Goal: Task Accomplishment & Management: Manage account settings

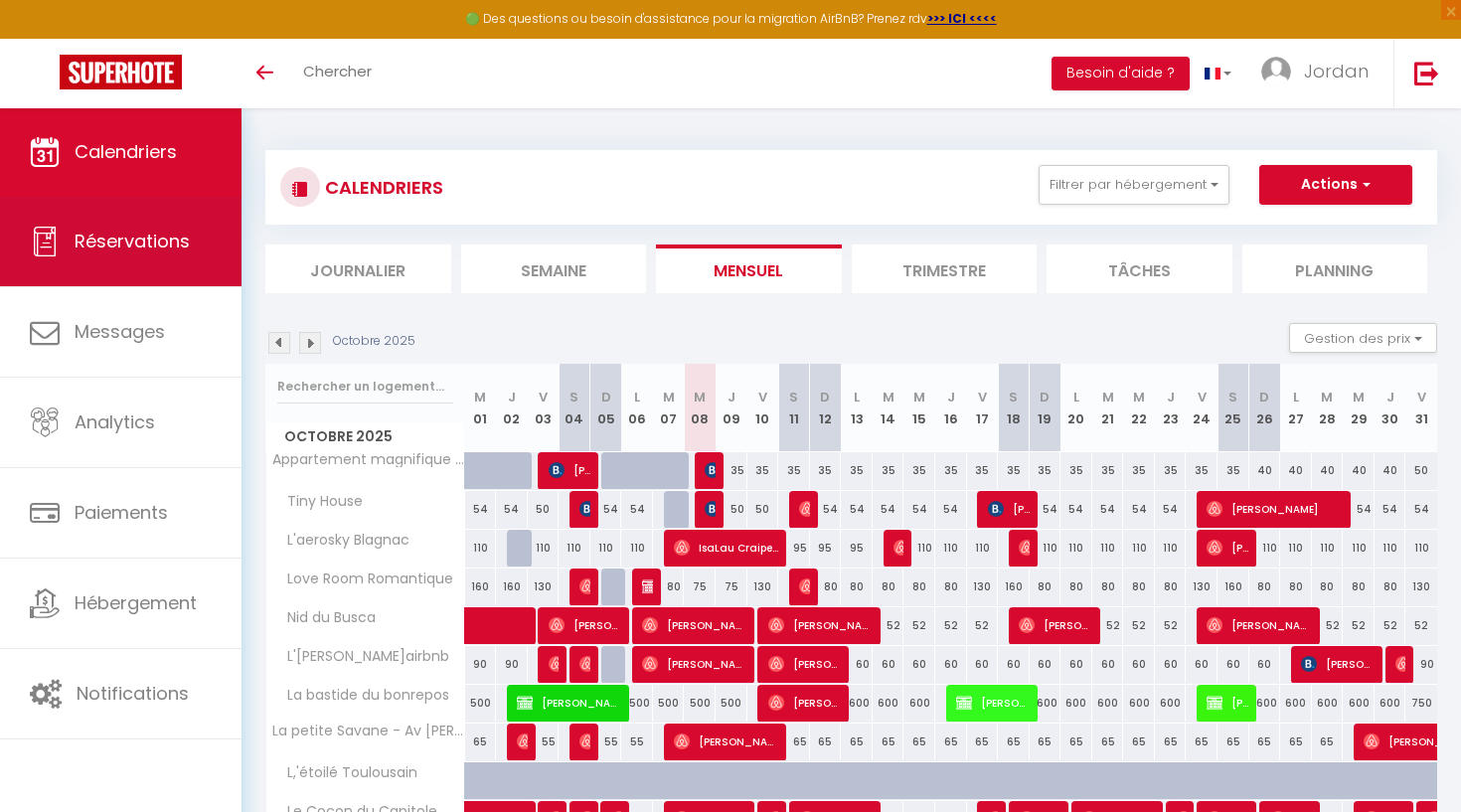
click at [150, 264] on link "Réservations" at bounding box center [120, 242] width 242 height 89
select select "not_cancelled"
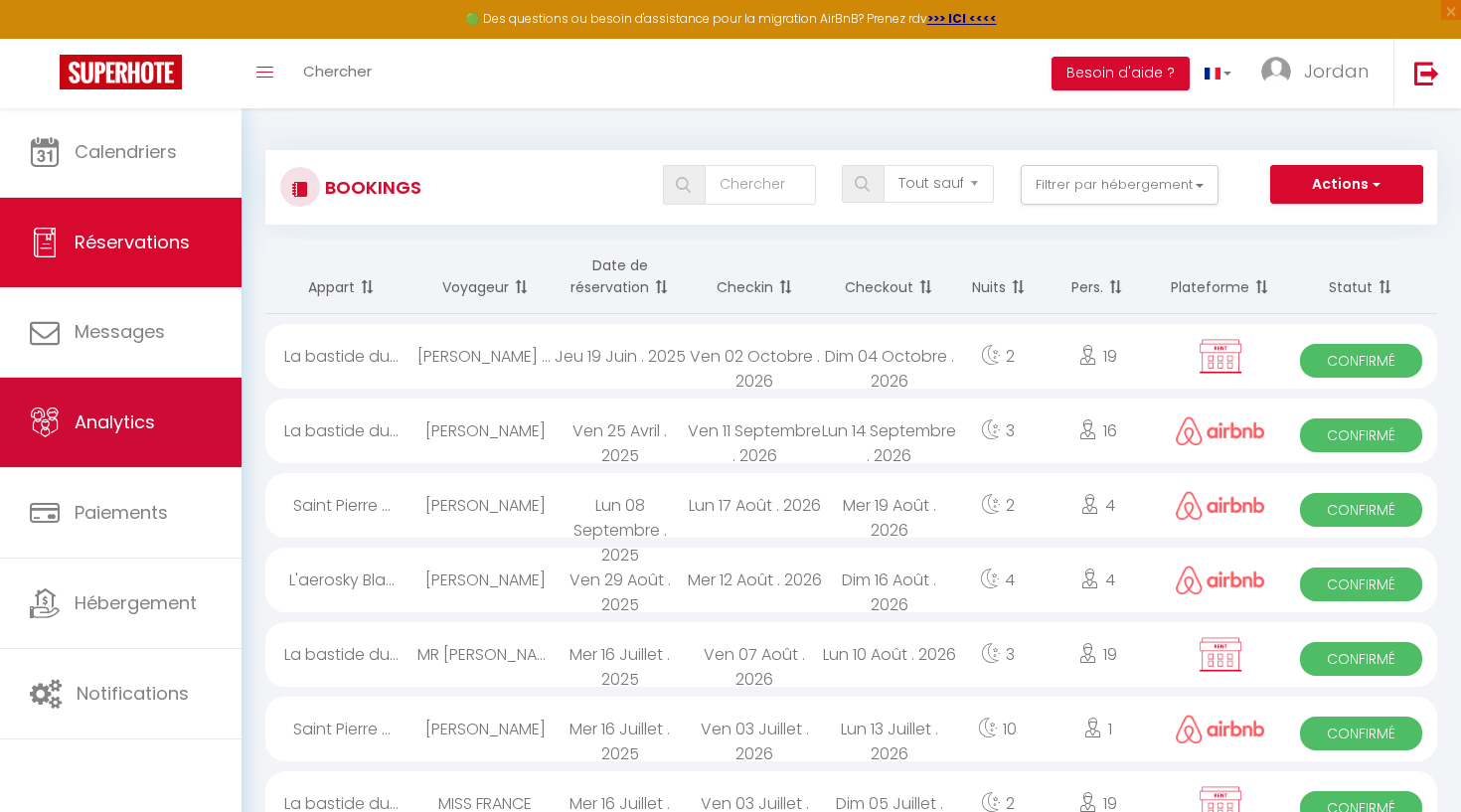
click at [117, 381] on link "Analytics" at bounding box center [120, 422] width 242 height 89
select select "2025"
select select "10"
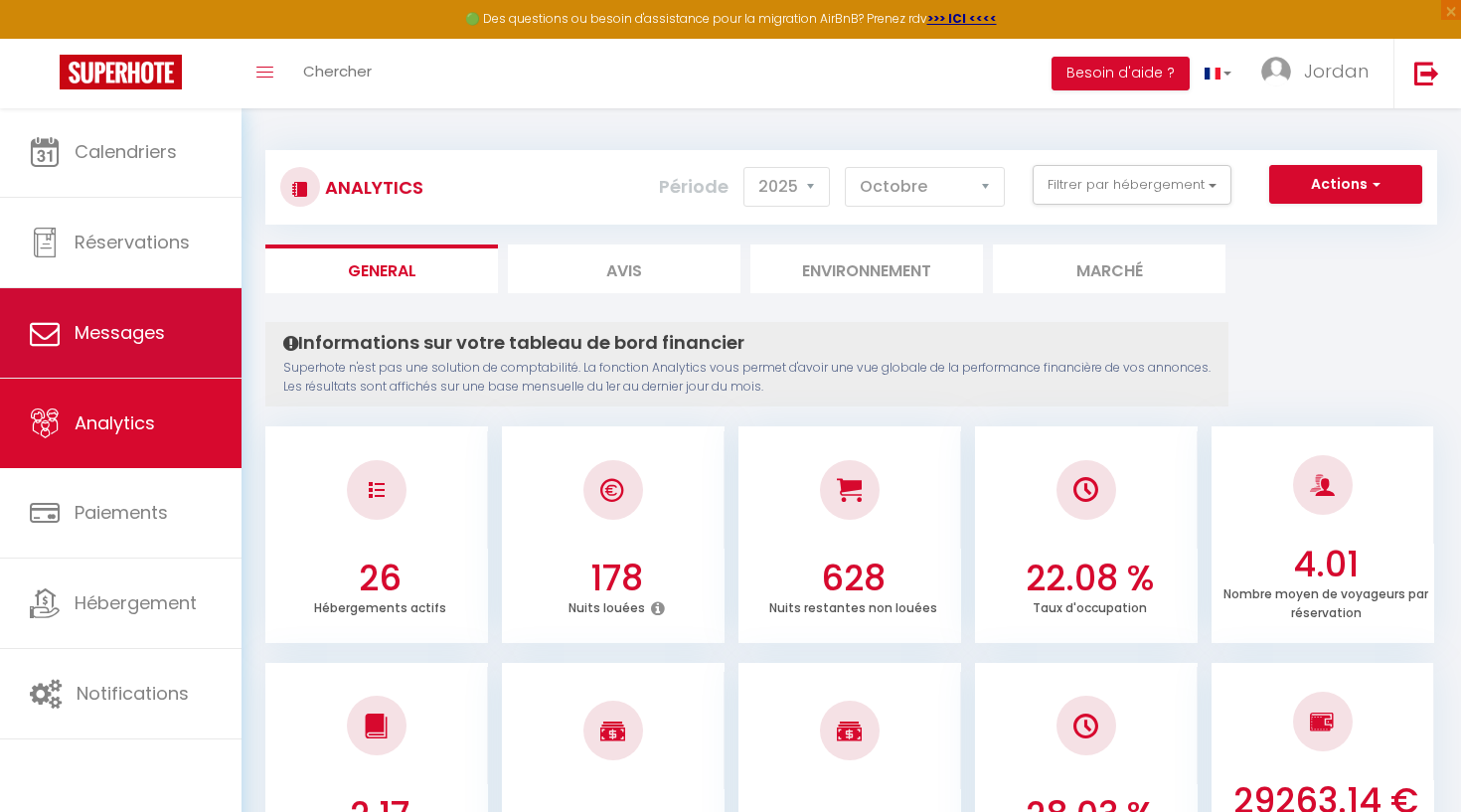
click at [132, 343] on span "Messages" at bounding box center [119, 332] width 90 height 25
select select "message"
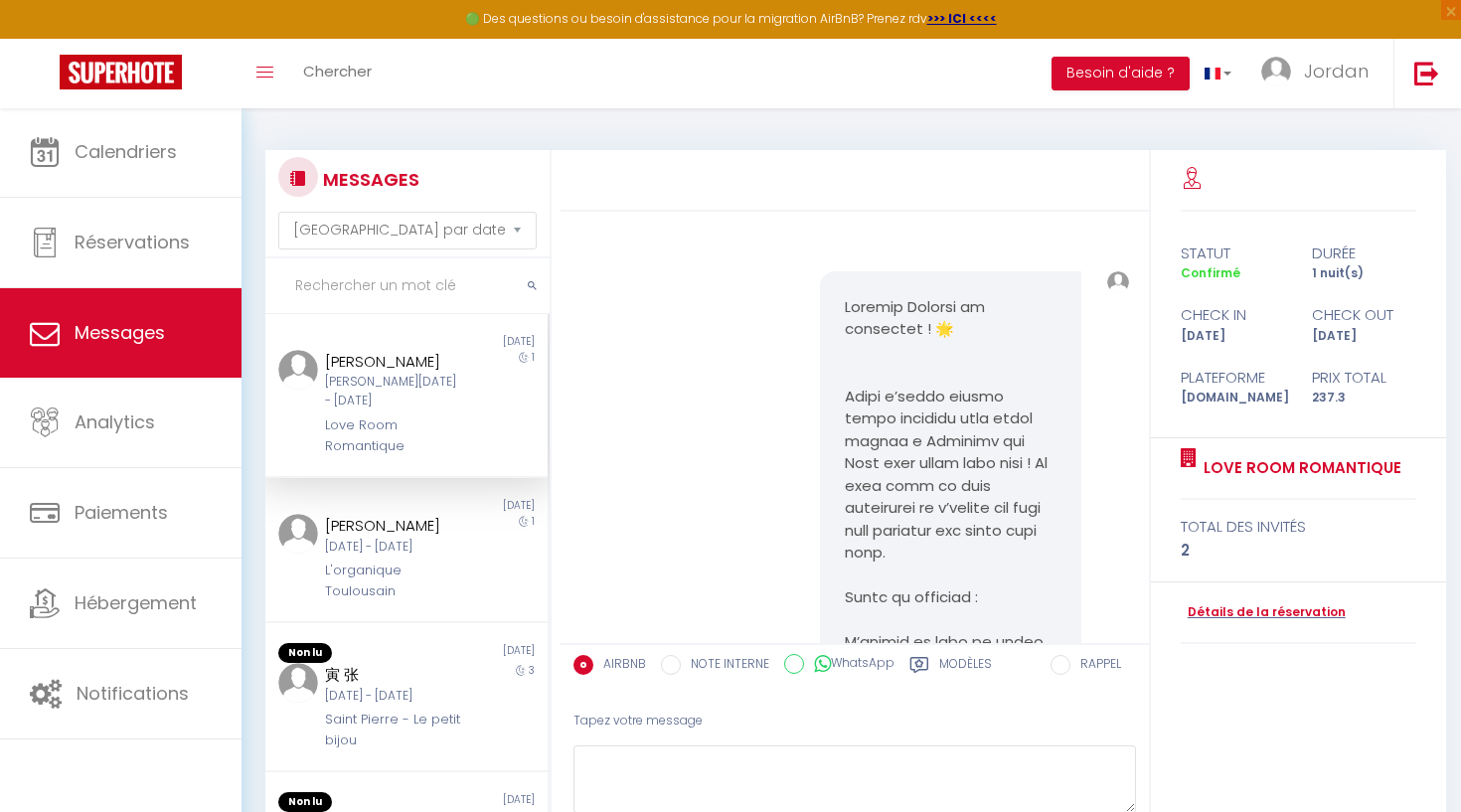
scroll to position [1702, 0]
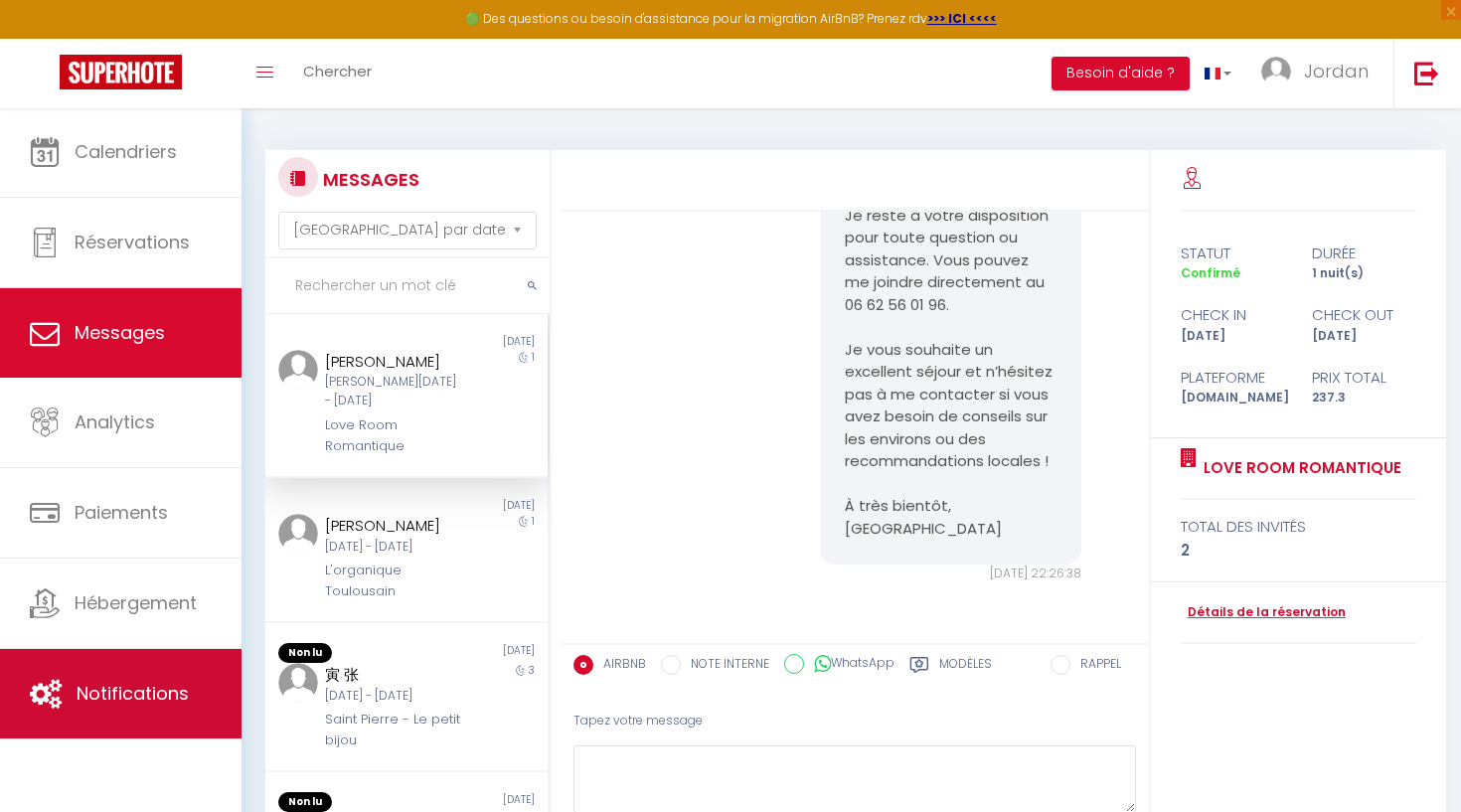
click at [74, 653] on link "Notifications" at bounding box center [120, 694] width 242 height 89
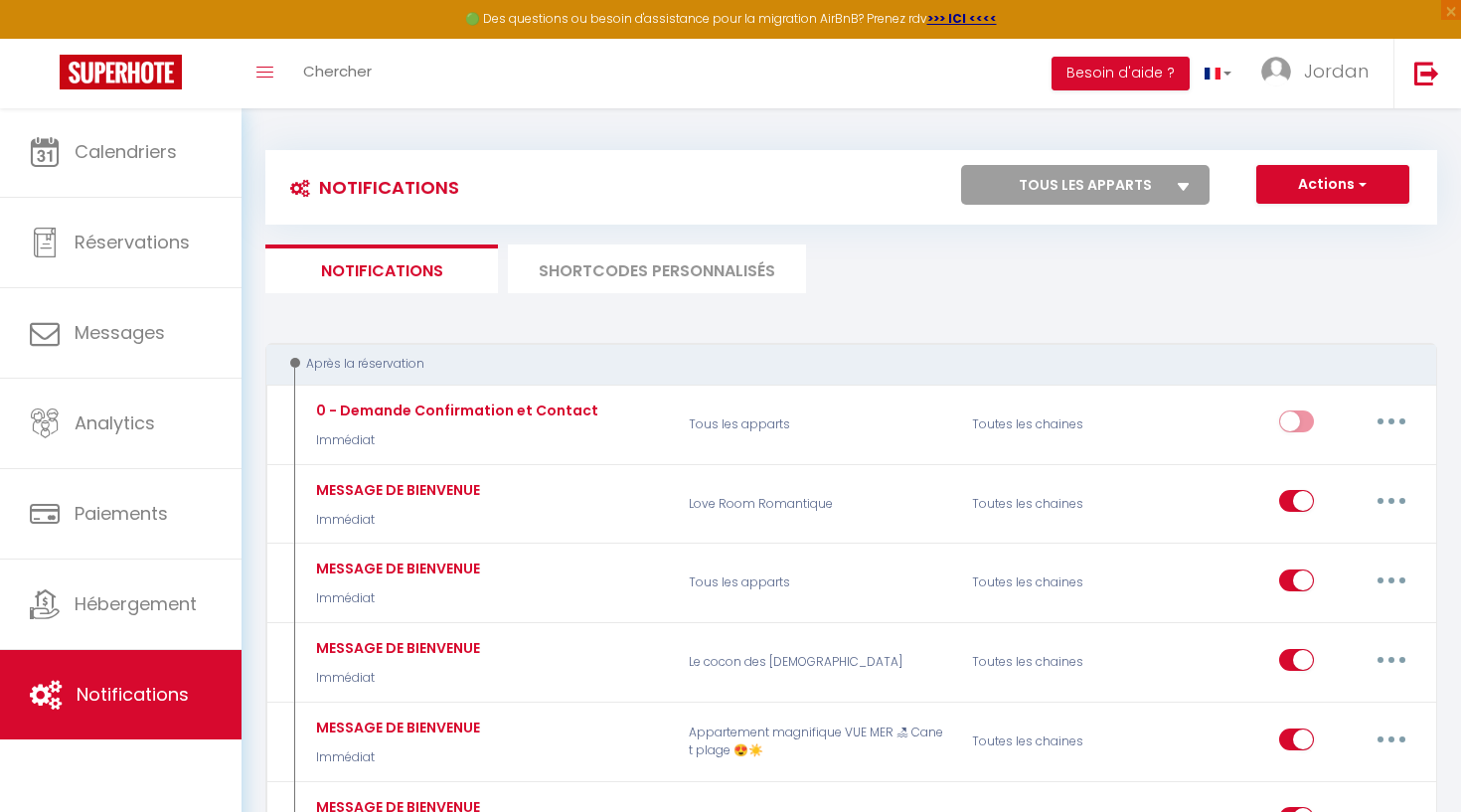
select select
checkbox input "false"
select select
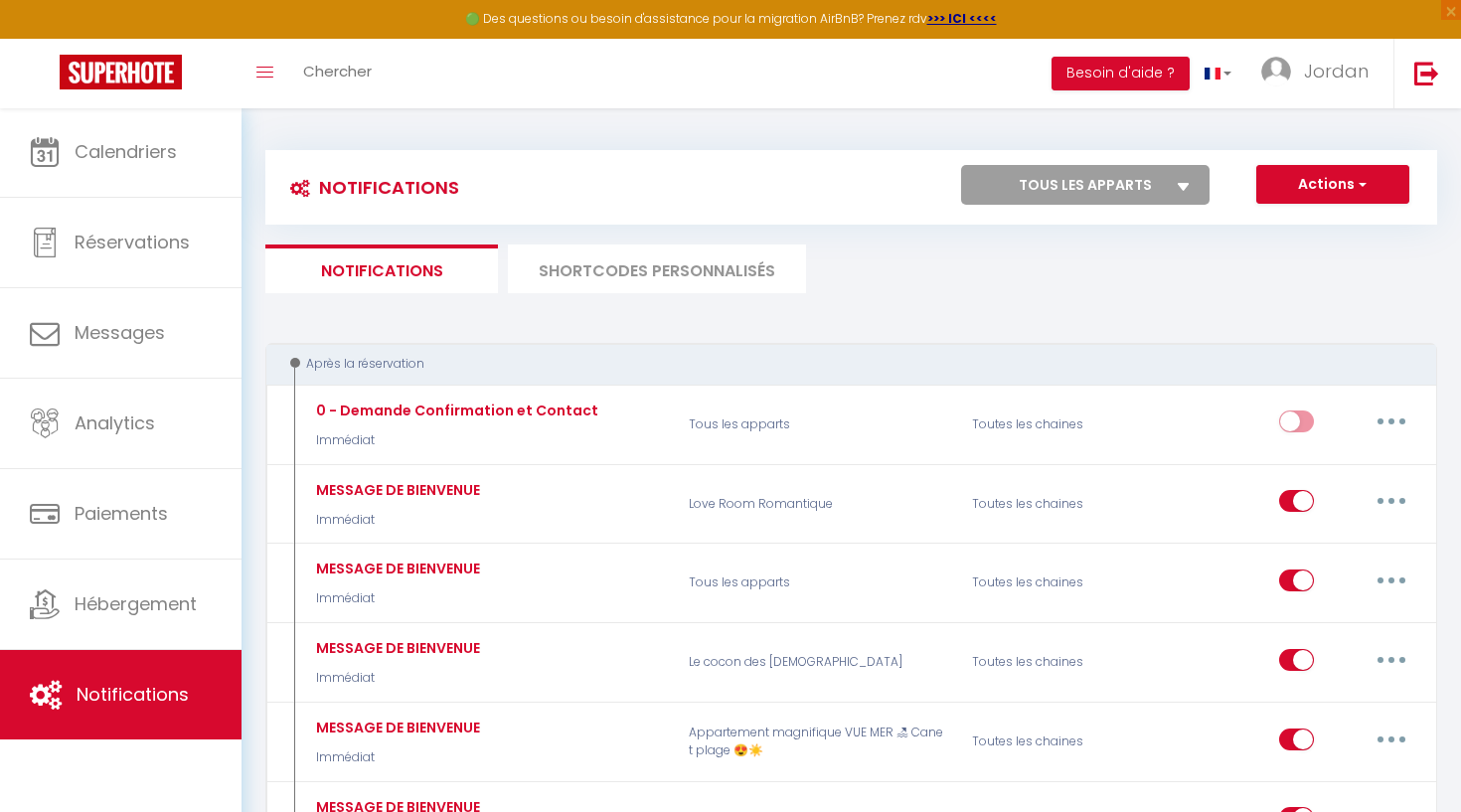
checkbox input "false"
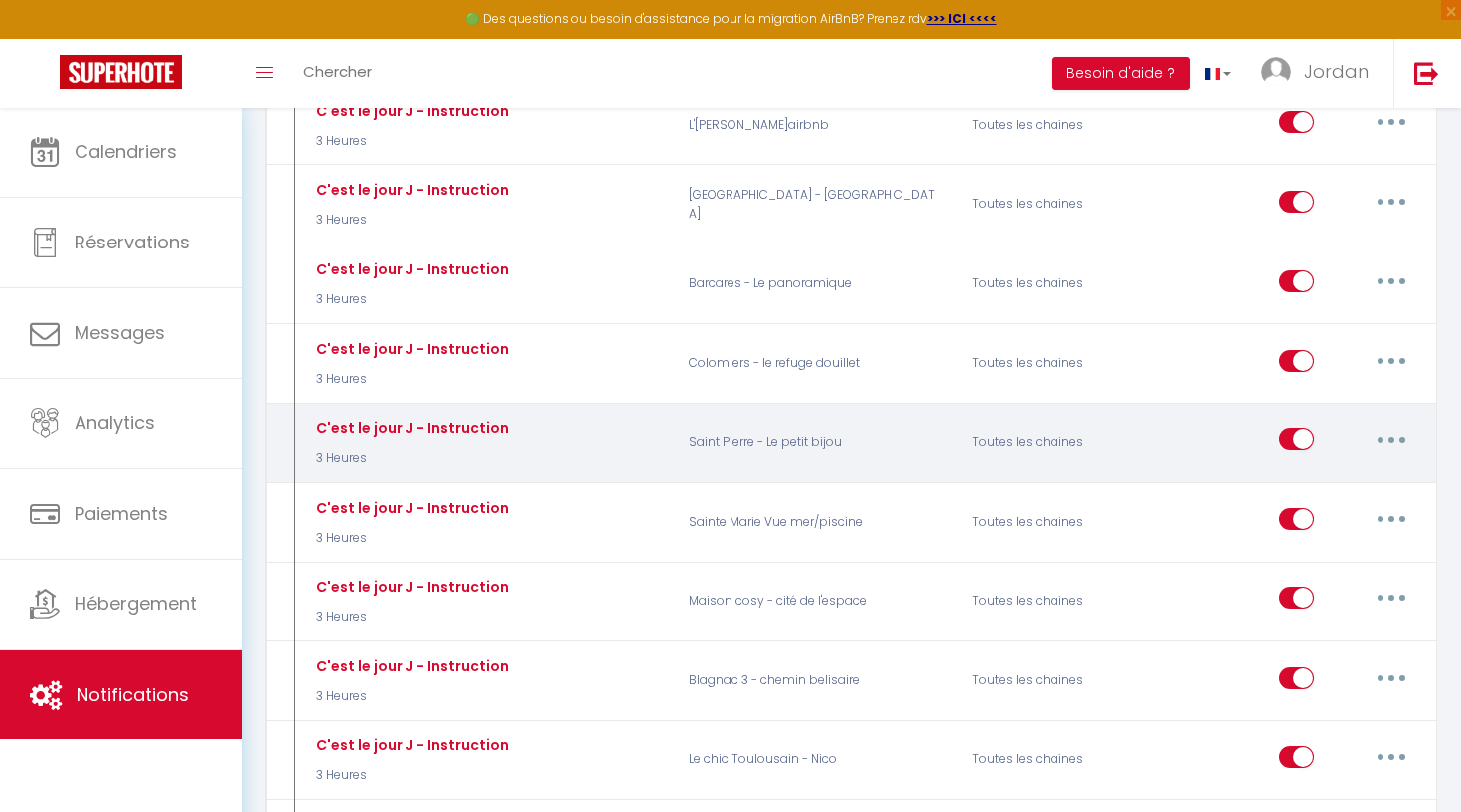
scroll to position [2867, 0]
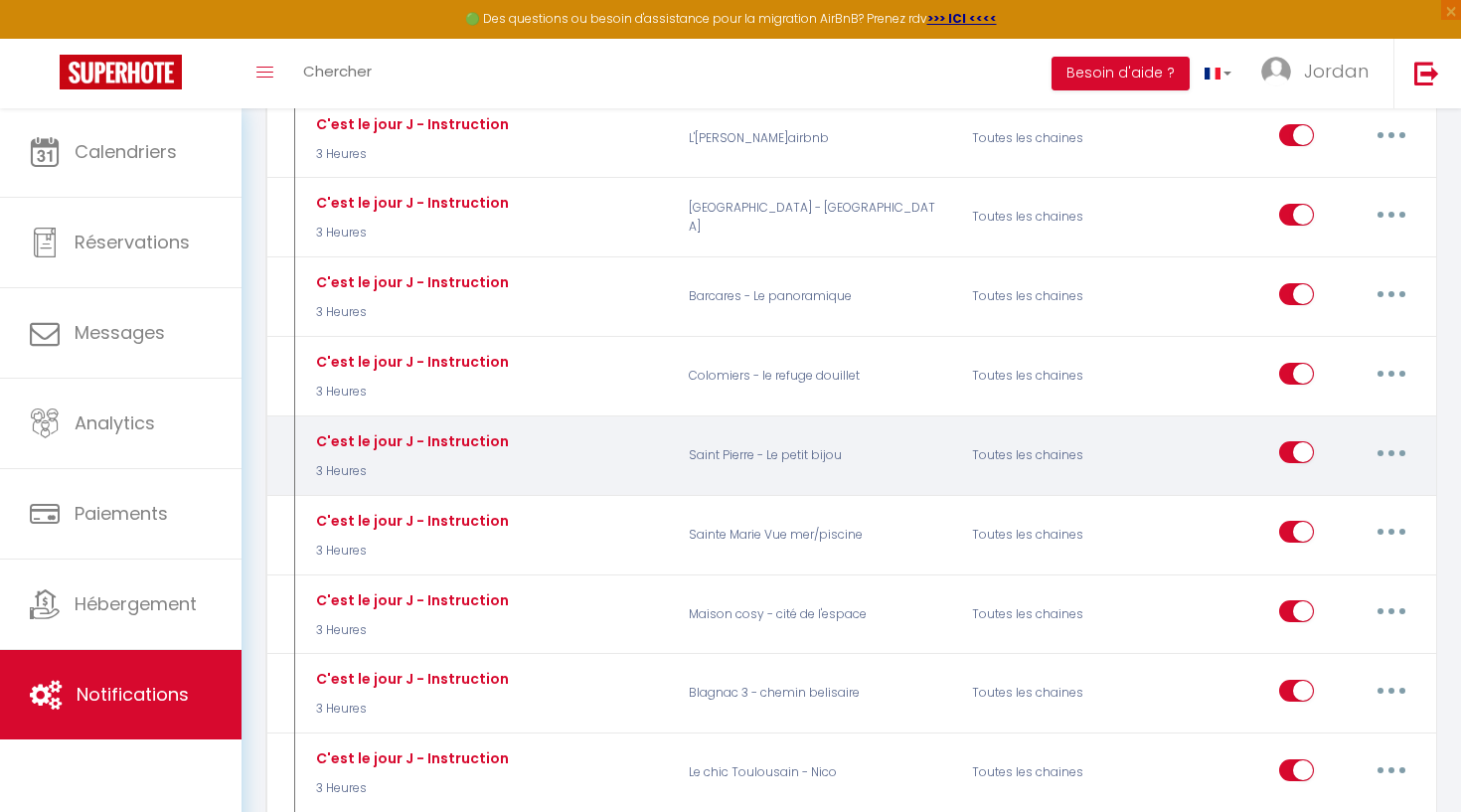
click at [1389, 450] on icon "button" at bounding box center [1391, 453] width 6 height 6
click at [1316, 481] on link "Editer" at bounding box center [1340, 498] width 147 height 34
type input "C'est le jour J - Instruction"
select select "3 Heures"
select select
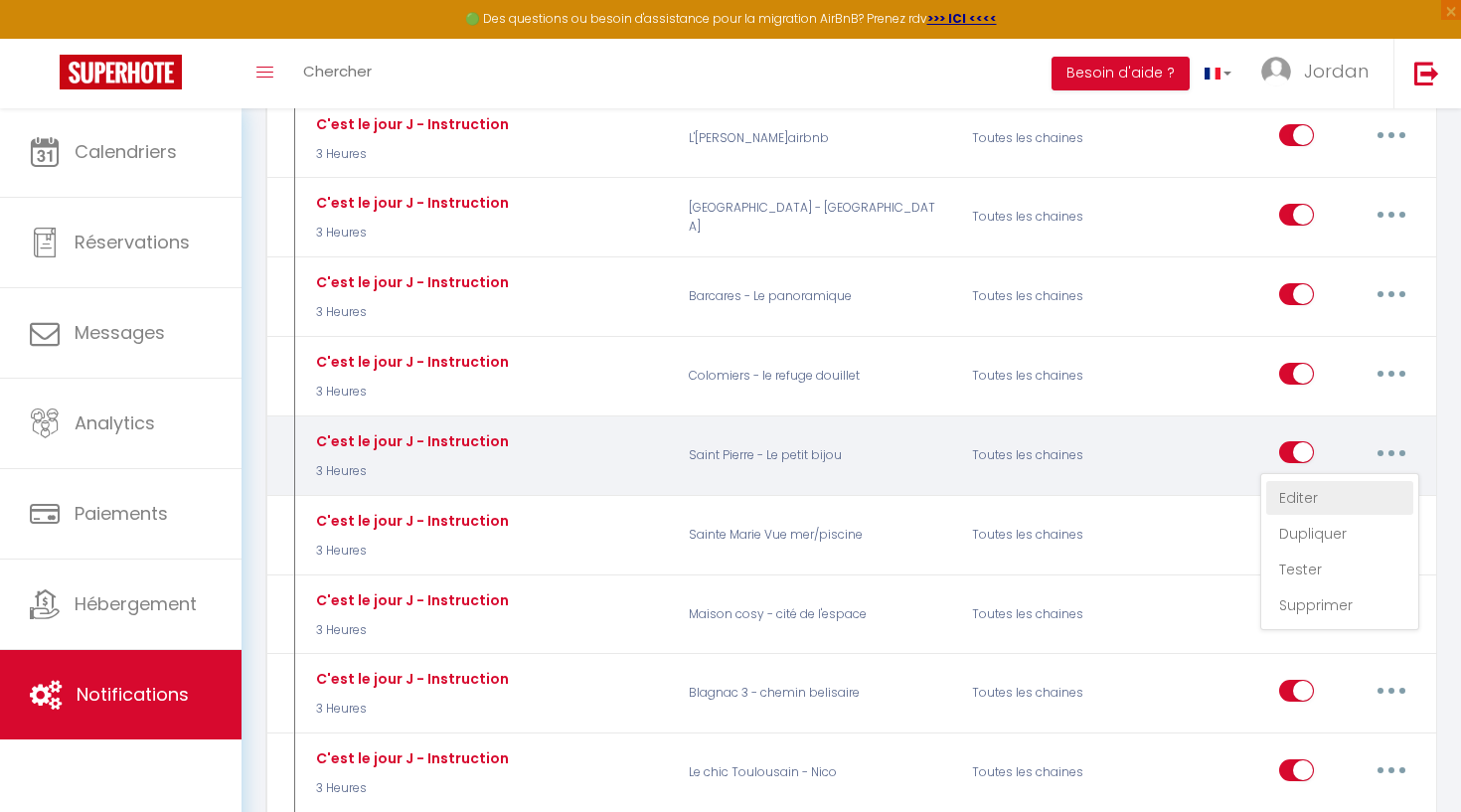
checkbox input "true"
checkbox input "false"
radio input "true"
type input "Instruction d'accès - [RENTAL:NAME]"
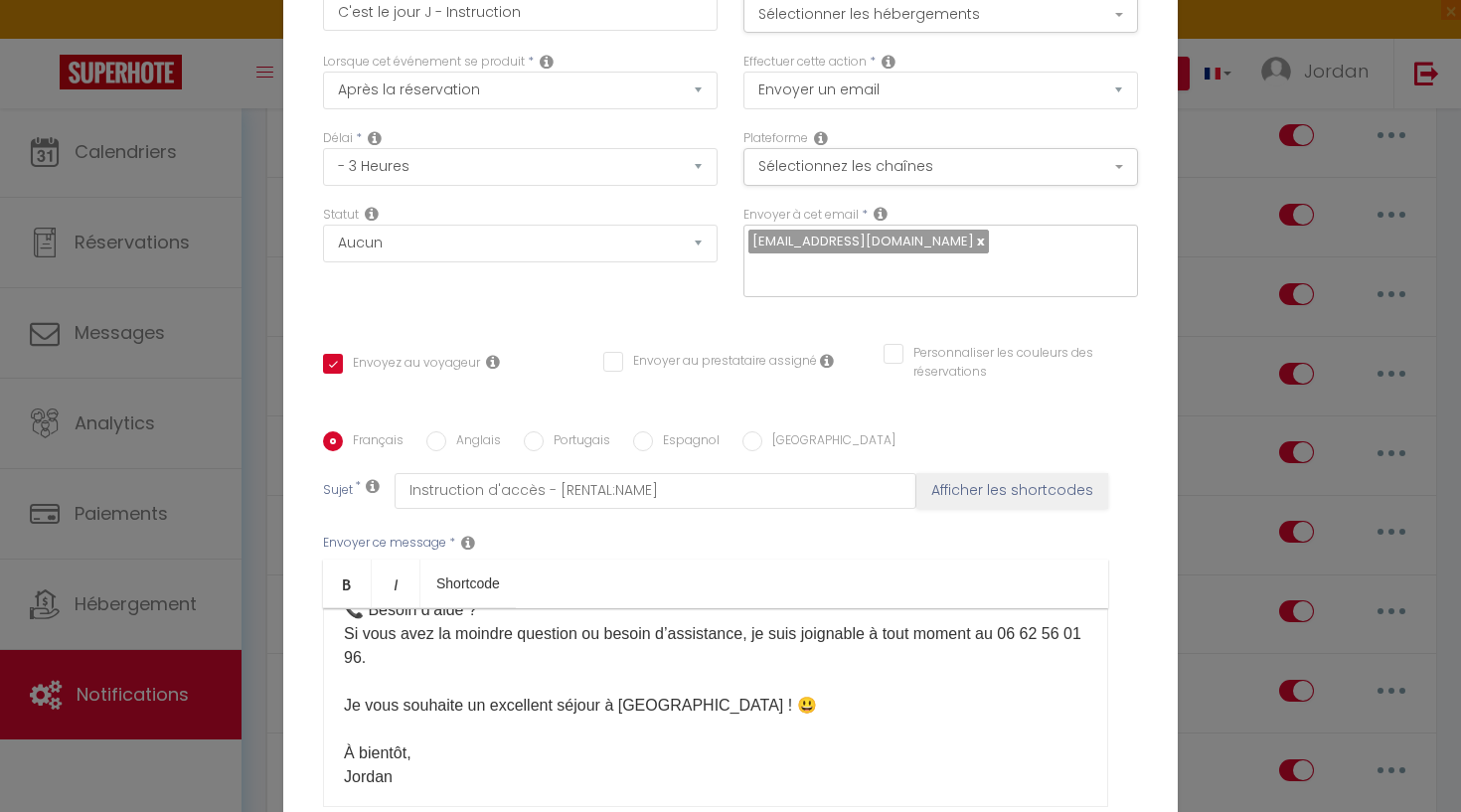
scroll to position [1318, 0]
click at [416, 754] on p "​Bonjour et bienvenue ! 😊 Le jour J est enfin arrivé, et nous sommes ravis de v…" at bounding box center [716, 51] width 743 height 1479
drag, startPoint x: 416, startPoint y: 754, endPoint x: 338, endPoint y: 755, distance: 78.0
click at [309, 756] on div "Titre * C'est le jour J - Instruction Pour cet hébergement Sélectionner les héb…" at bounding box center [730, 431] width 894 height 951
click at [372, 754] on p "​Bonjour et bienvenue ! 😊 Le jour J est enfin arrivé, et nous sommes ravis de v…" at bounding box center [716, 51] width 743 height 1479
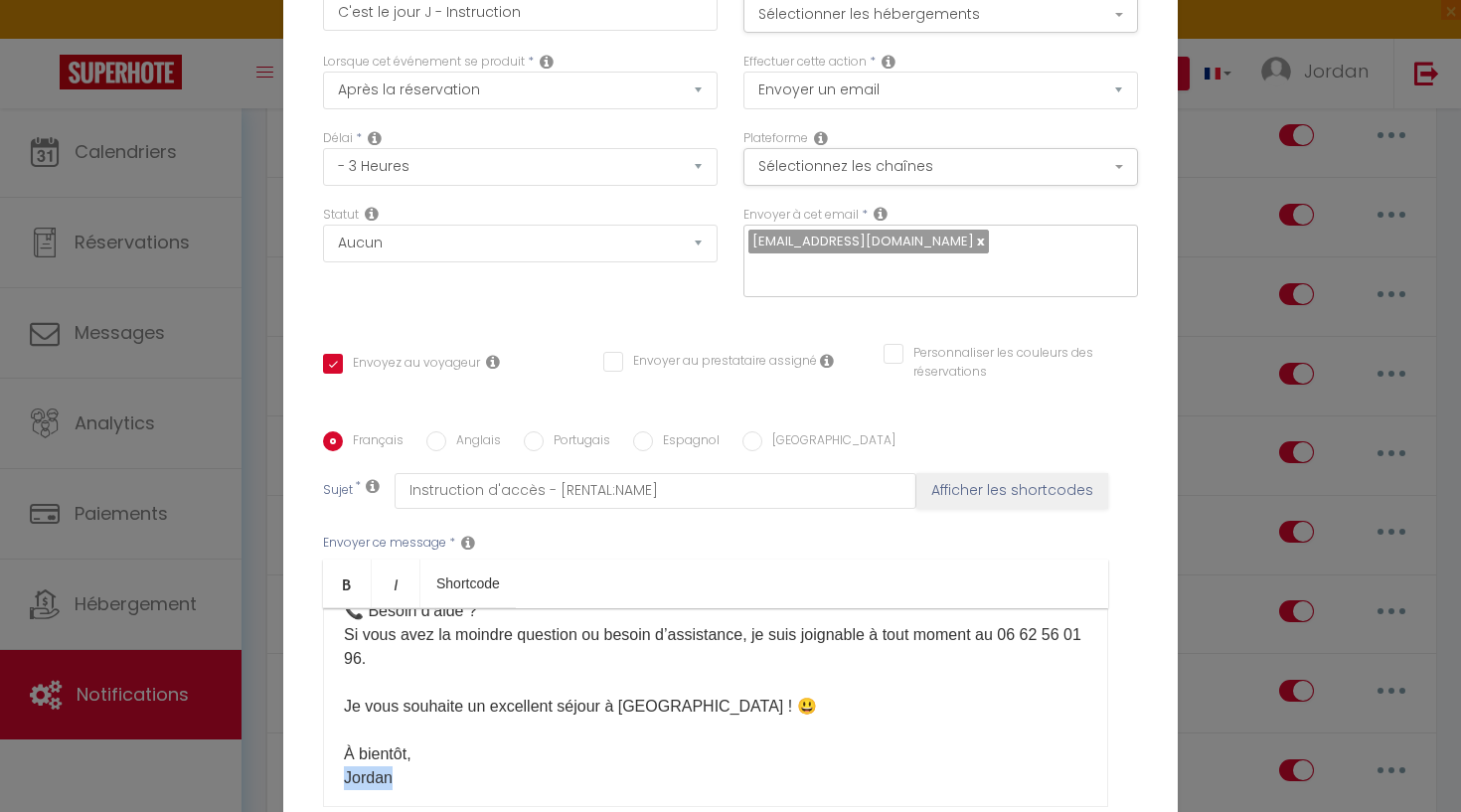
click at [372, 754] on p "​Bonjour et bienvenue ! 😊 Le jour J est enfin arrivé, et nous sommes ravis de v…" at bounding box center [716, 51] width 743 height 1479
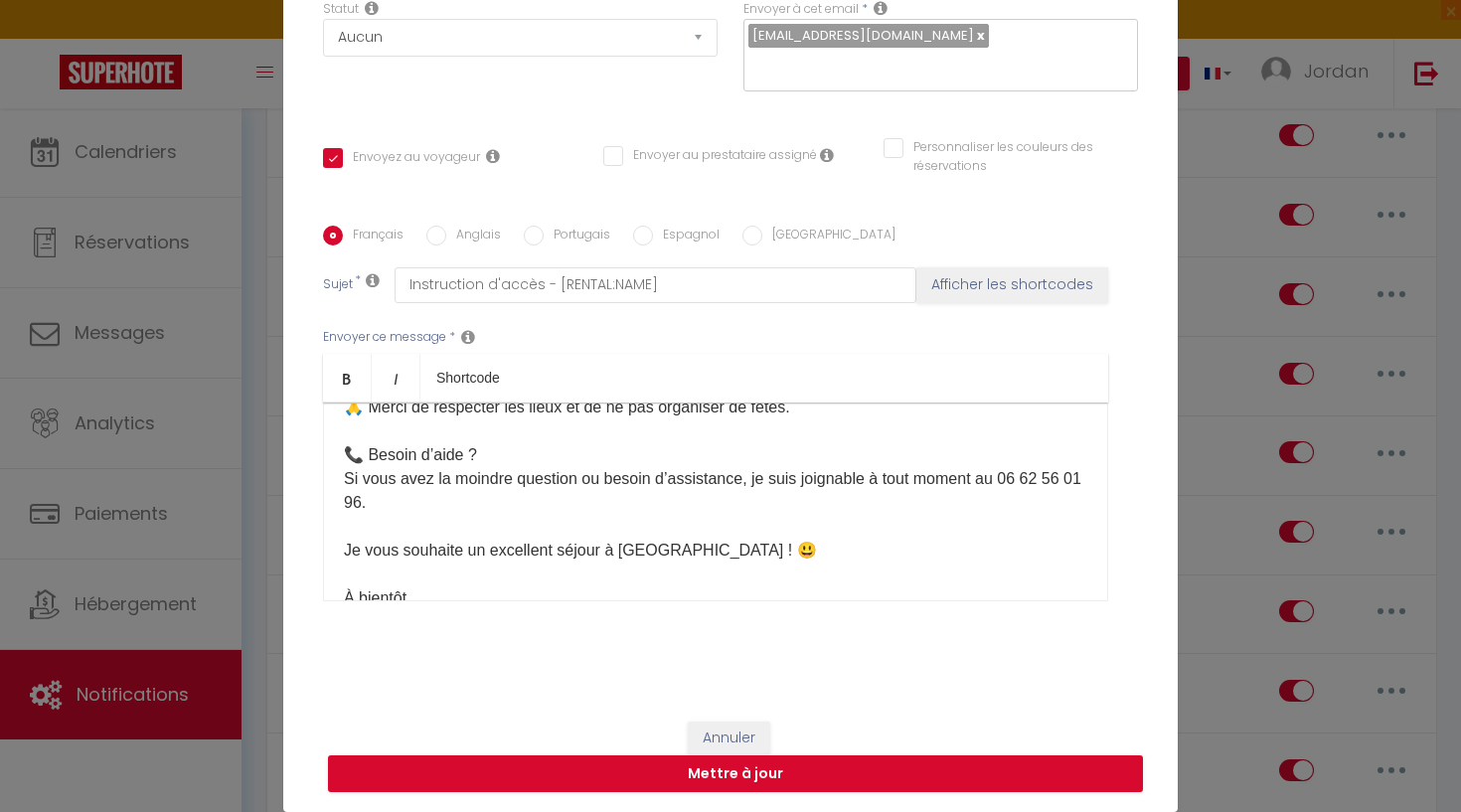
scroll to position [1266, 0]
drag, startPoint x: 1032, startPoint y: 453, endPoint x: 354, endPoint y: 483, distance: 678.7
drag, startPoint x: 356, startPoint y: 484, endPoint x: 617, endPoint y: 479, distance: 261.0
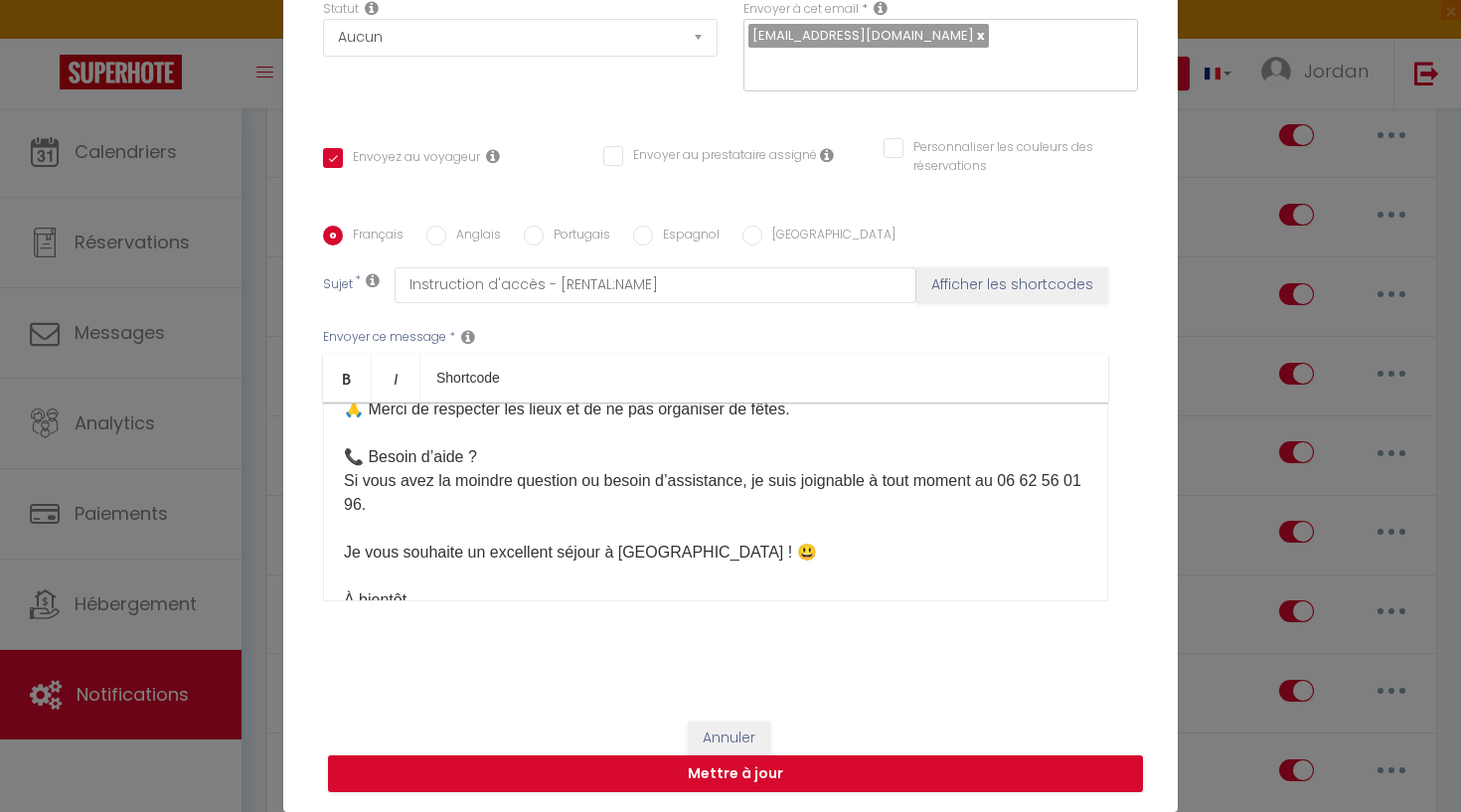
drag, startPoint x: 361, startPoint y: 477, endPoint x: 1055, endPoint y: 452, distance: 694.5
drag, startPoint x: 1026, startPoint y: 456, endPoint x: 1077, endPoint y: 456, distance: 51.0
drag, startPoint x: 1077, startPoint y: 456, endPoint x: 1041, endPoint y: 456, distance: 36.0
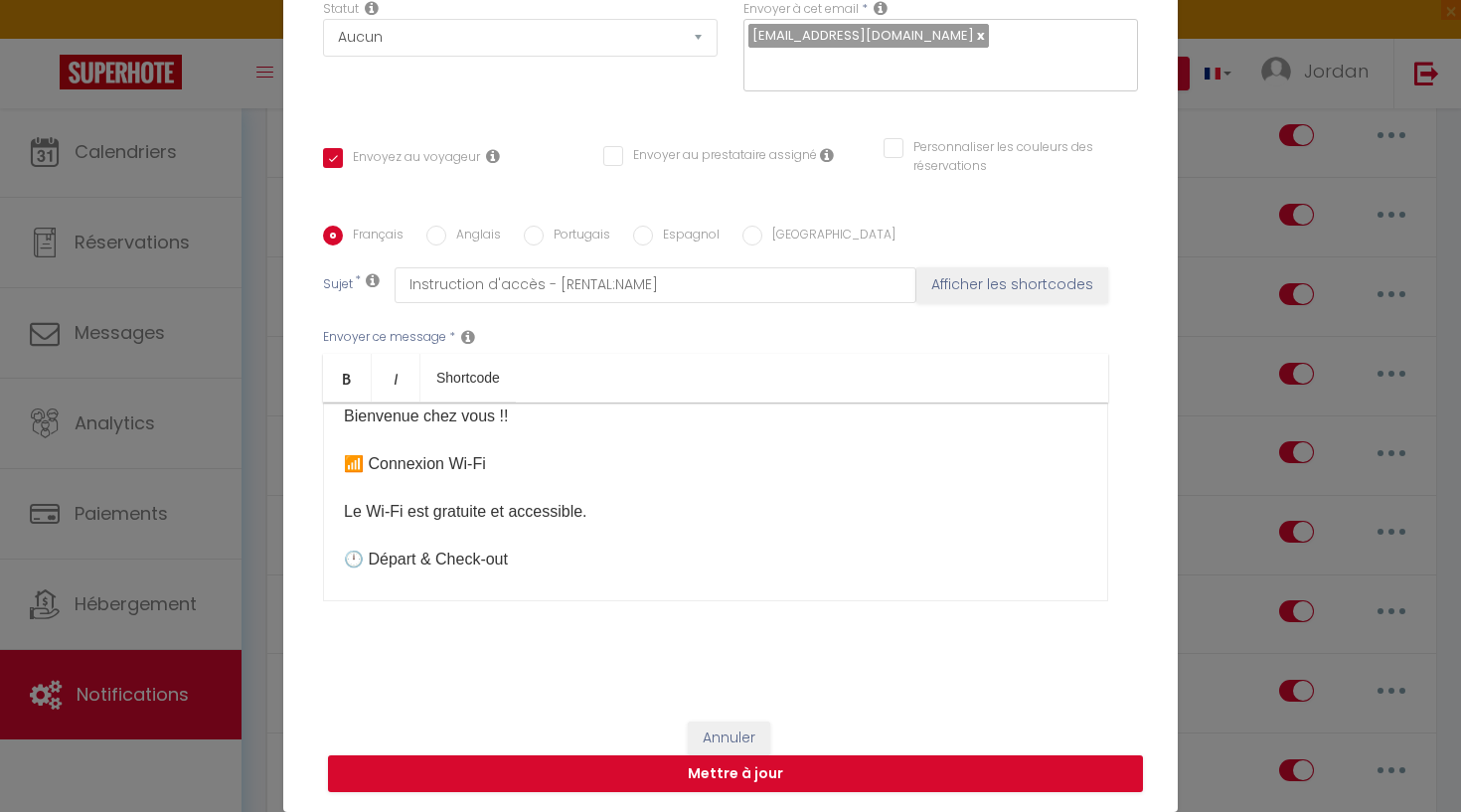
scroll to position [941, 0]
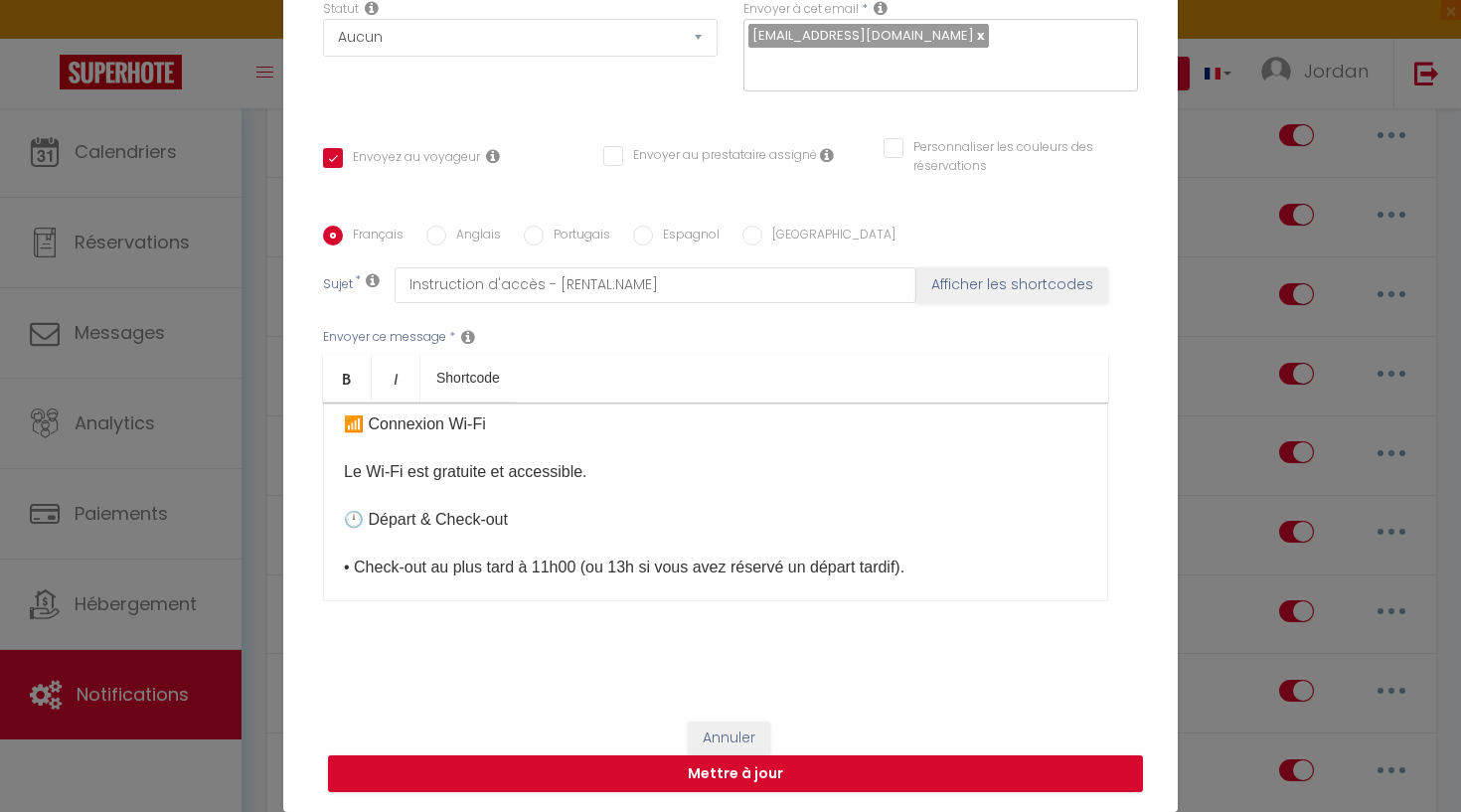
click at [616, 453] on p "​Bonjour et bienvenue ! 😊 Le jour J est enfin arrivé, et nous sommes ravis de v…" at bounding box center [716, 222] width 743 height 1479
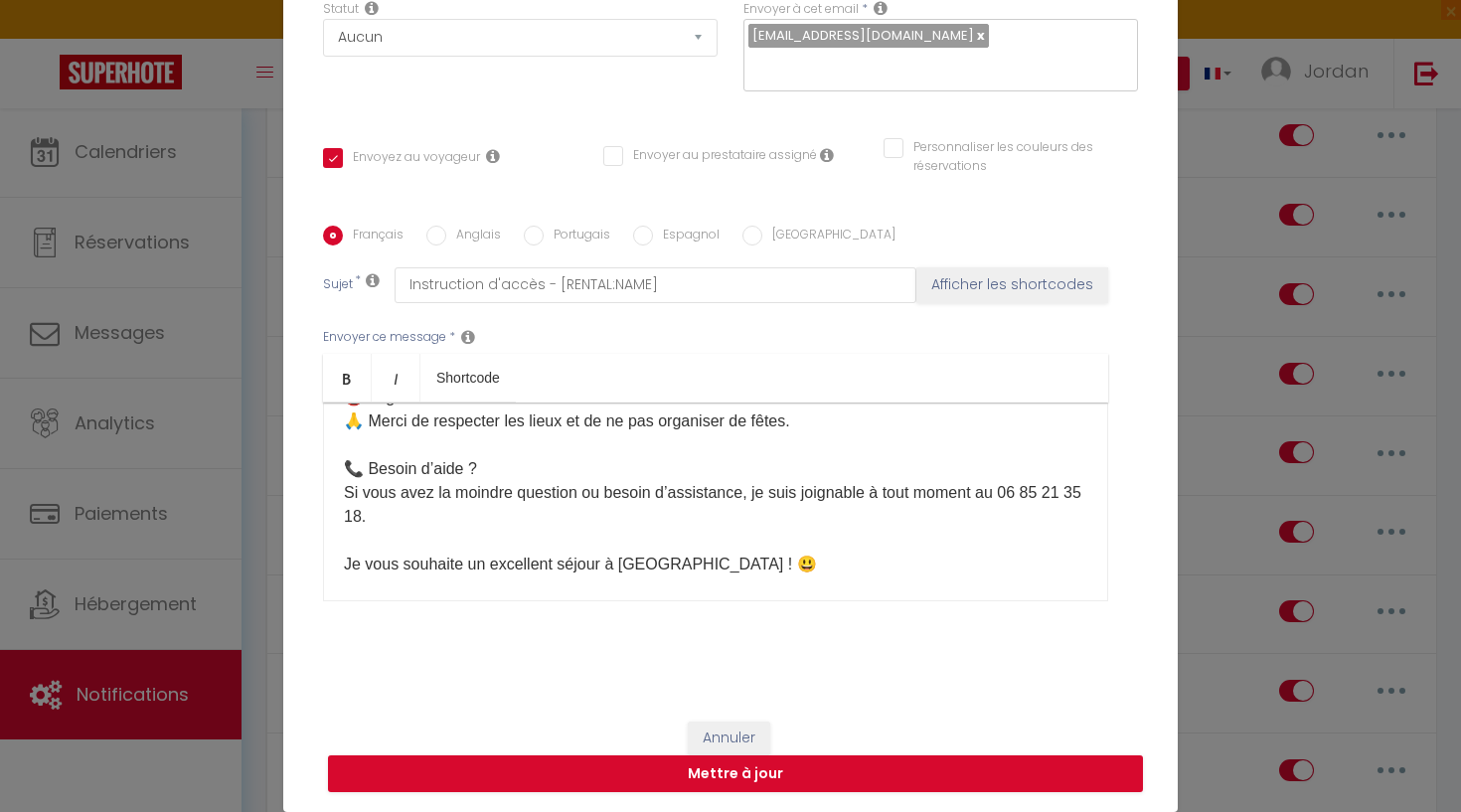
scroll to position [1383, 0]
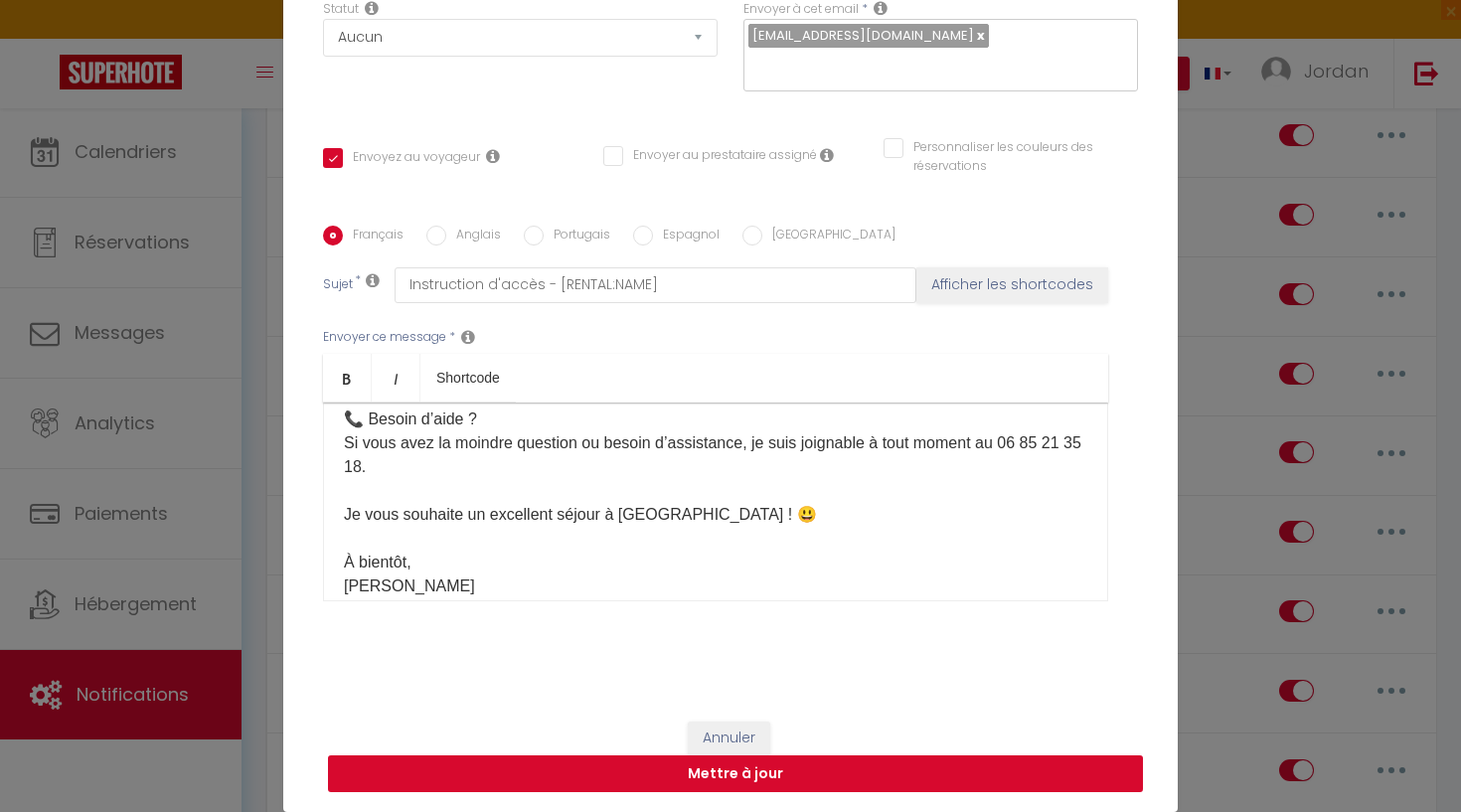
click at [809, 770] on button "Mettre à jour" at bounding box center [735, 774] width 815 height 38
checkbox input "true"
checkbox input "false"
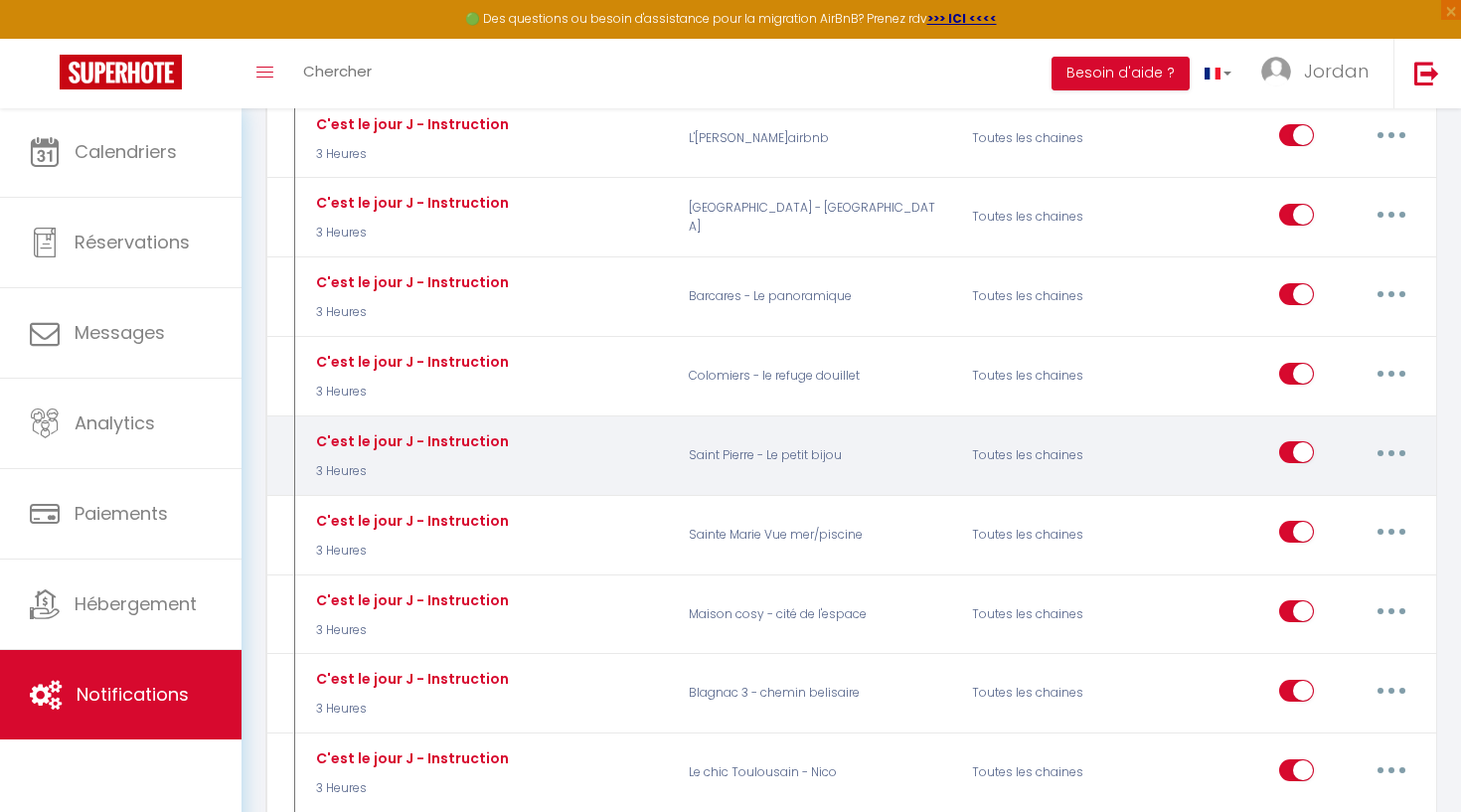
click at [1392, 436] on button "button" at bounding box center [1391, 452] width 56 height 32
click at [1380, 481] on link "Editer" at bounding box center [1340, 498] width 147 height 34
type input "C'est le jour J - Instruction"
select select "3 Heures"
select select
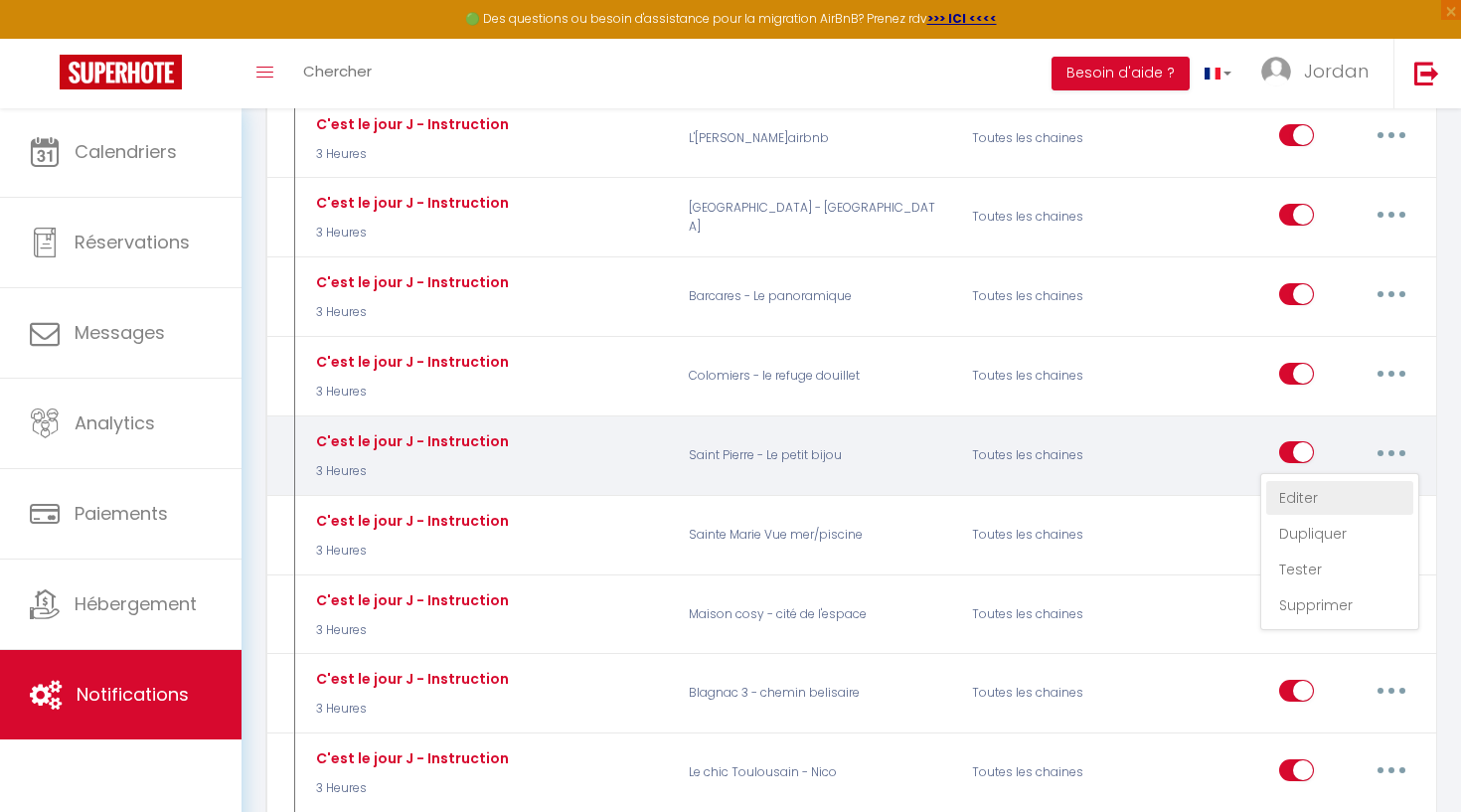
checkbox input "true"
checkbox input "false"
radio input "true"
type input "Instruction d'accès - [RENTAL:NAME]"
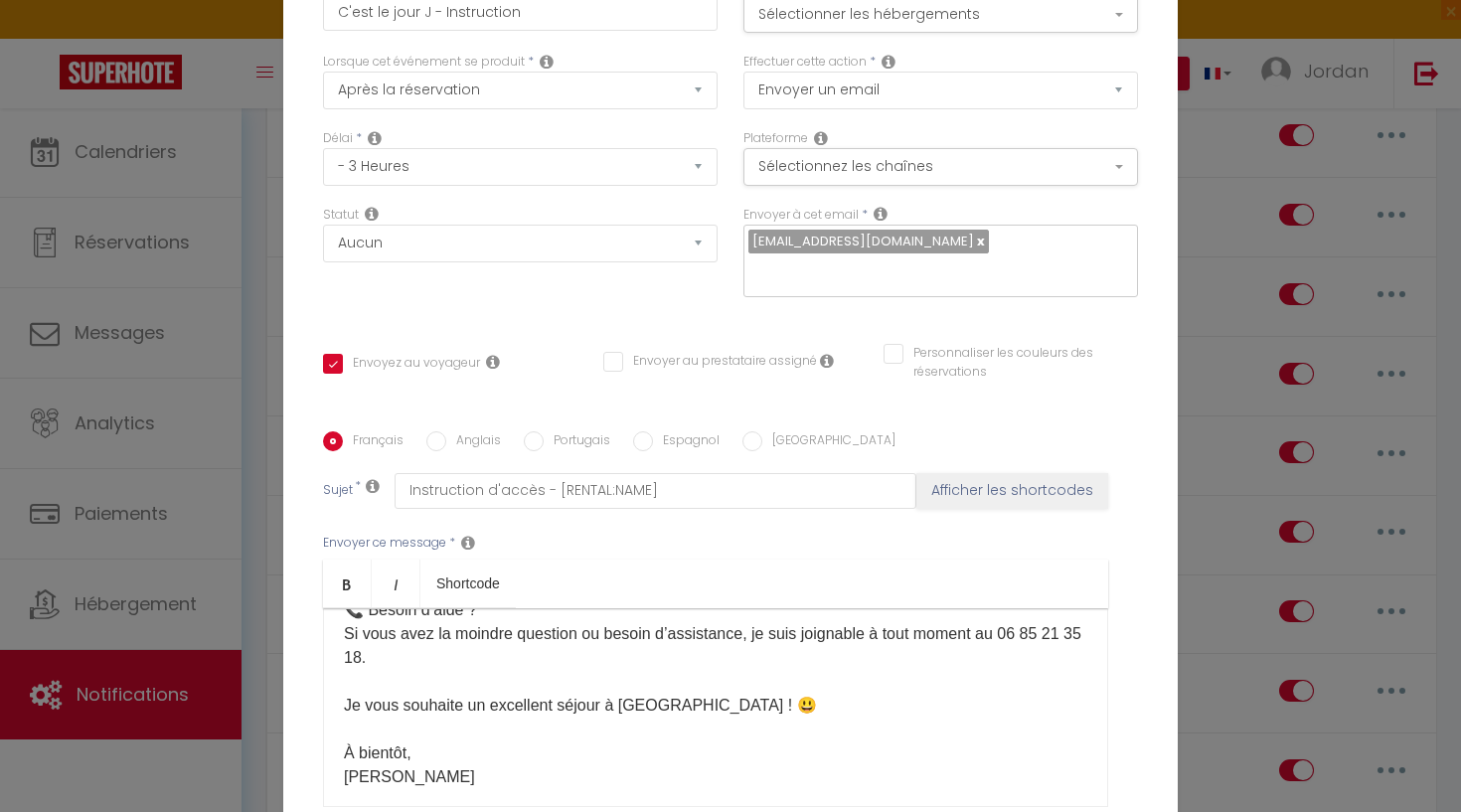
scroll to position [1397, 0]
click at [1233, 357] on div "Modifier la notification × Titre * C'est le jour J - Instruction Pour cet héber…" at bounding box center [730, 406] width 1461 height 812
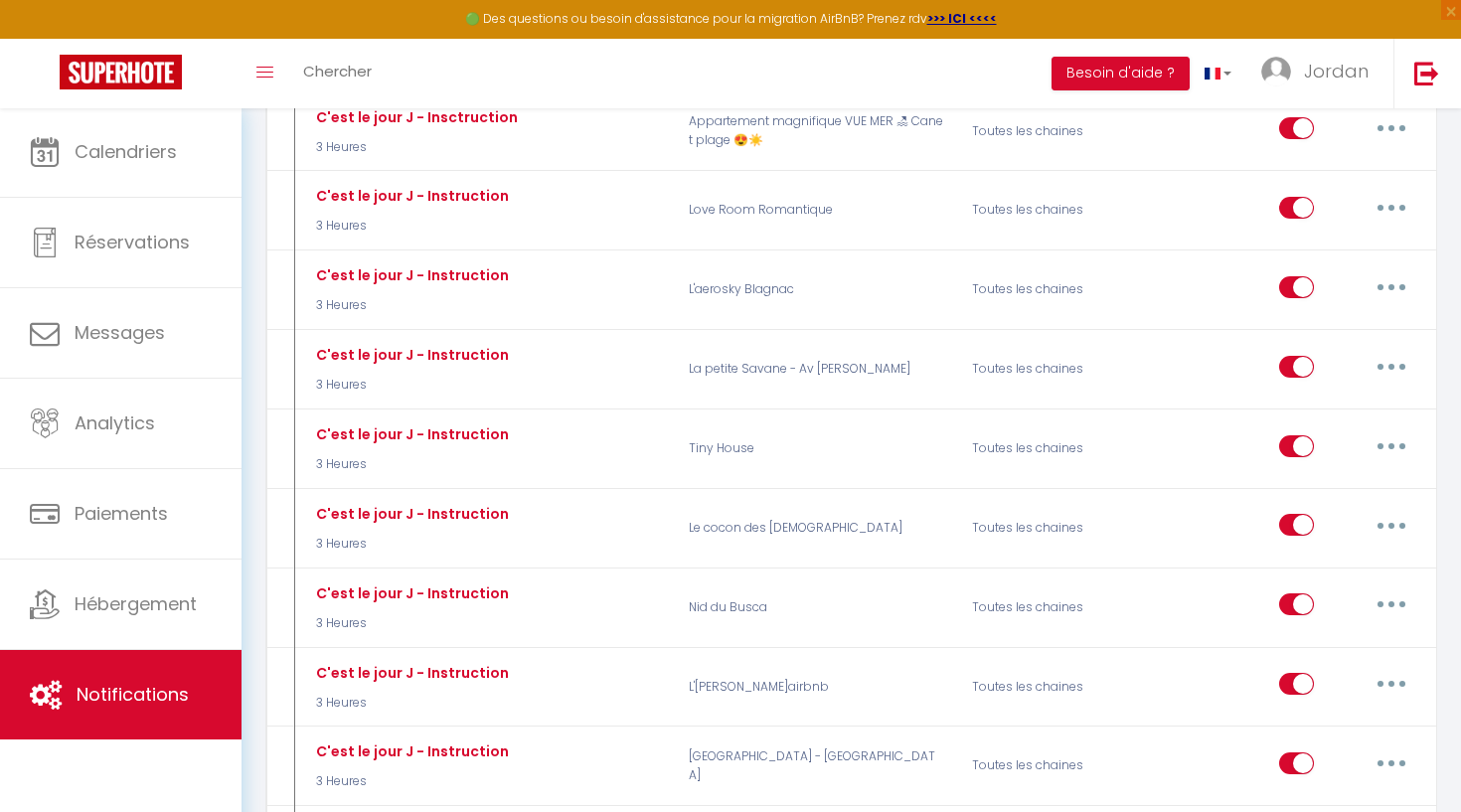
scroll to position [2313, 0]
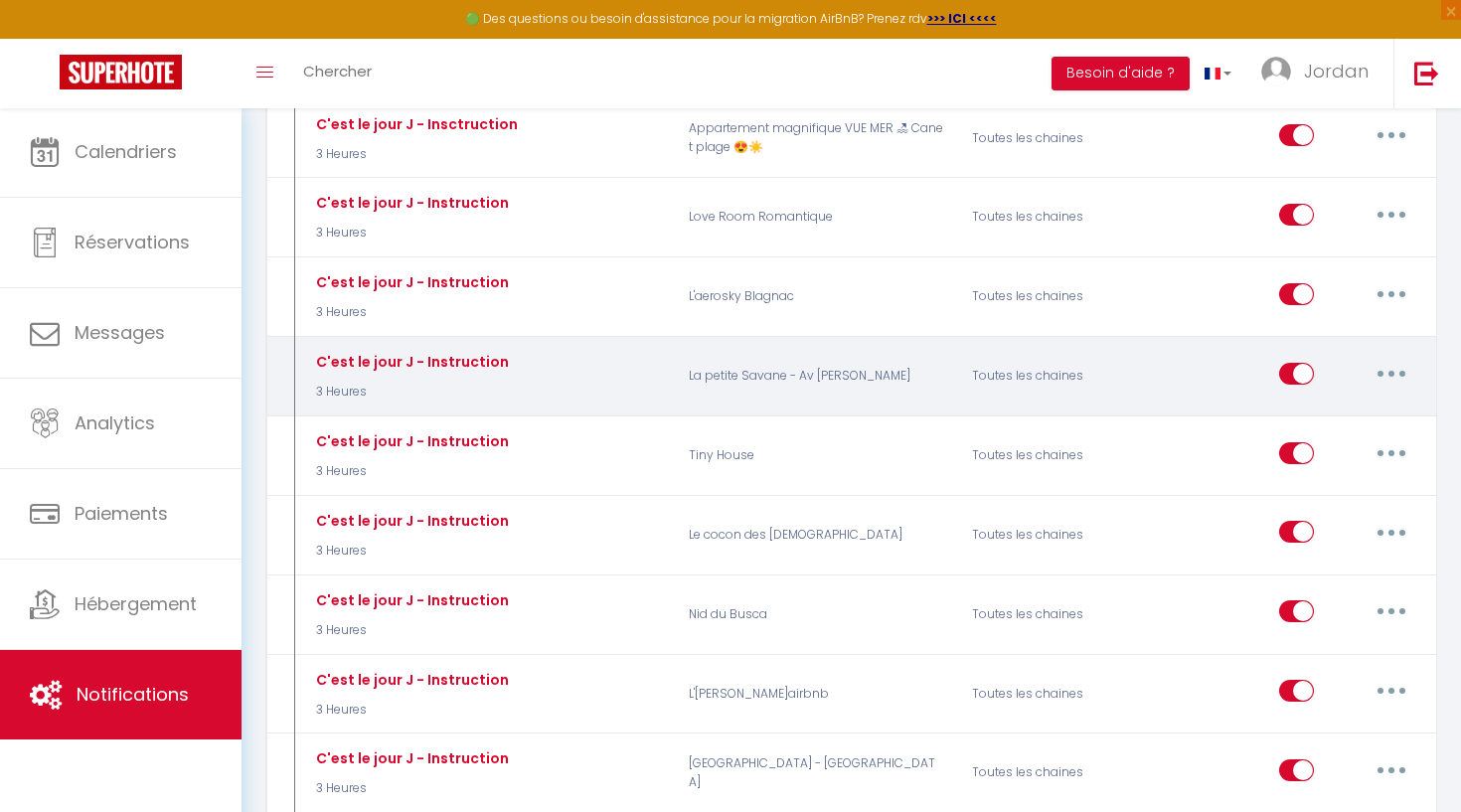
click at [1380, 358] on button "button" at bounding box center [1391, 374] width 56 height 32
click at [1321, 402] on link "Editer" at bounding box center [1340, 418] width 147 height 34
checkbox input "true"
checkbox input "false"
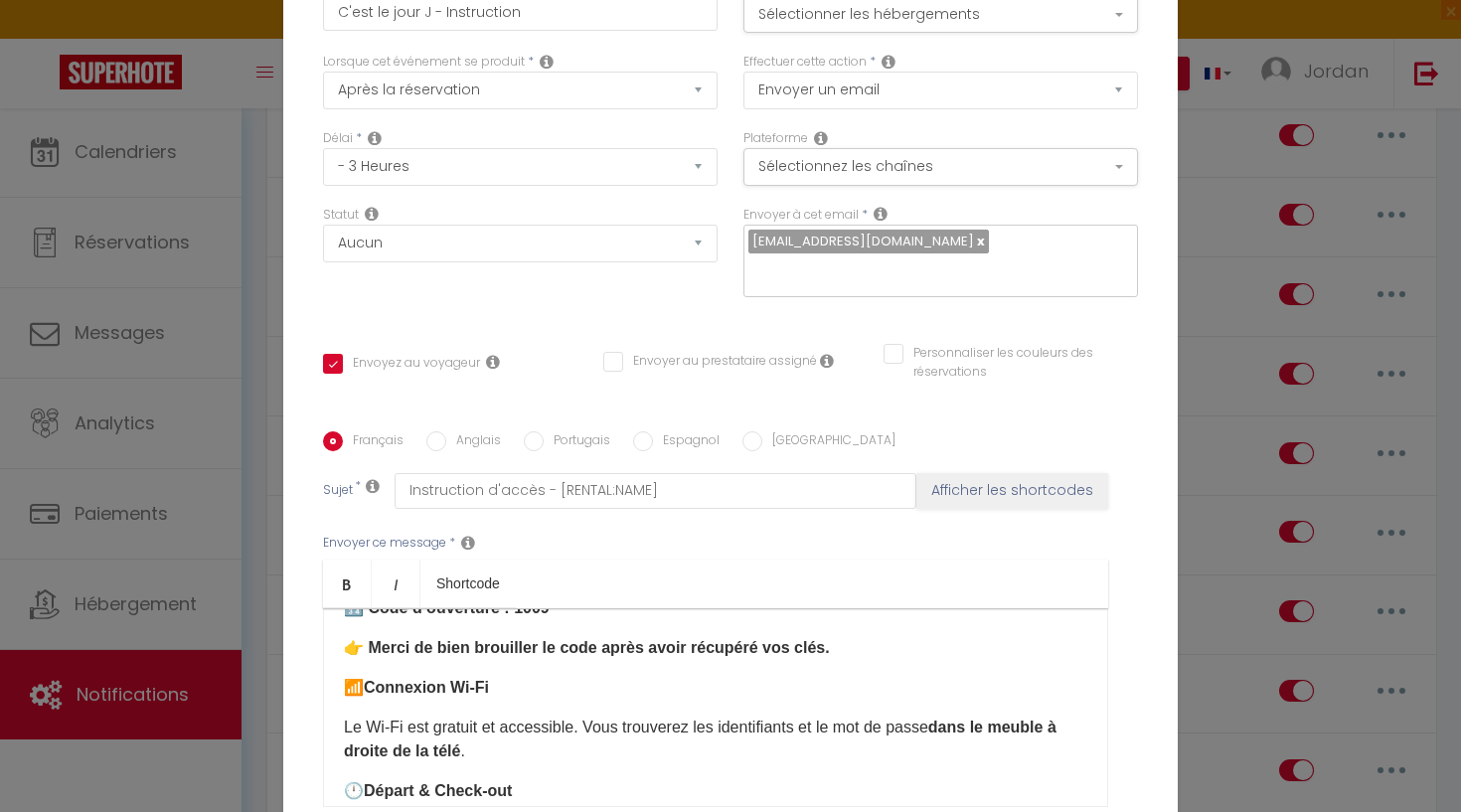
scroll to position [544, 0]
drag, startPoint x: 588, startPoint y: 529, endPoint x: 589, endPoint y: 509, distance: 20.0
click at [589, 714] on p "Le Wi-Fi est gratuit et accessible. Vous trouverez les identifiants et le mot d…" at bounding box center [716, 737] width 743 height 48
drag, startPoint x: 589, startPoint y: 509, endPoint x: 577, endPoint y: 552, distance: 44.6
click at [578, 608] on div "Bonjour et bienvenue ! 😊 Le jour J est enfin arrivé, et nous sommes ravis de vo…" at bounding box center [716, 708] width 785 height 199
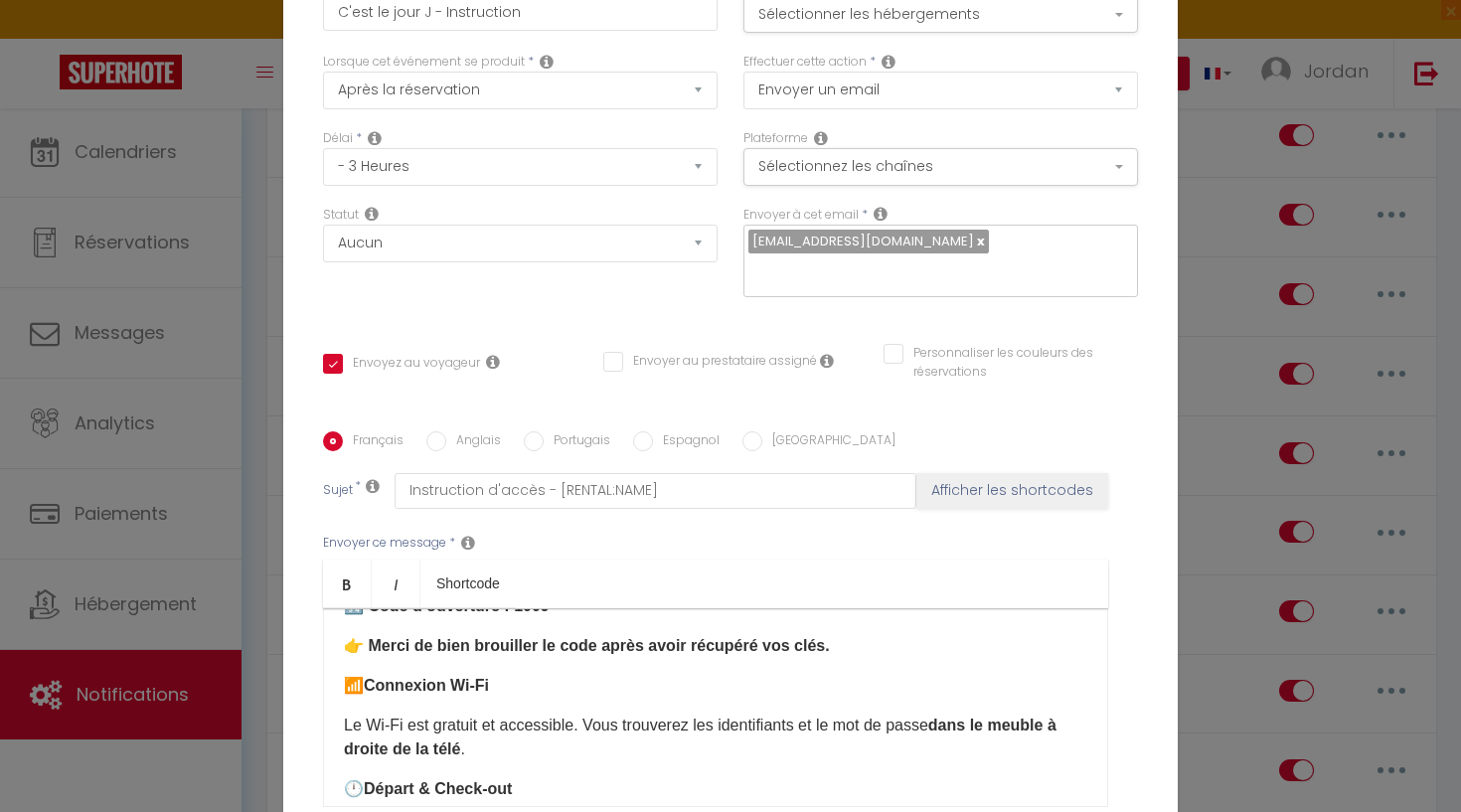
click at [576, 608] on div "Bonjour et bienvenue ! 😊 Le jour J est enfin arrivé, et nous sommes ravis de vo…" at bounding box center [716, 708] width 785 height 199
click at [579, 714] on p "Le Wi-Fi est gratuit et accessible. Vous trouverez les identifiants et le mot d…" at bounding box center [716, 737] width 743 height 48
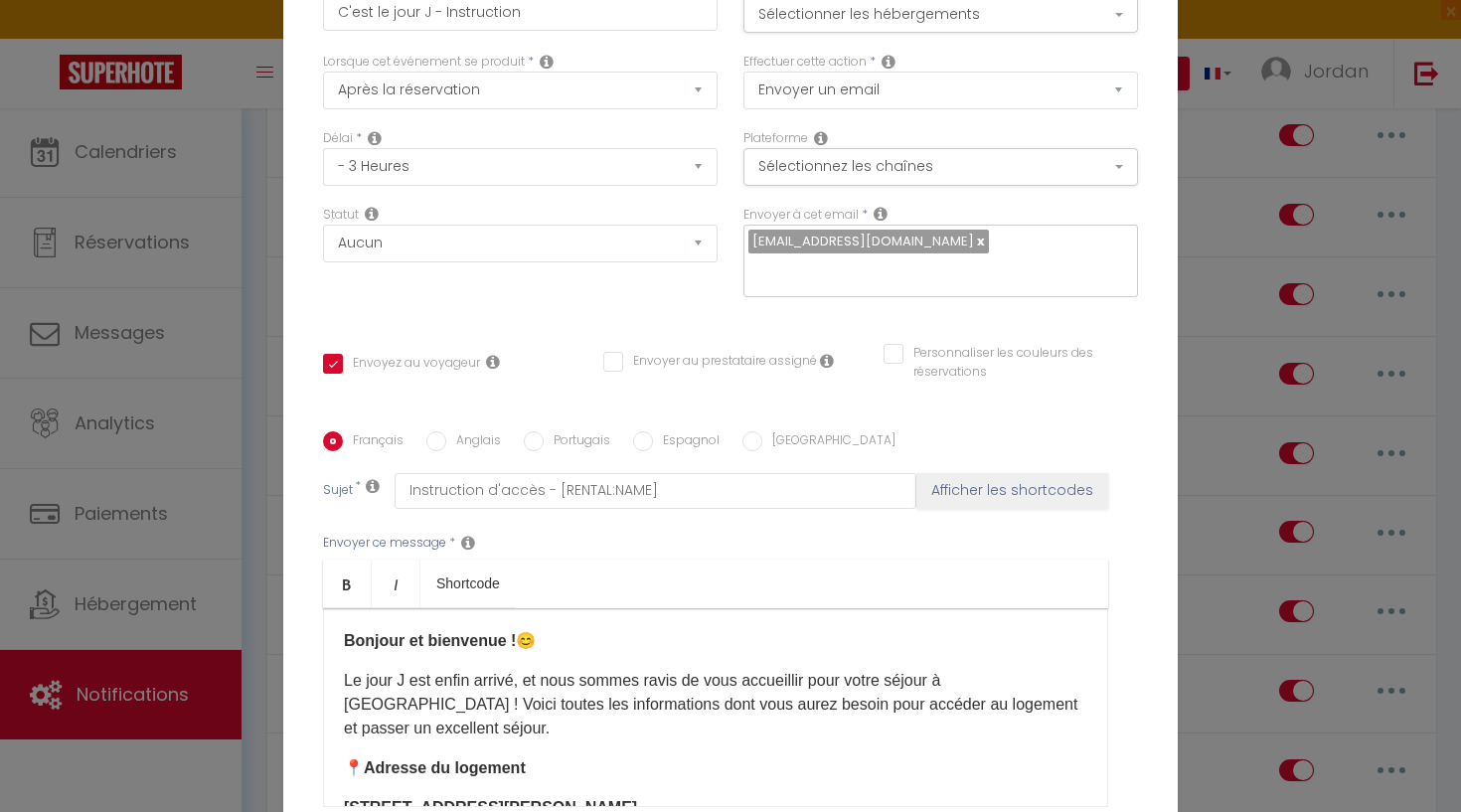
scroll to position [0, 0]
checkbox input "true"
checkbox input "false"
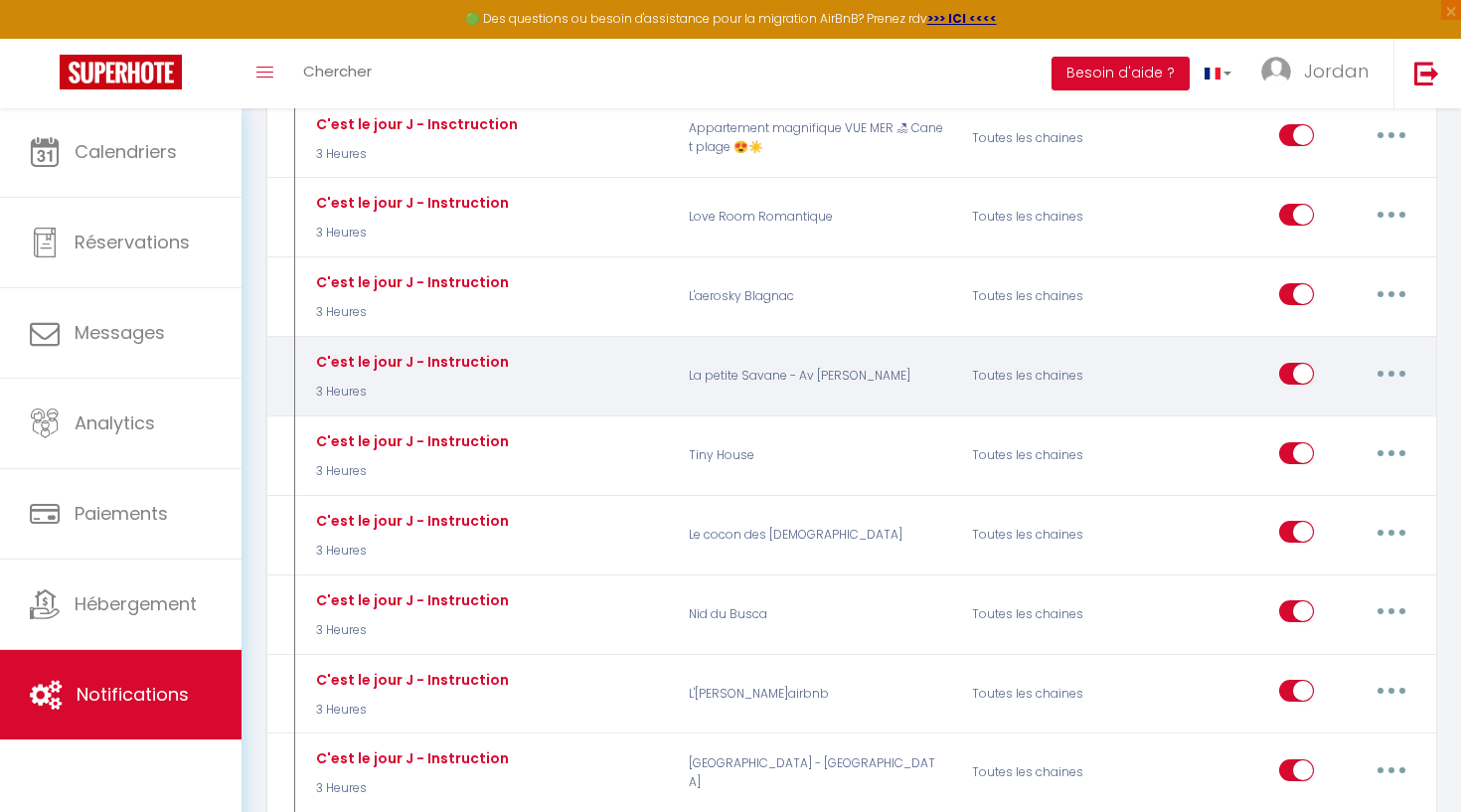
click at [1396, 358] on button "button" at bounding box center [1391, 374] width 56 height 32
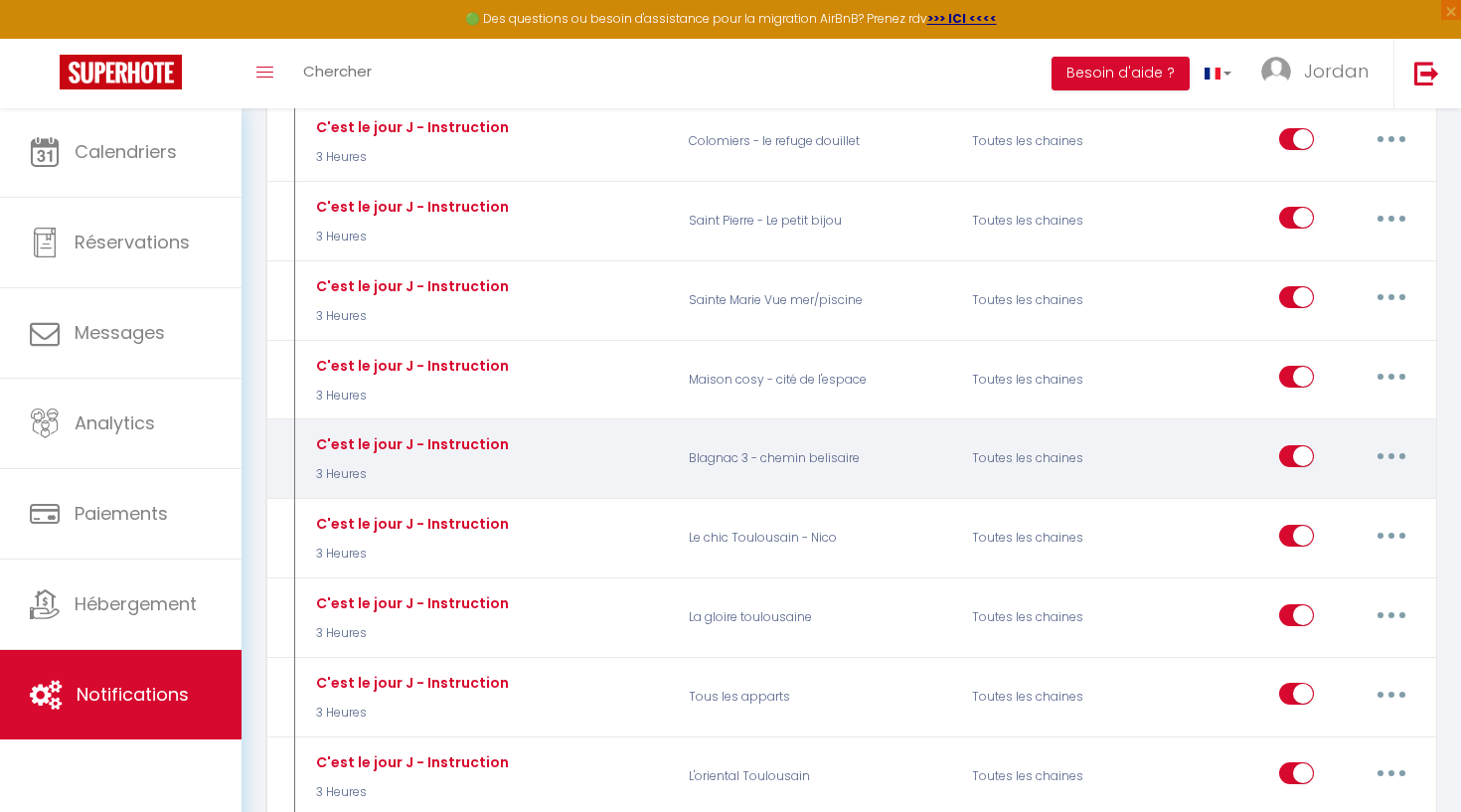
scroll to position [3104, 0]
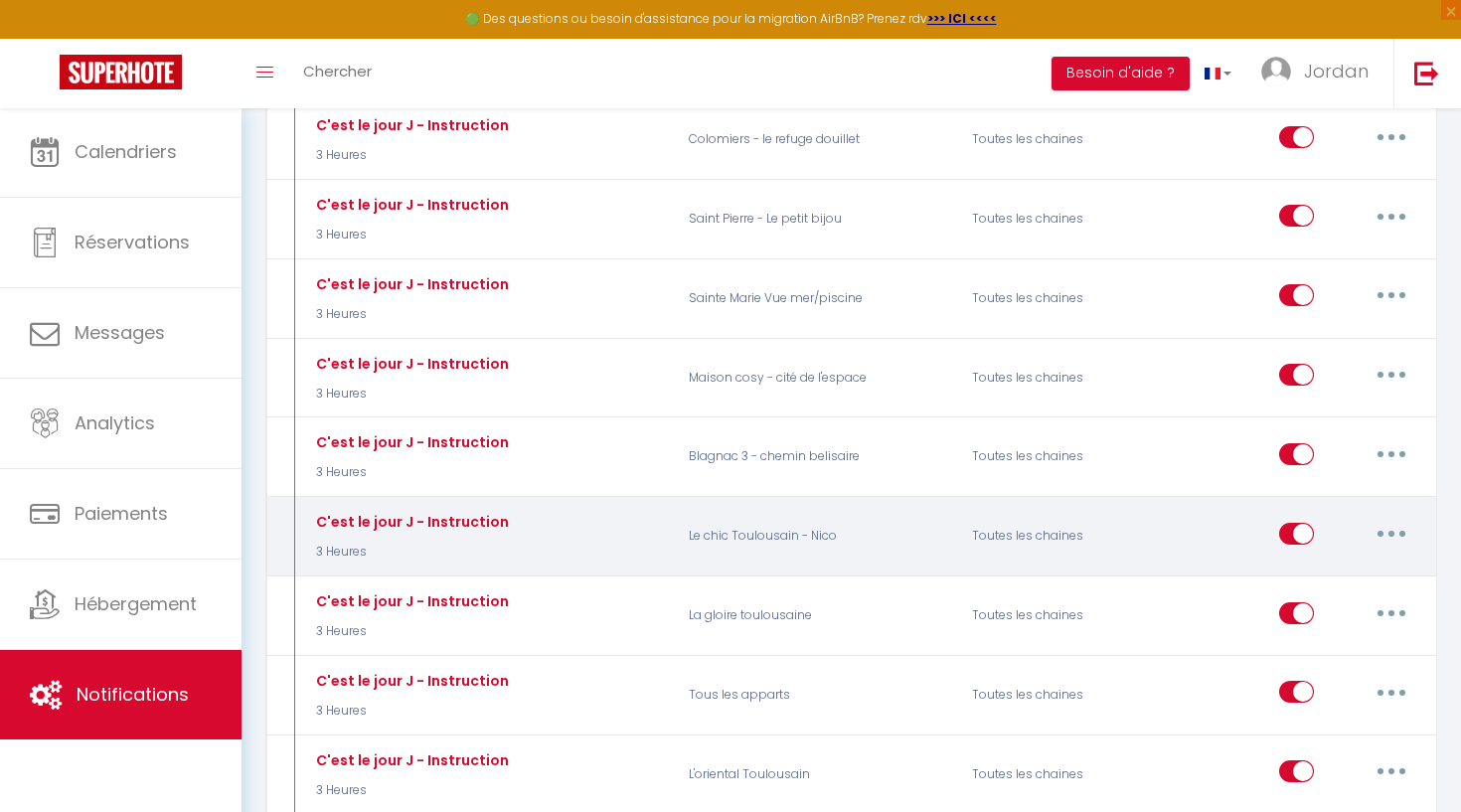
click at [1407, 518] on button "button" at bounding box center [1391, 534] width 56 height 32
click at [1332, 562] on link "Editer" at bounding box center [1340, 578] width 147 height 34
type input "C'est le jour J - Instruction"
select select "3 Heures"
select select
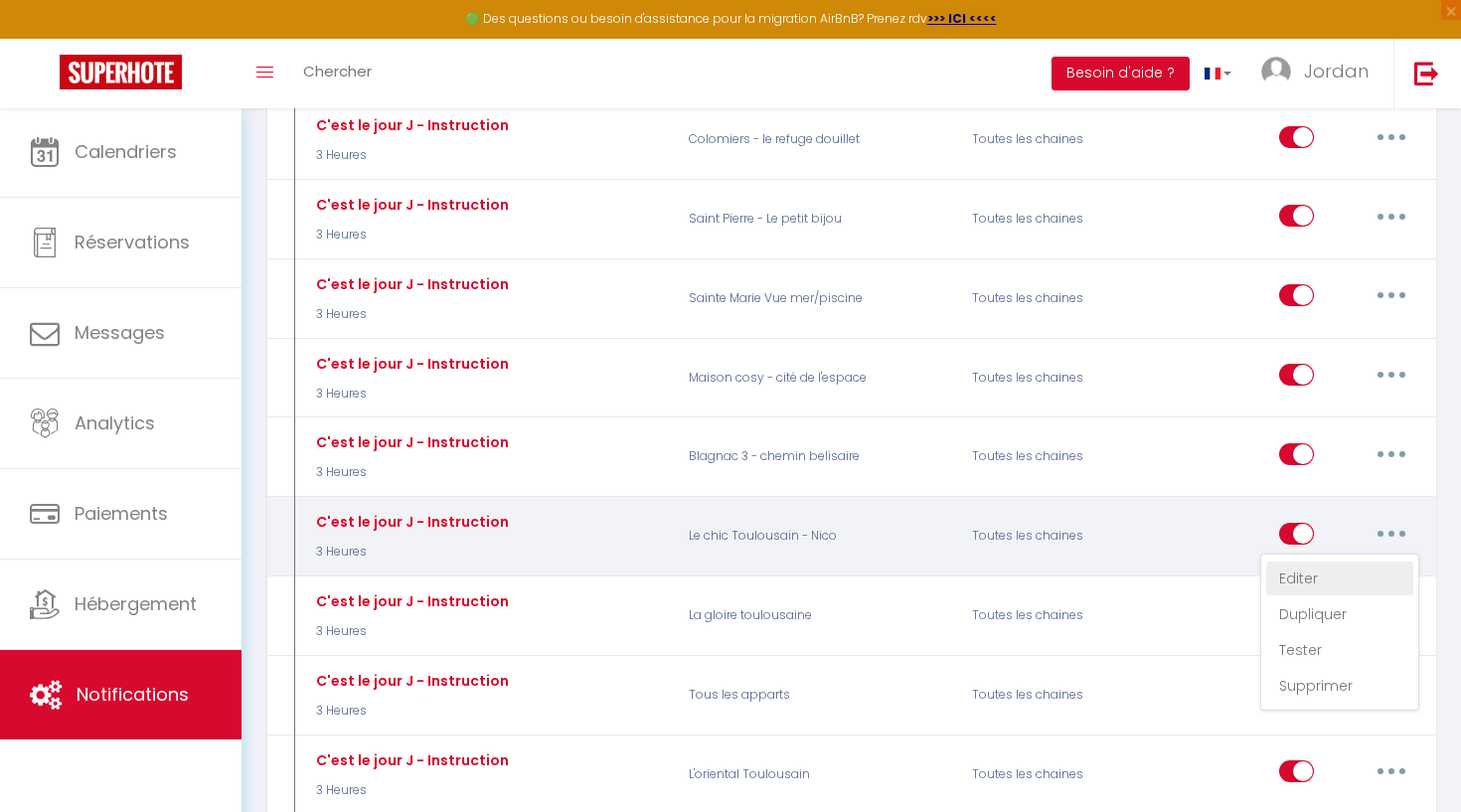
checkbox input "true"
checkbox input "false"
radio input "true"
type input "Instruction d'accès - [RENTAL:NAME]"
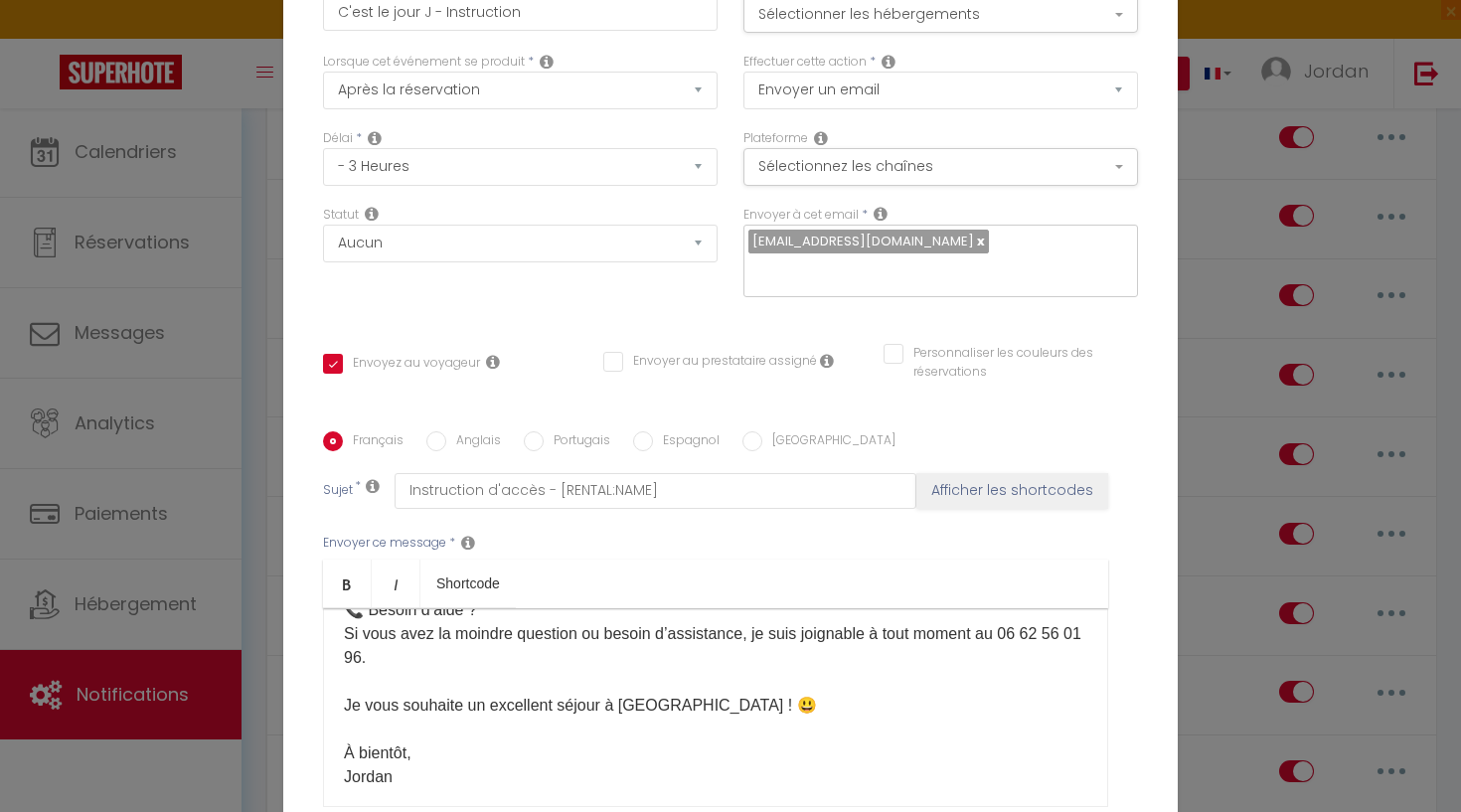
scroll to position [1127, 0]
drag, startPoint x: 463, startPoint y: 572, endPoint x: 396, endPoint y: 560, distance: 68.1
click at [396, 608] on div "​Bonjour et bienvenue ! 😊 Le jour J est enfin arrivé, et nous sommes ravis de v…" at bounding box center [716, 708] width 785 height 199
drag, startPoint x: 396, startPoint y: 560, endPoint x: 338, endPoint y: 565, distance: 58.2
click at [328, 608] on div "​Bonjour et bienvenue ! 😊 Le jour J est enfin arrivé, et nous sommes ravis de v…" at bounding box center [716, 708] width 785 height 199
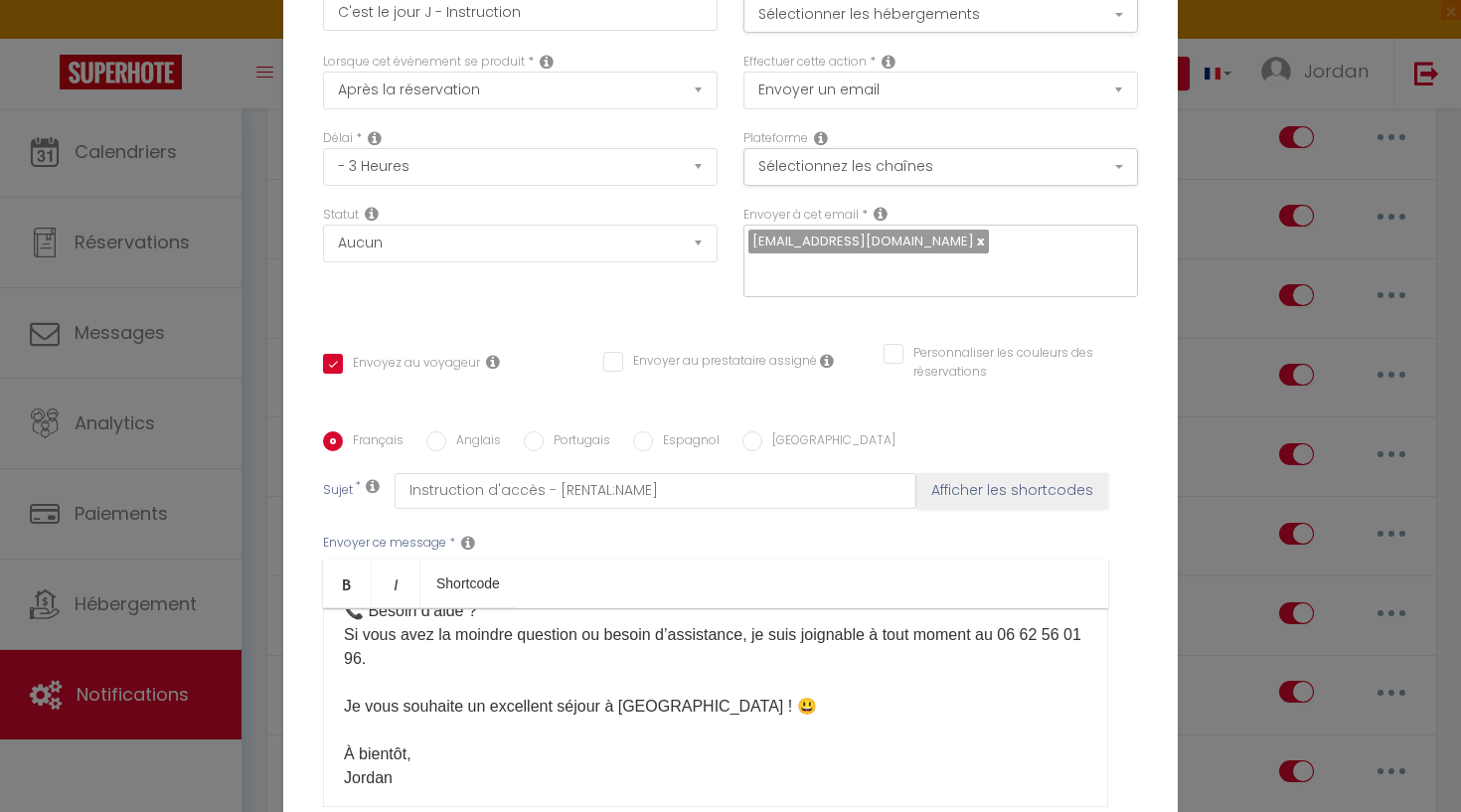
click at [359, 561] on p "​Bonjour et bienvenue ! 😊 Le jour J est enfin arrivé, et nous sommes ravis de v…" at bounding box center [716, 146] width 743 height 1288
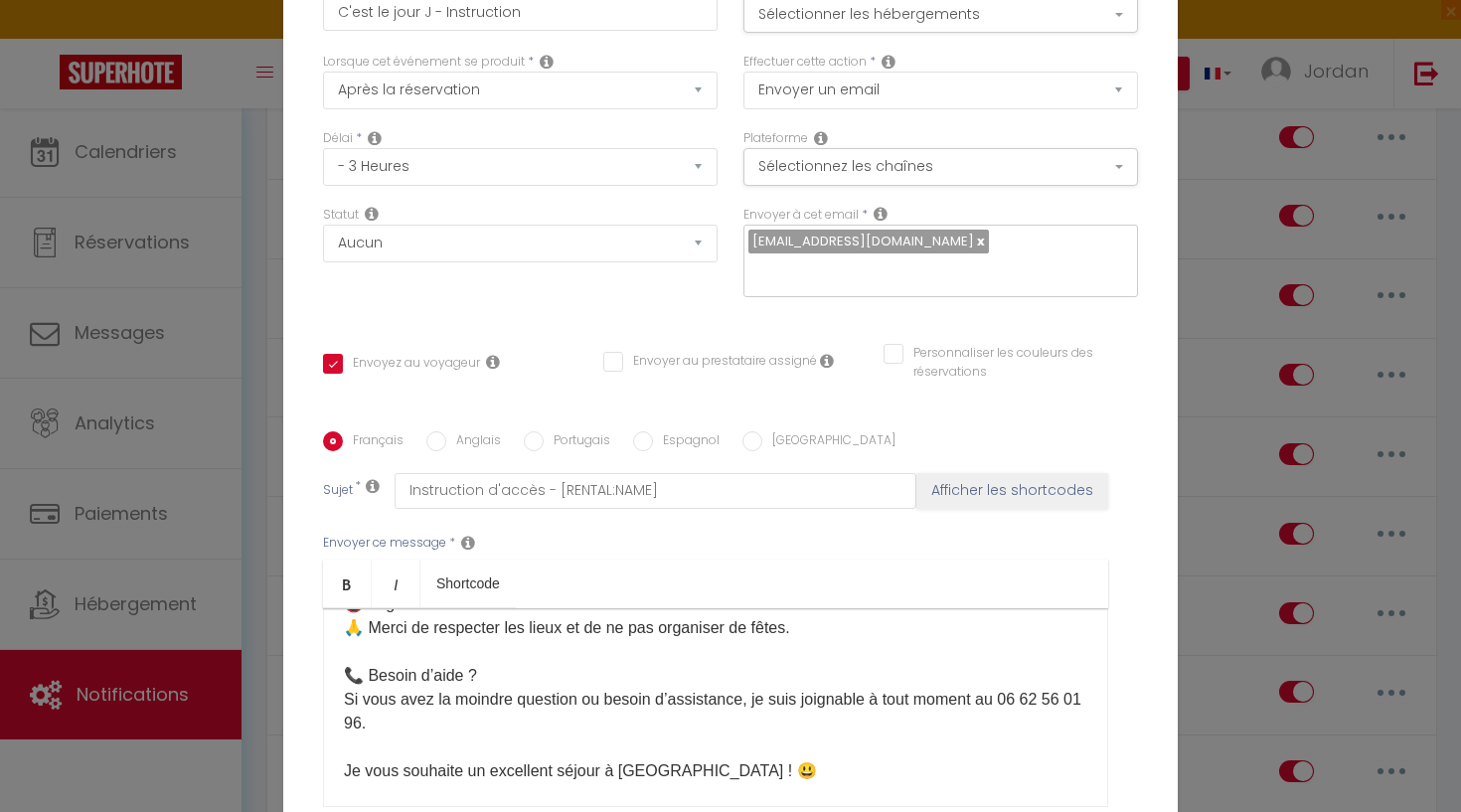
scroll to position [1068, 0]
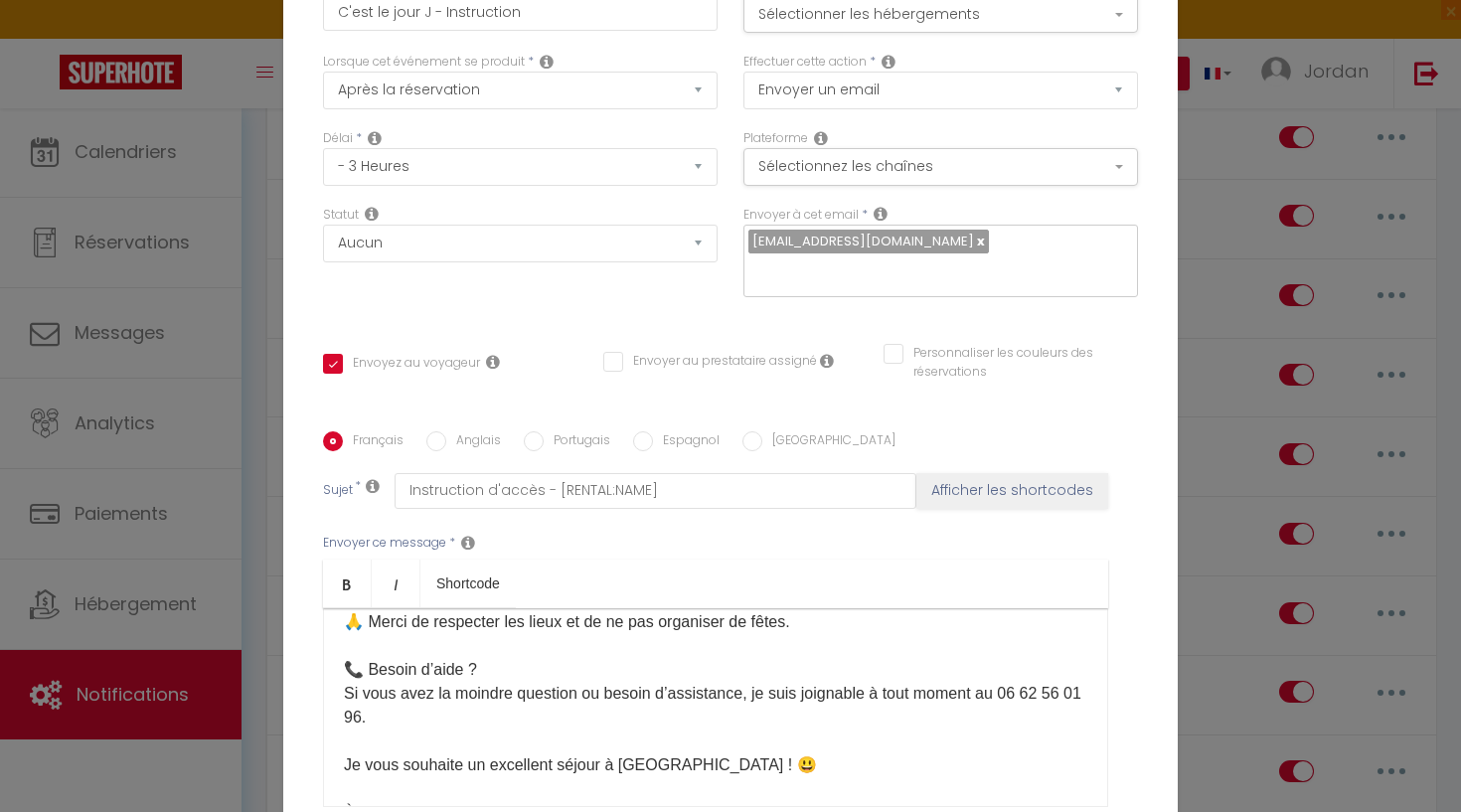
drag, startPoint x: 1029, startPoint y: 475, endPoint x: 881, endPoint y: 523, distance: 155.6
click at [875, 524] on p "​Bonjour et bienvenue ! 😊 Le jour J est enfin arrivé, et nous sommes ravis de v…" at bounding box center [716, 205] width 743 height 1288
click at [883, 517] on p "​Bonjour et bienvenue ! 😊 Le jour J est enfin arrivé, et nous sommes ravis de v…" at bounding box center [716, 205] width 743 height 1288
click at [893, 496] on p "​Bonjour et bienvenue ! 😊 Le jour J est enfin arrivé, et nous sommes ravis de v…" at bounding box center [716, 205] width 743 height 1288
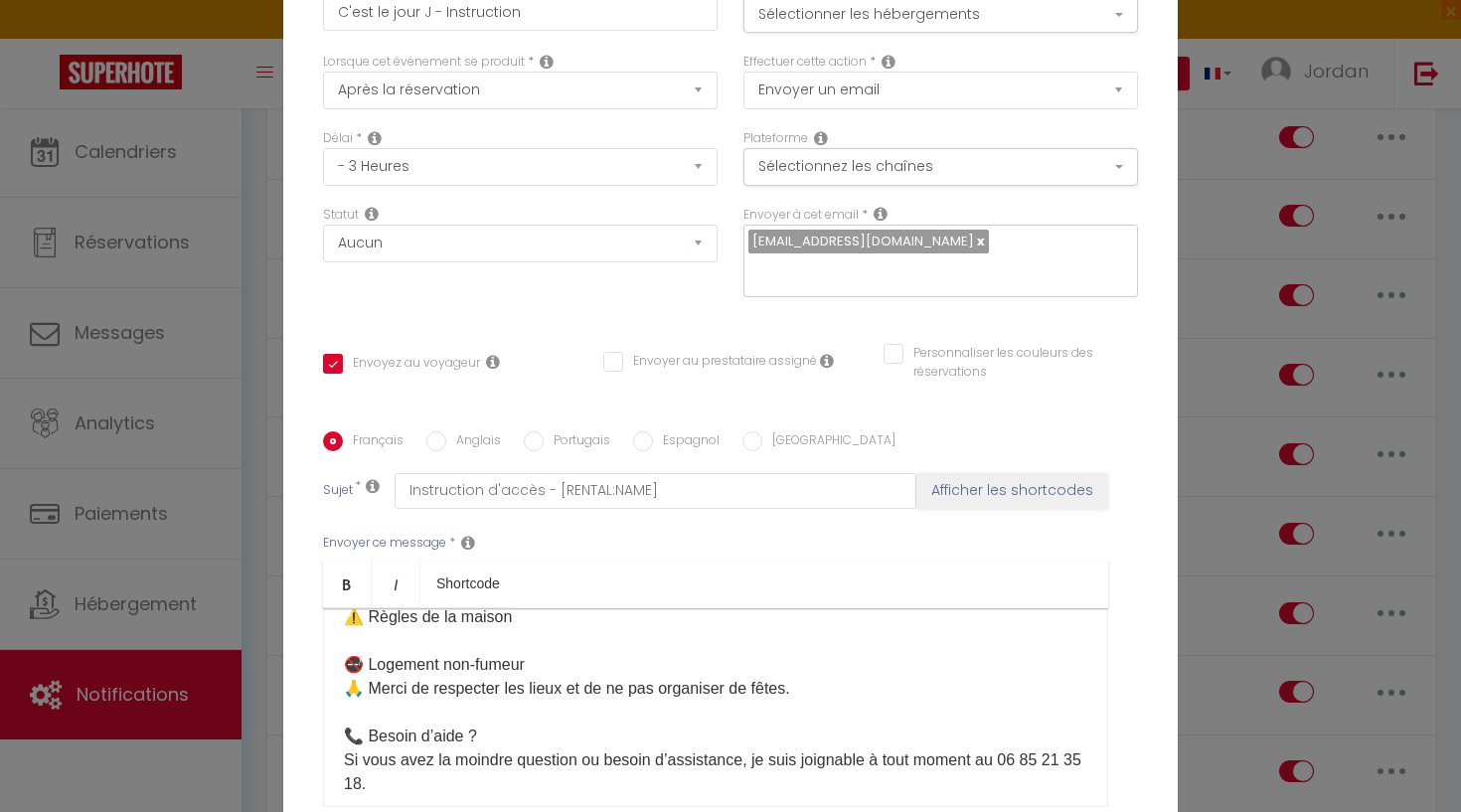
scroll to position [1015, 0]
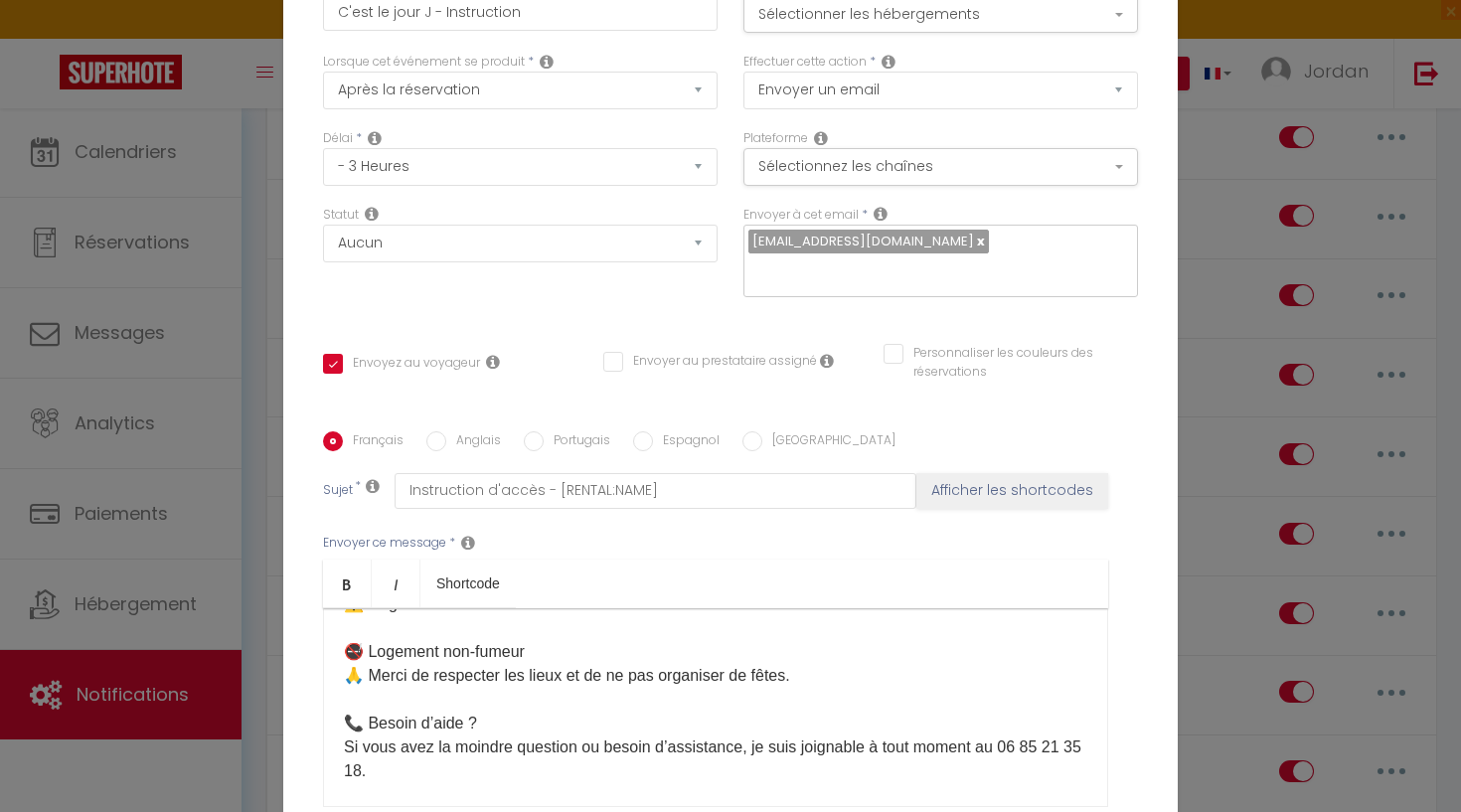
checkbox input "true"
checkbox input "false"
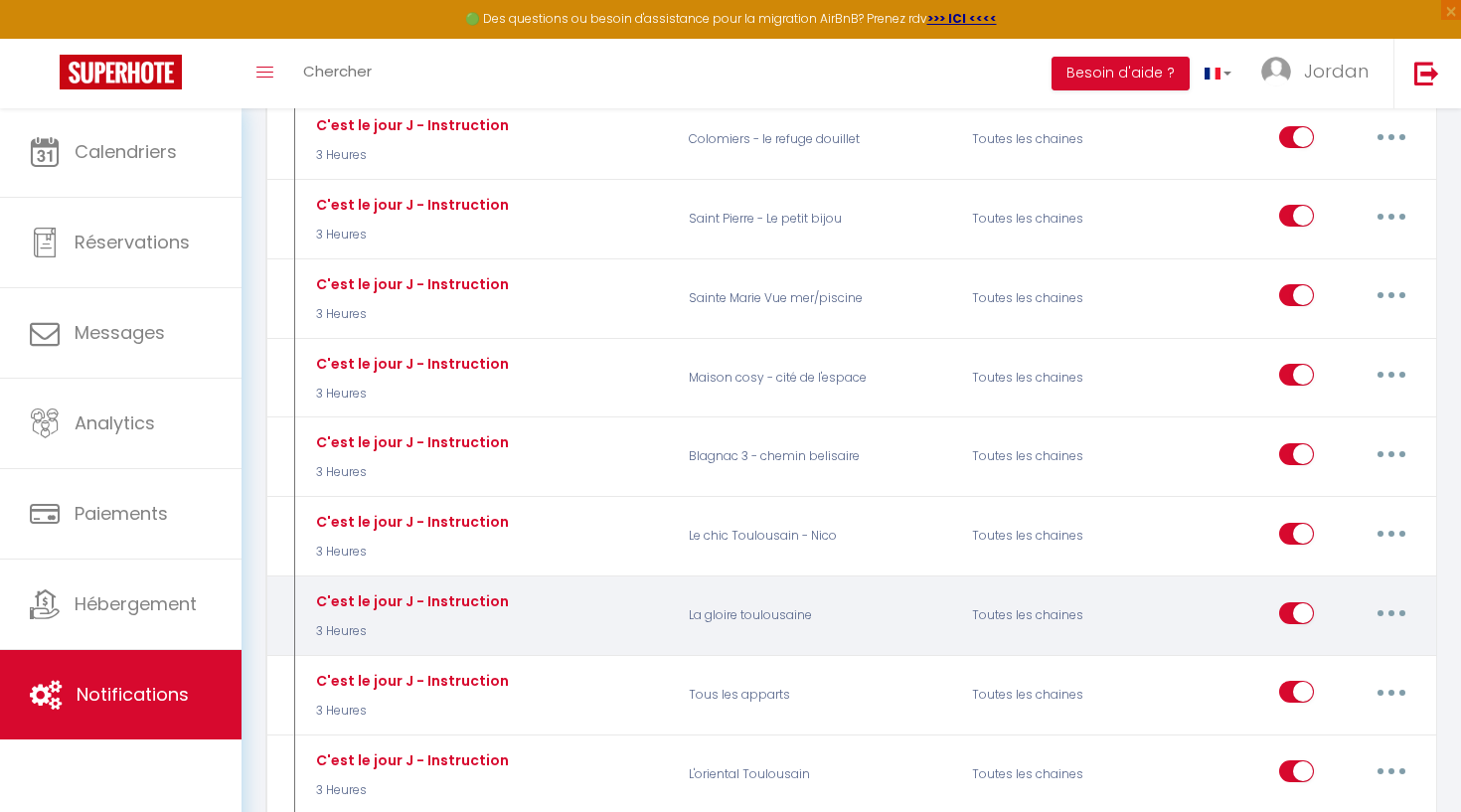
click at [1395, 597] on button "button" at bounding box center [1391, 613] width 56 height 32
click at [1295, 641] on link "Editer" at bounding box center [1340, 658] width 147 height 34
type input "C'est le jour J - Instruction"
select select "3 Heures"
select select
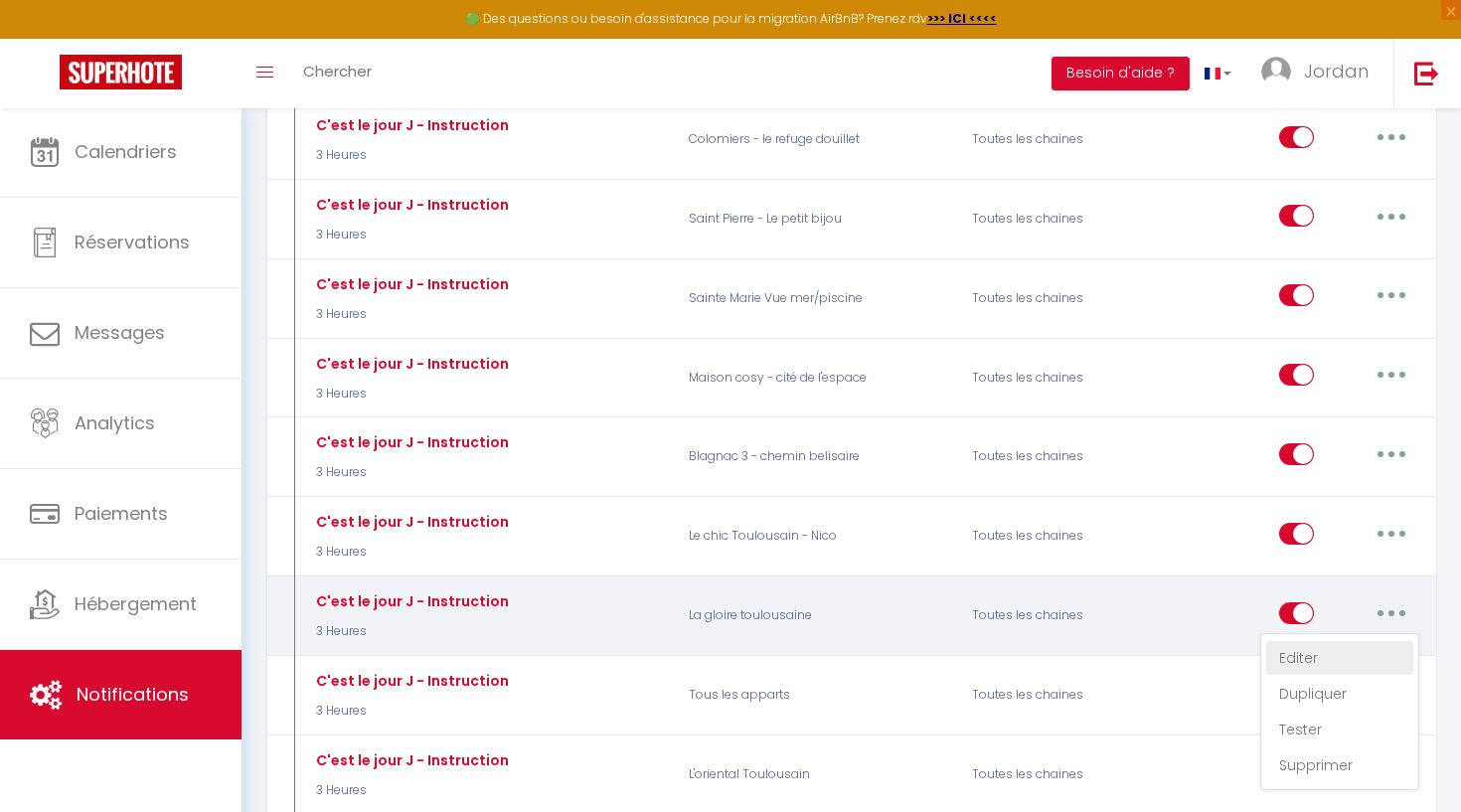
checkbox input "true"
checkbox input "false"
radio input "true"
type input "Instruction d'accès - [RENTAL:NAME]"
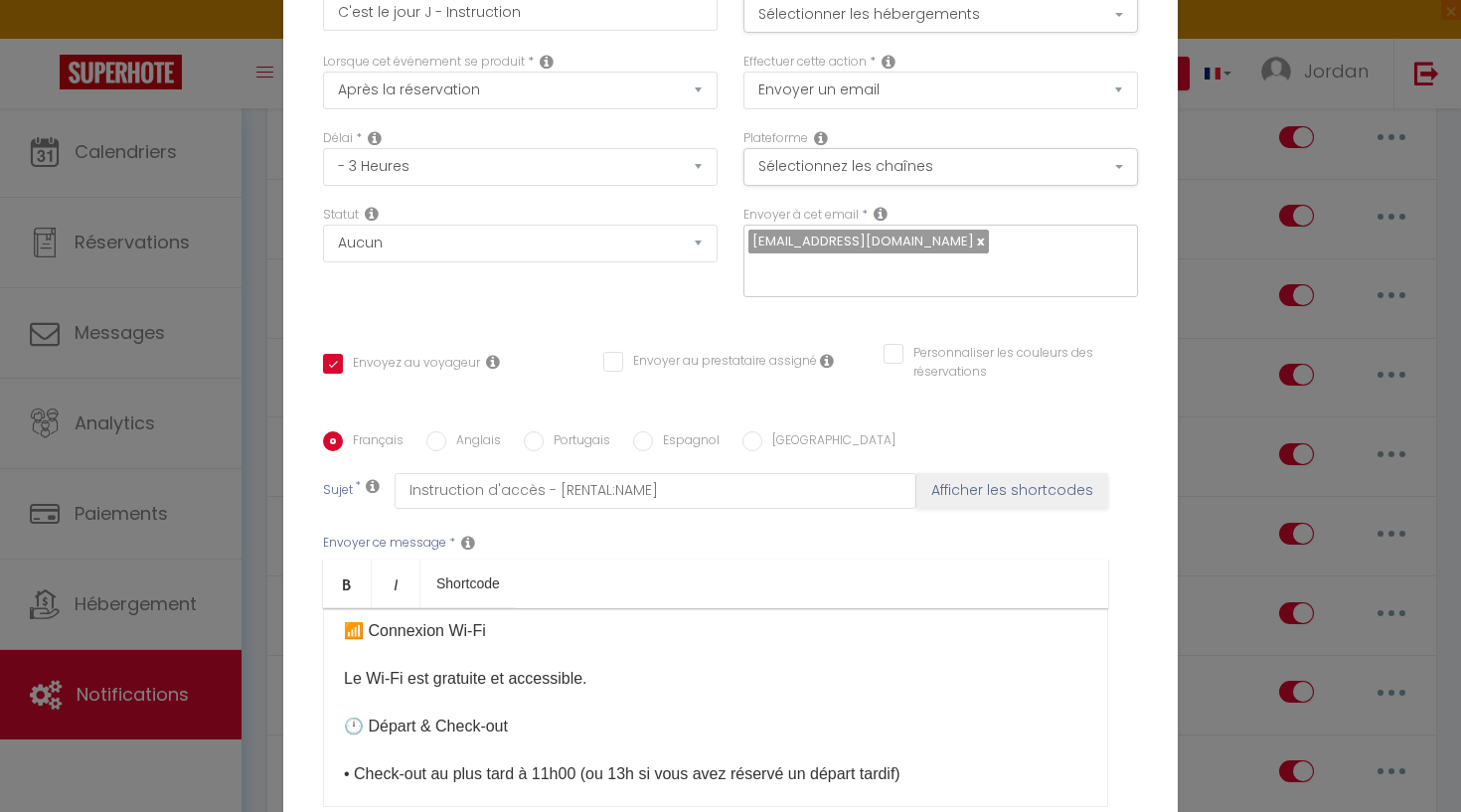
scroll to position [819, 0]
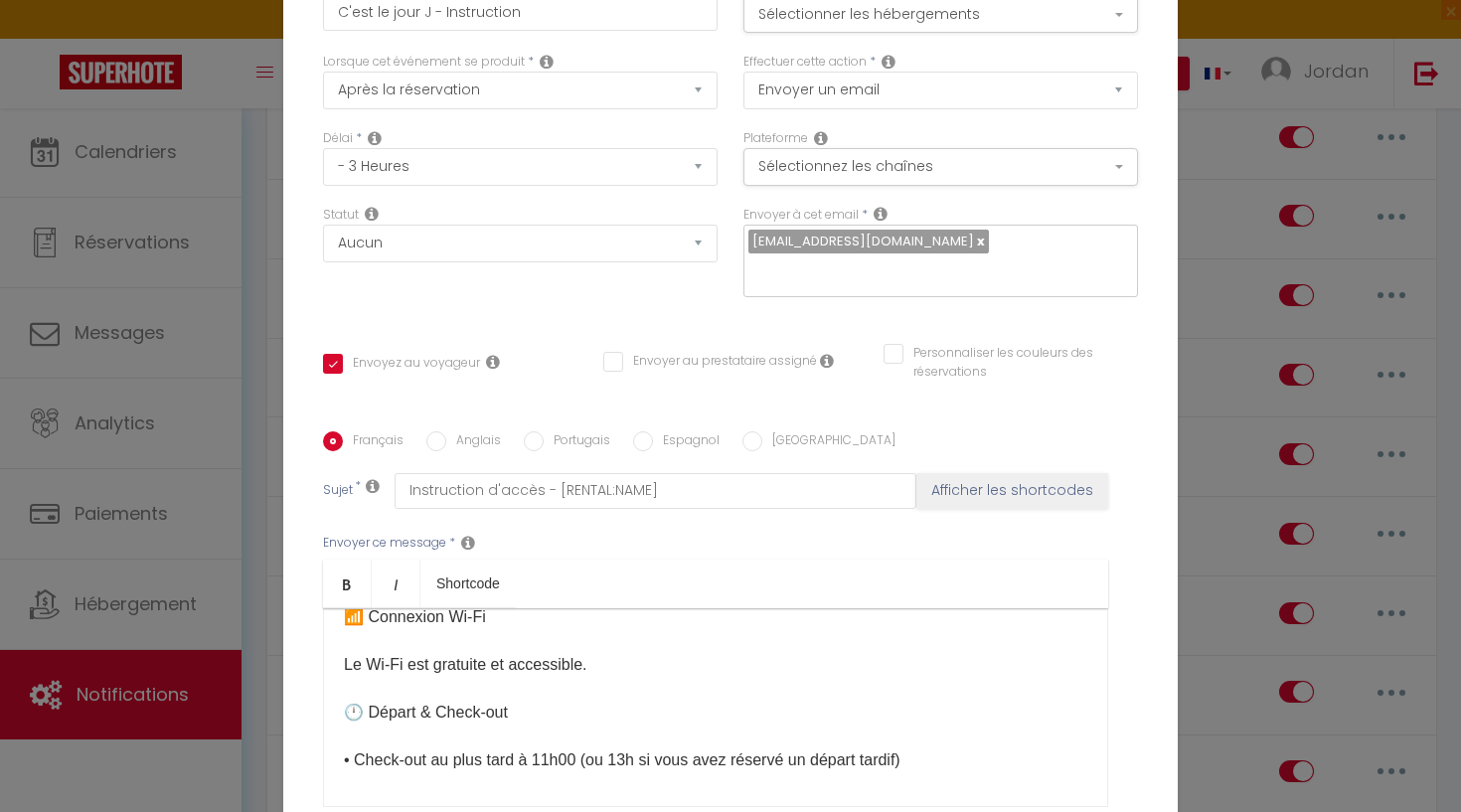
click at [692, 608] on div "Bonjour et bienvenue ! 😊 Le jour J est enfin arrivé, et nous sommes ravis de vo…" at bounding box center [716, 708] width 785 height 199
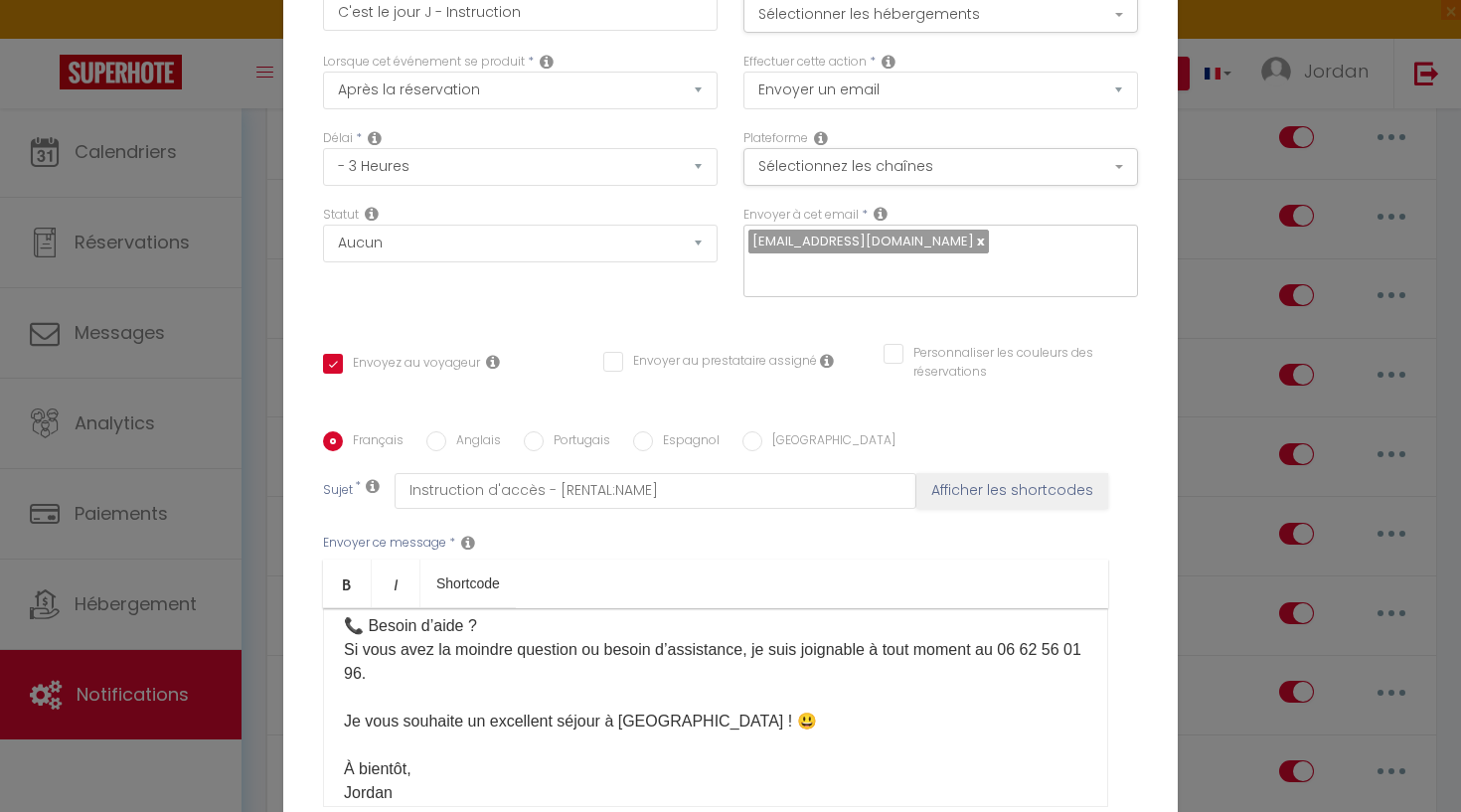
scroll to position [1238, 0]
click at [427, 608] on div "Bonjour et bienvenue ! 😊 Le jour J est enfin arrivé, et nous sommes ravis de vo…" at bounding box center [716, 708] width 785 height 199
click at [698, 608] on div "Bonjour et bienvenue ! 😊 Le jour J est enfin arrivé, et nous sommes ravis de vo…" at bounding box center [716, 708] width 785 height 199
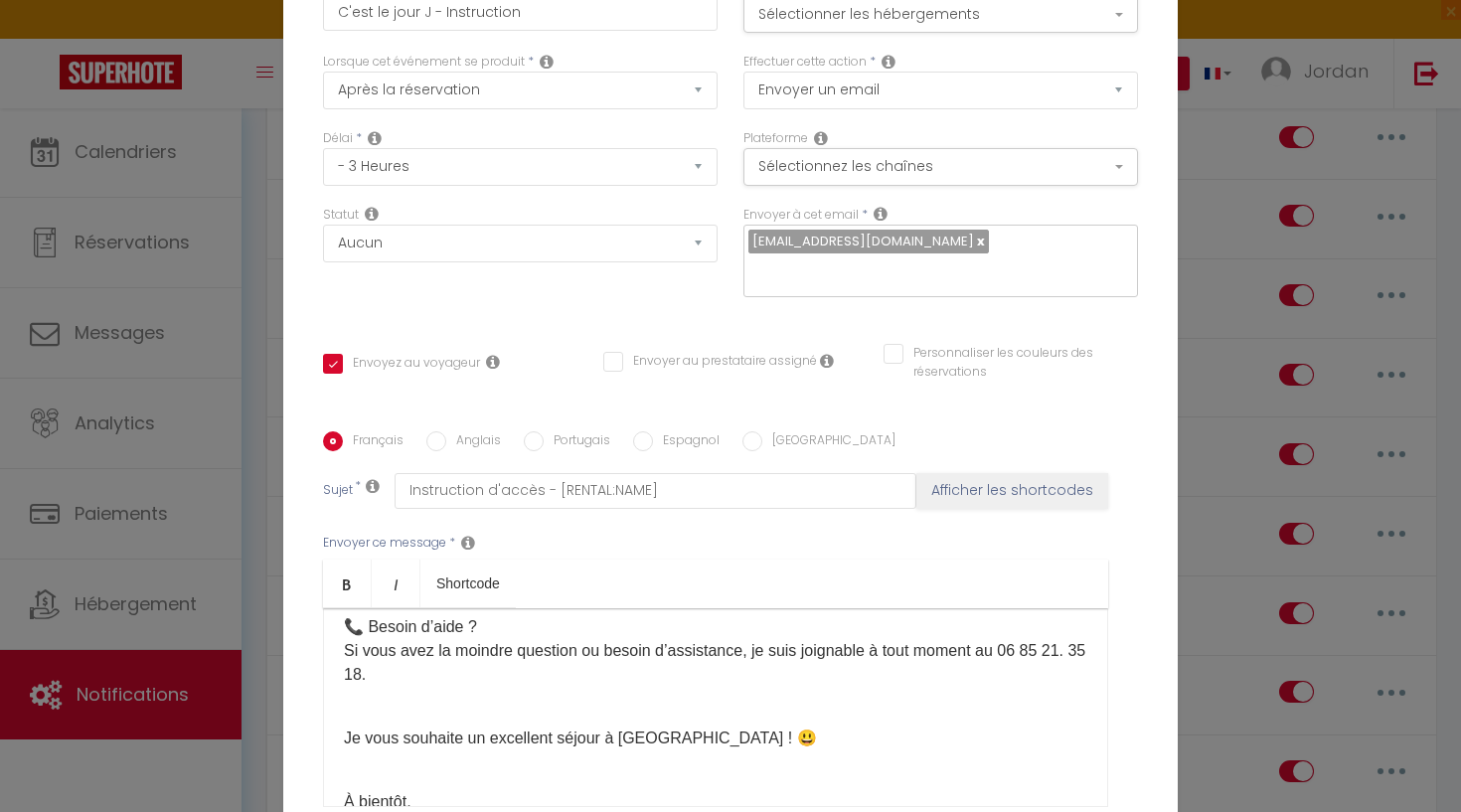
click at [1071, 639] on p "Si vous avez la moindre question ou besoin d’assistance, je suis joignable à to…" at bounding box center [716, 663] width 743 height 48
click at [1037, 639] on p "Si vous avez la moindre question ou besoin d’assistance, je suis joignable à to…" at bounding box center [716, 663] width 743 height 48
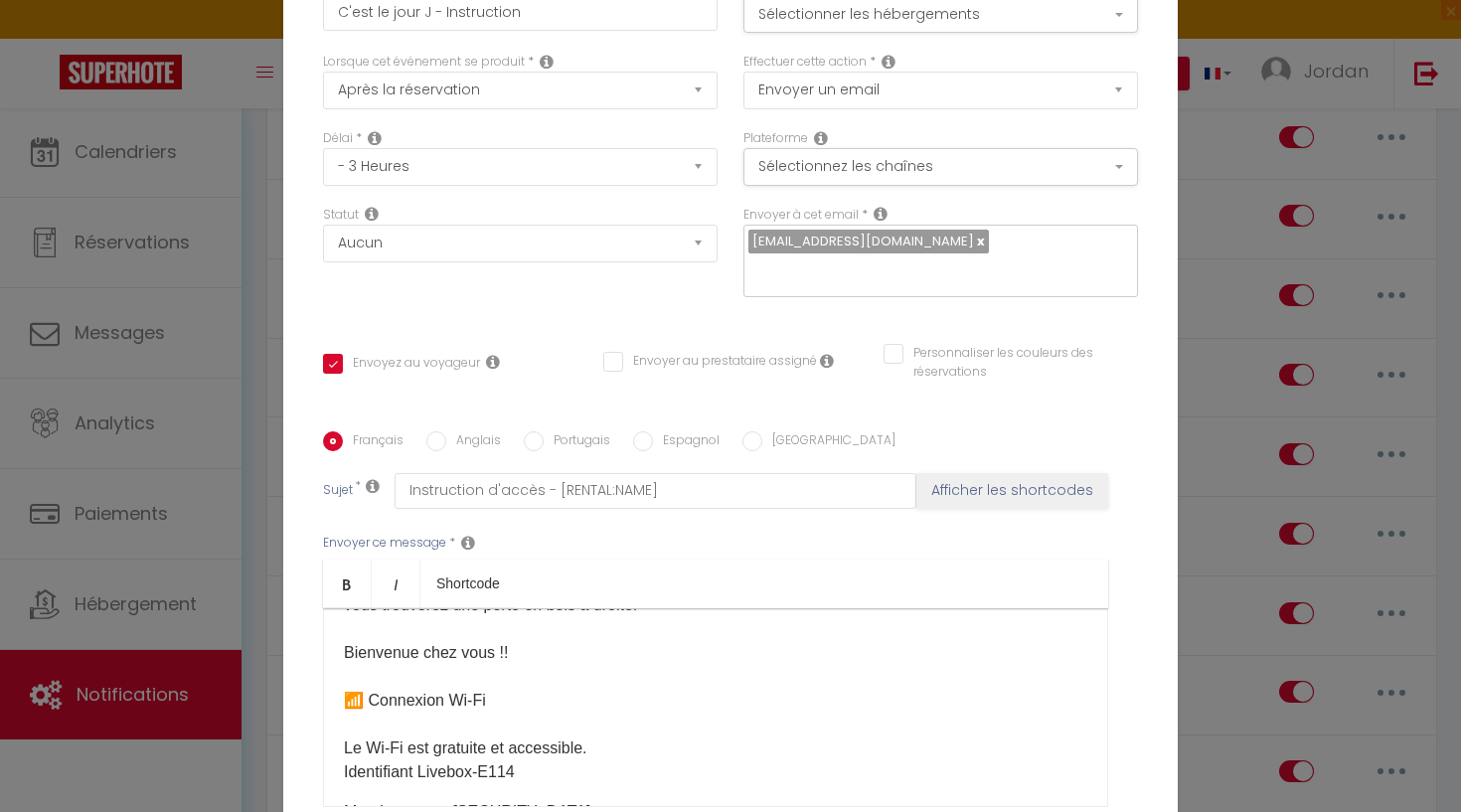
scroll to position [734, 0]
click at [789, 608] on div "Bonjour et bienvenue ! 😊 Le jour J est enfin arrivé, et nous sommes ravis de vo…" at bounding box center [716, 708] width 785 height 199
click at [754, 608] on div "Bonjour et bienvenue ! 😊 Le jour J est enfin arrivé, et nous sommes ravis de vo…" at bounding box center [716, 708] width 785 height 199
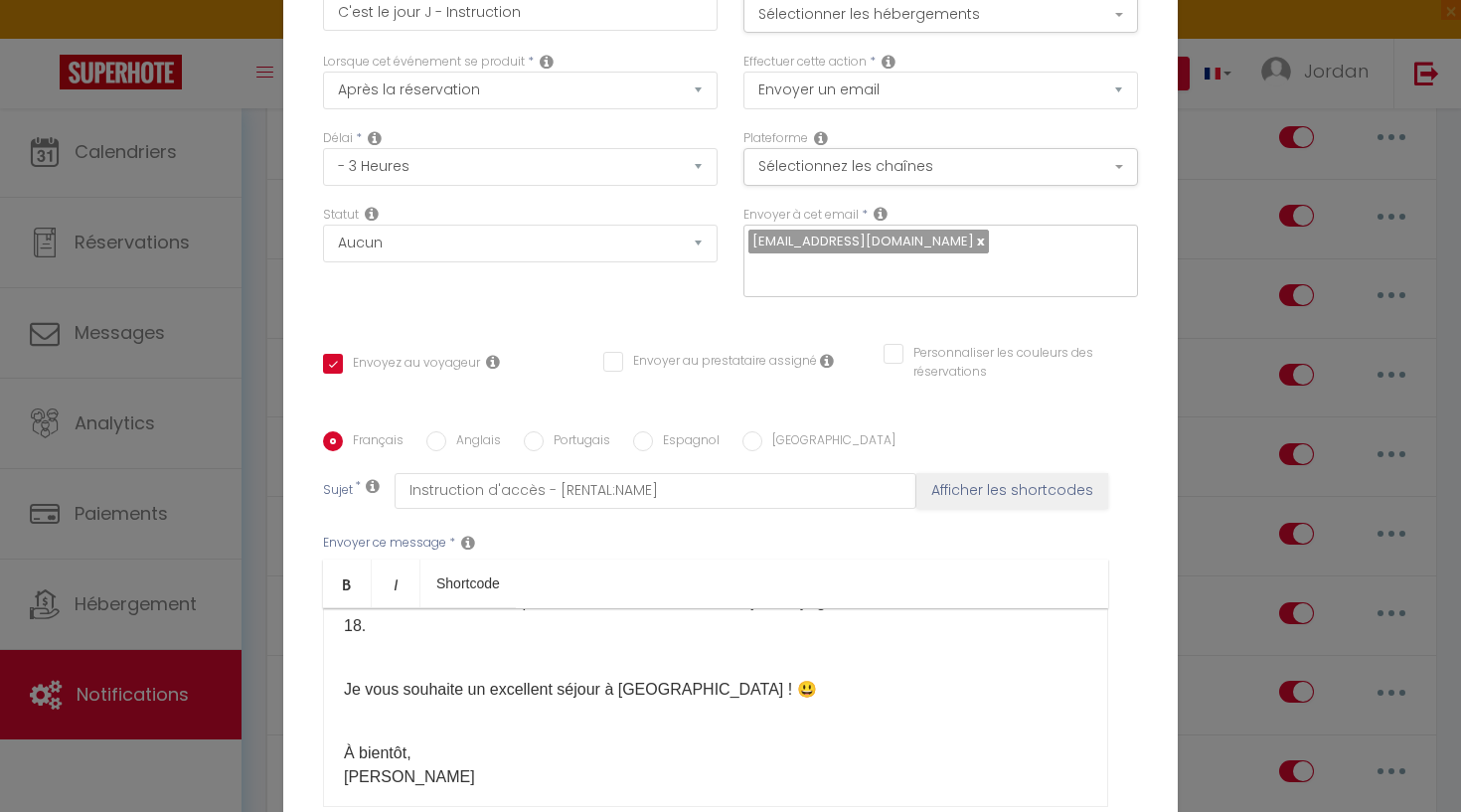
scroll to position [1302, 0]
checkbox input "true"
checkbox input "false"
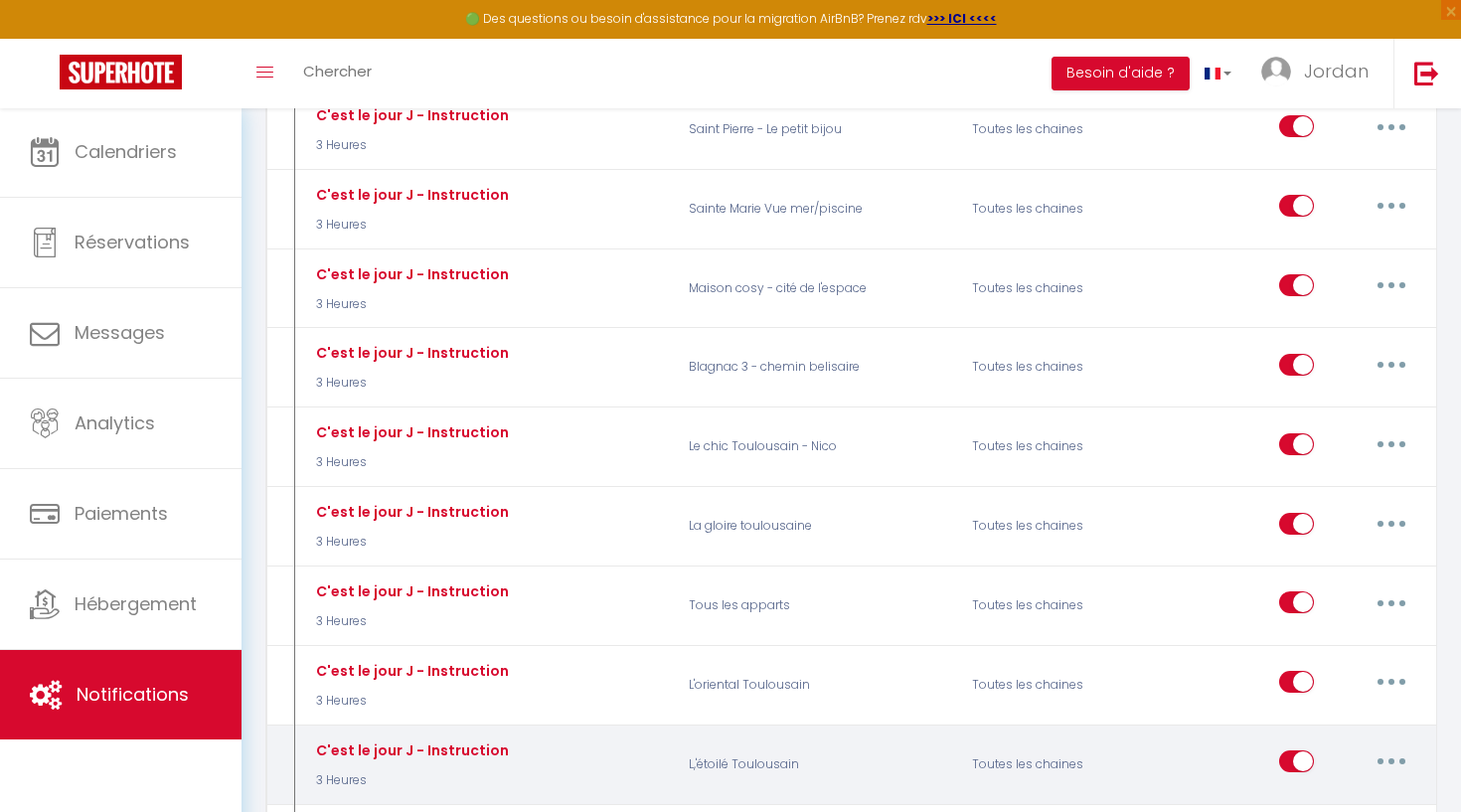
scroll to position [3190, 0]
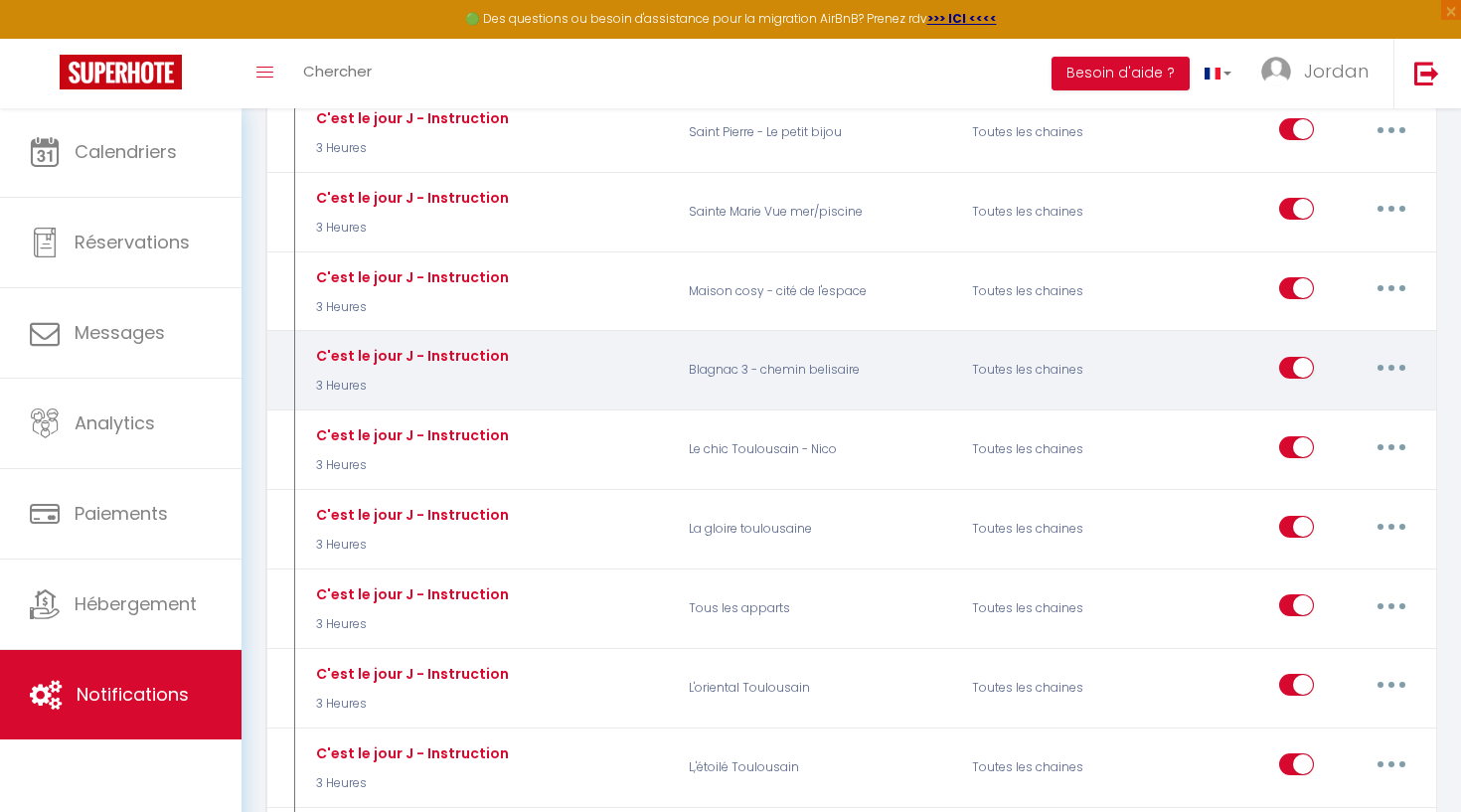
click at [1387, 352] on button "button" at bounding box center [1391, 368] width 56 height 32
click at [1335, 396] on link "Editer" at bounding box center [1340, 412] width 147 height 34
type input "C'est le jour J - Instruction"
select select "3 Heures"
select select
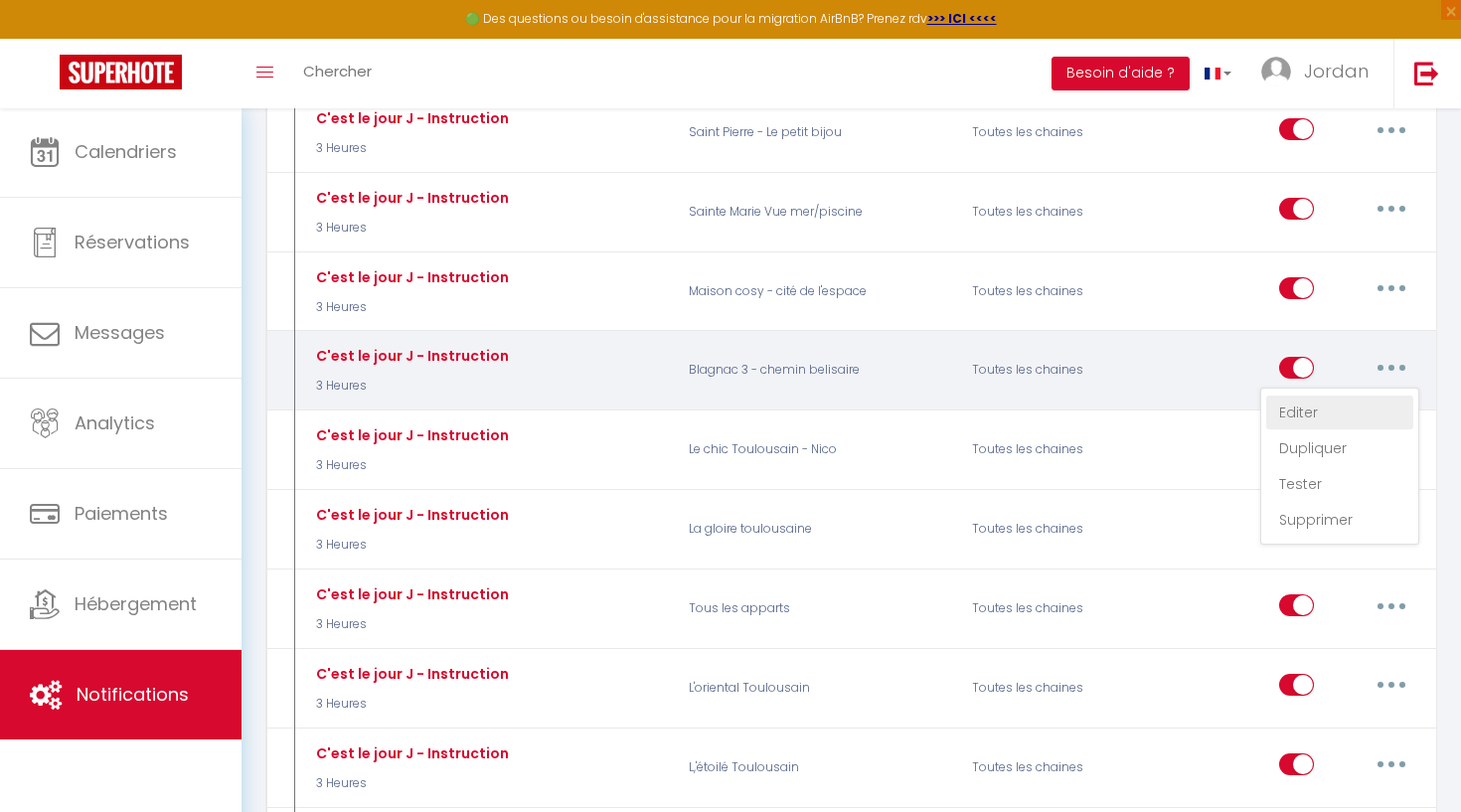
checkbox input "true"
checkbox input "false"
radio input "true"
type input "Instruction d'accès - [RENTAL:NAME]"
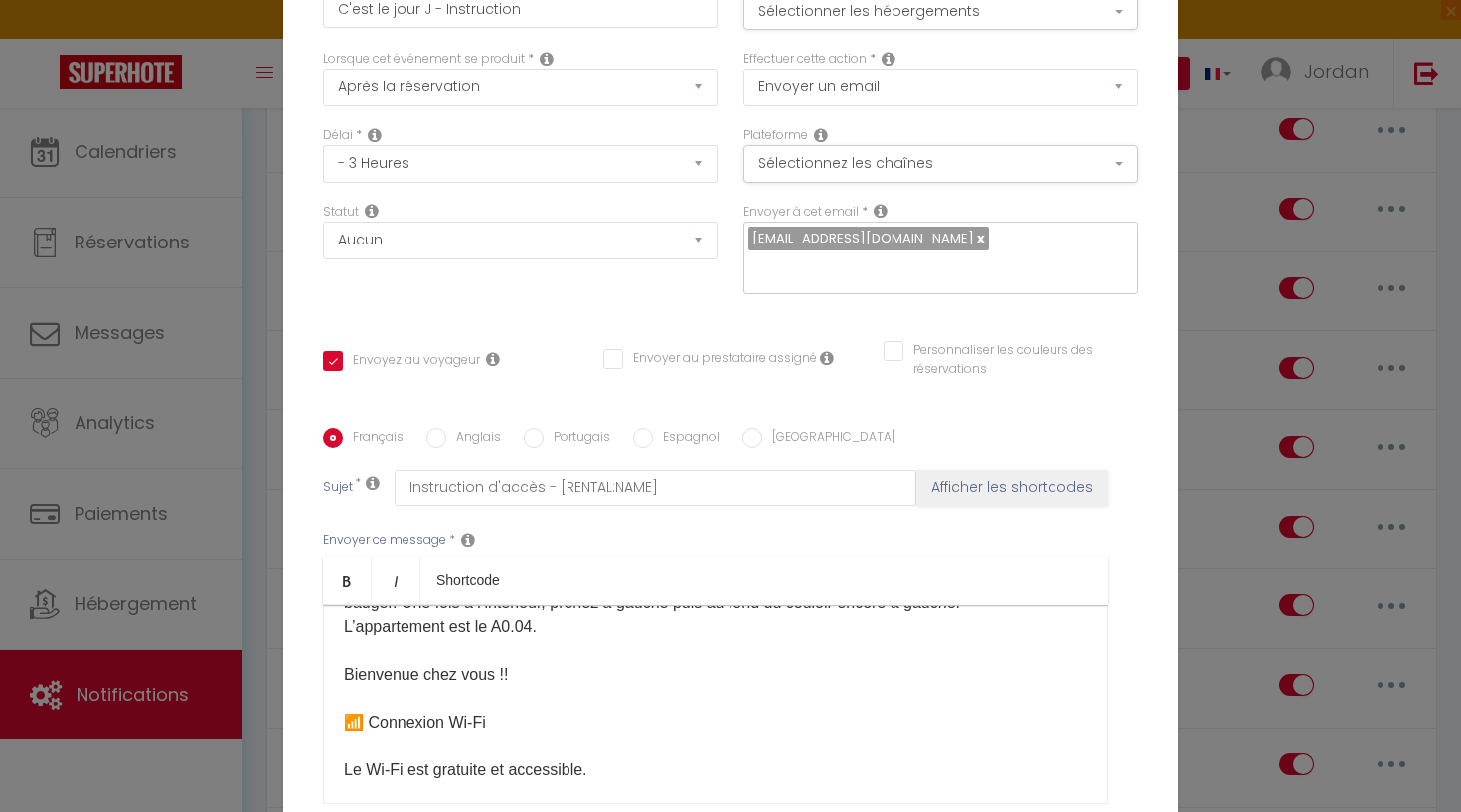
scroll to position [752, 0]
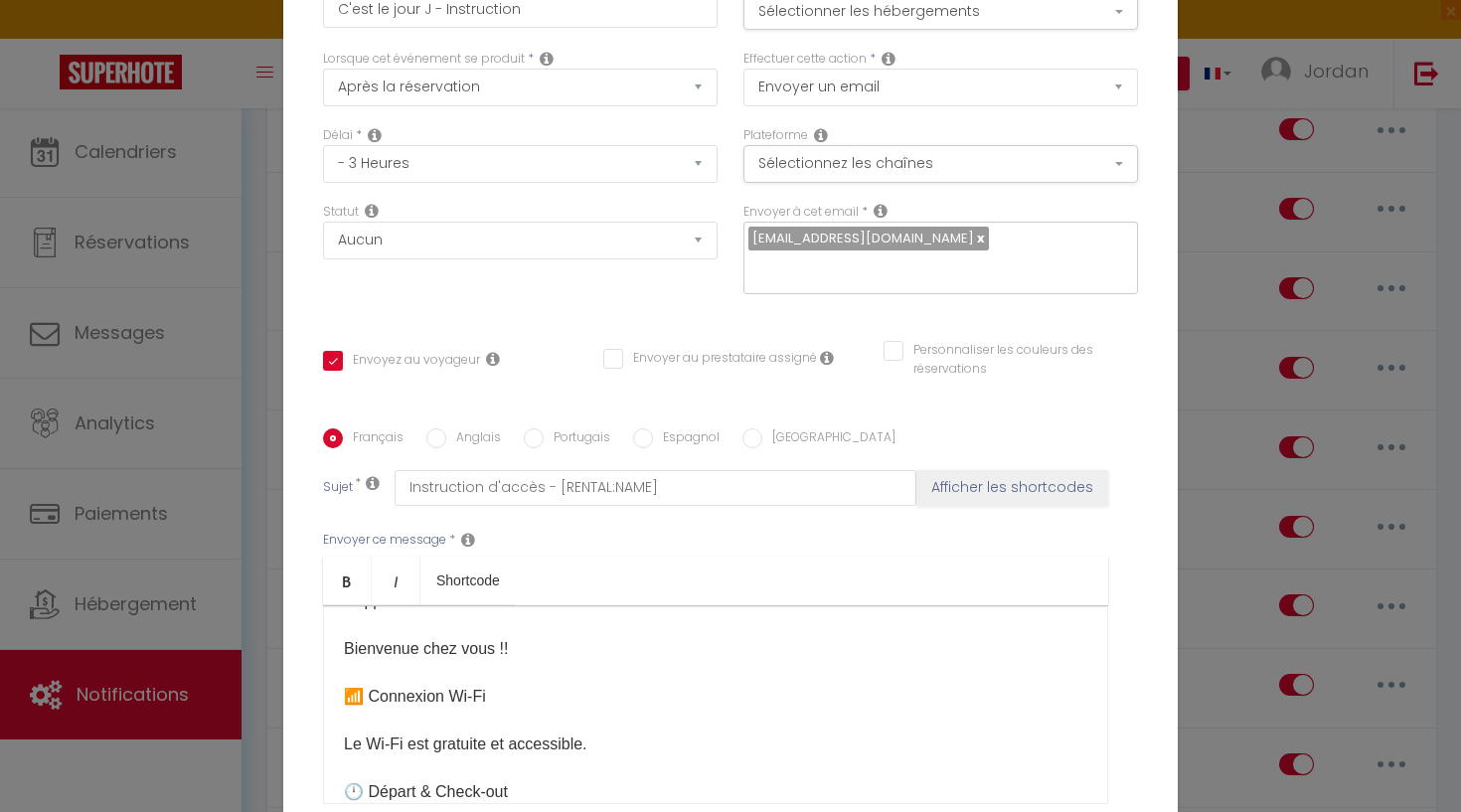
click at [608, 720] on p "​Bonjour et bienvenue ! 😊 Le jour J est enfin arrivé, et nous sommes ravis de v…" at bounding box center [716, 554] width 743 height 1360
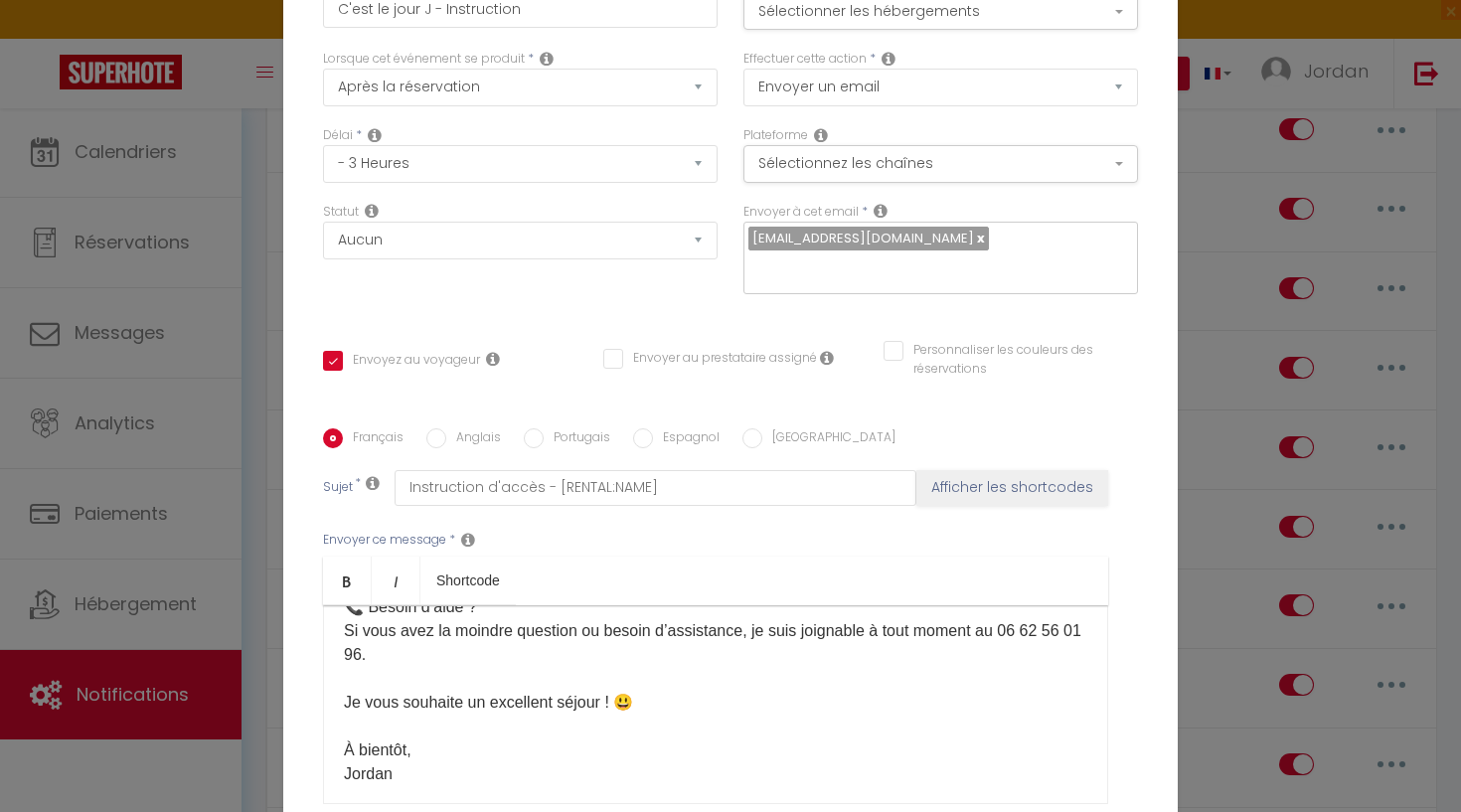
scroll to position [1278, 0]
drag, startPoint x: 422, startPoint y: 764, endPoint x: 346, endPoint y: 756, distance: 76.4
click at [346, 756] on div "​Bonjour et bienvenue ! 😊 Le jour J est enfin arrivé, et nous sommes ravis de v…" at bounding box center [716, 705] width 785 height 199
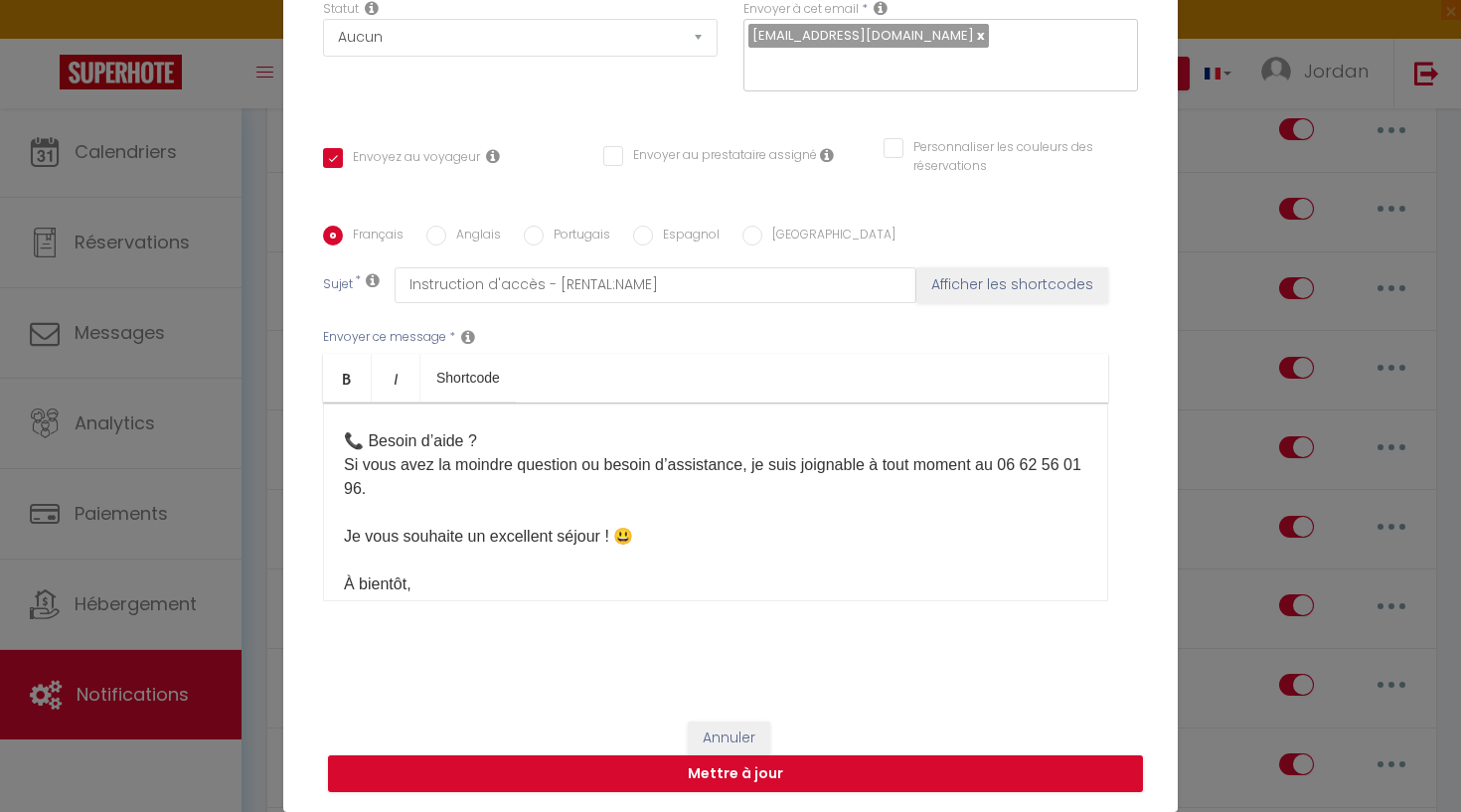
scroll to position [1237, 0]
drag, startPoint x: 360, startPoint y: 472, endPoint x: 337, endPoint y: 483, distance: 25.5
click at [345, 478] on p "Mot de passe : [SECURITY_DATA] 🕛 Départ & Check-out • Check-out au plus tard à …" at bounding box center [716, 375] width 743 height 501
click at [653, 771] on button "Mettre à jour" at bounding box center [735, 774] width 815 height 38
checkbox input "true"
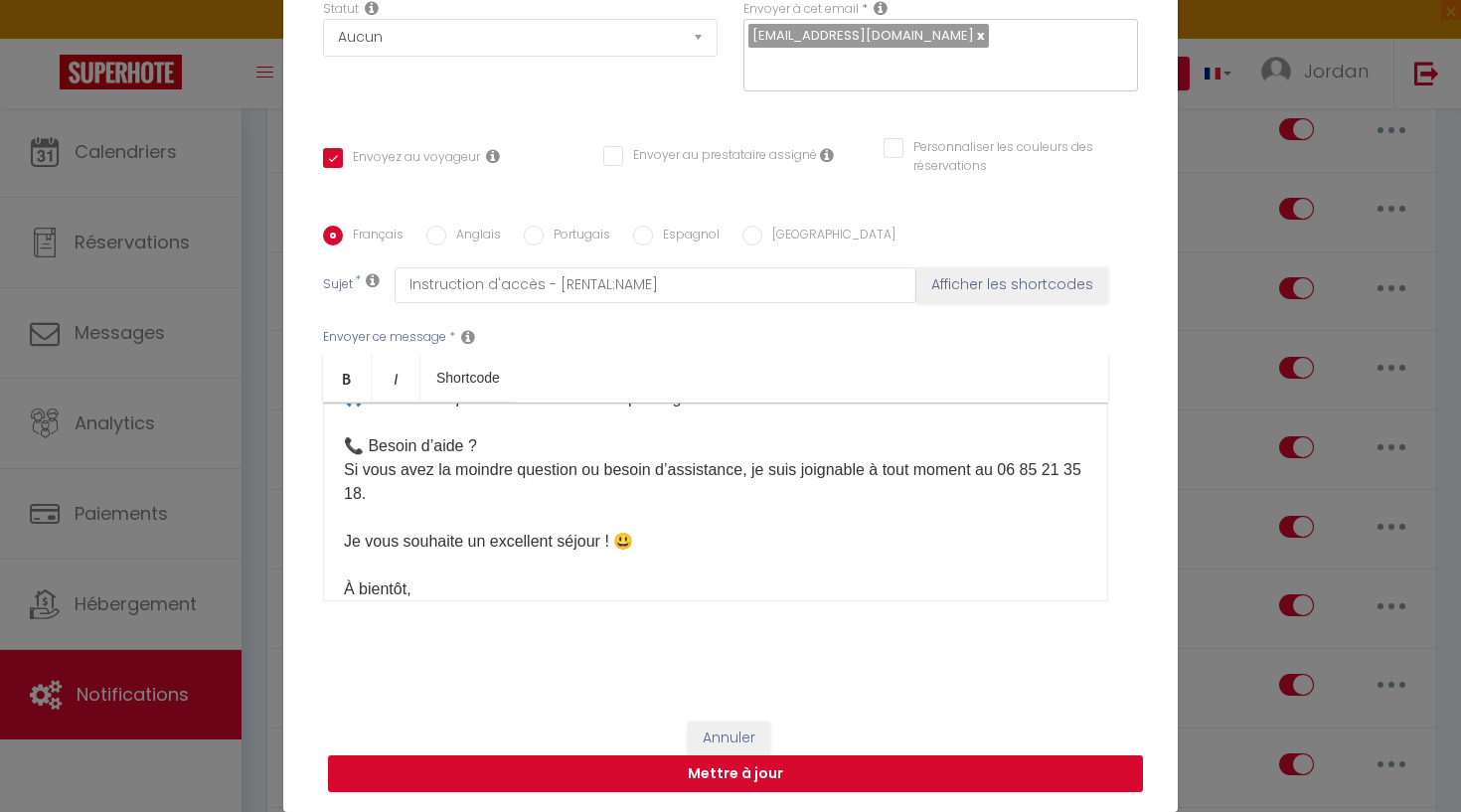
checkbox input "false"
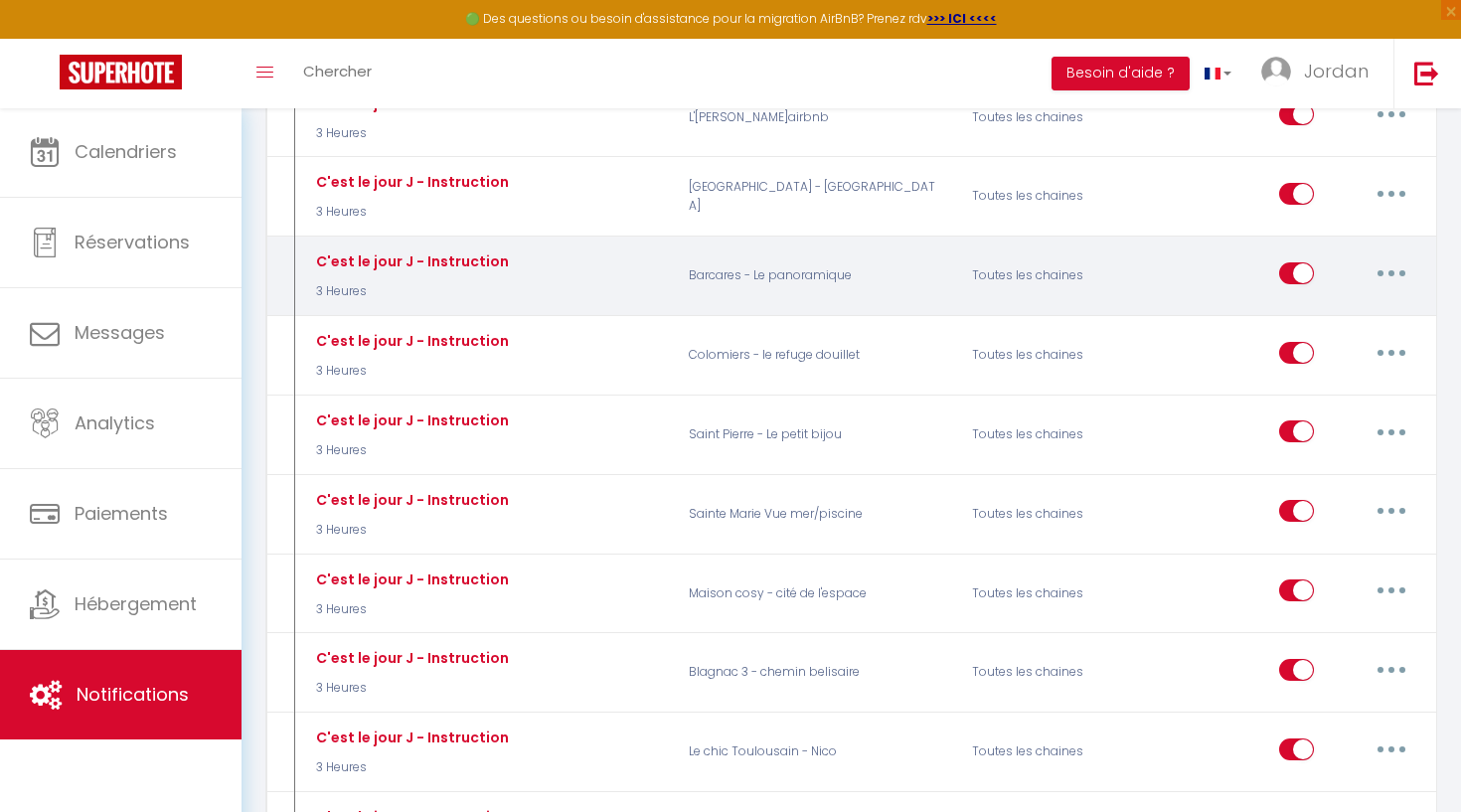
scroll to position [2905, 0]
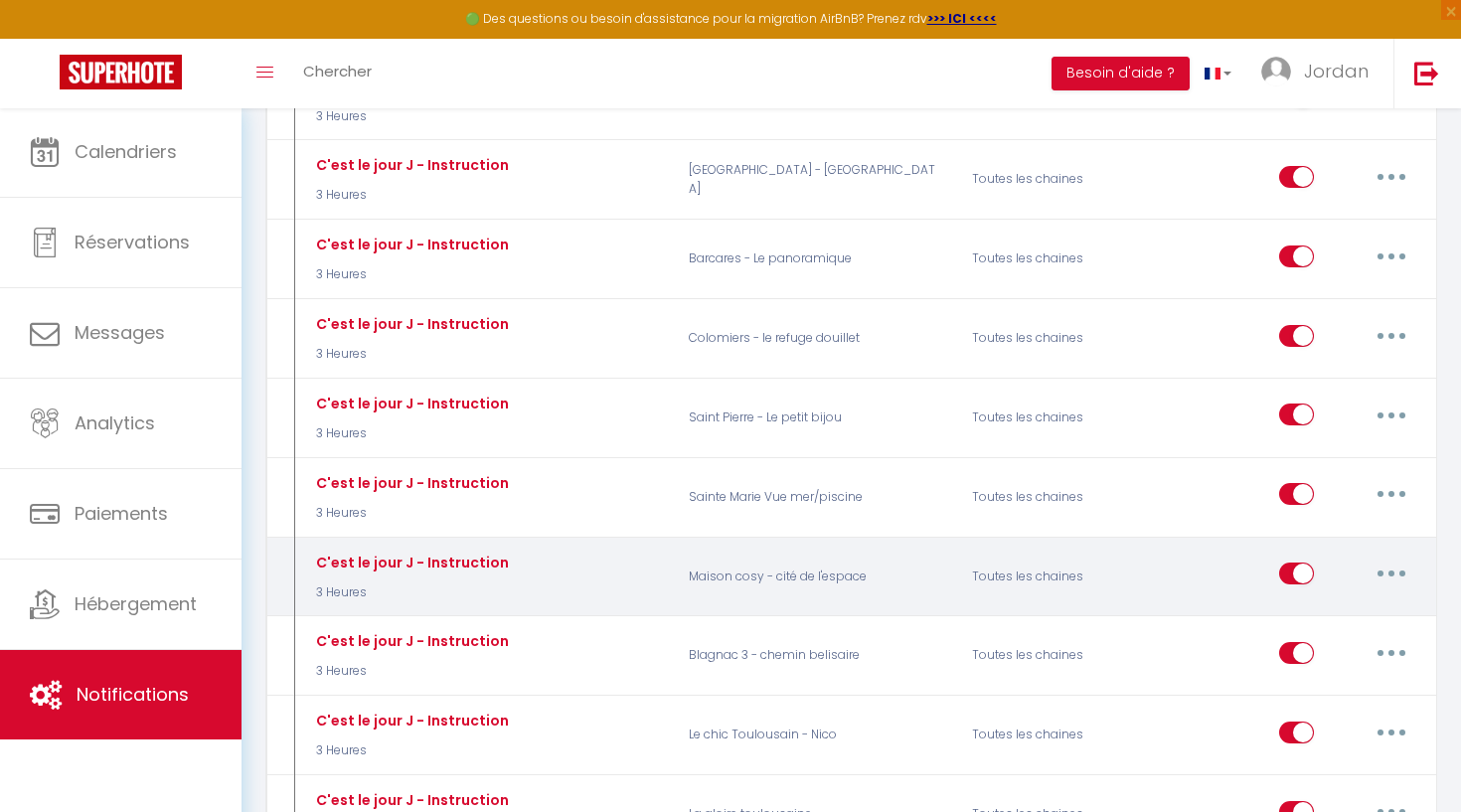
click at [1401, 558] on button "button" at bounding box center [1391, 573] width 56 height 32
click at [1328, 602] on link "Editer" at bounding box center [1340, 619] width 147 height 34
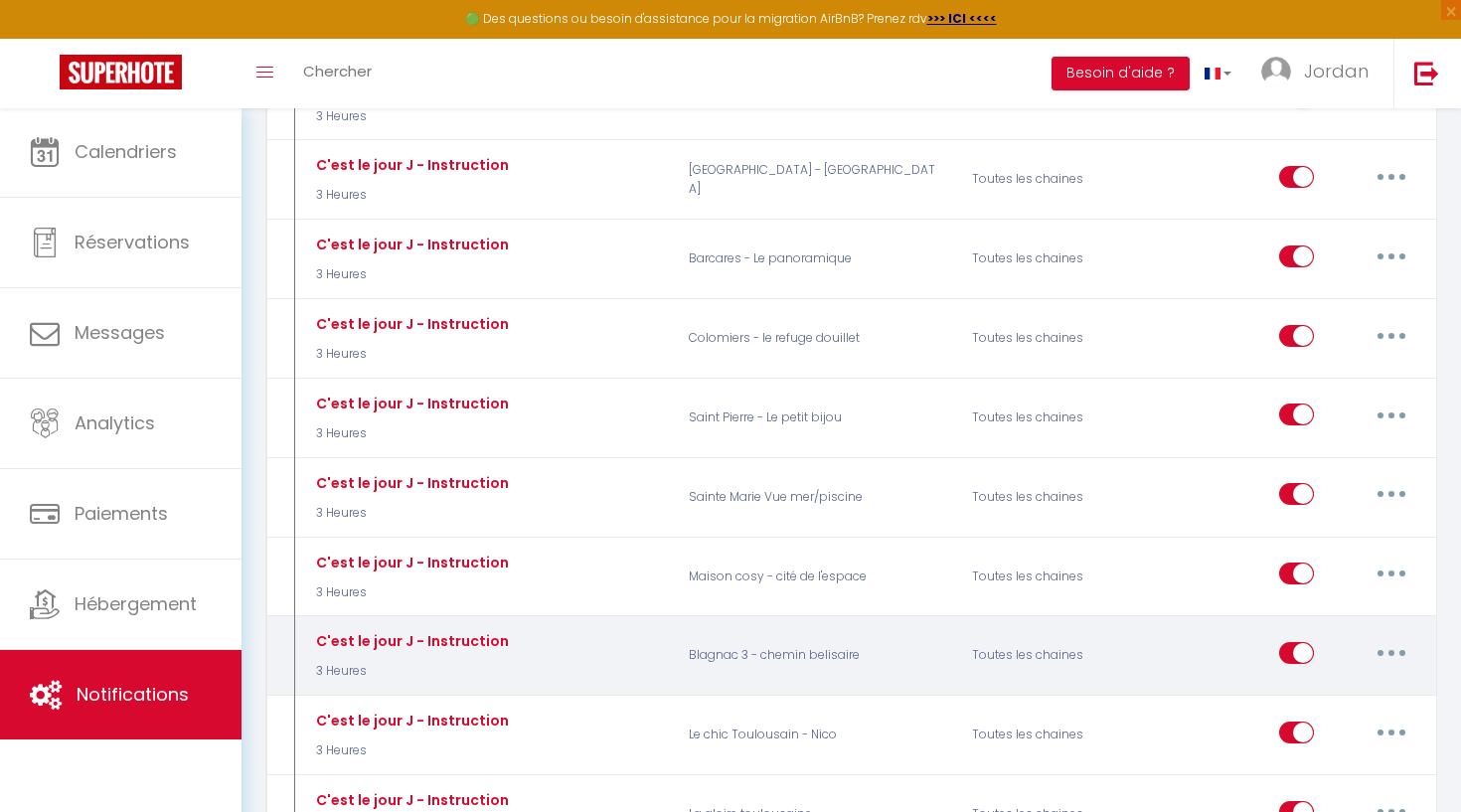
type input "C'est le jour J - Instruction"
select select "3 Heures"
select select
checkbox input "true"
checkbox input "false"
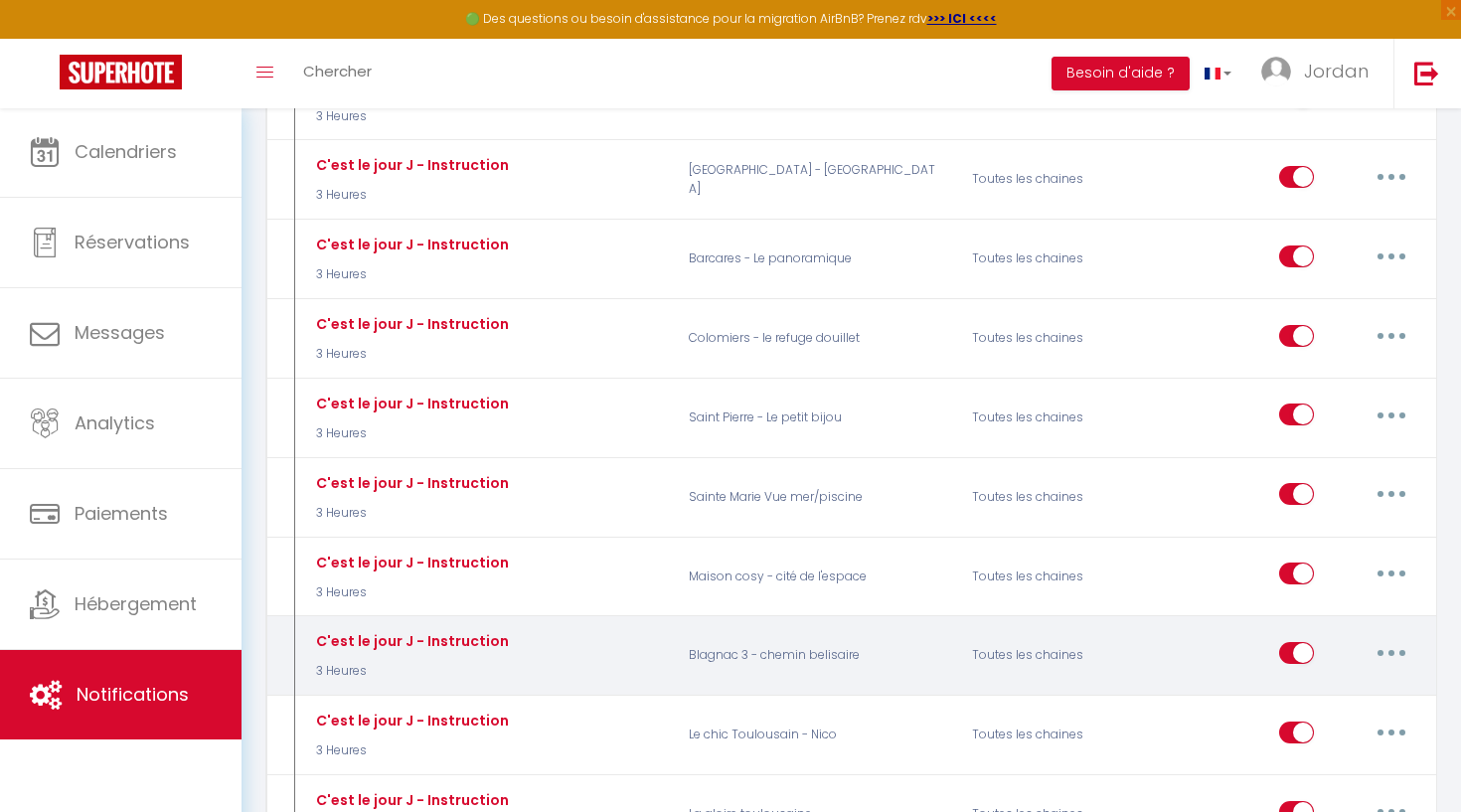
checkbox input "false"
radio input "true"
type input "Instruction d'accès - [RENTAL:NAME]"
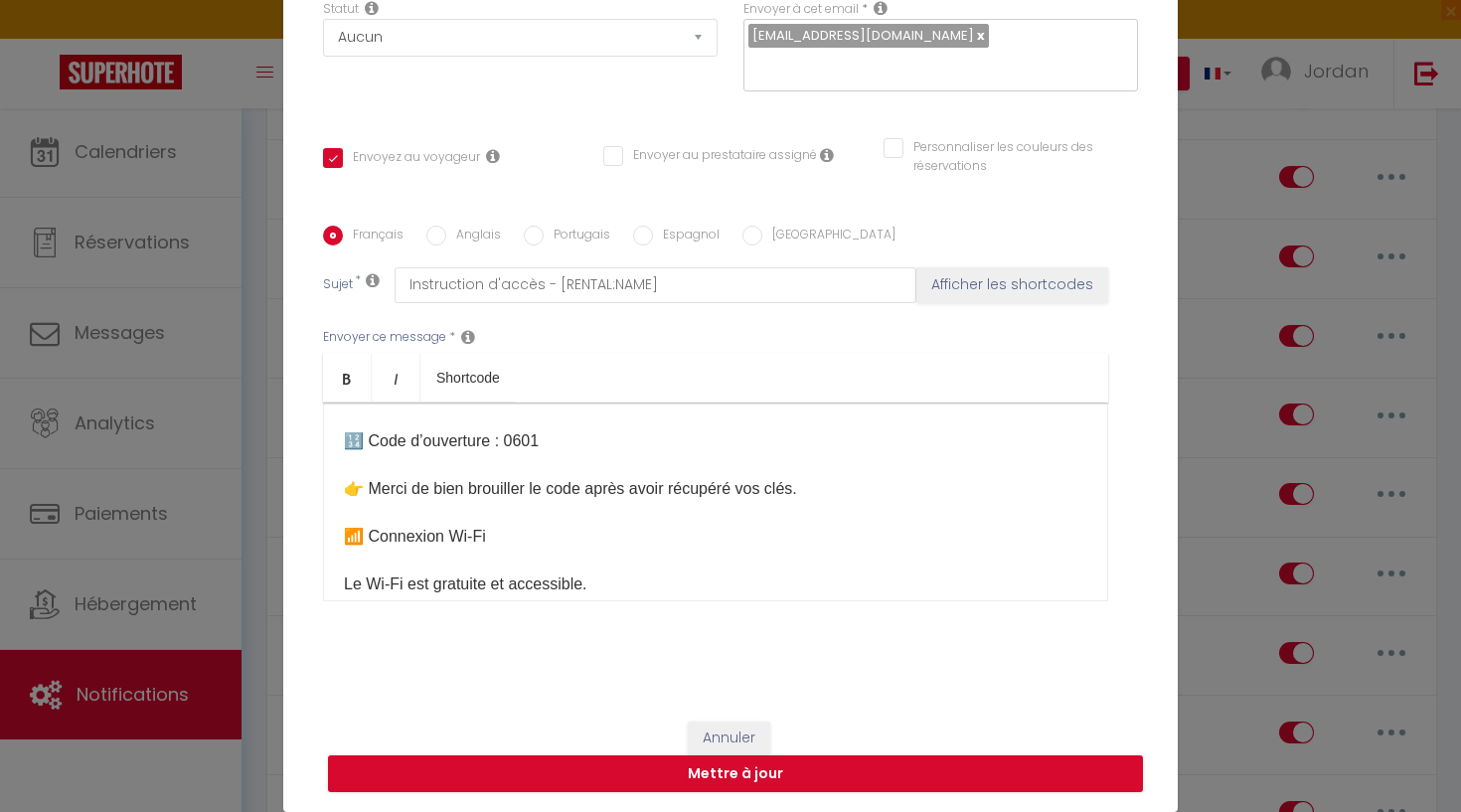
scroll to position [521, 0]
click at [598, 563] on p "Bonjour et bienvenue ! 😊 Le jour J est enfin arrivé, et nous sommes ravis de vo…" at bounding box center [716, 487] width 743 height 1169
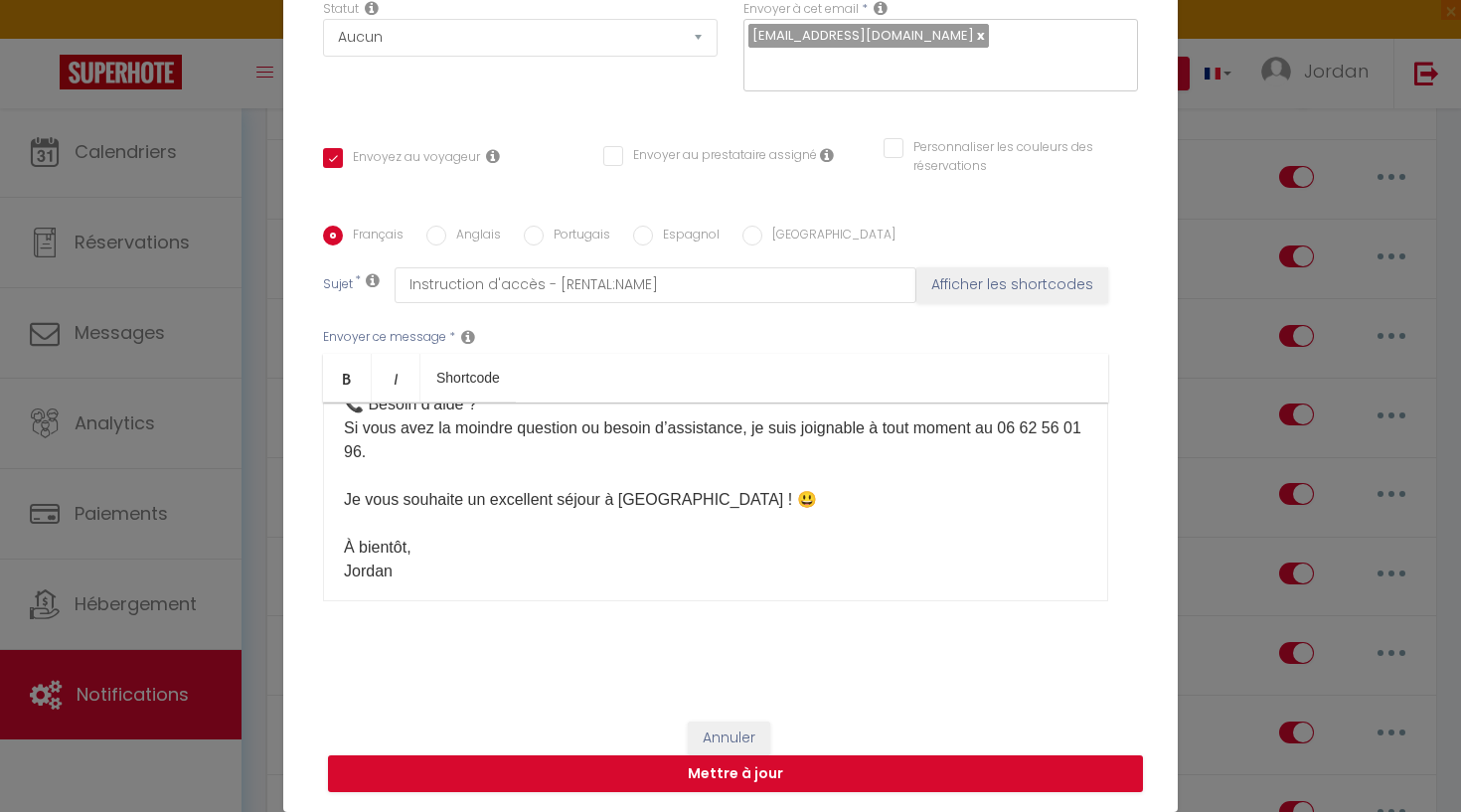
scroll to position [1103, 0]
click at [379, 556] on p "🕛 Départ et Check-out • Check-out au plus tard à 11h00 (ou 13h si vous avez rés…" at bounding box center [716, 346] width 743 height 477
drag, startPoint x: 396, startPoint y: 554, endPoint x: 336, endPoint y: 551, distance: 60.1
click at [336, 551] on div "Bonjour et bienvenue ! 😊 Le jour J est enfin arrivé, et nous sommes ravis de vo…" at bounding box center [716, 502] width 785 height 199
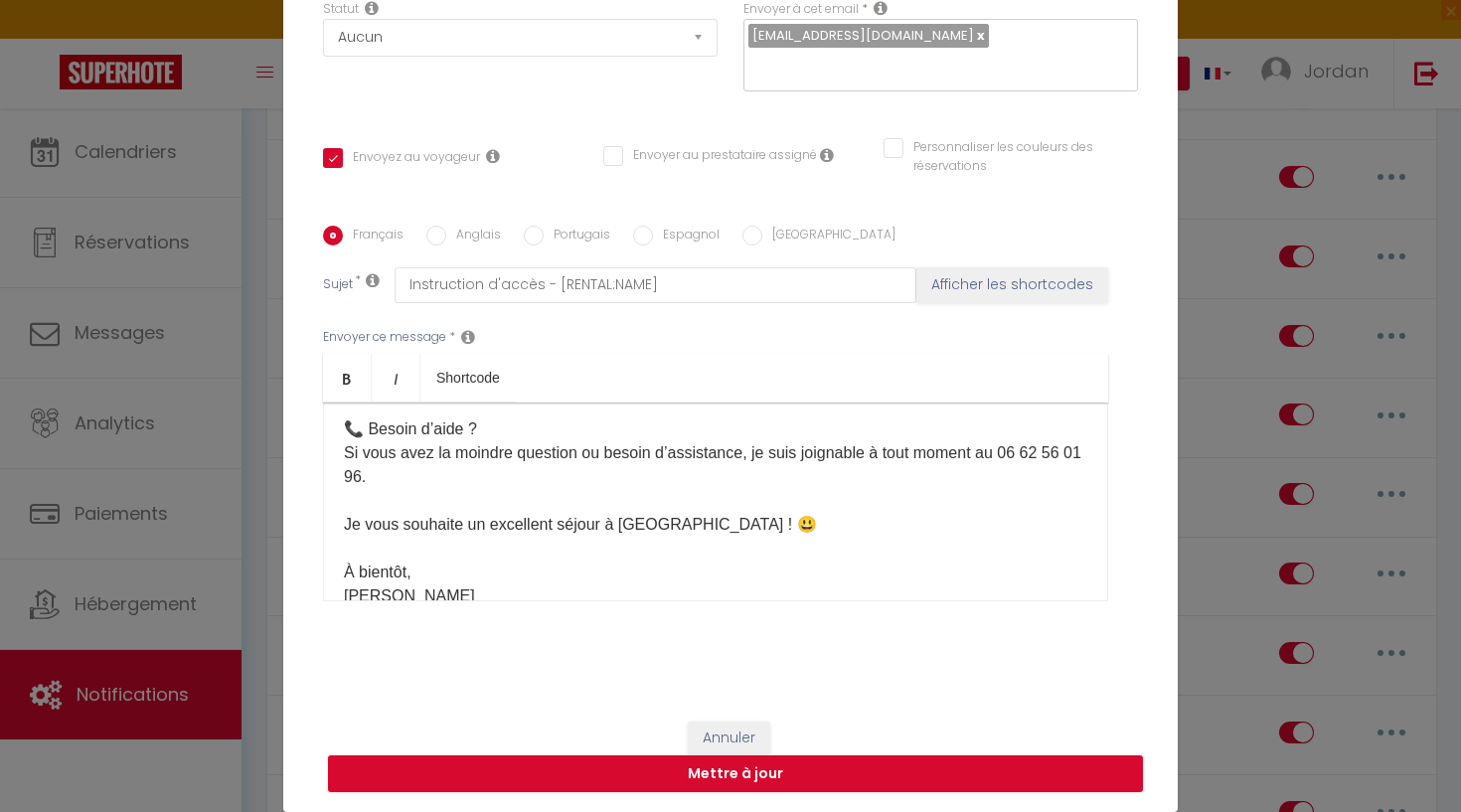
click at [361, 451] on p "🕛 Départ et Check-out • Check-out au plus tard à 11h00 (ou 13h si vous avez rés…" at bounding box center [716, 370] width 743 height 477
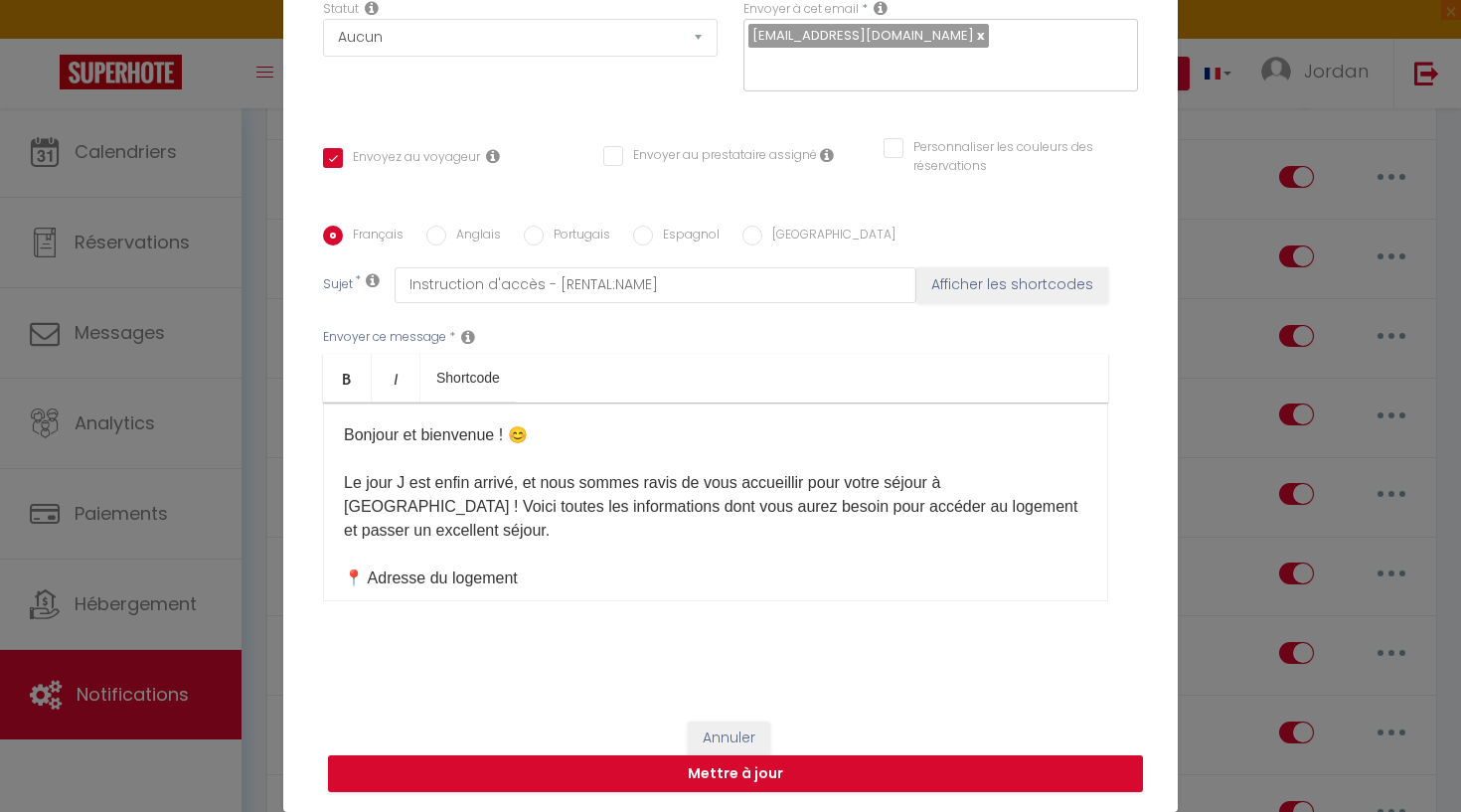
scroll to position [206, 0]
click at [719, 774] on button "Mettre à jour" at bounding box center [735, 774] width 815 height 38
checkbox input "true"
checkbox input "false"
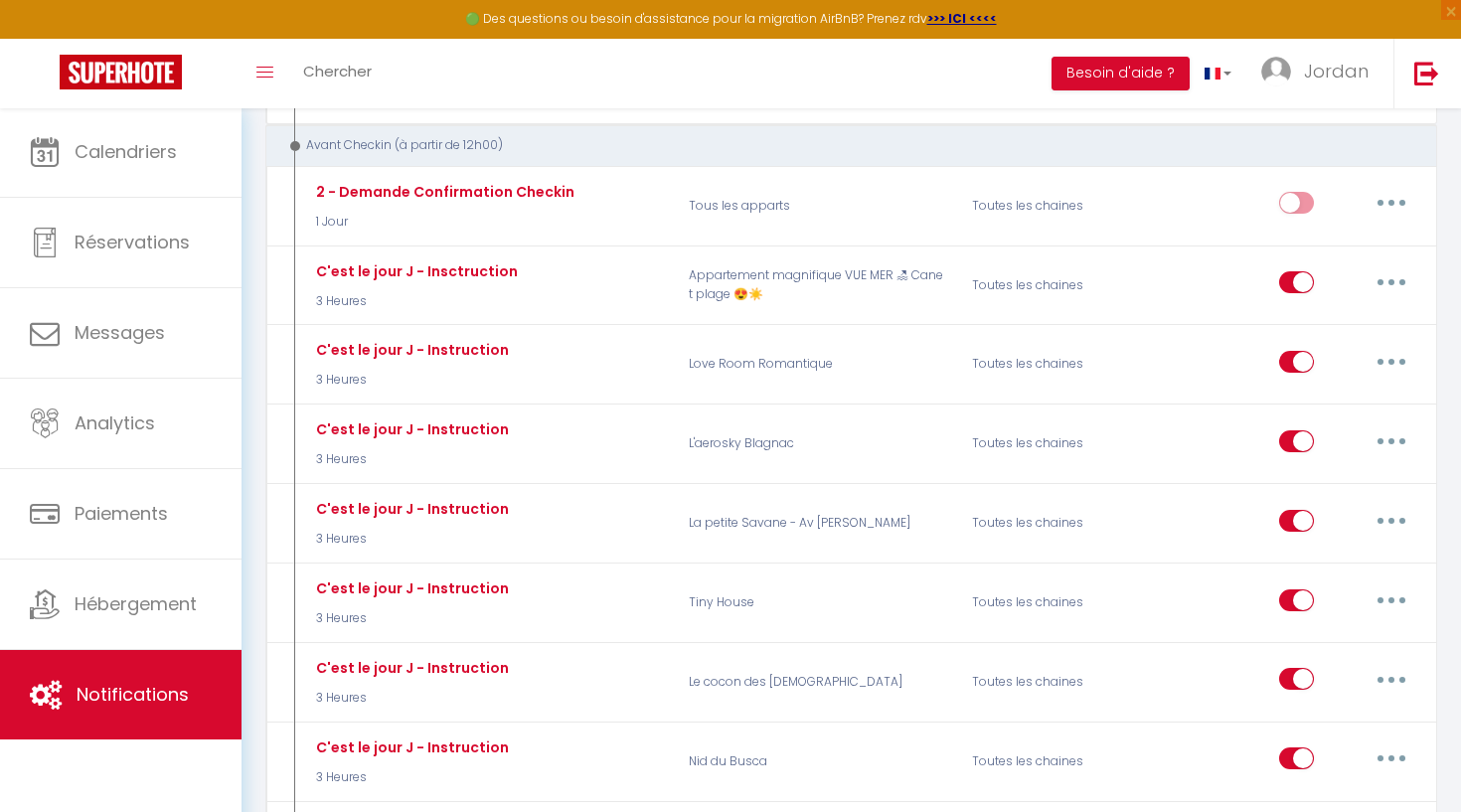
scroll to position [2169, 0]
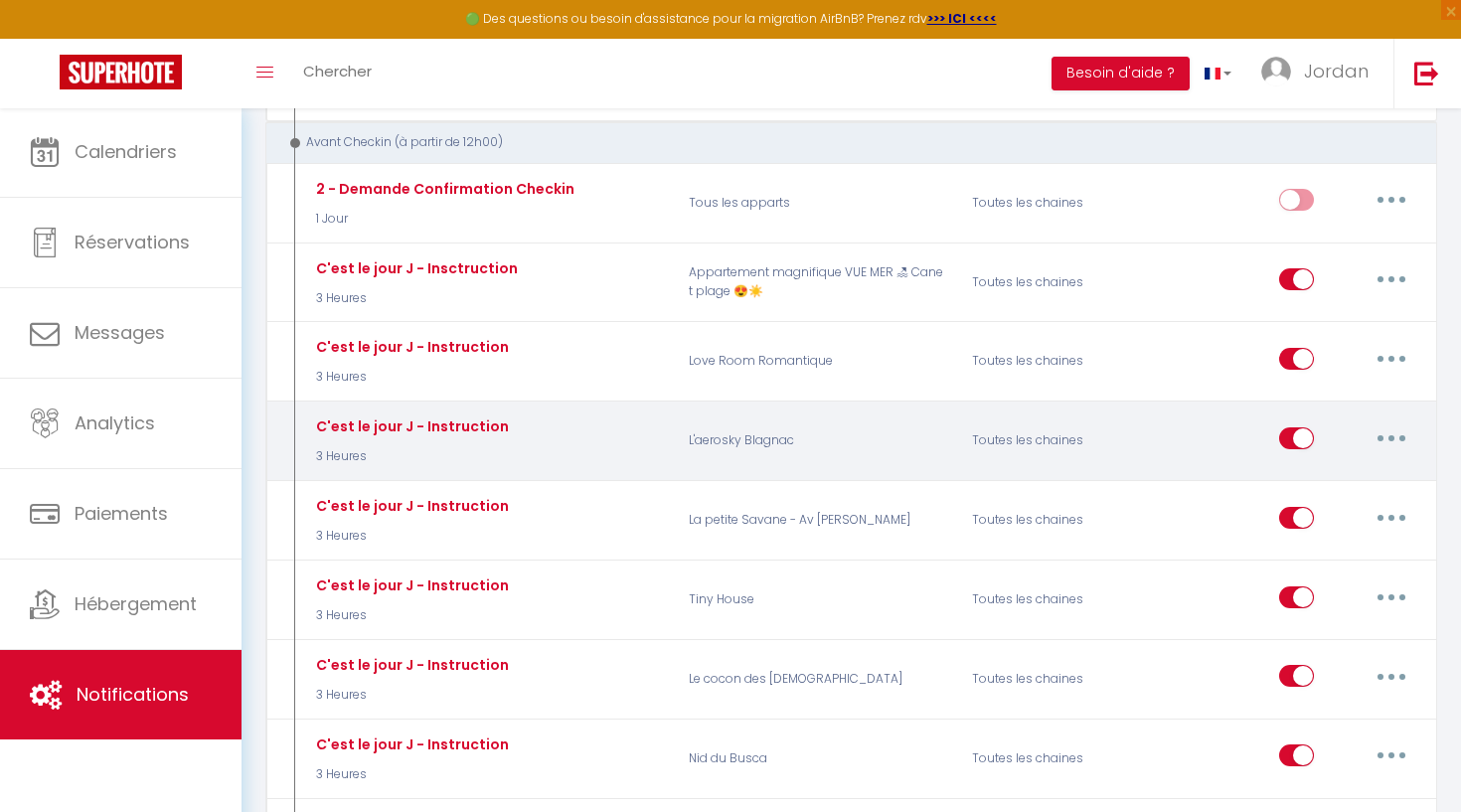
click at [1394, 422] on button "button" at bounding box center [1391, 438] width 56 height 32
click at [1326, 466] on link "Editer" at bounding box center [1340, 483] width 147 height 34
type input "C'est le jour J - Instruction"
select select "3 Heures"
select select
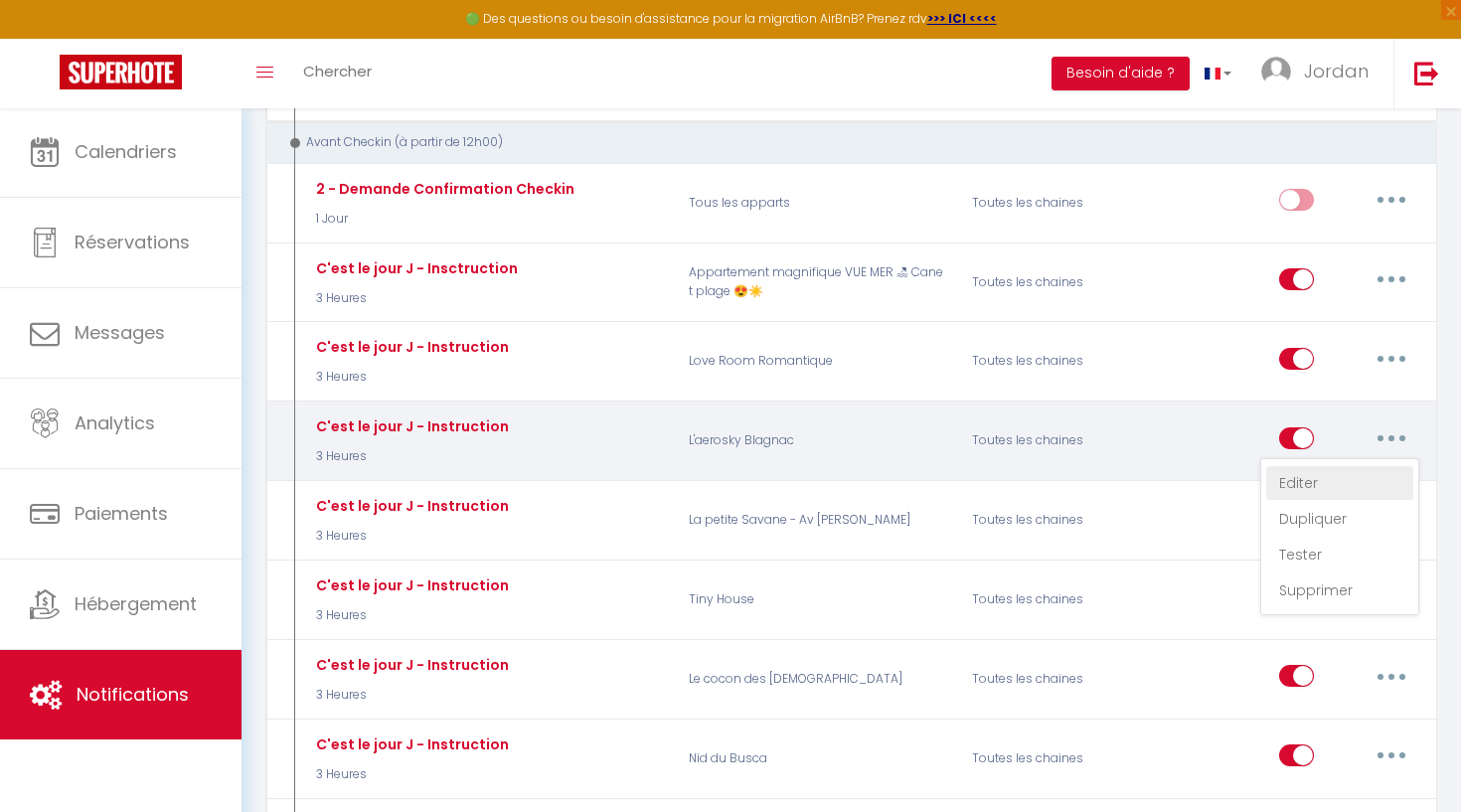
checkbox input "true"
checkbox input "false"
radio input "true"
type input "Instruction d'accès - [RENTAL:NAME]"
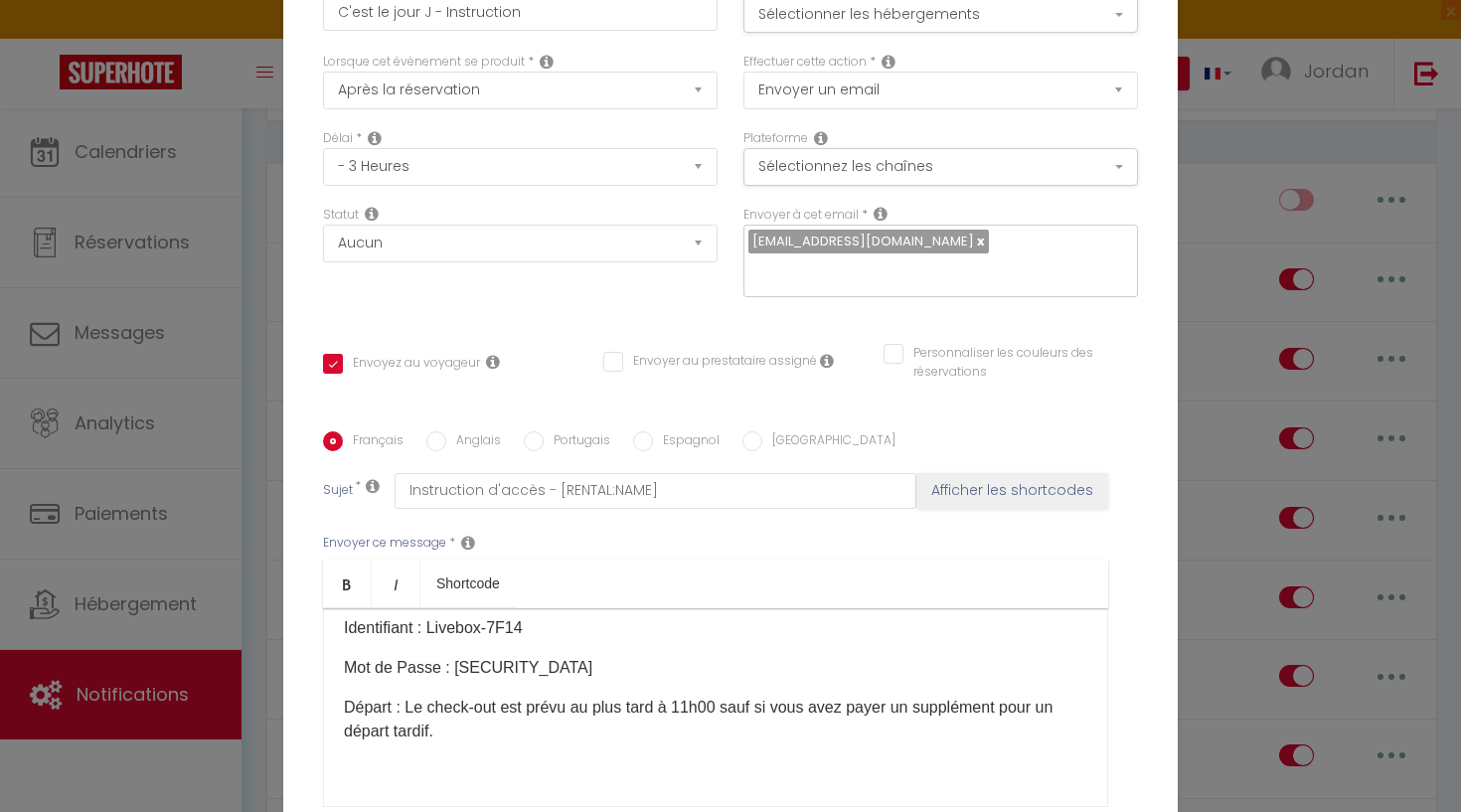
scroll to position [1003, 0]
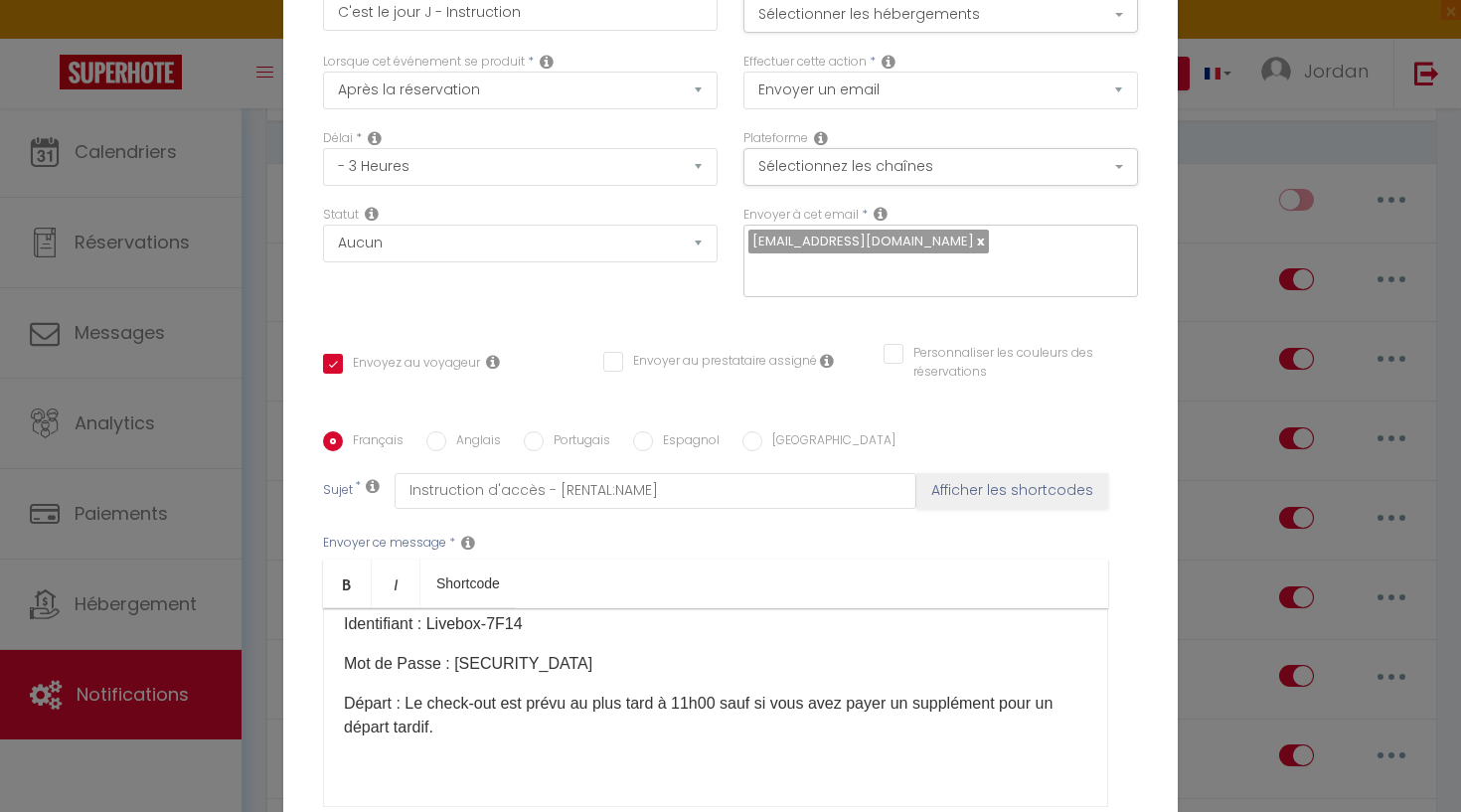
checkbox input "true"
checkbox input "false"
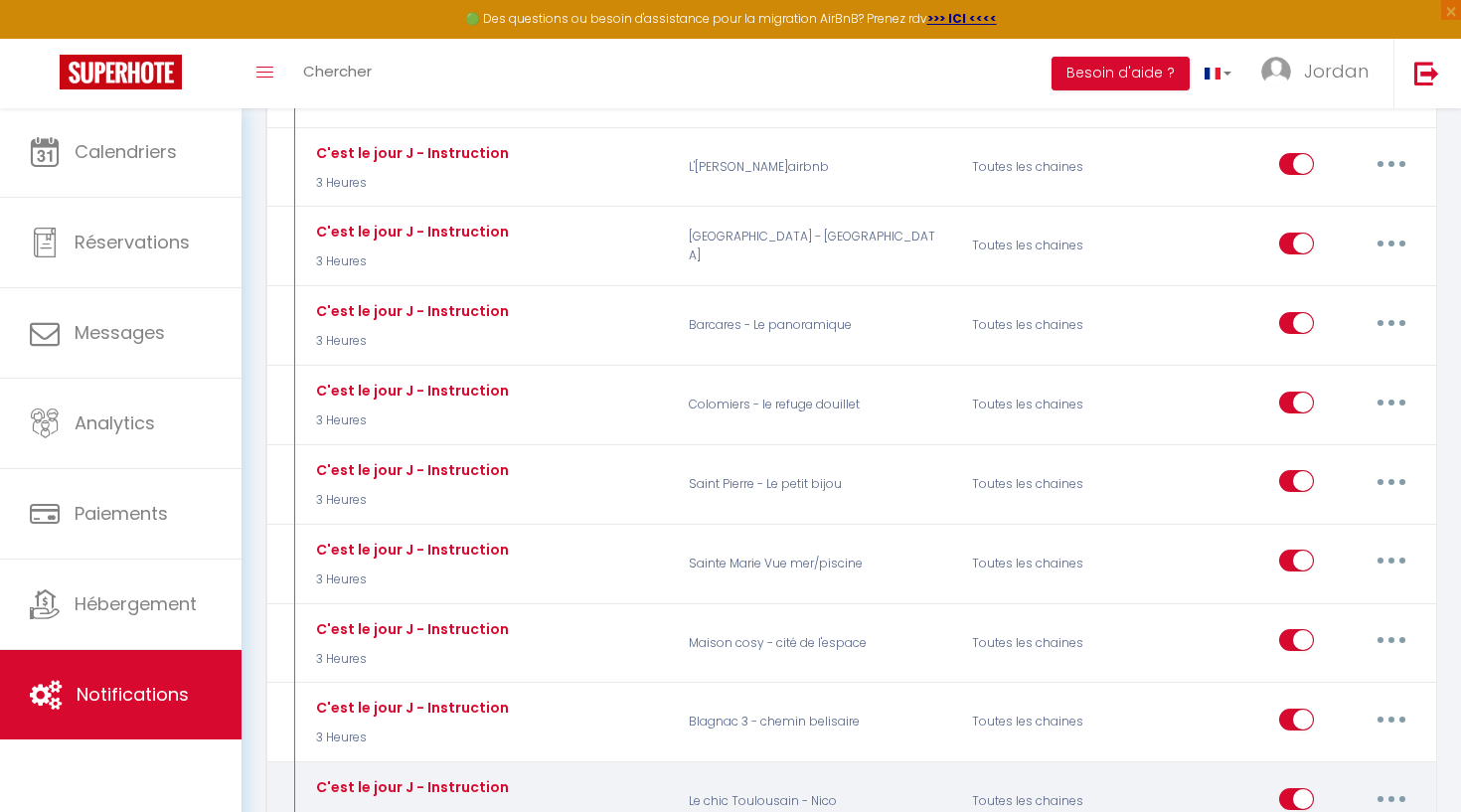
scroll to position [2842, 0]
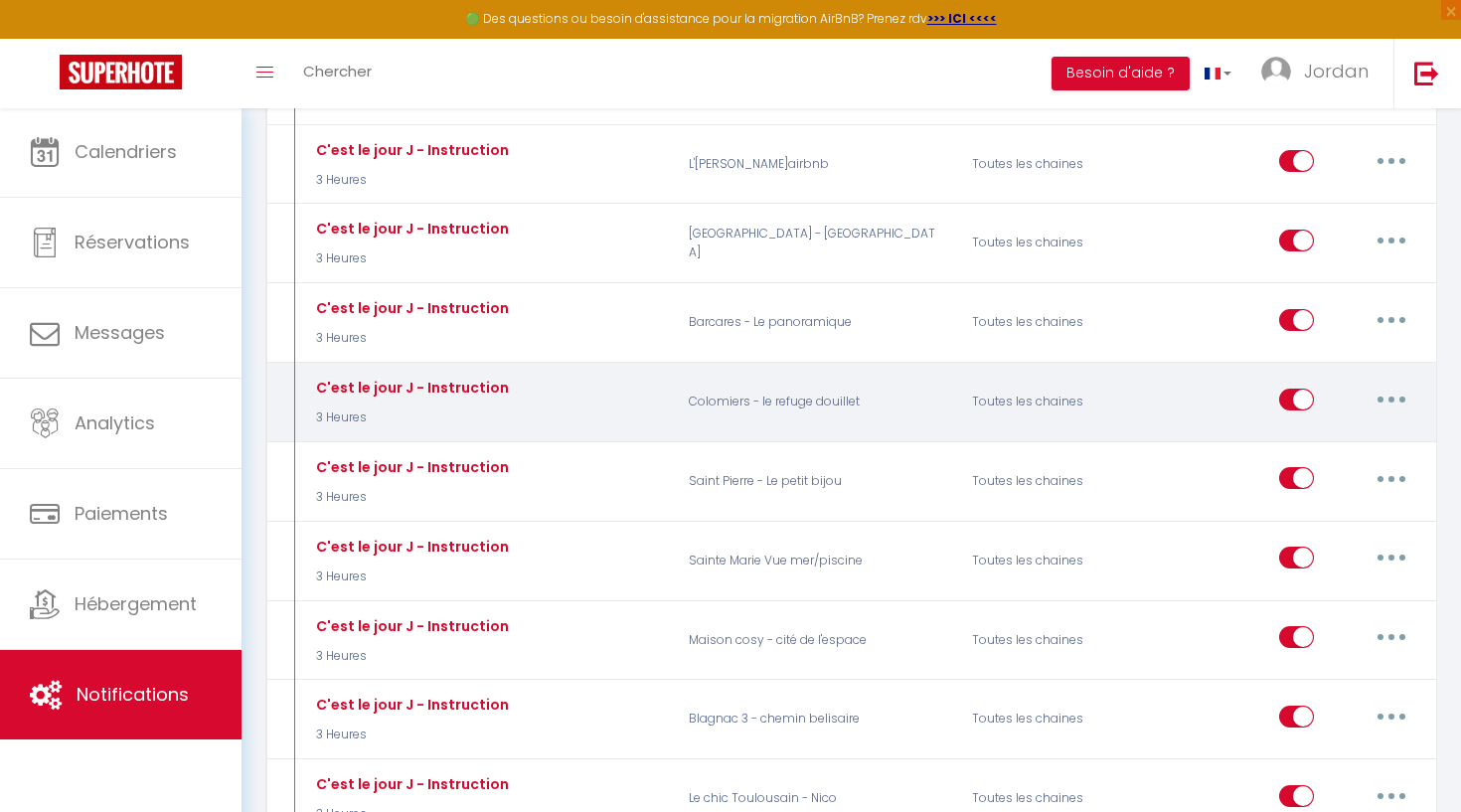
click at [1390, 397] on icon "button" at bounding box center [1391, 400] width 6 height 6
click at [1356, 427] on link "Editer" at bounding box center [1340, 444] width 147 height 34
type input "C'est le jour J - Instruction"
select select "3 Heures"
select select
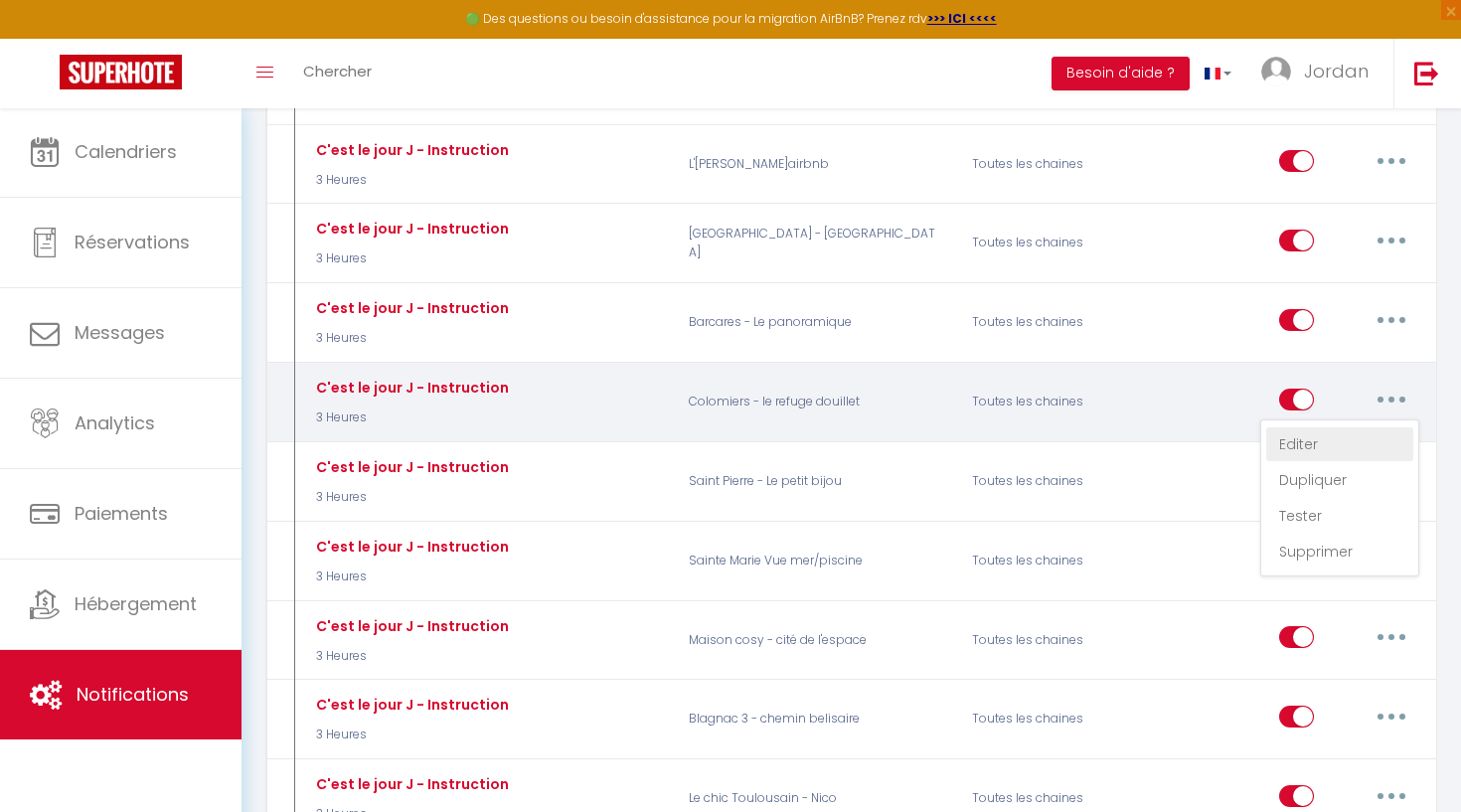
checkbox input "true"
checkbox input "false"
radio input "true"
type input "Instruction d'accès - [RENTAL:NAME]"
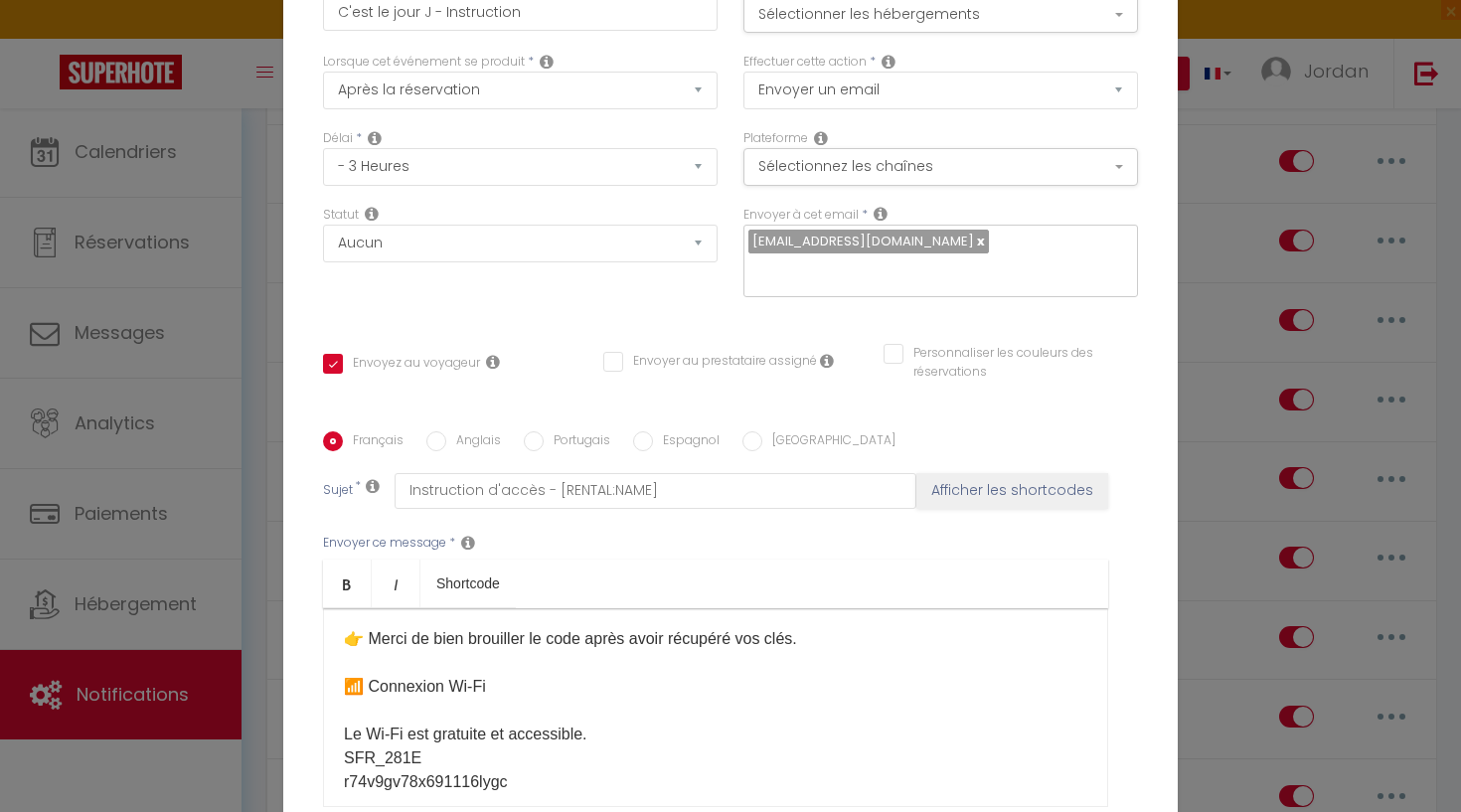
scroll to position [788, 0]
click at [468, 513] on p "Bonjour et bienvenue ! 😊 Le jour J est enfin arrivé, et nous sommes ravis de vo…" at bounding box center [716, 557] width 743 height 1431
drag, startPoint x: 499, startPoint y: 537, endPoint x: 358, endPoint y: 534, distance: 141.0
click at [358, 534] on p "Bonjour et bienvenue ! 😊 Le jour J est enfin arrivé, et nous sommes ravis de vo…" at bounding box center [716, 557] width 743 height 1431
click at [352, 521] on p "Bonjour et bienvenue ! 😊 Le jour J est enfin arrivé, et nous sommes ravis de vo…" at bounding box center [716, 557] width 743 height 1431
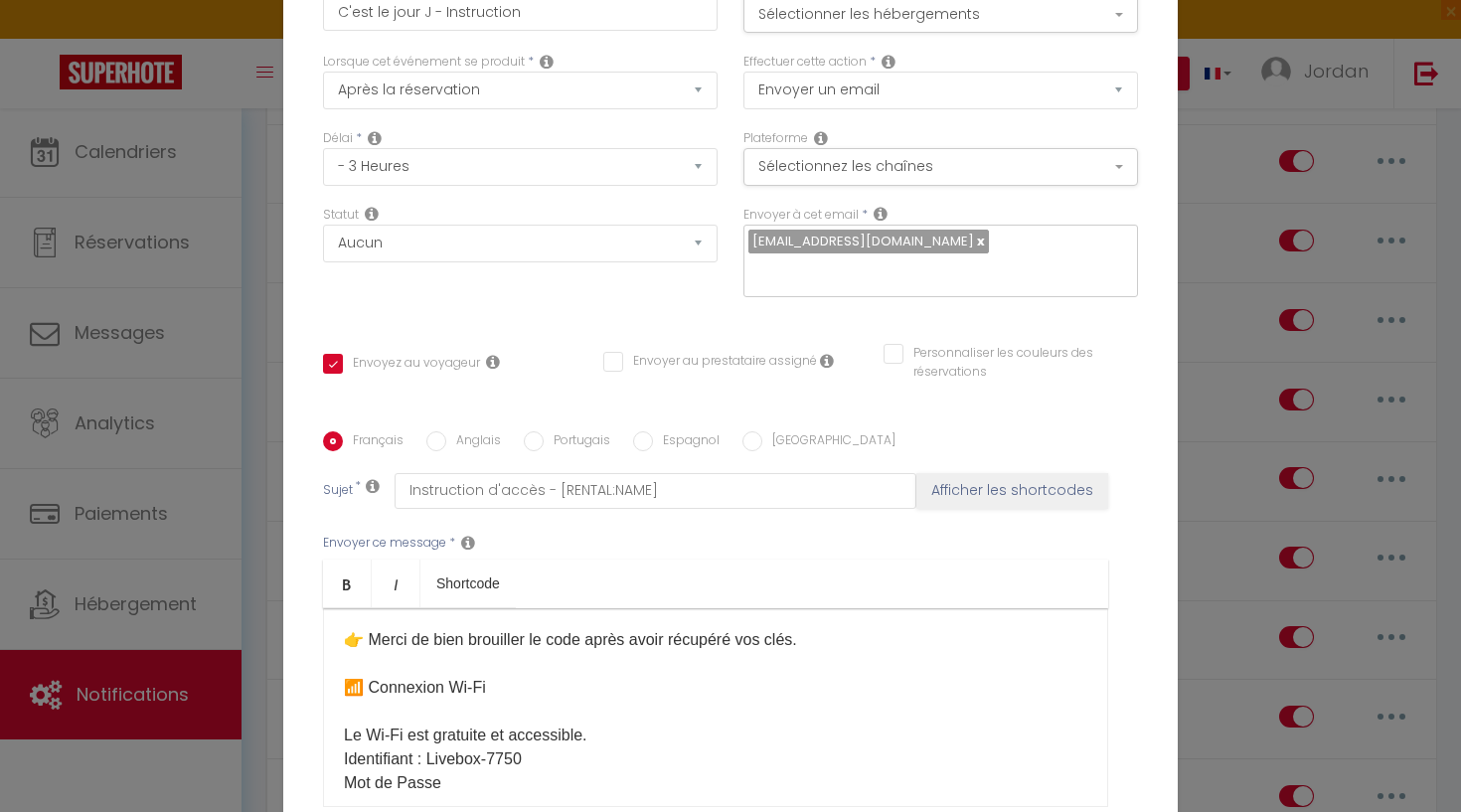
click at [450, 541] on p "Bonjour et bienvenue ! 😊 Le jour J est enfin arrivé, et nous sommes ravis de vo…" at bounding box center [716, 557] width 743 height 1431
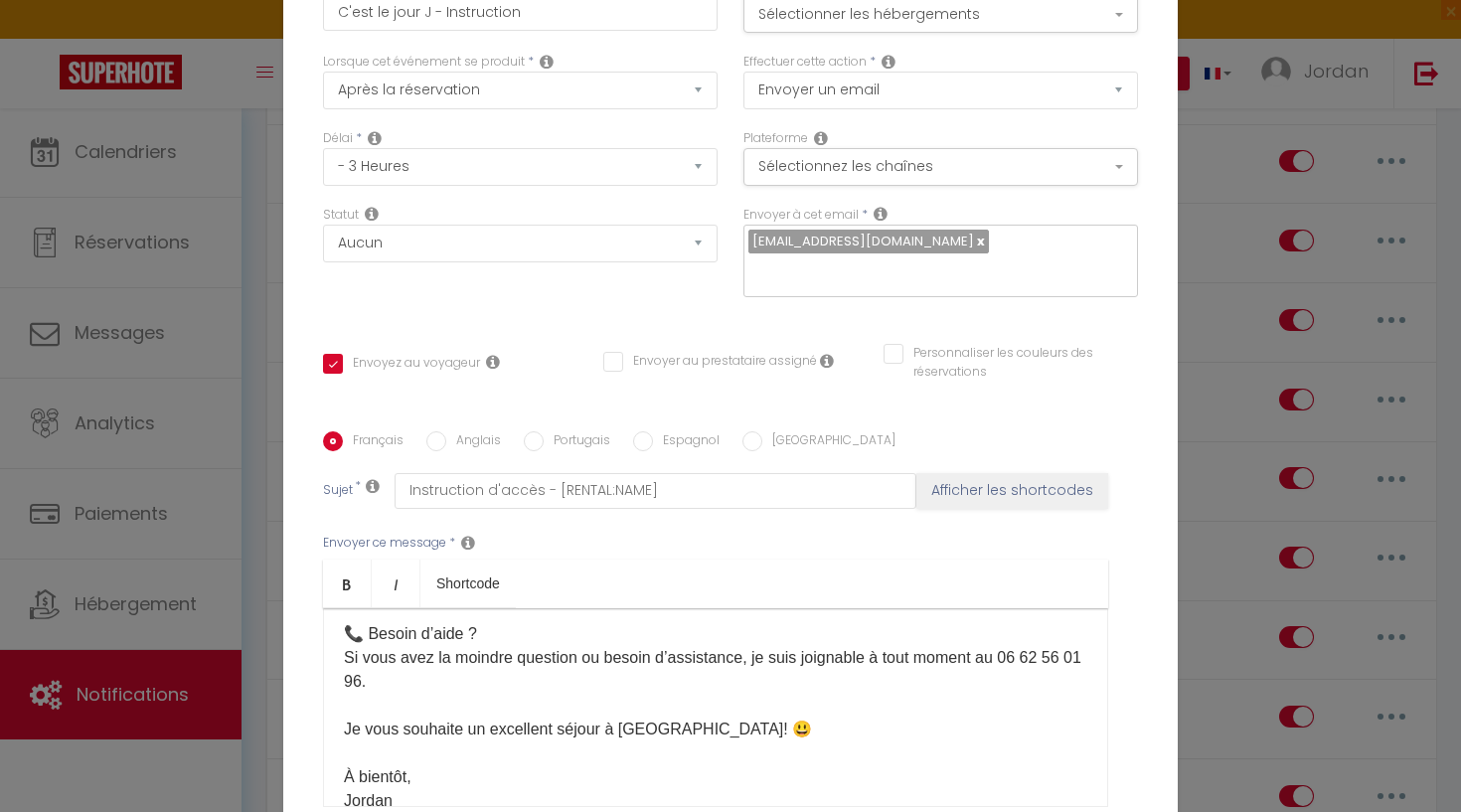
scroll to position [1246, 0]
click at [451, 608] on div "Bonjour et bienvenue ! 😊 Le jour J est enfin arrivé, et nous sommes ravis de vo…" at bounding box center [716, 708] width 785 height 199
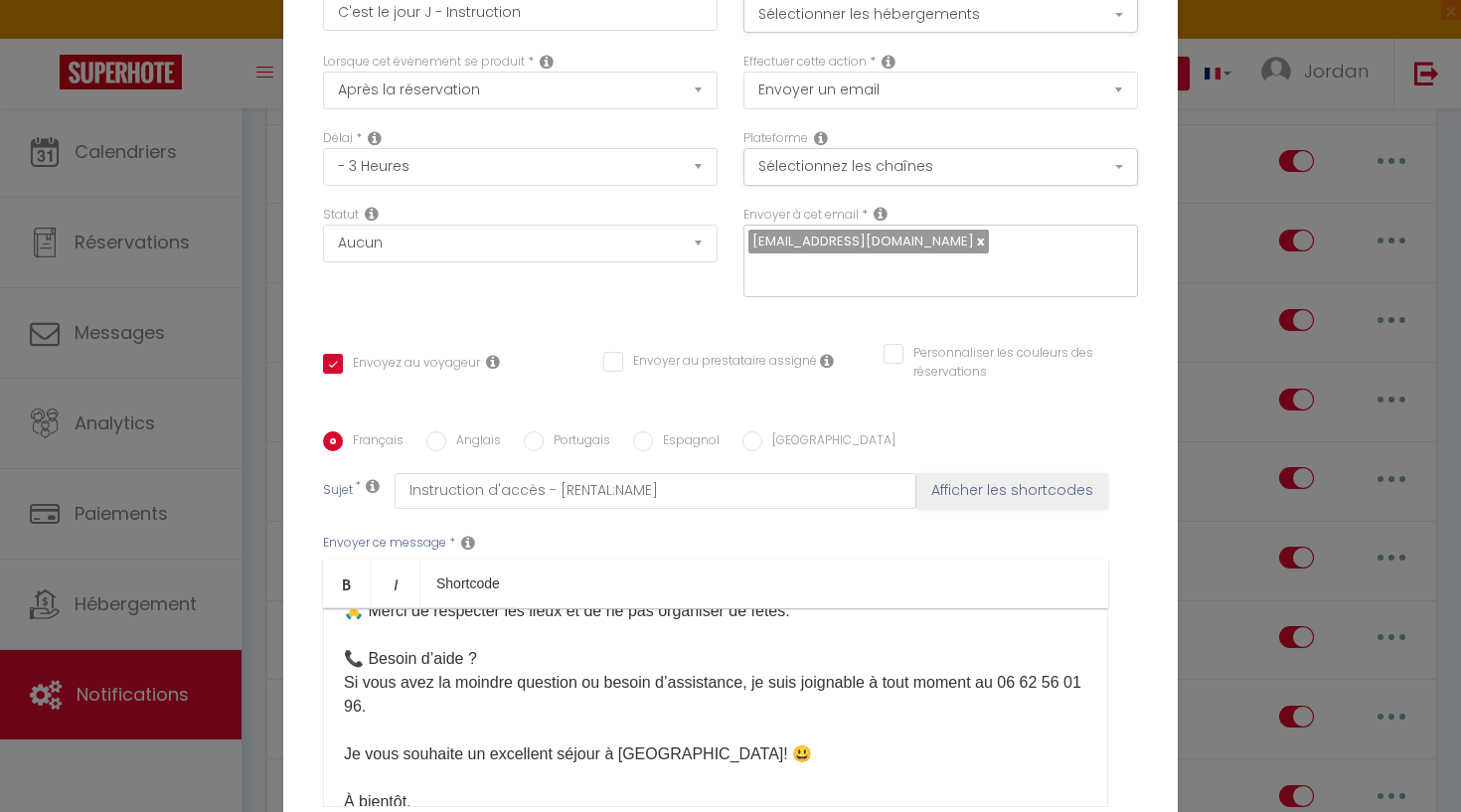
click at [365, 467] on p "Bonjour et bienvenue ! 😊 Le jour J est enfin arrivé, et nous sommes ravis de vo…" at bounding box center [716, 122] width 743 height 1431
click at [359, 465] on p "Bonjour et bienvenue ! 😊 Le jour J est enfin arrivé, et nous sommes ravis de vo…" at bounding box center [716, 122] width 743 height 1431
checkbox input "true"
checkbox input "false"
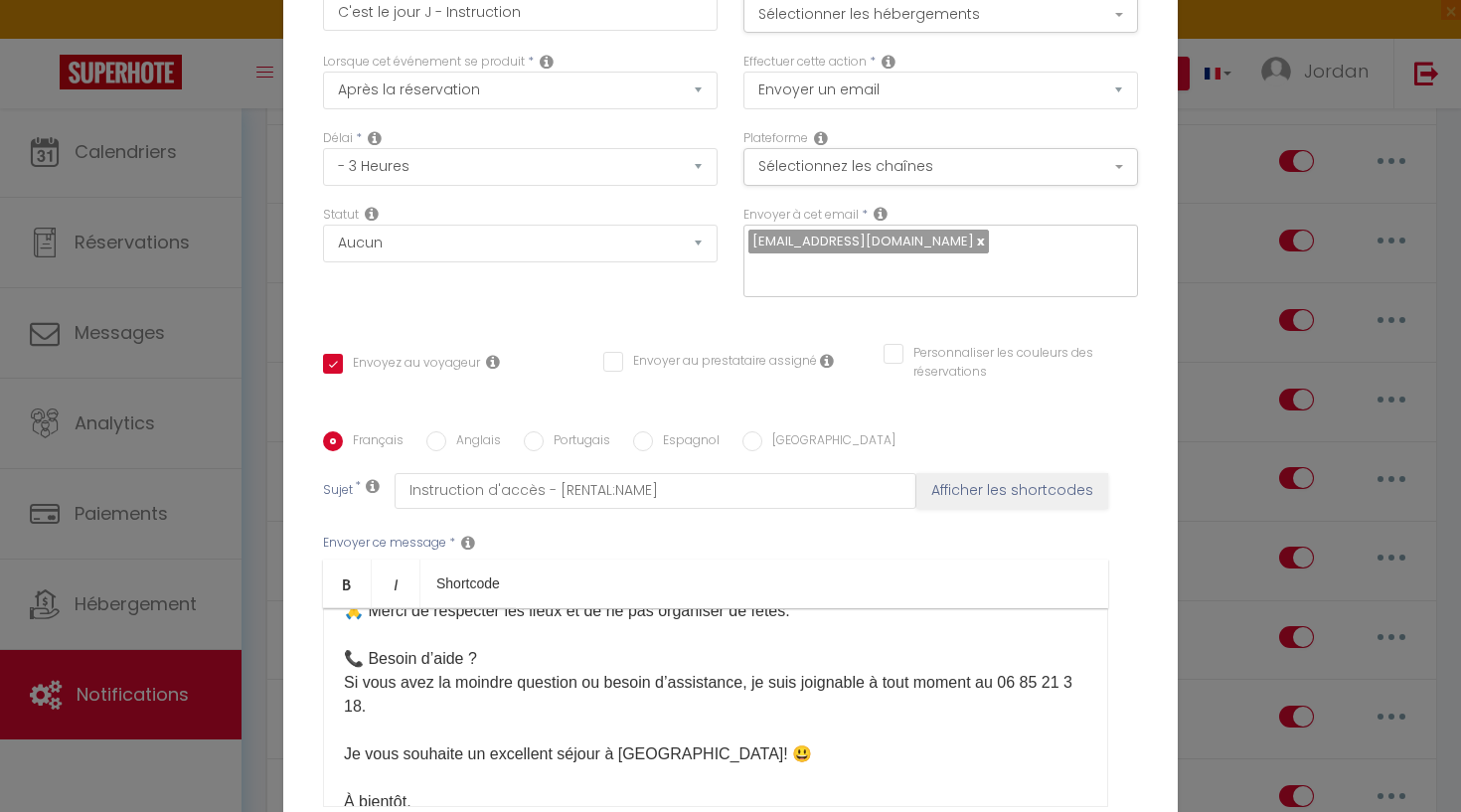
checkbox input "false"
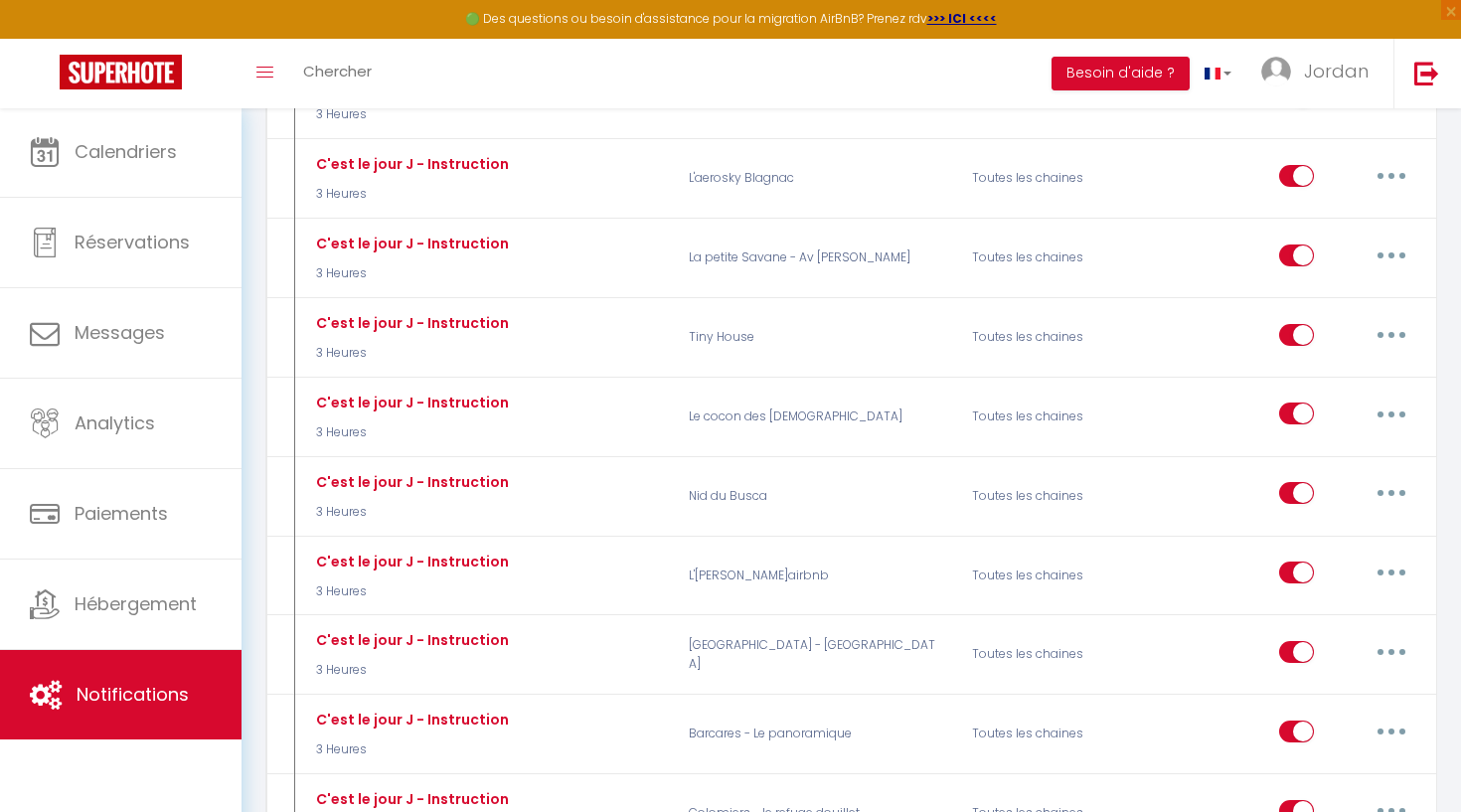
scroll to position [2430, 0]
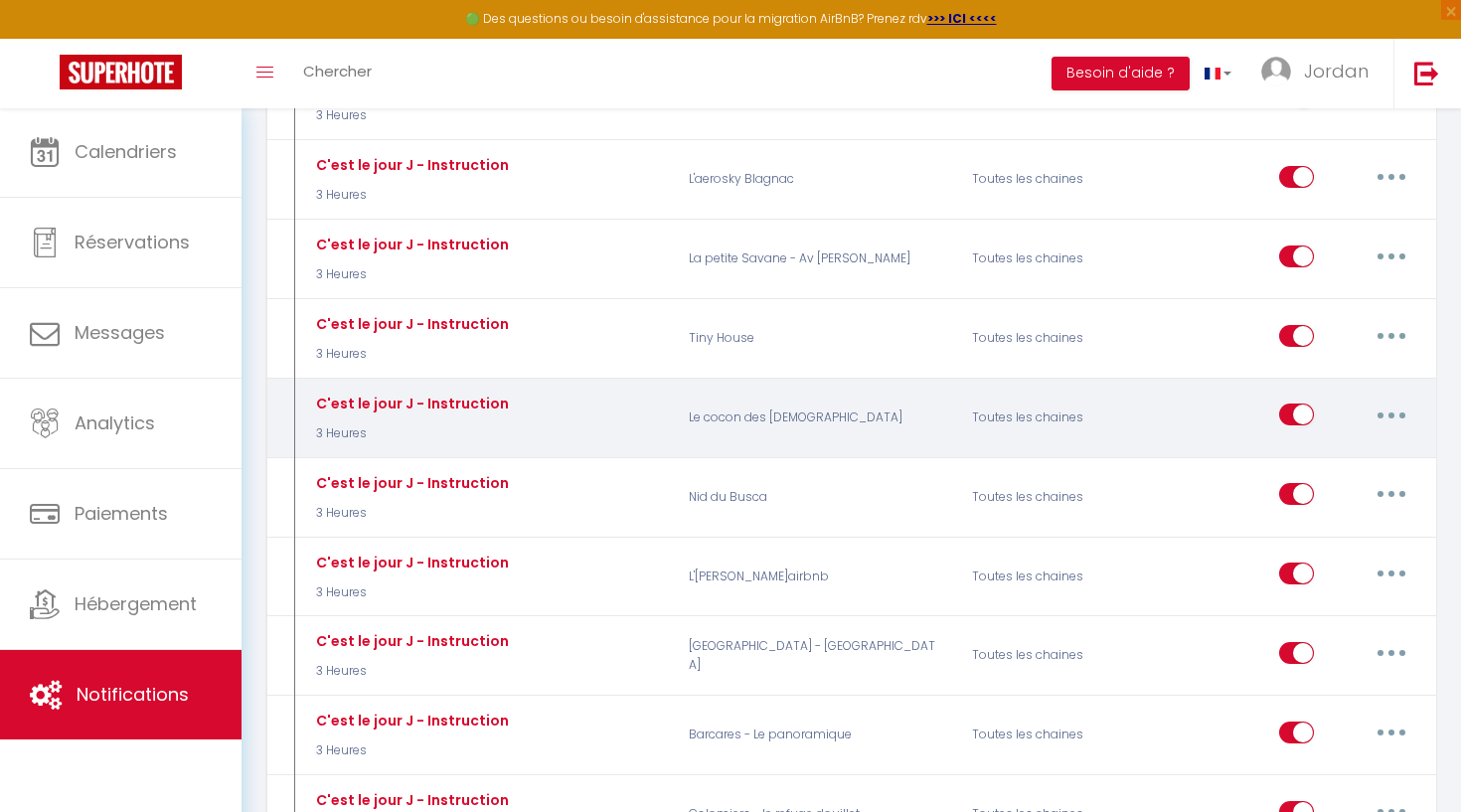
click at [1376, 399] on button "button" at bounding box center [1391, 414] width 56 height 32
click at [1337, 447] on link "Editer" at bounding box center [1340, 460] width 147 height 34
type input "C'est le jour J - Instruction"
select select "3 Heures"
select select
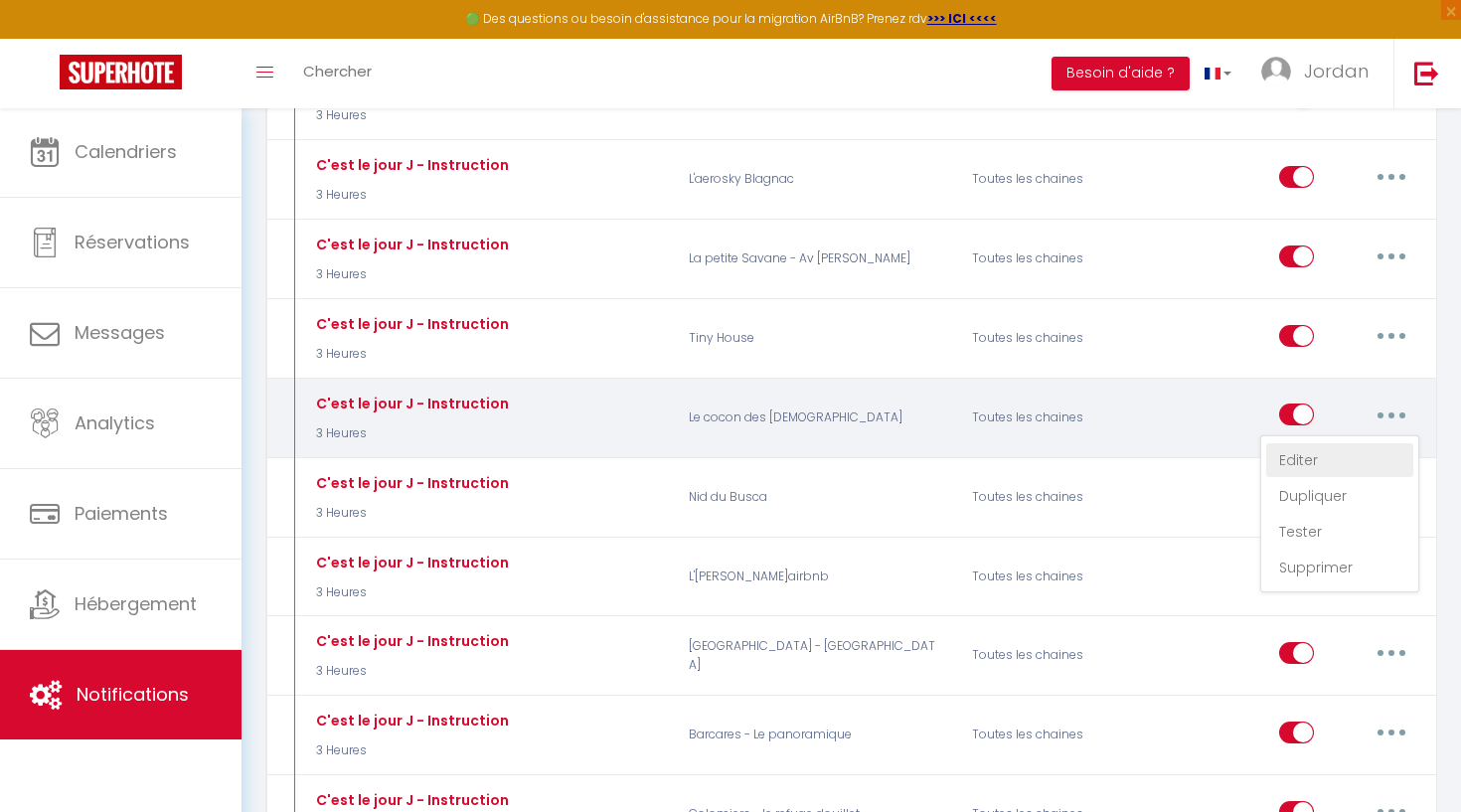
checkbox input "true"
checkbox input "false"
checkbox input "true"
radio input "true"
type input "[RENTAL:NAME] - Instruction d'accès"
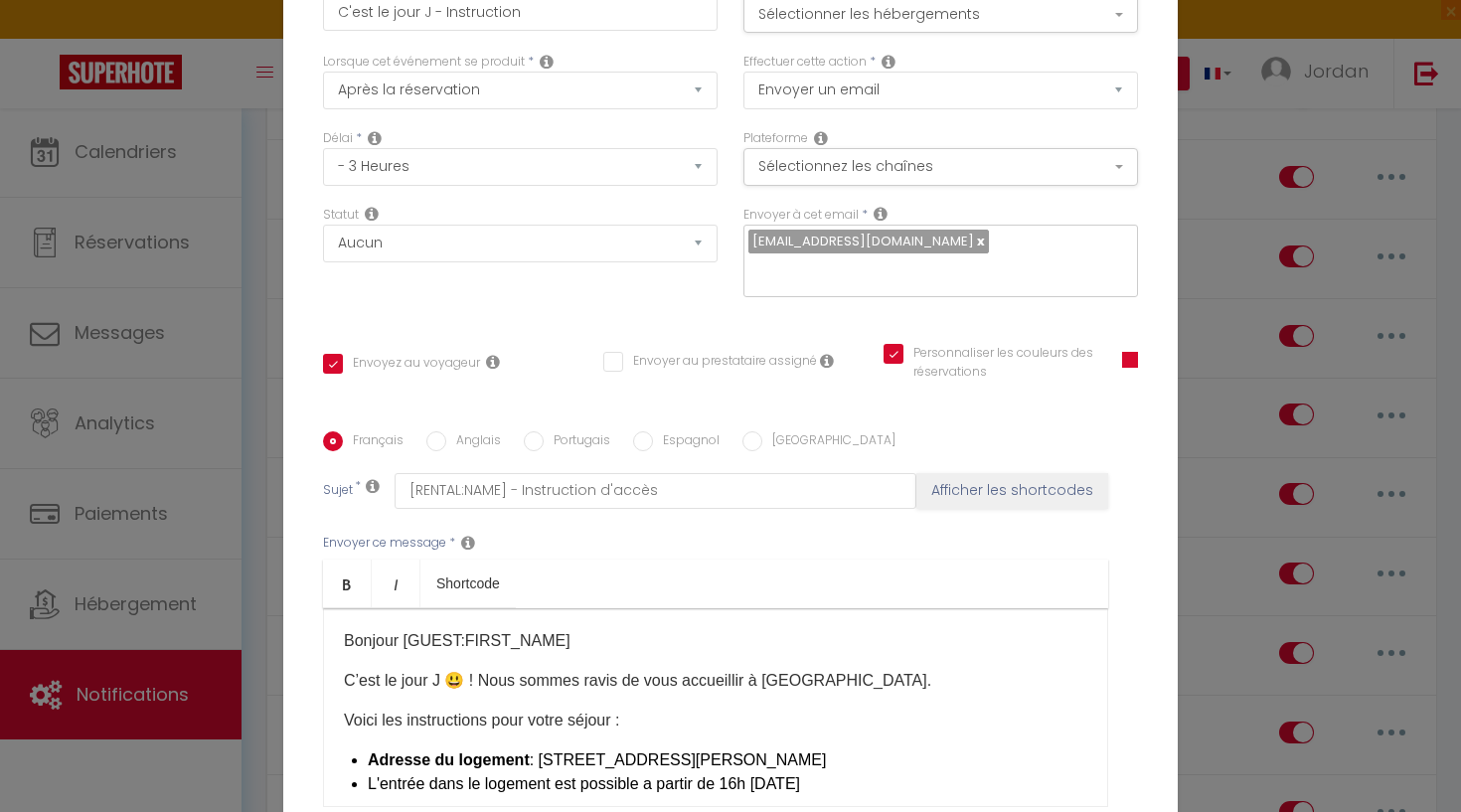
scroll to position [0, 0]
checkbox input "true"
checkbox input "false"
checkbox input "true"
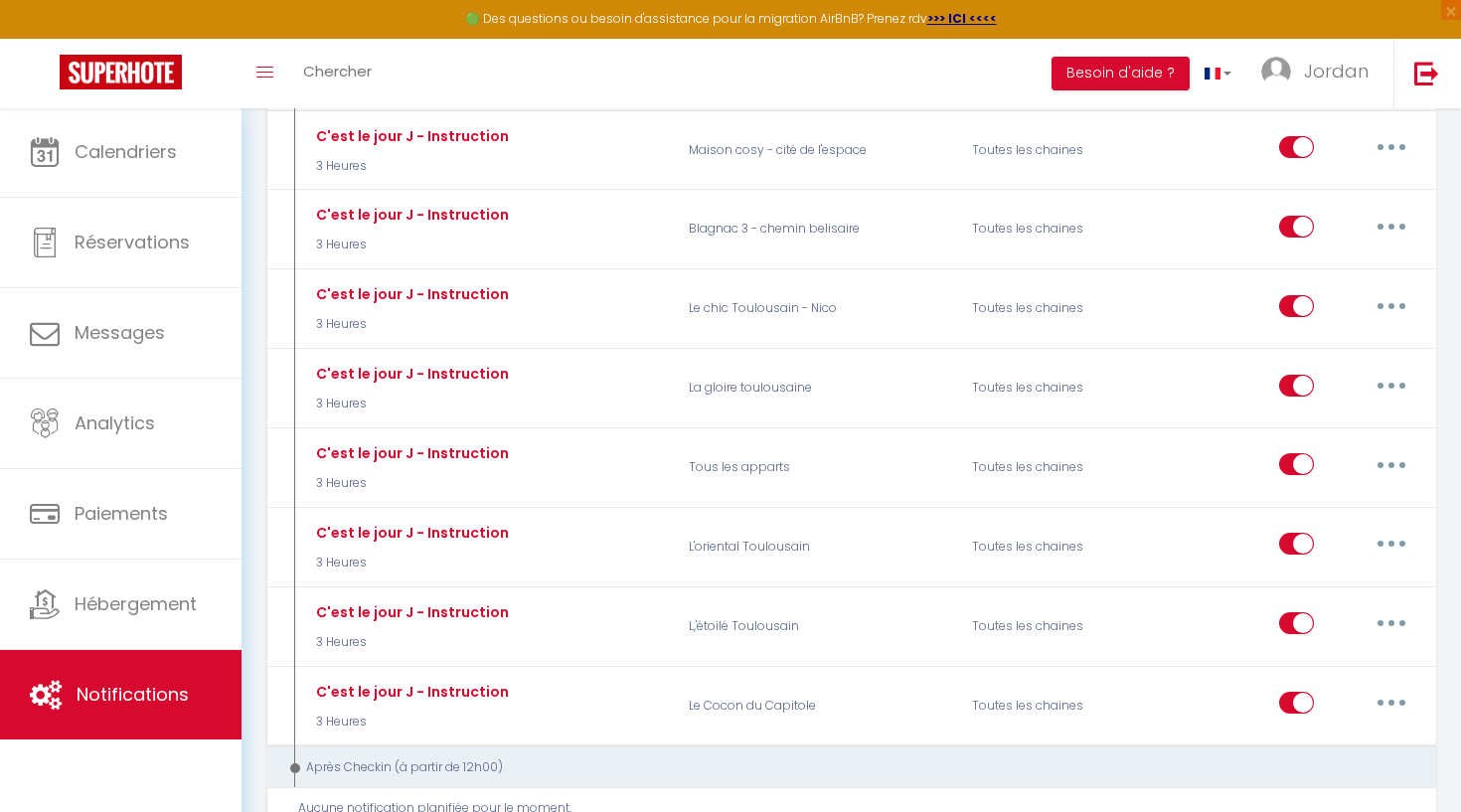
scroll to position [3333, 0]
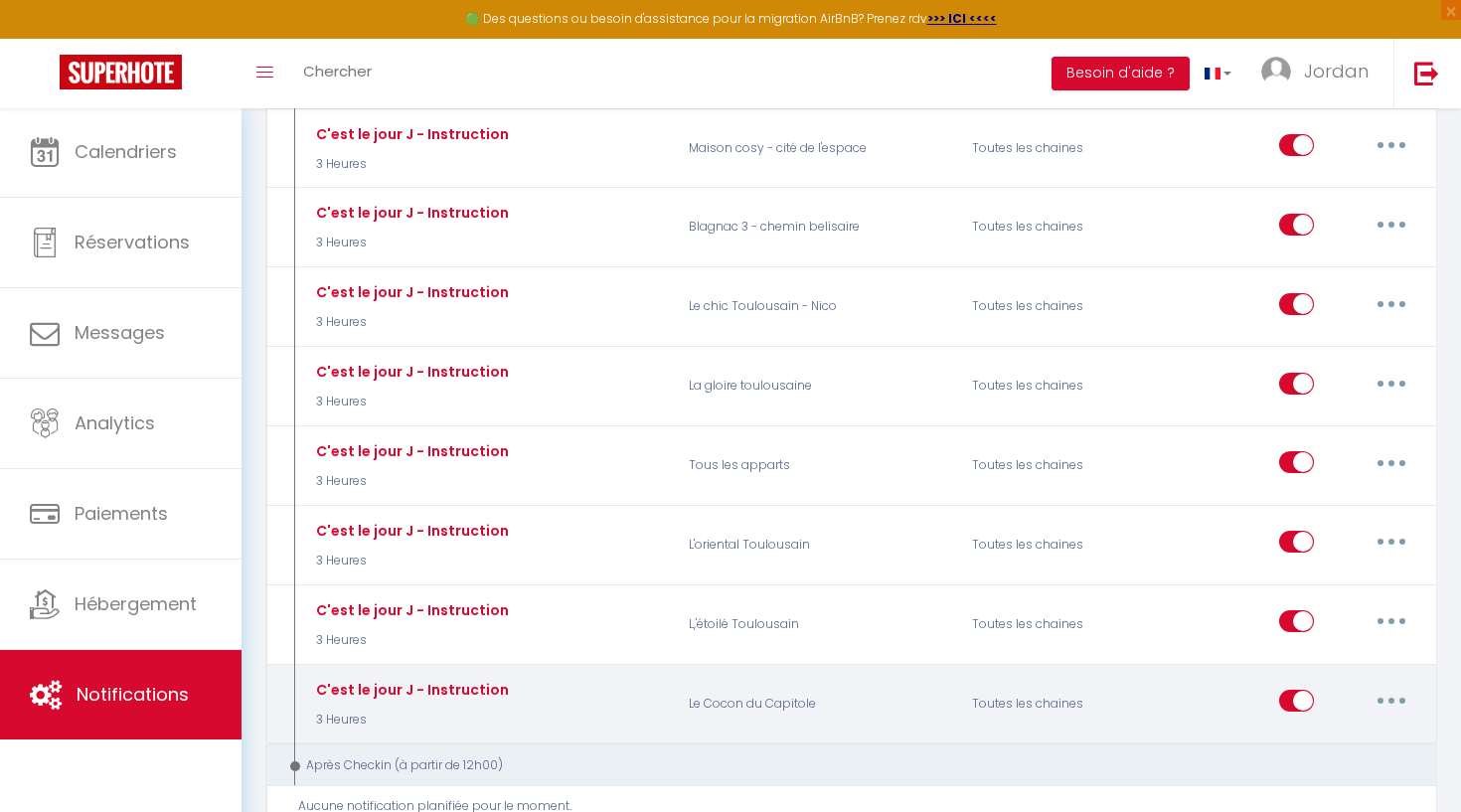
click at [1380, 685] on button "button" at bounding box center [1391, 701] width 56 height 32
click at [1370, 730] on link "Editer" at bounding box center [1340, 746] width 147 height 34
type input "C'est le jour J - Instruction"
select select "3 Heures"
select select
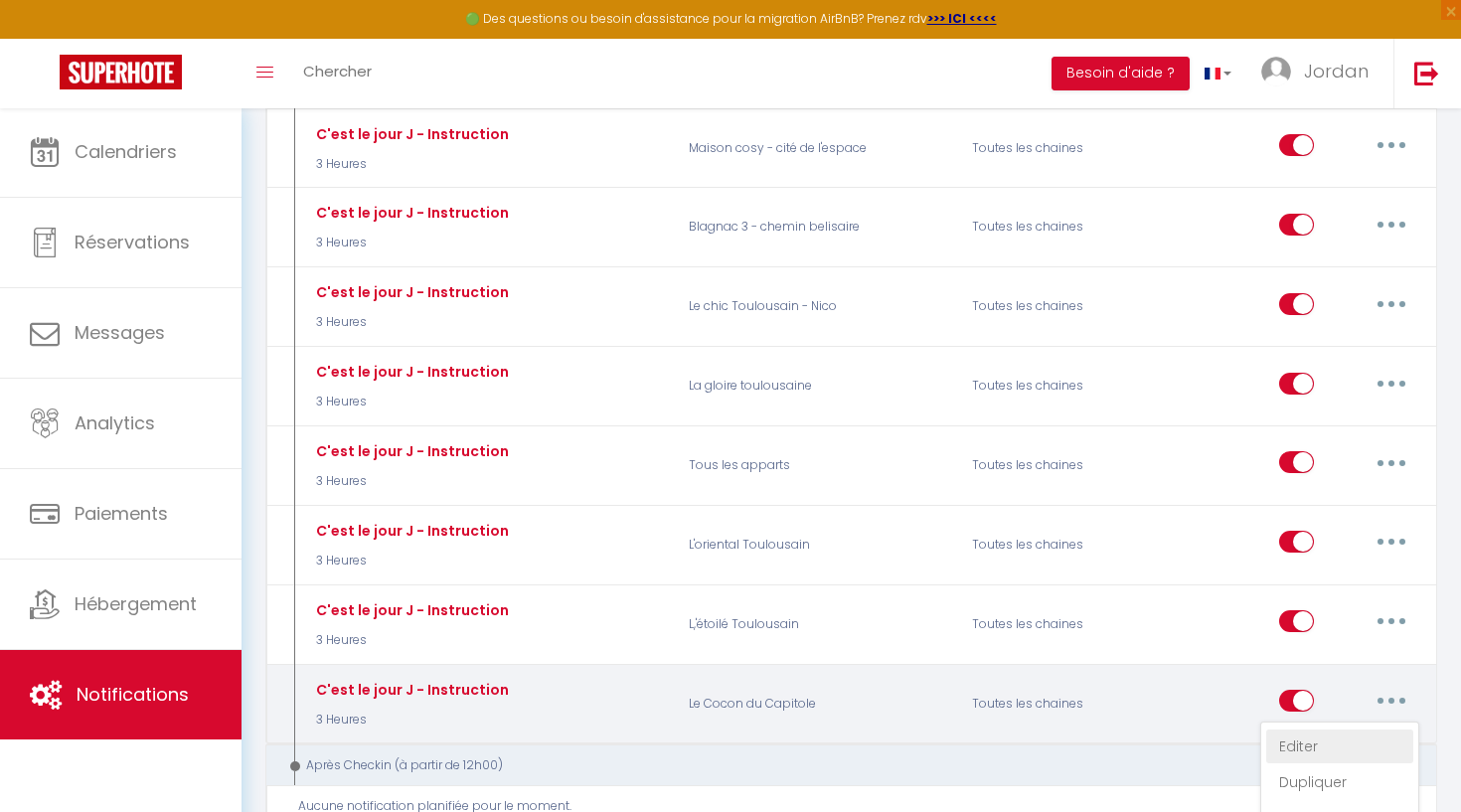
checkbox input "true"
checkbox input "false"
radio input "true"
type input "[RENTAL:NAME] - Instruction d'accès"
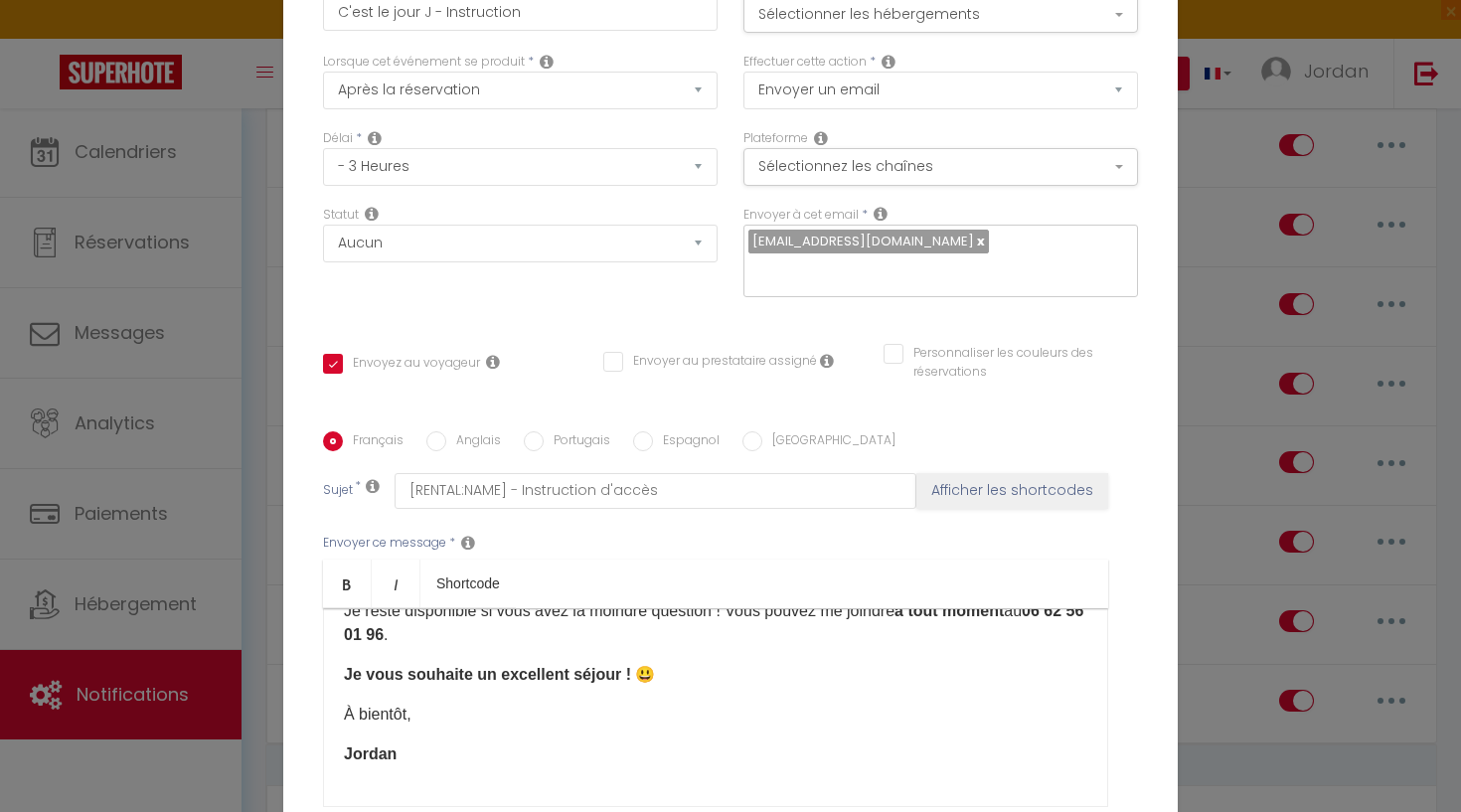
scroll to position [1612, 0]
click at [543, 758] on p "Jordan ​" at bounding box center [716, 754] width 743 height 24
click at [408, 633] on p "Je reste disponible si vous avez la moindre question ! Vous pouvez me joindre à…" at bounding box center [716, 623] width 743 height 48
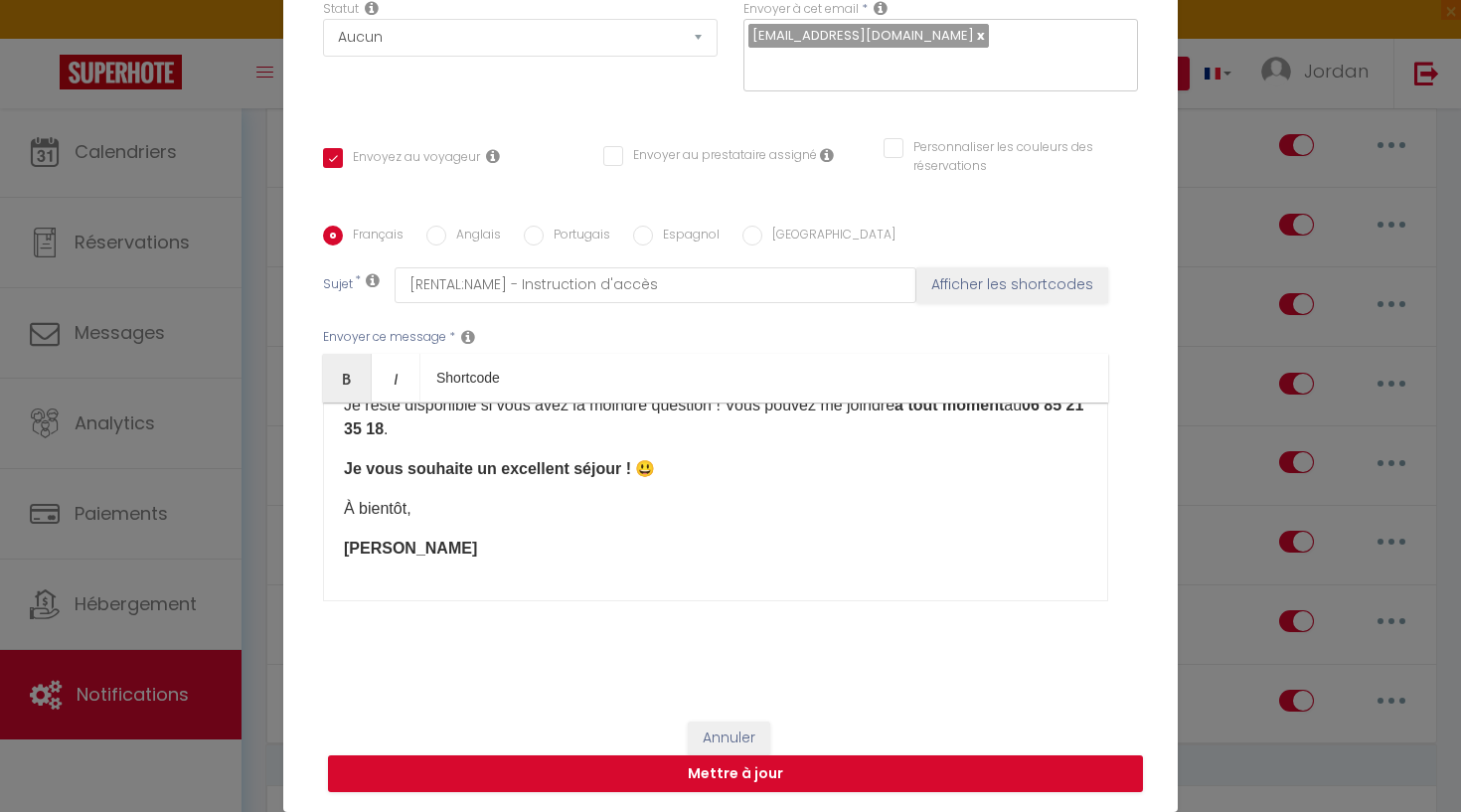
scroll to position [206, 0]
drag, startPoint x: 752, startPoint y: 766, endPoint x: 776, endPoint y: 541, distance: 226.3
click at [775, 557] on form "Modifier la notification × Titre * C'est le jour J - Instruction Pour cet héber…" at bounding box center [730, 244] width 894 height 1136
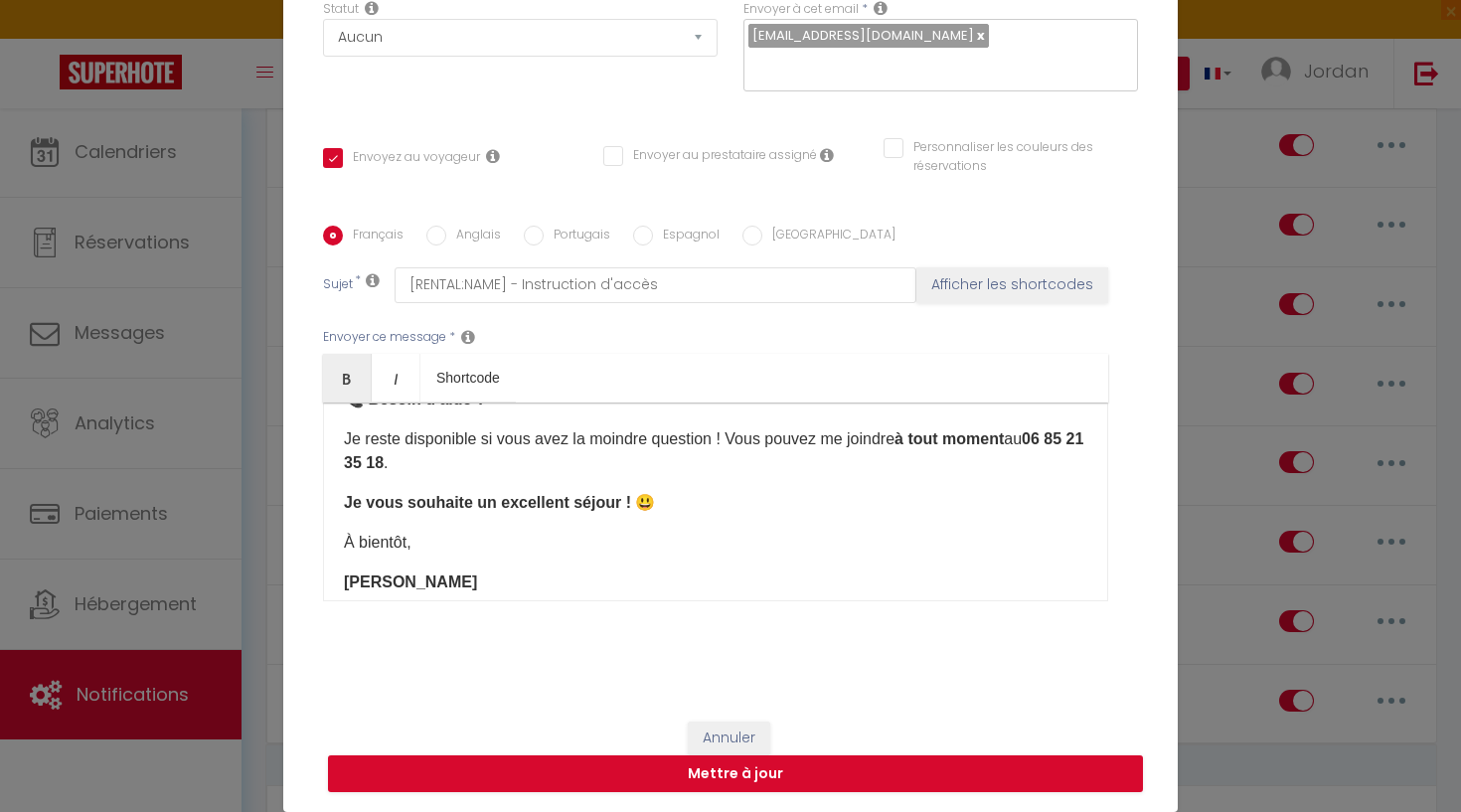
scroll to position [1548, 0]
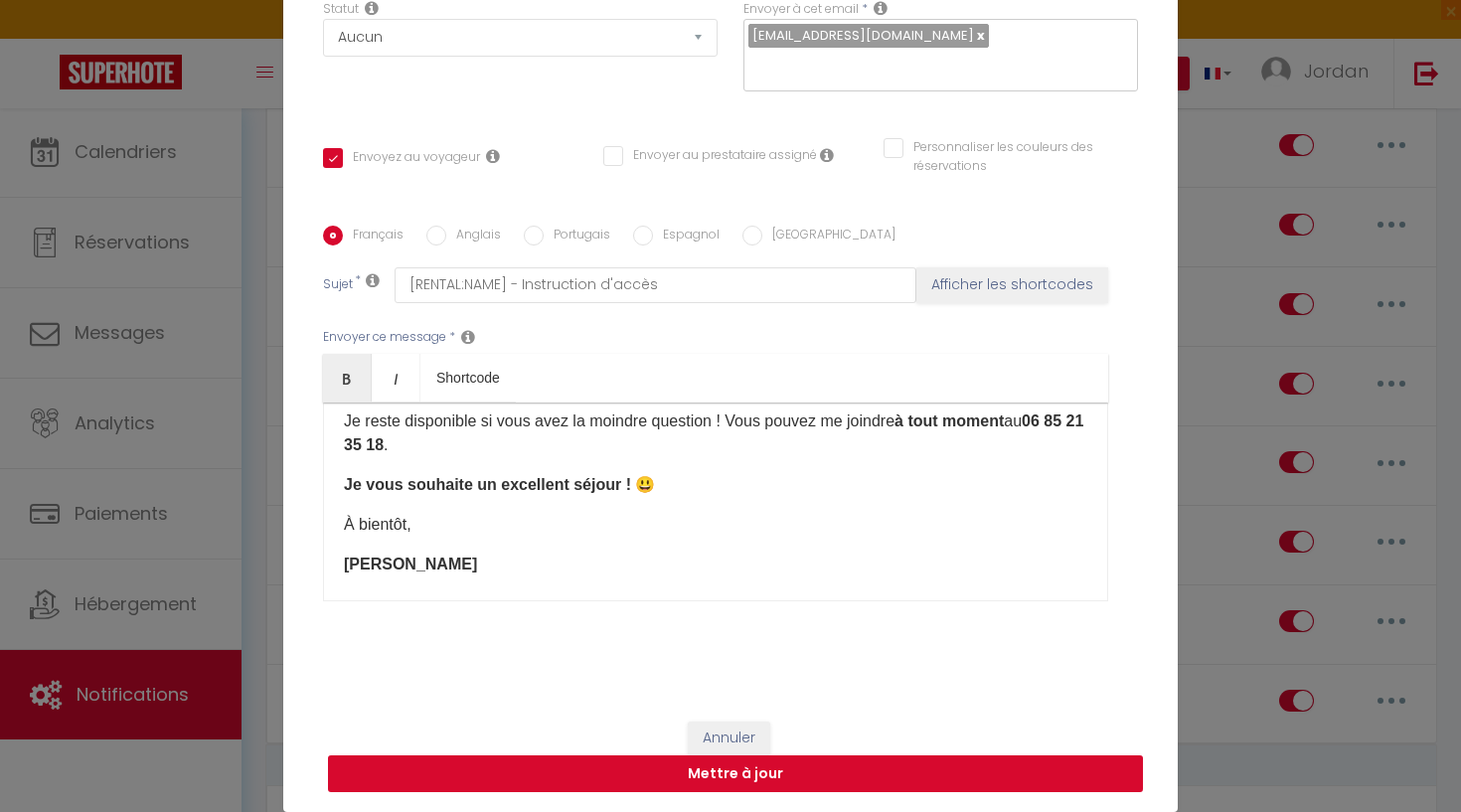
click at [766, 770] on button "Mettre à jour" at bounding box center [735, 774] width 815 height 38
checkbox input "true"
checkbox input "false"
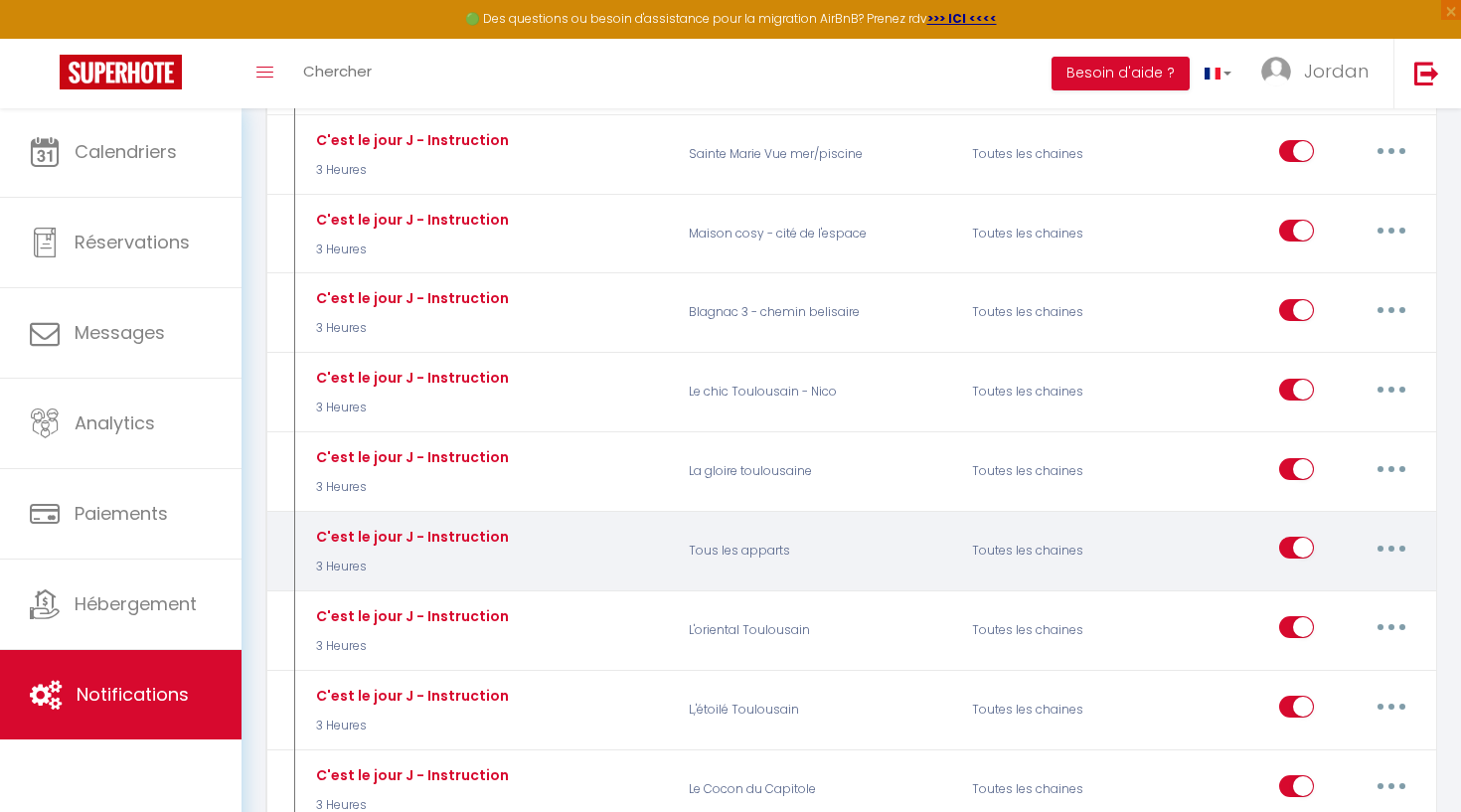
scroll to position [3261, 0]
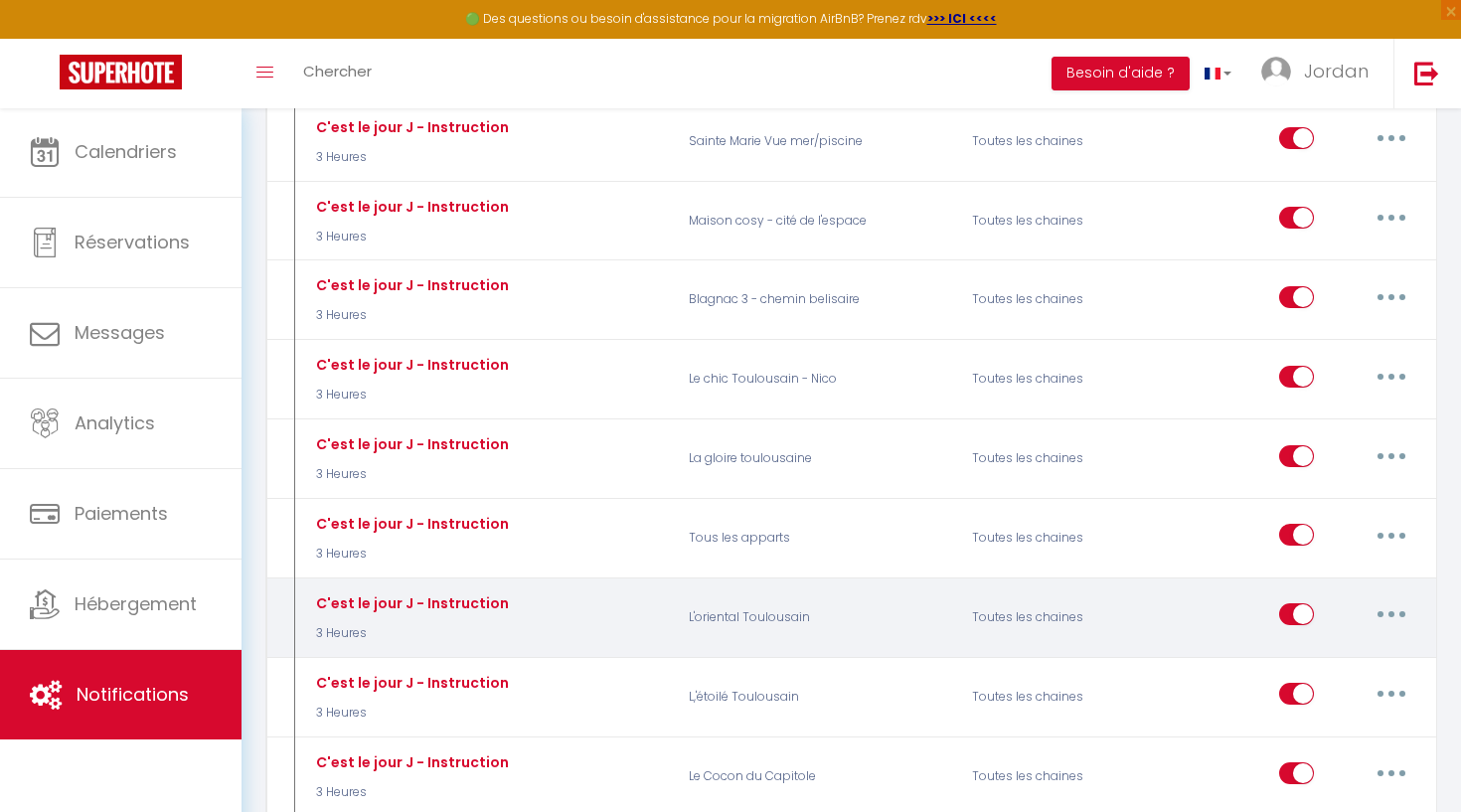
click at [1393, 598] on button "button" at bounding box center [1391, 614] width 56 height 32
click at [1331, 643] on link "Editer" at bounding box center [1340, 660] width 147 height 34
type input "C'est le jour J - Instruction"
select select "3 Heures"
select select
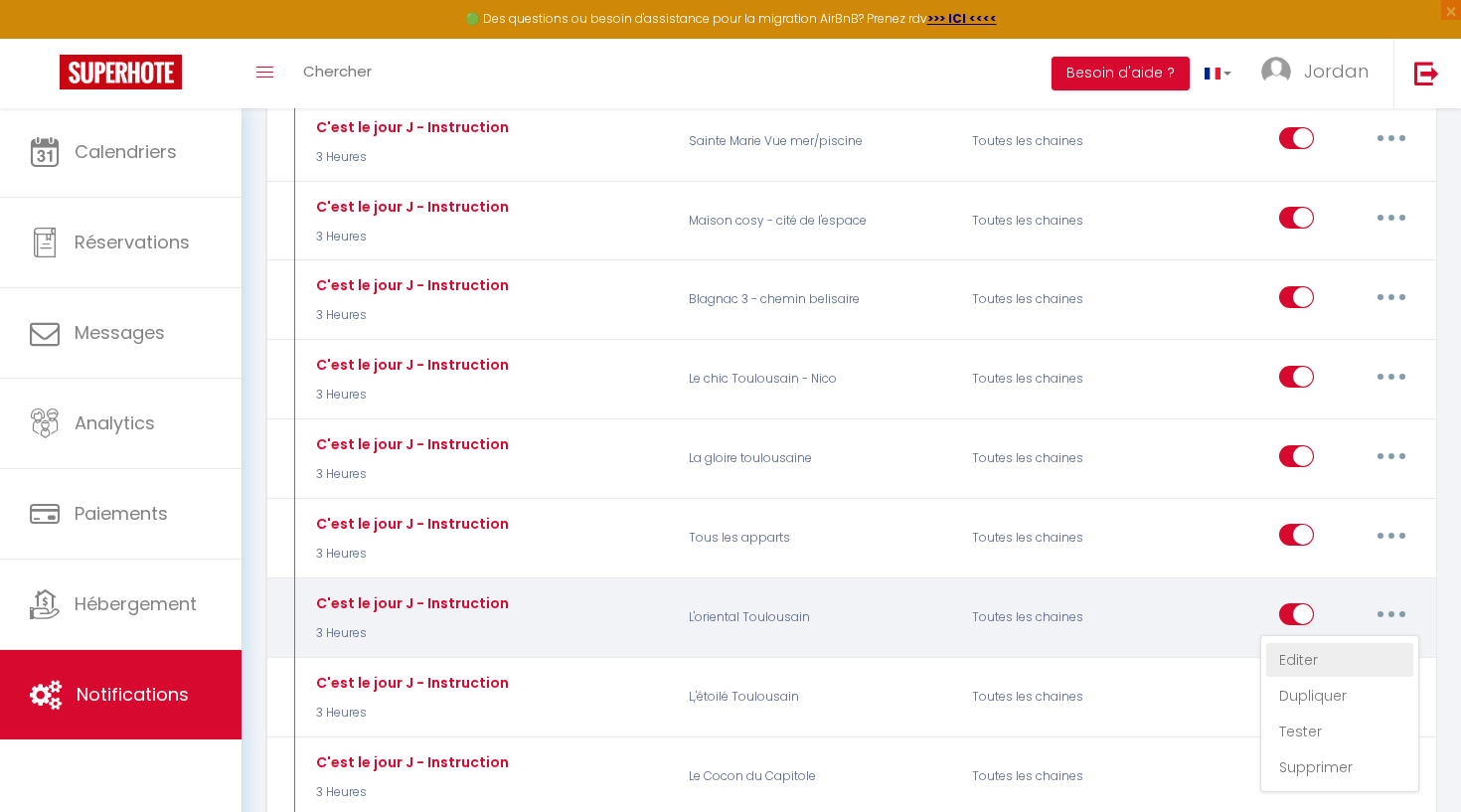
checkbox input "true"
checkbox input "false"
radio input "true"
type input "Instruction d'accès - [RENTAL:NAME]"
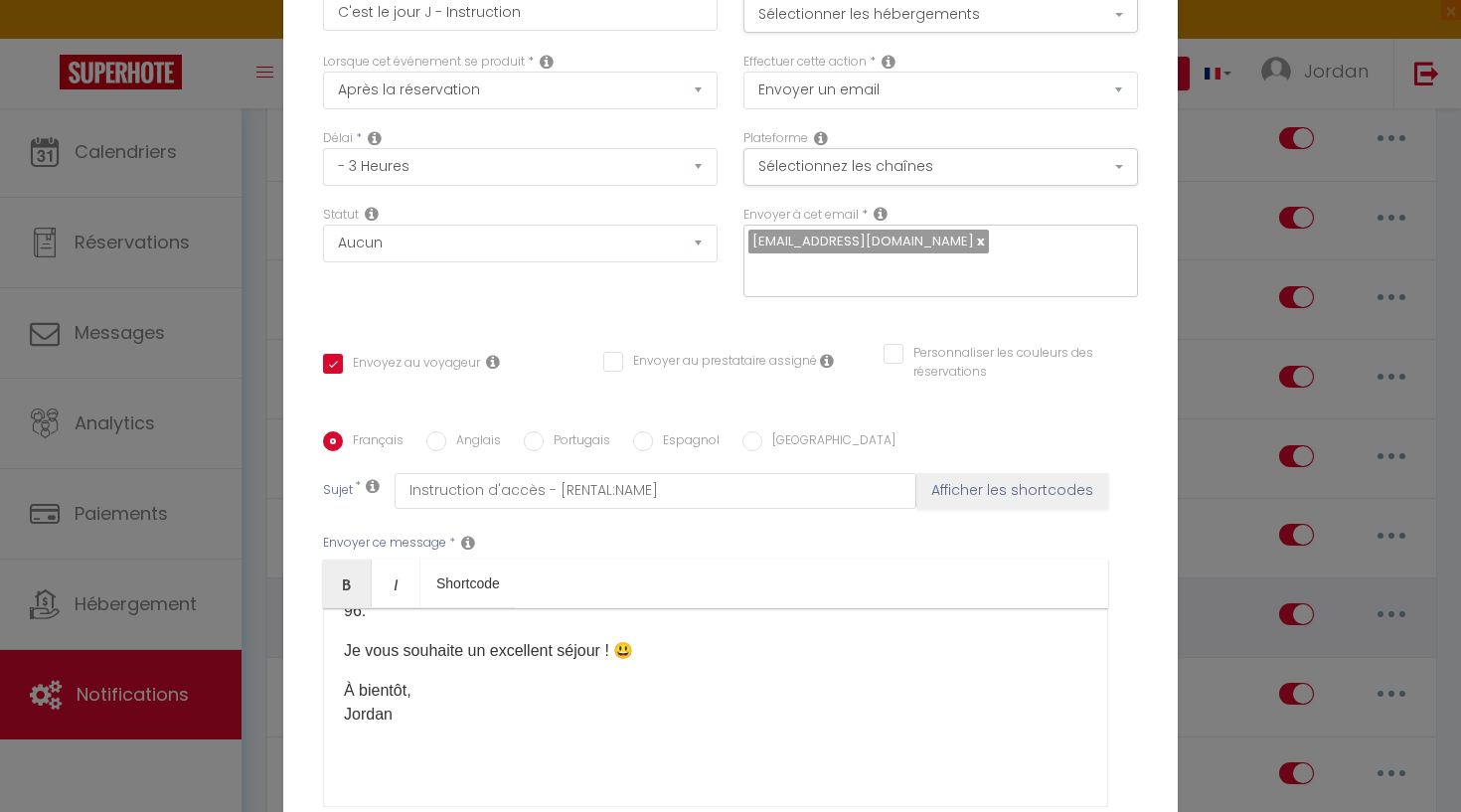
scroll to position [992, 0]
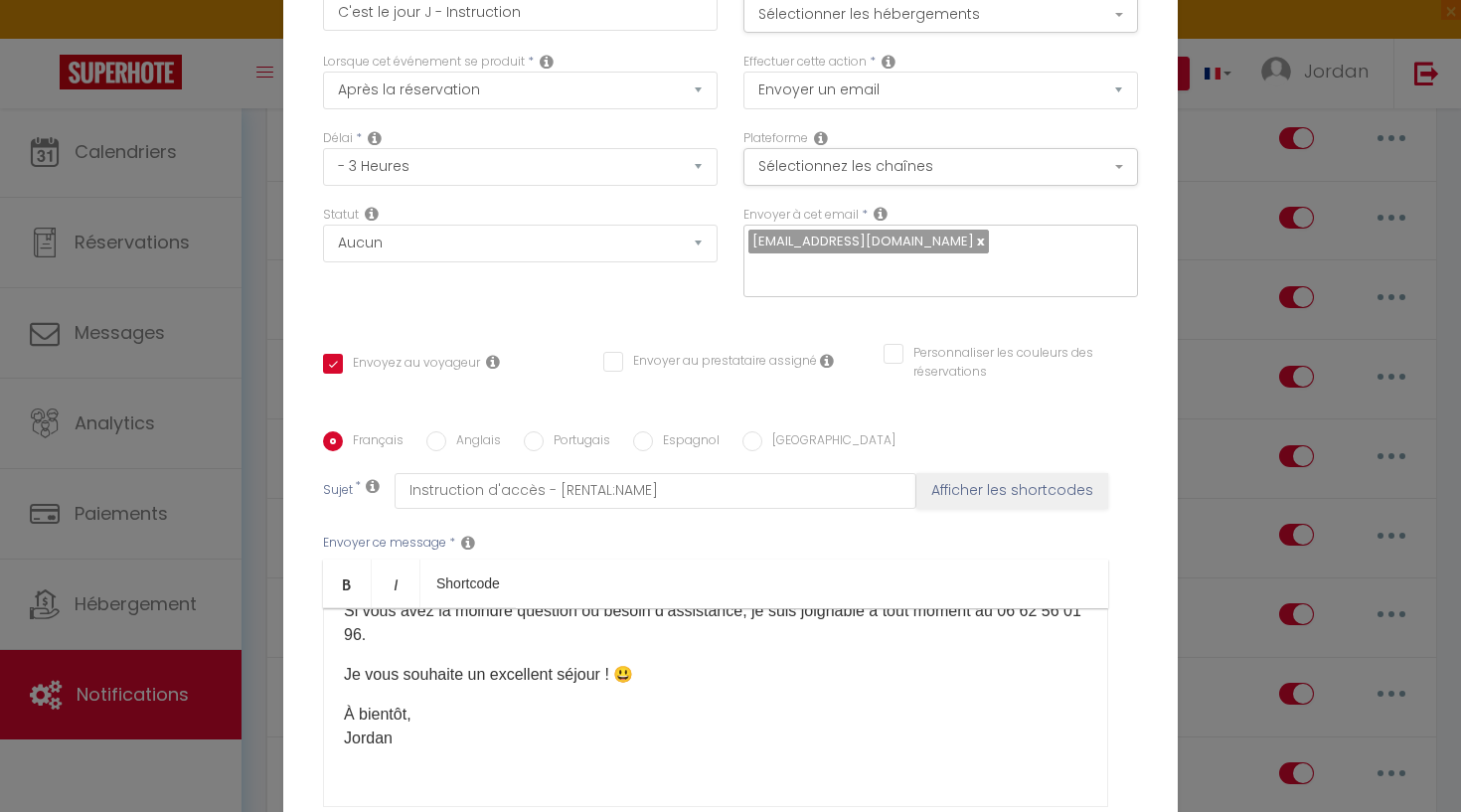
click at [518, 608] on div "Bonjour et bienvenue ! 😊 Le jour J est enfin arrivé, et nous sommes ravis de vo…" at bounding box center [716, 708] width 785 height 199
click at [518, 703] on p "À bientôt, [GEOGRAPHIC_DATA]" at bounding box center [716, 727] width 743 height 48
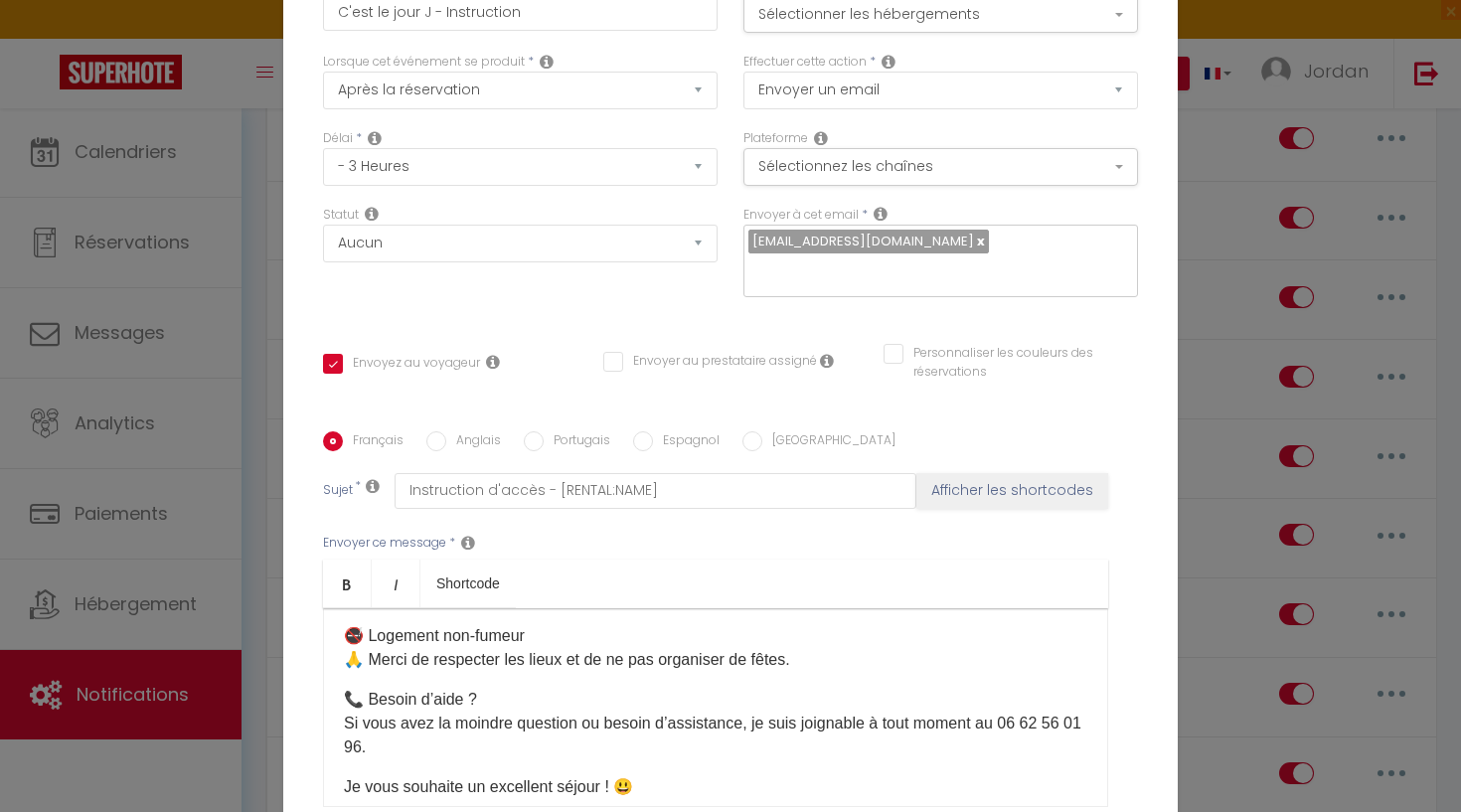
scroll to position [875, 0]
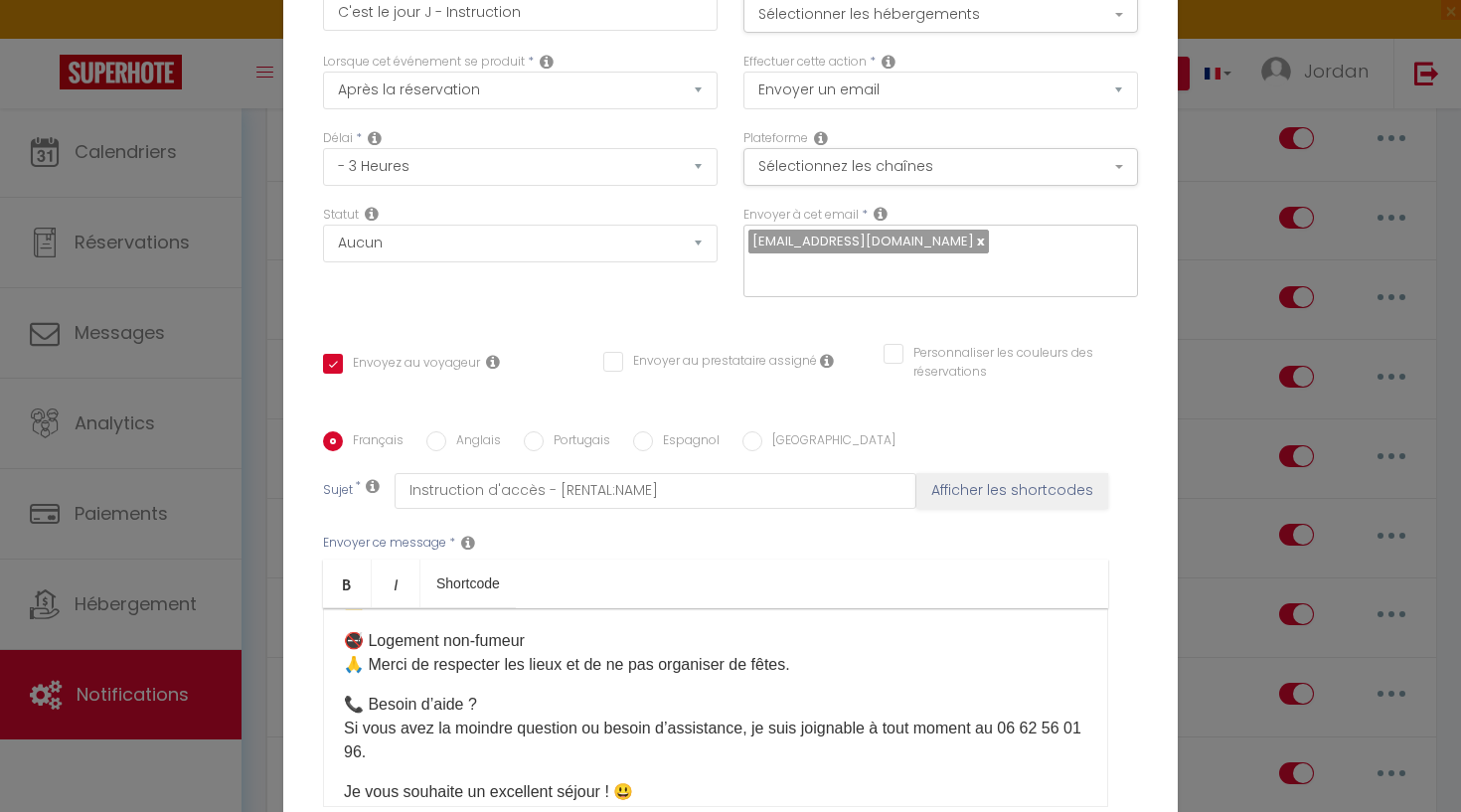
click at [361, 693] on p "📞 Besoin d’aide ? Si vous avez la moindre question ou besoin d’assistance, je s…" at bounding box center [716, 729] width 743 height 72
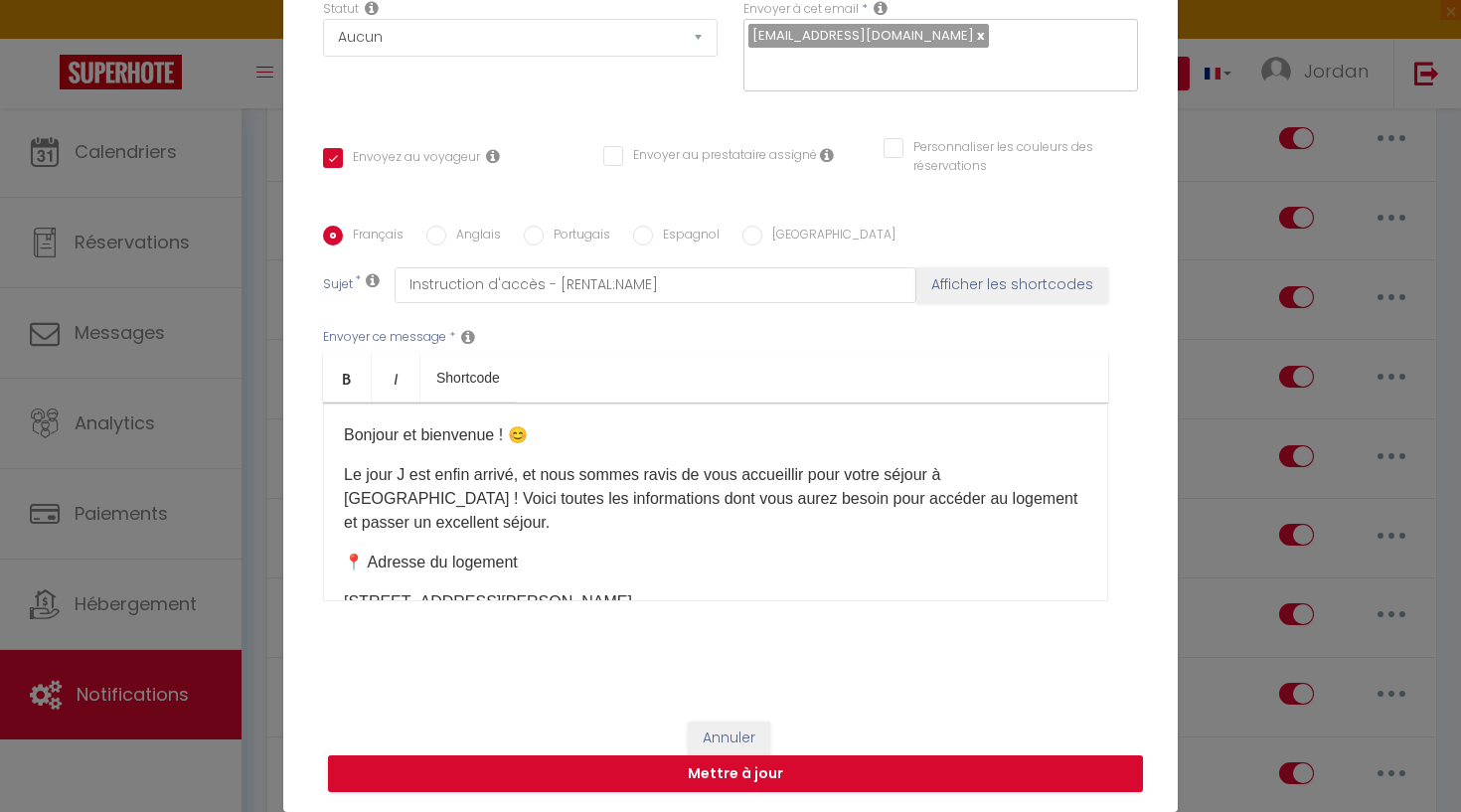
scroll to position [206, 0]
click at [614, 762] on button "Mettre à jour" at bounding box center [735, 774] width 815 height 38
checkbox input "true"
checkbox input "false"
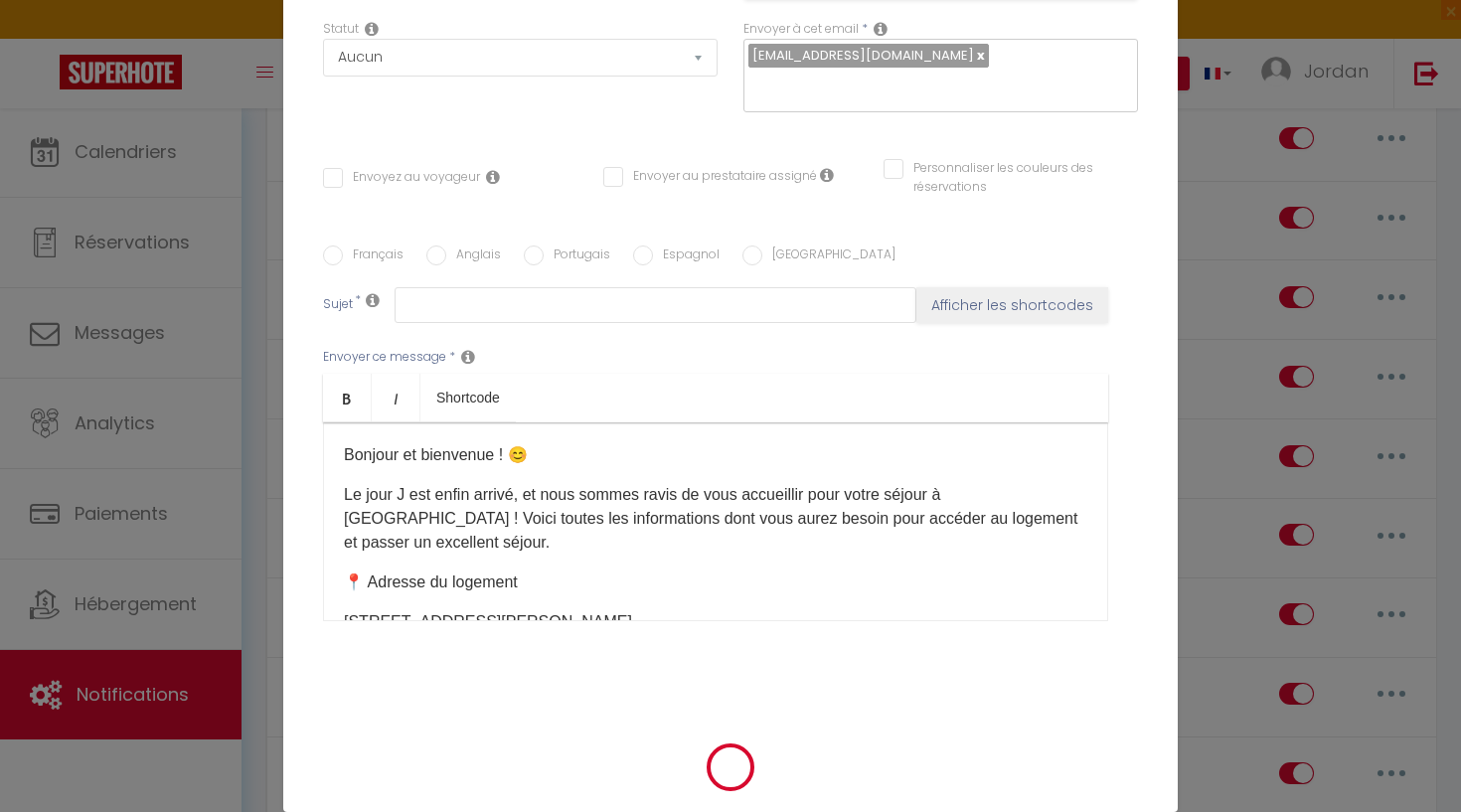
scroll to position [0, 0]
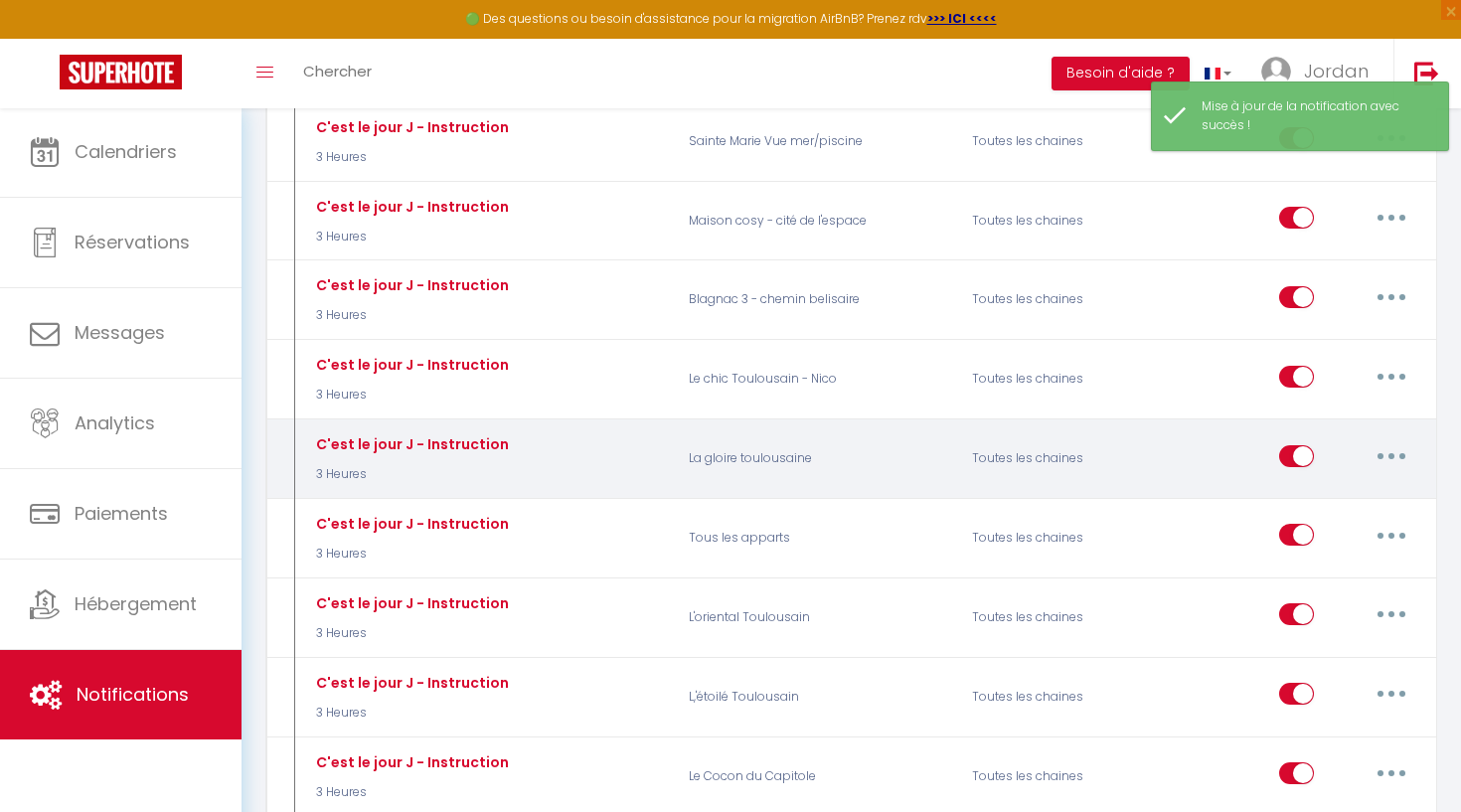
click at [1387, 440] on button "button" at bounding box center [1391, 456] width 56 height 32
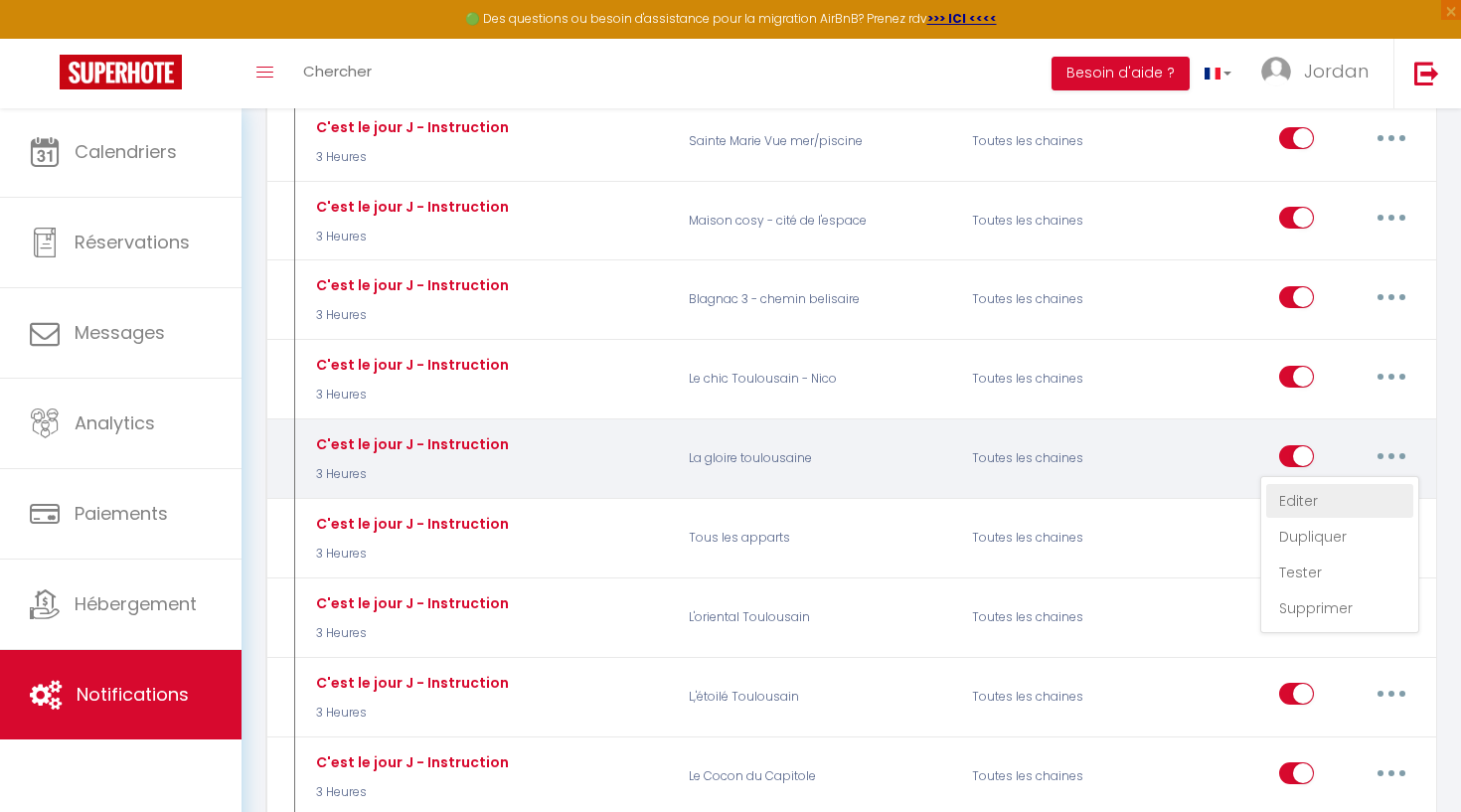
click at [1326, 484] on link "Editer" at bounding box center [1340, 501] width 147 height 34
type input "C'est le jour J - Instruction"
select select "3 Heures"
select select
checkbox input "true"
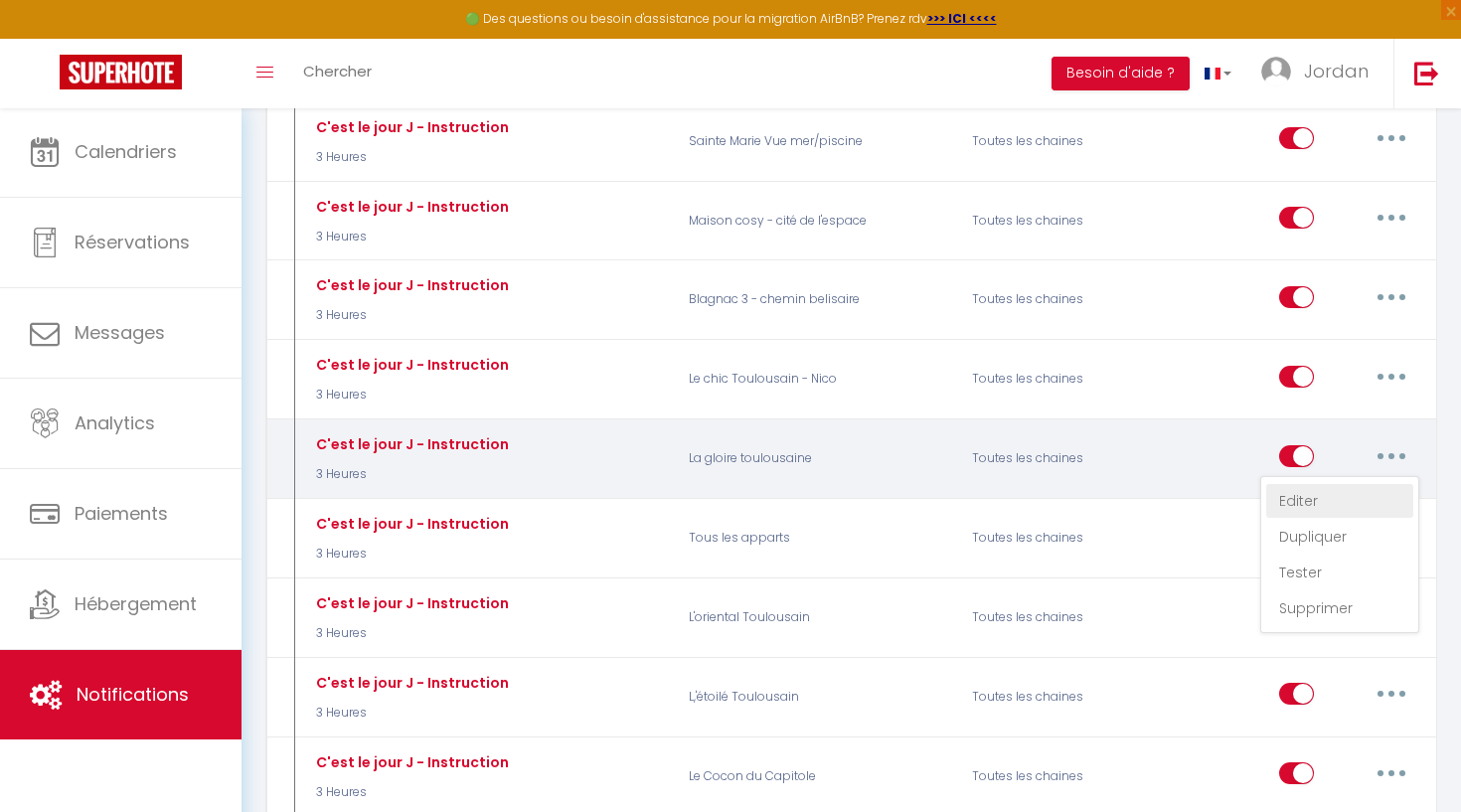
checkbox input "false"
radio input "true"
type input "Instruction d'accès - [RENTAL:NAME]"
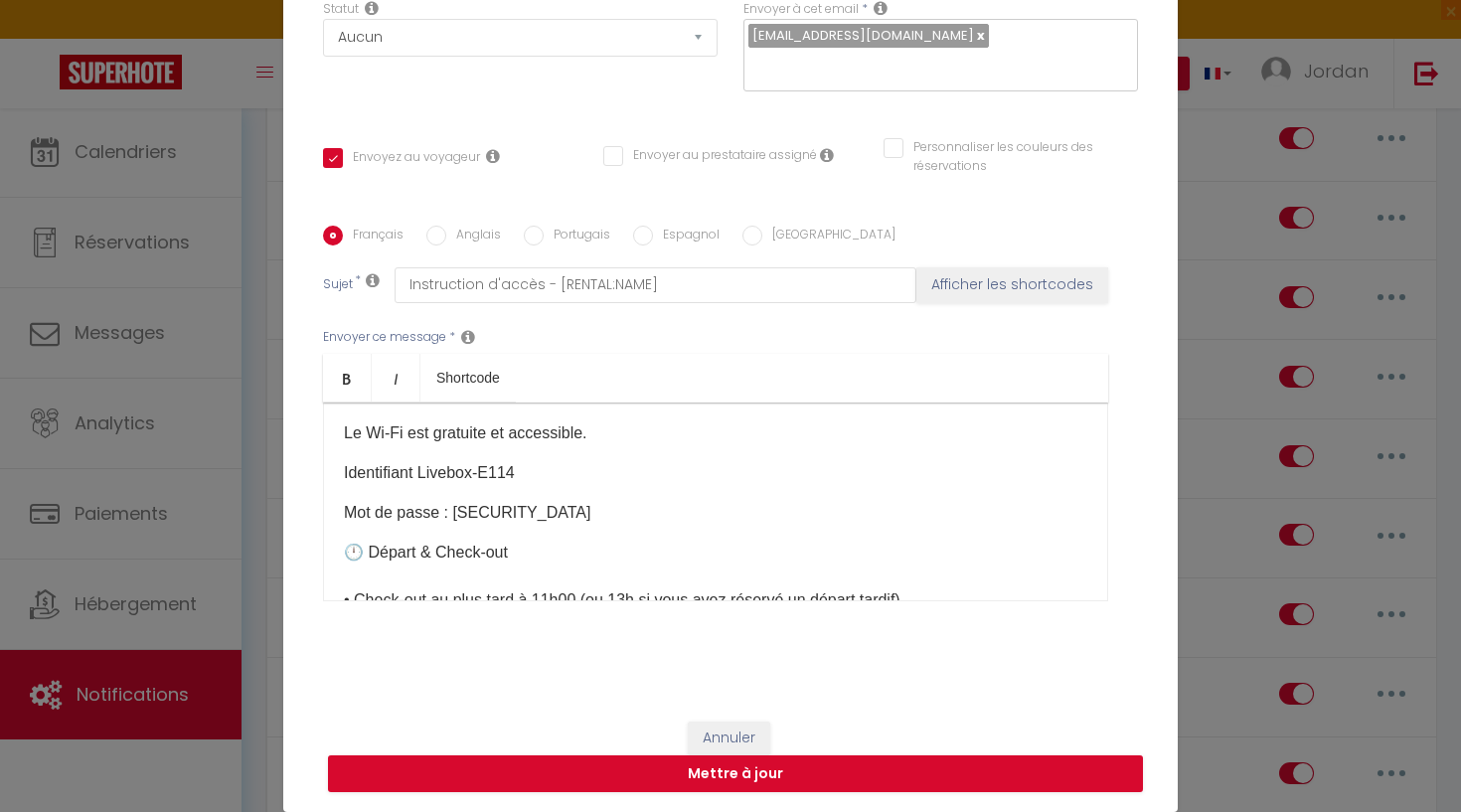
scroll to position [842, 0]
click at [921, 775] on button "Mettre à jour" at bounding box center [735, 774] width 815 height 38
checkbox input "true"
checkbox input "false"
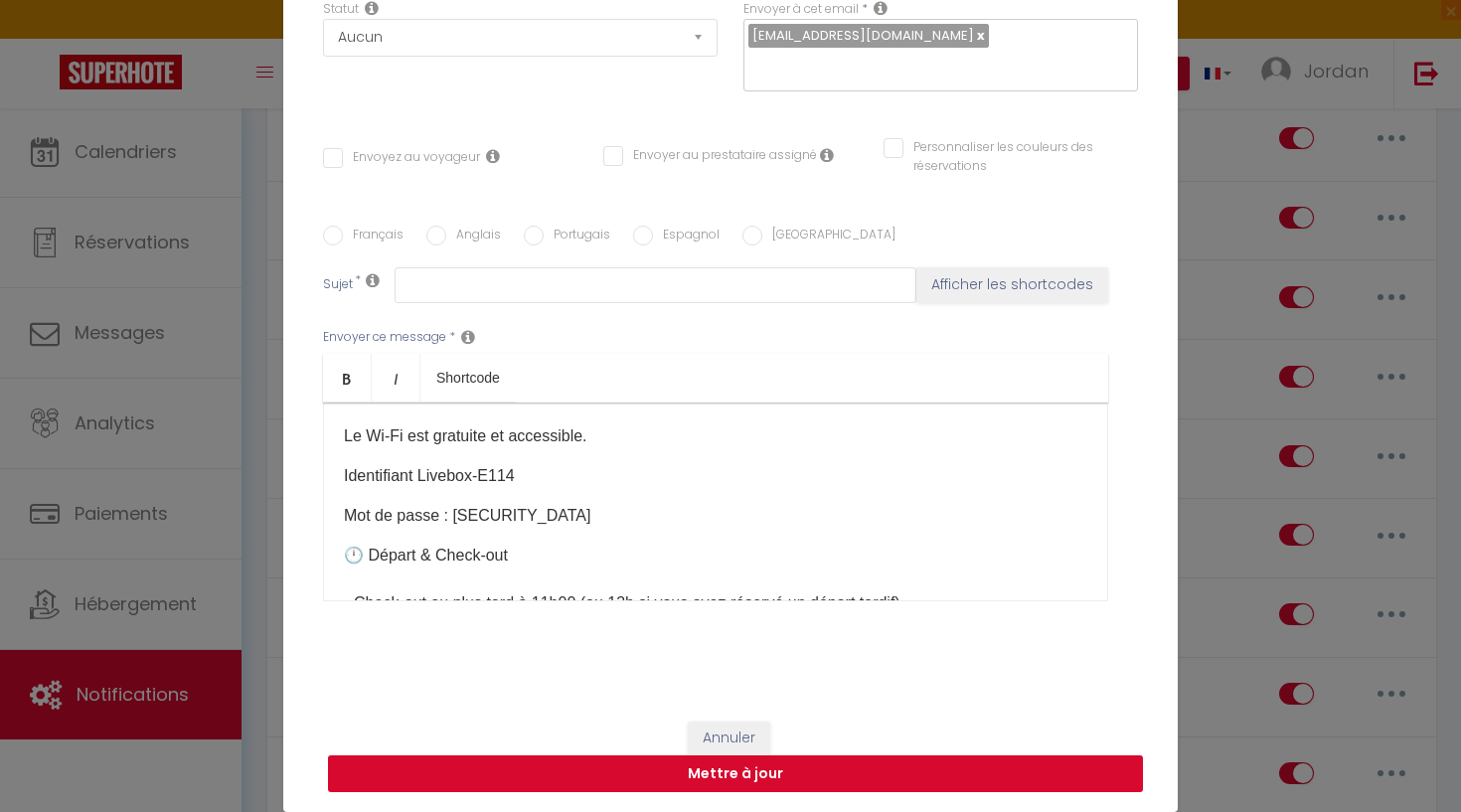
scroll to position [0, 0]
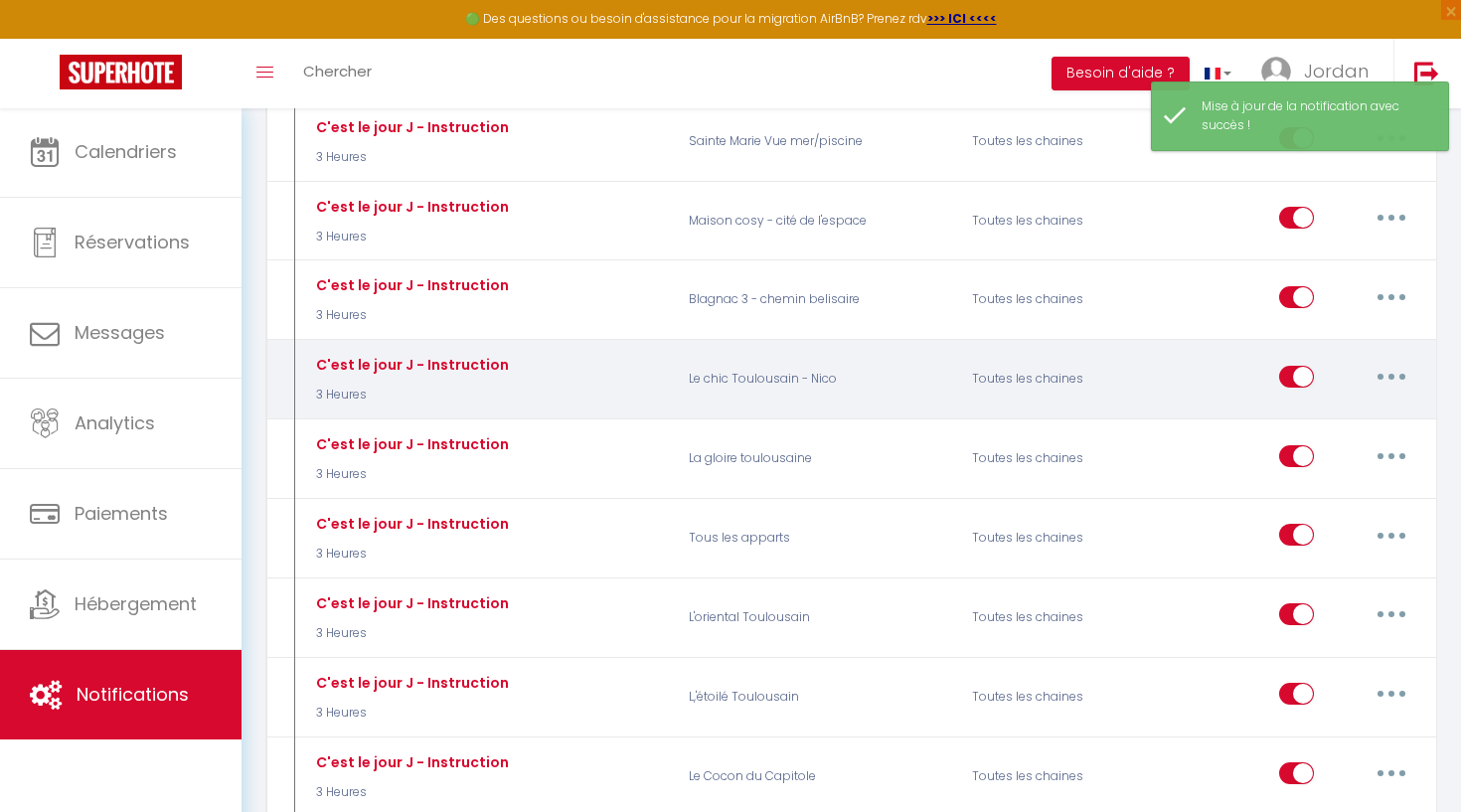
click at [1388, 361] on button "button" at bounding box center [1391, 377] width 56 height 32
click at [1293, 405] on link "Editer" at bounding box center [1340, 421] width 147 height 34
type input "C'est le jour J - Instruction"
select select "3 Heures"
select select
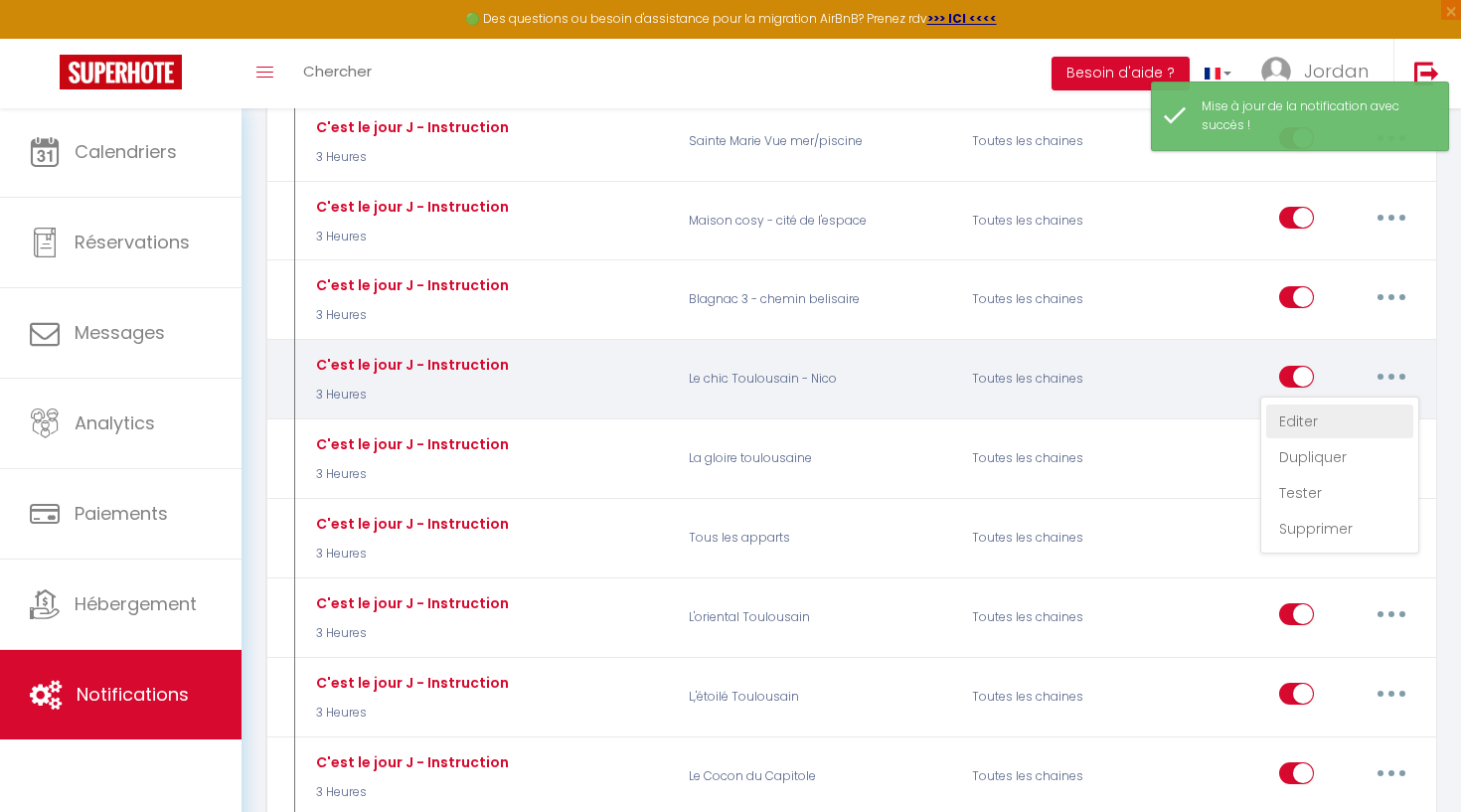
checkbox input "true"
checkbox input "false"
radio input "true"
type input "Instruction d'accès - [RENTAL:NAME]"
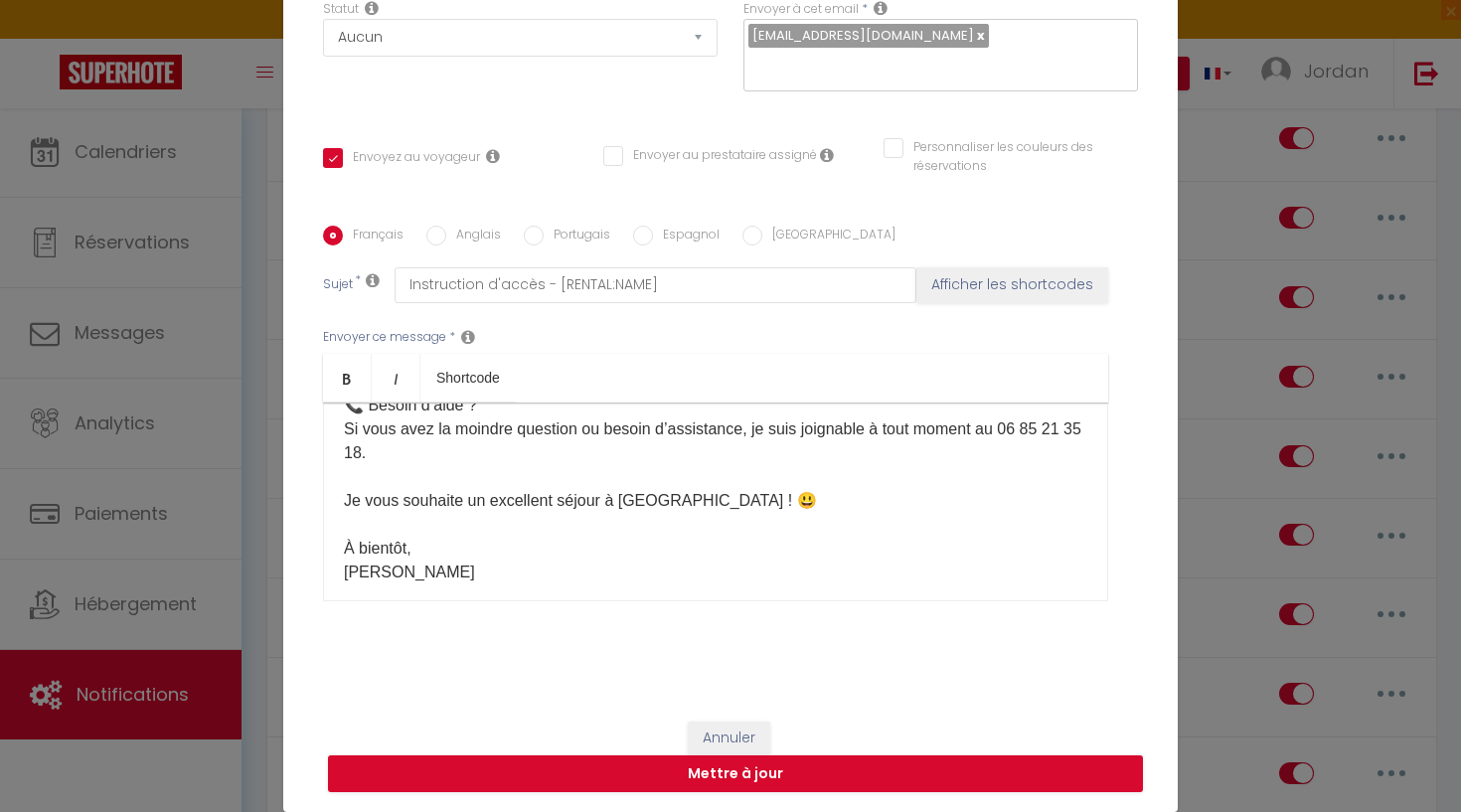
scroll to position [206, 0]
click at [740, 732] on button "Annuler" at bounding box center [729, 738] width 82 height 34
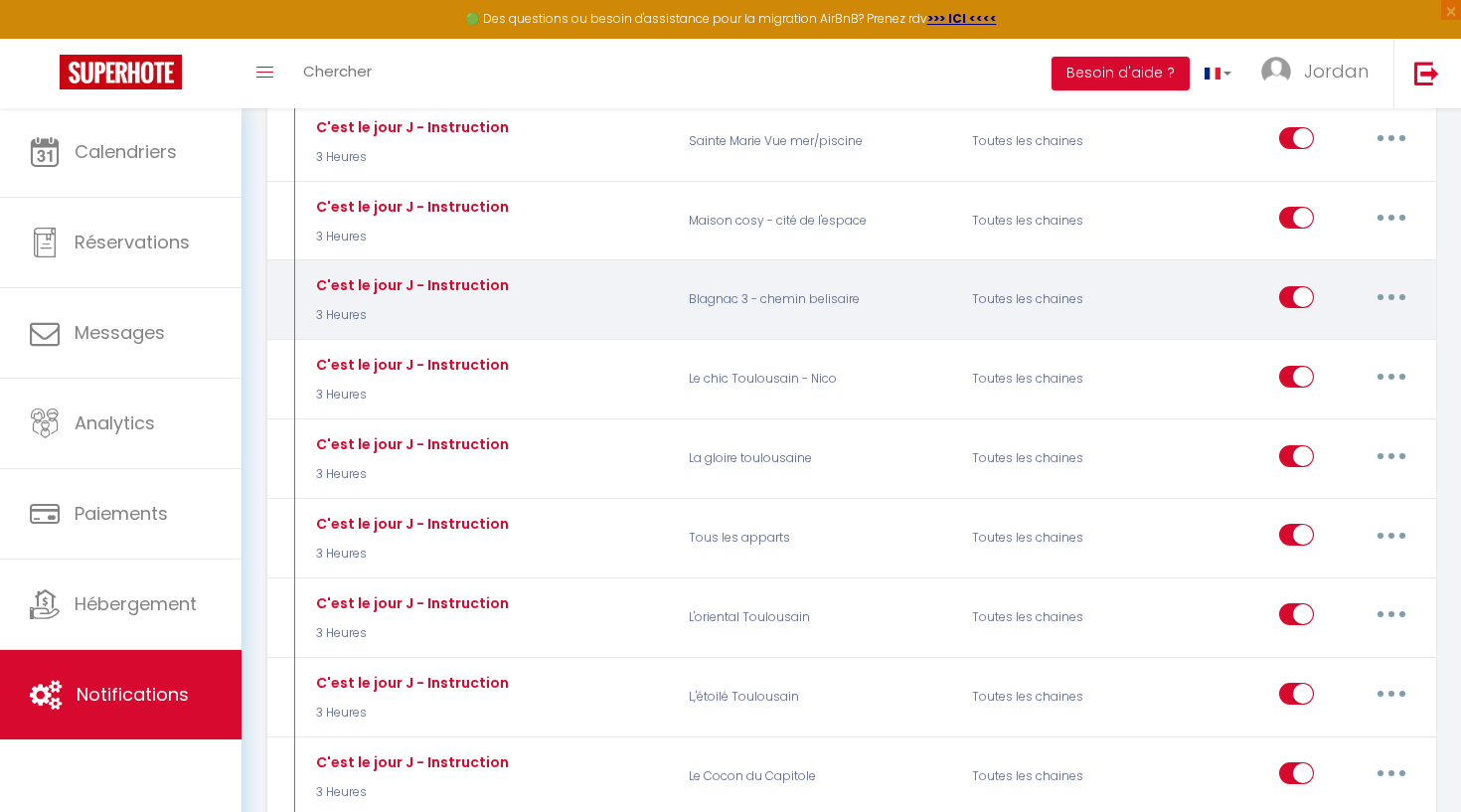
click at [1382, 281] on button "button" at bounding box center [1391, 297] width 56 height 32
click at [1334, 325] on link "Editer" at bounding box center [1340, 342] width 147 height 34
checkbox input "true"
checkbox input "false"
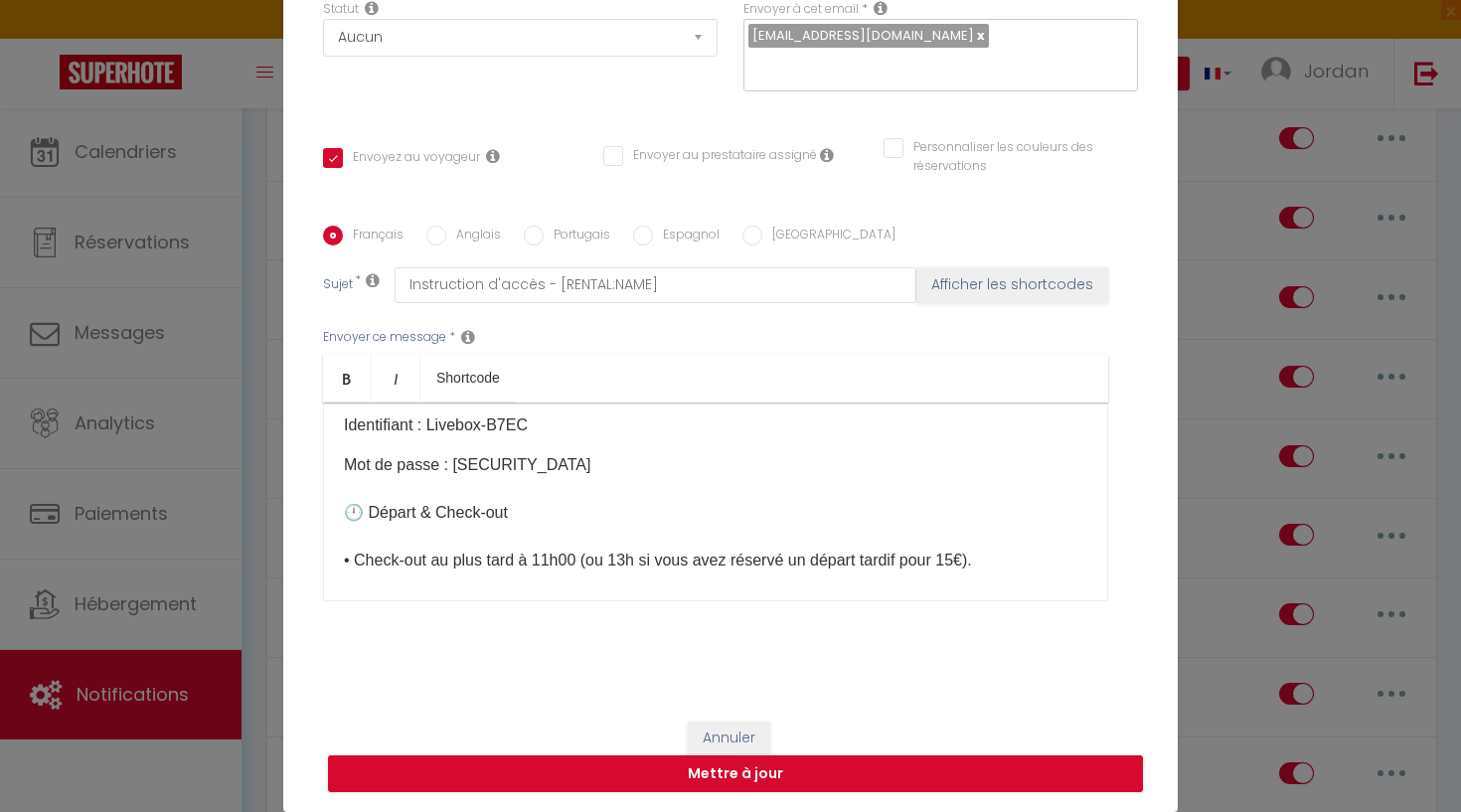
scroll to position [906, 0]
click at [745, 739] on button "Annuler" at bounding box center [729, 738] width 82 height 34
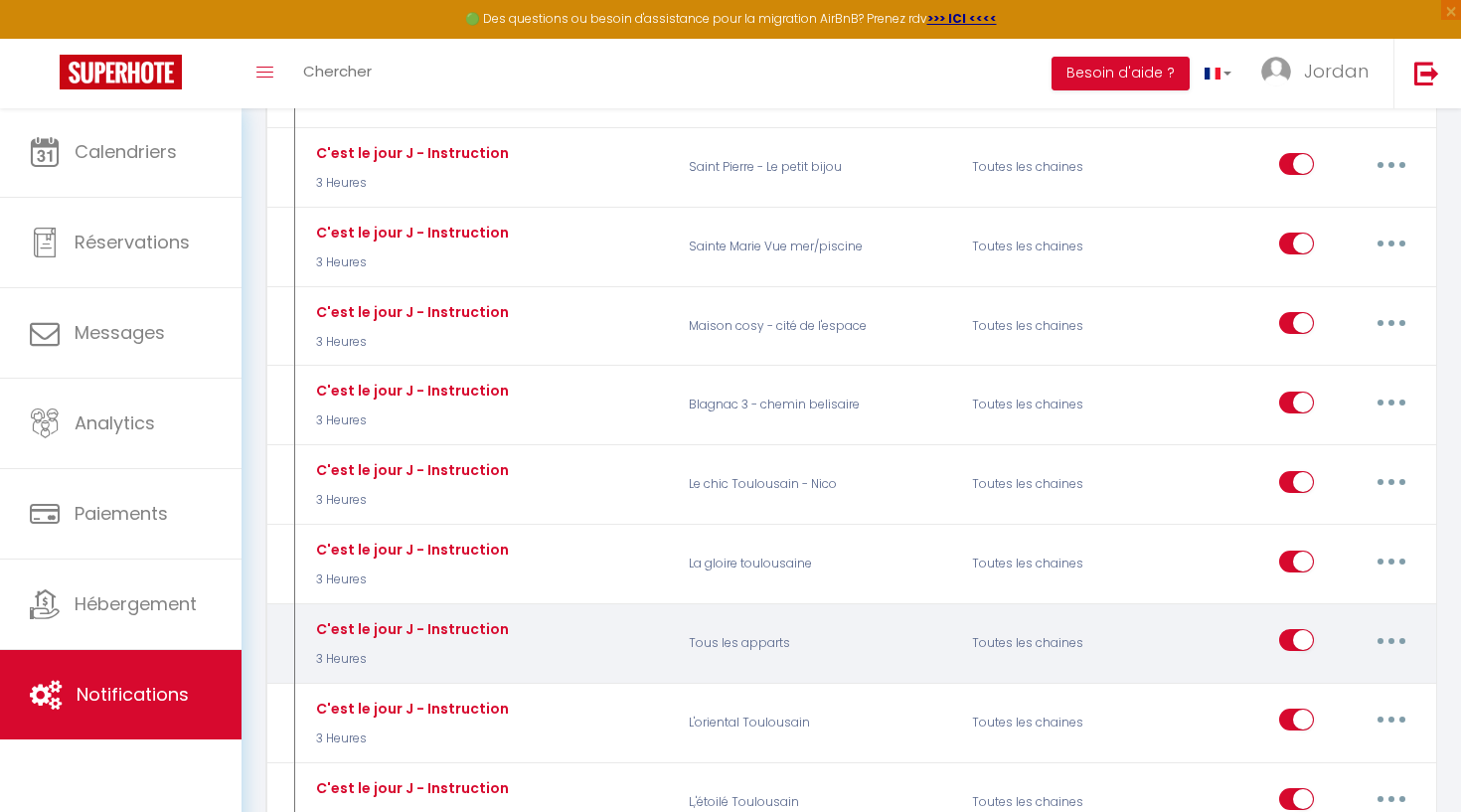
scroll to position [3115, 0]
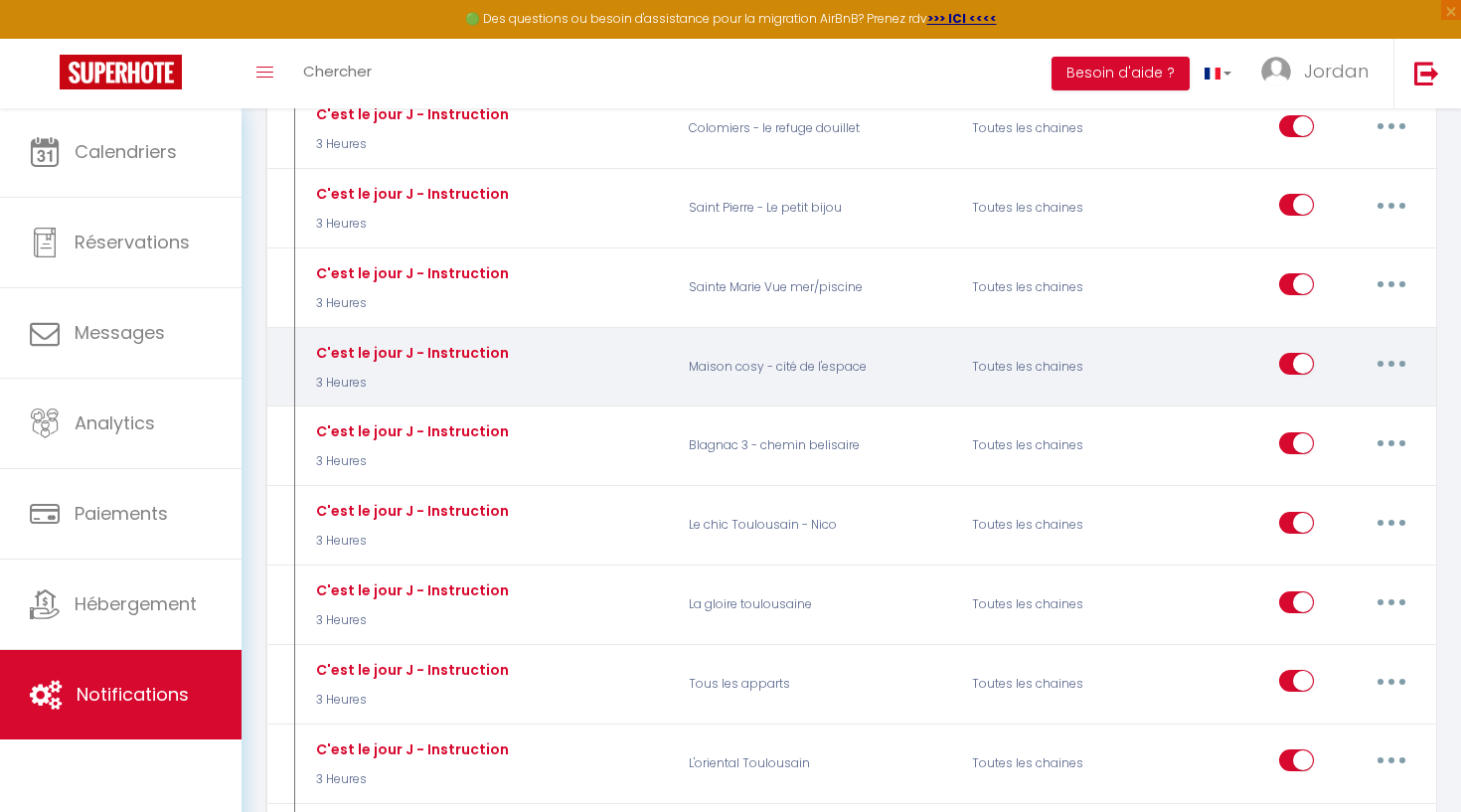
click at [1395, 348] on button "button" at bounding box center [1391, 364] width 56 height 32
click at [1342, 393] on link "Editer" at bounding box center [1340, 409] width 147 height 34
checkbox input "true"
checkbox input "false"
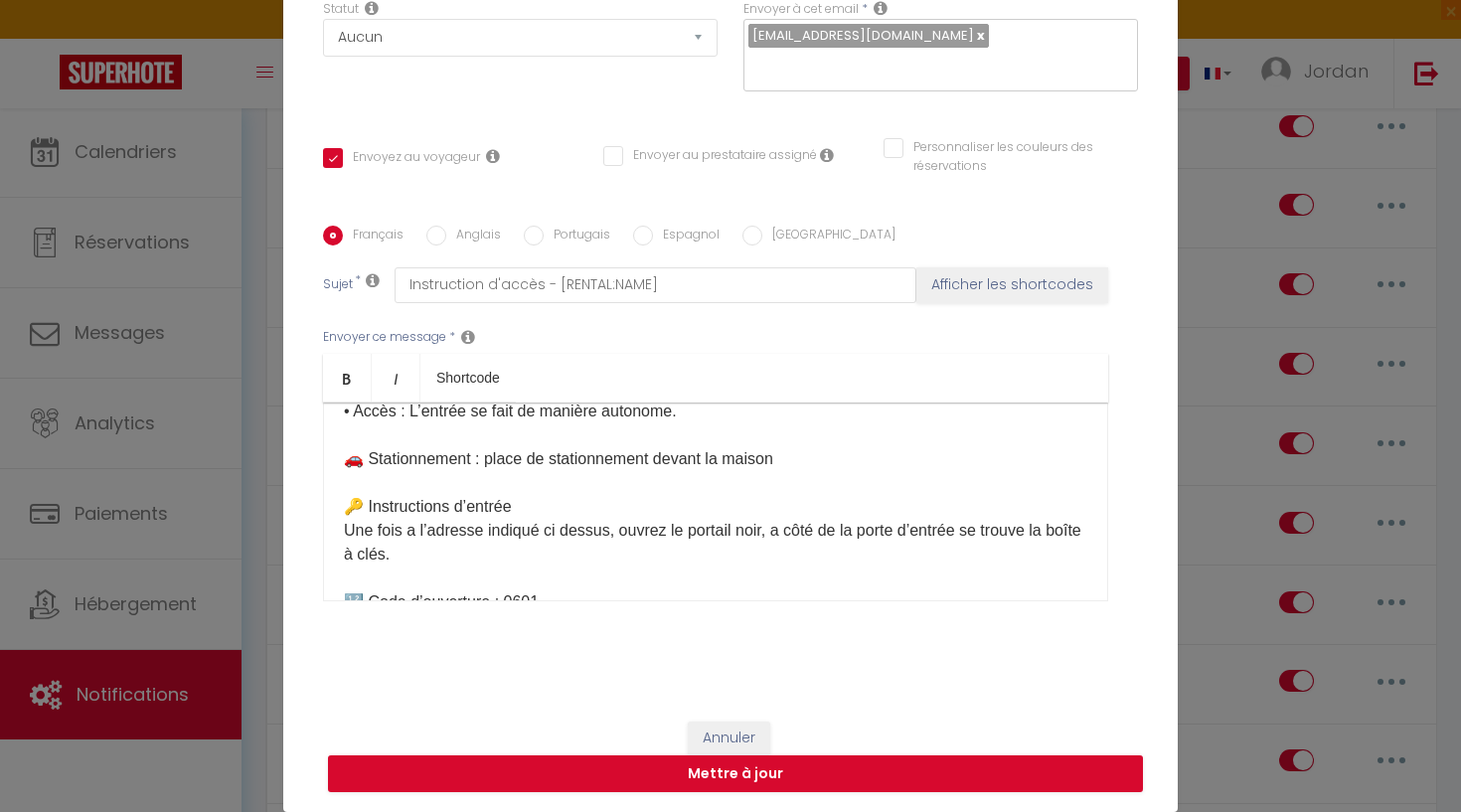
scroll to position [239, 0]
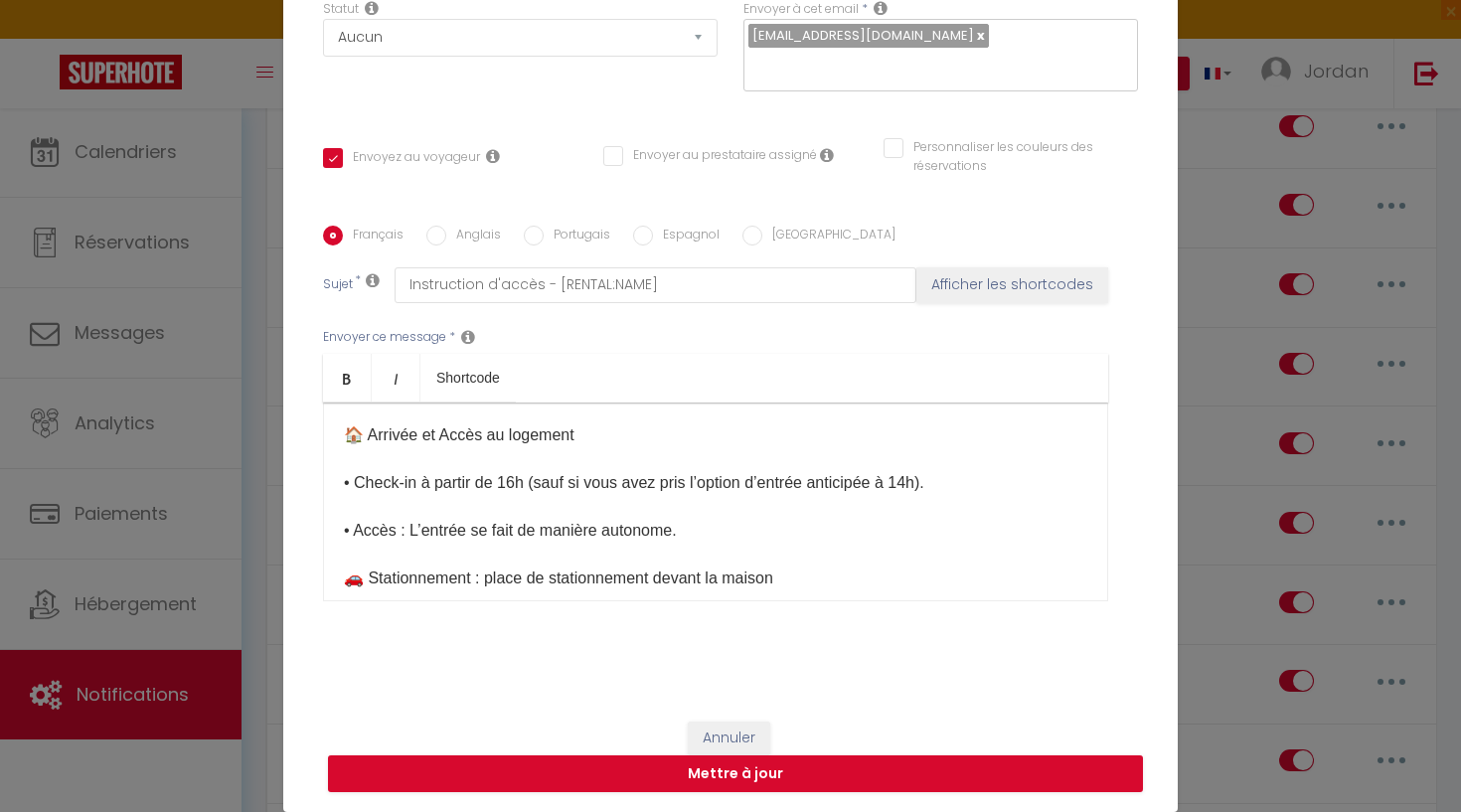
click at [729, 751] on button "Annuler" at bounding box center [729, 738] width 82 height 34
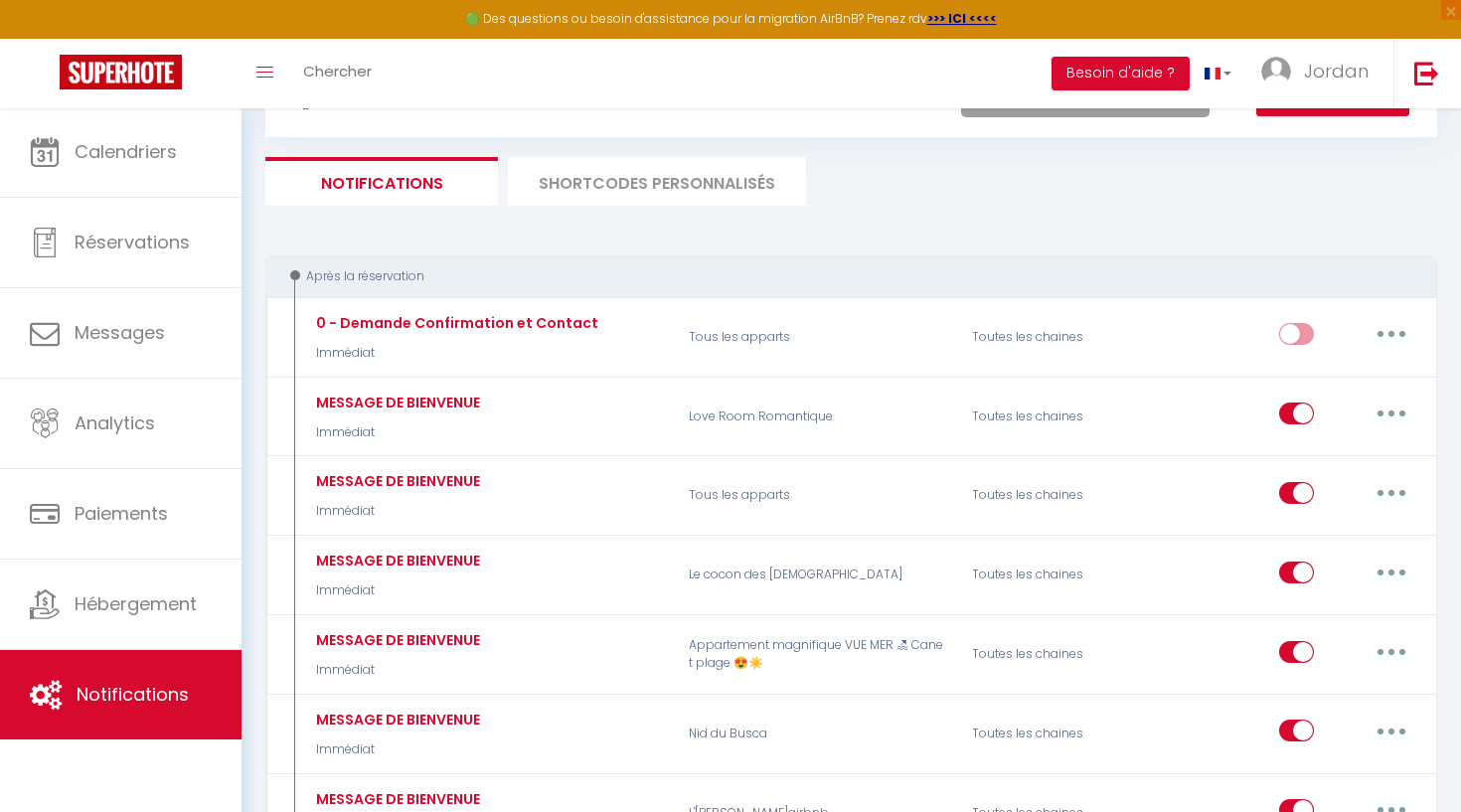
scroll to position [76, 0]
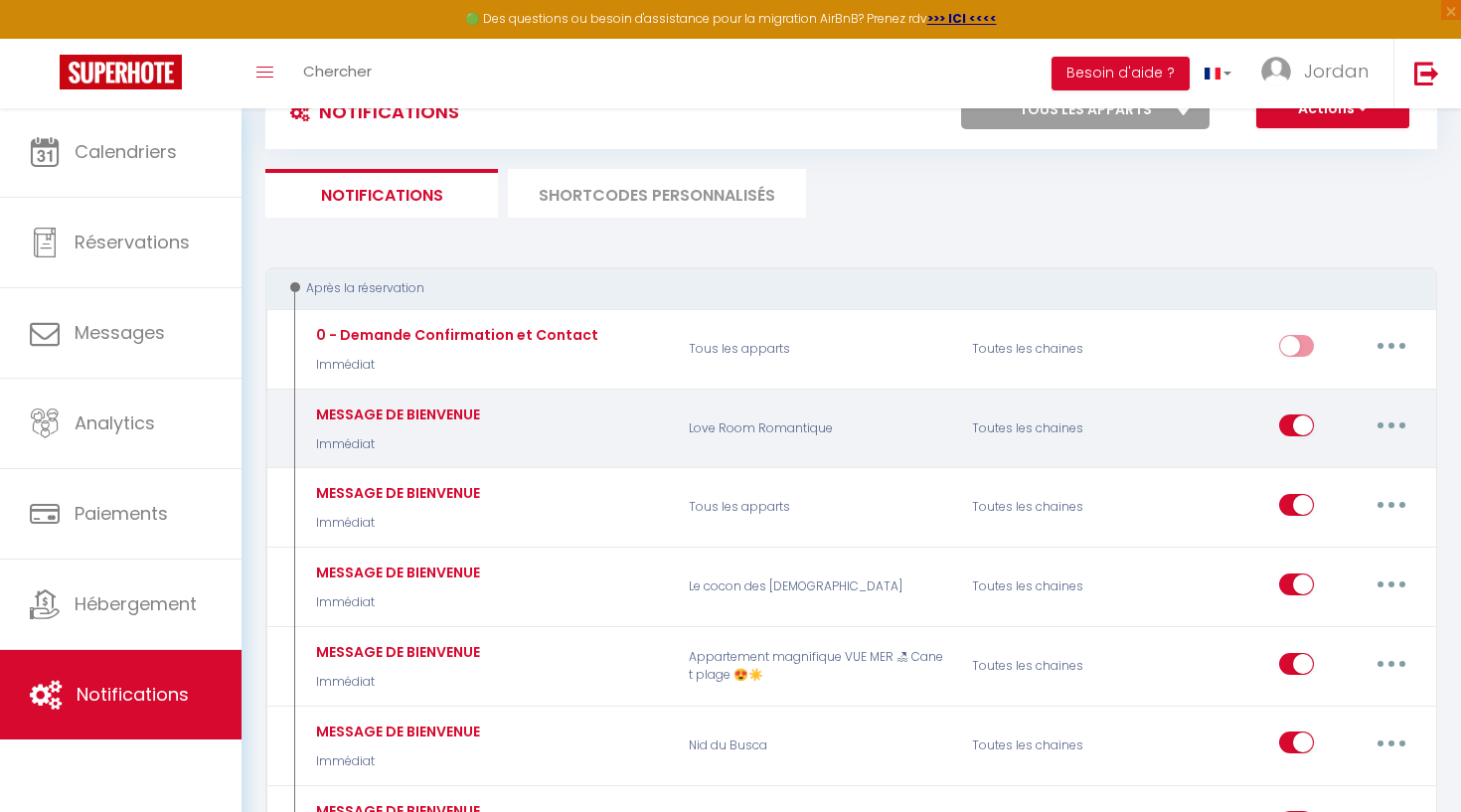
click at [1381, 422] on button "button" at bounding box center [1391, 425] width 56 height 32
click at [1350, 476] on link "Editer" at bounding box center [1340, 471] width 147 height 34
type input "MESSAGE DE BIENVENUE"
select select "1"
select select "Immédiat"
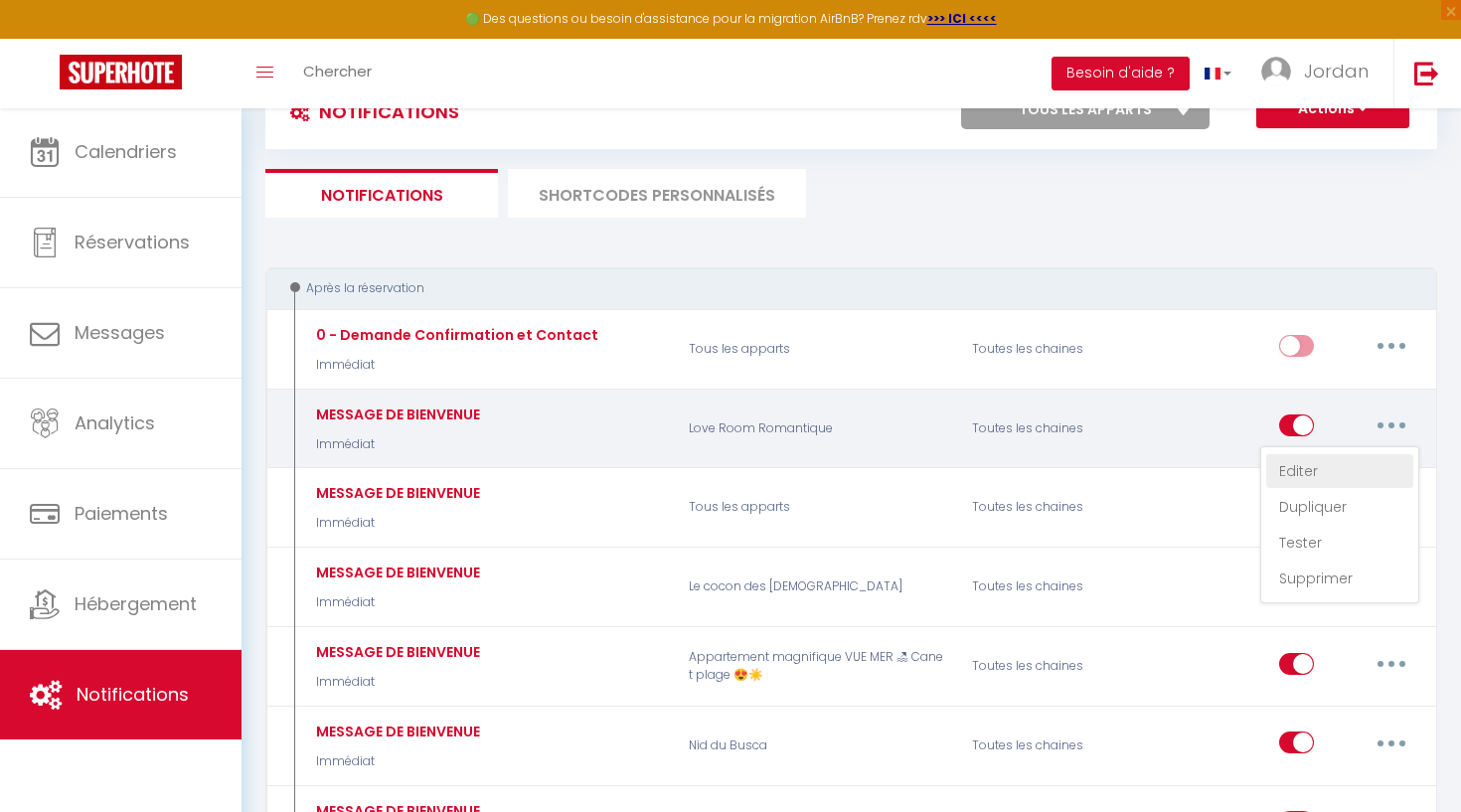
checkbox input "true"
checkbox input "false"
type input "Bienvenue à la [GUEST:FIRST_NAME]"
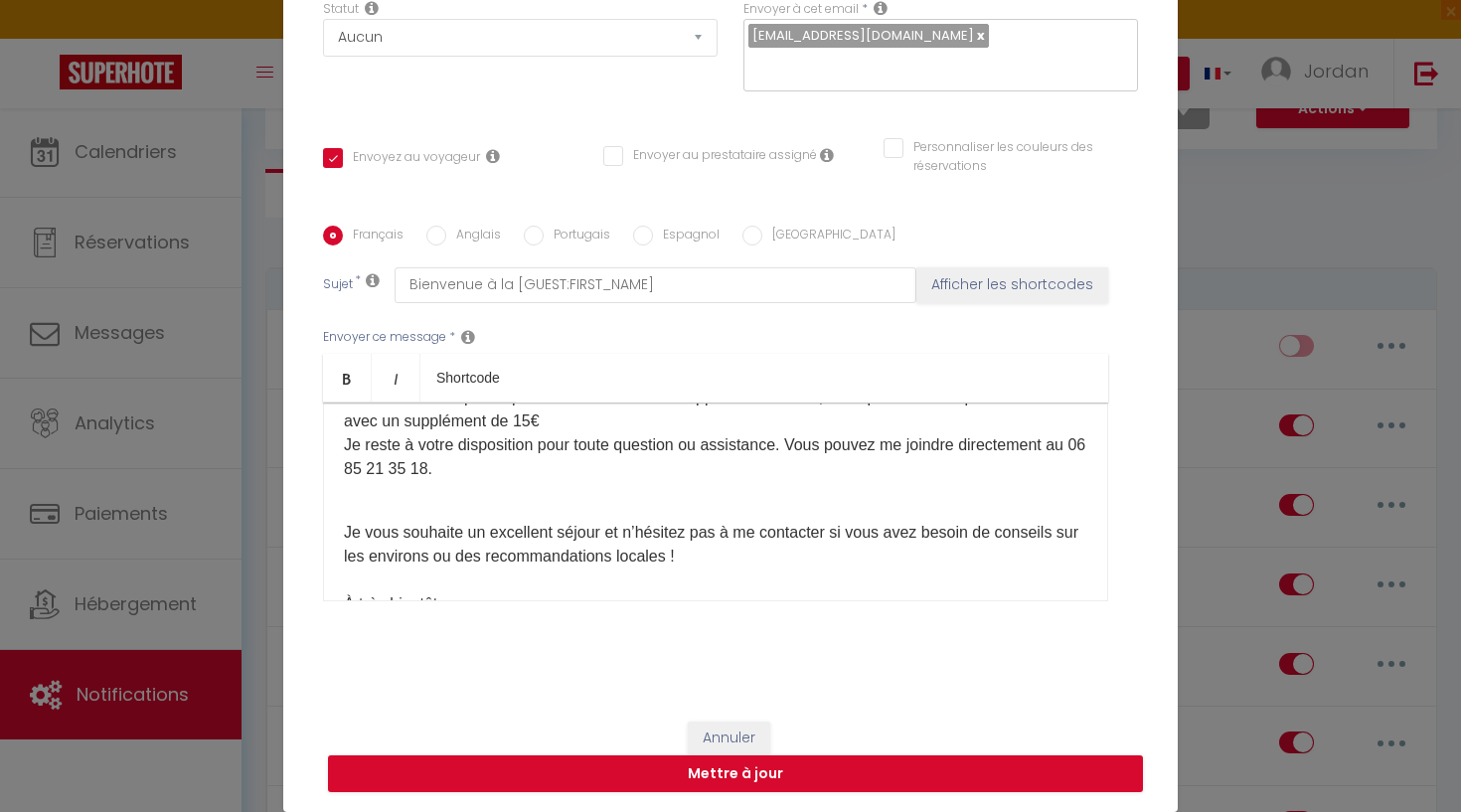
scroll to position [970, 0]
click at [721, 734] on button "Annuler" at bounding box center [729, 738] width 82 height 34
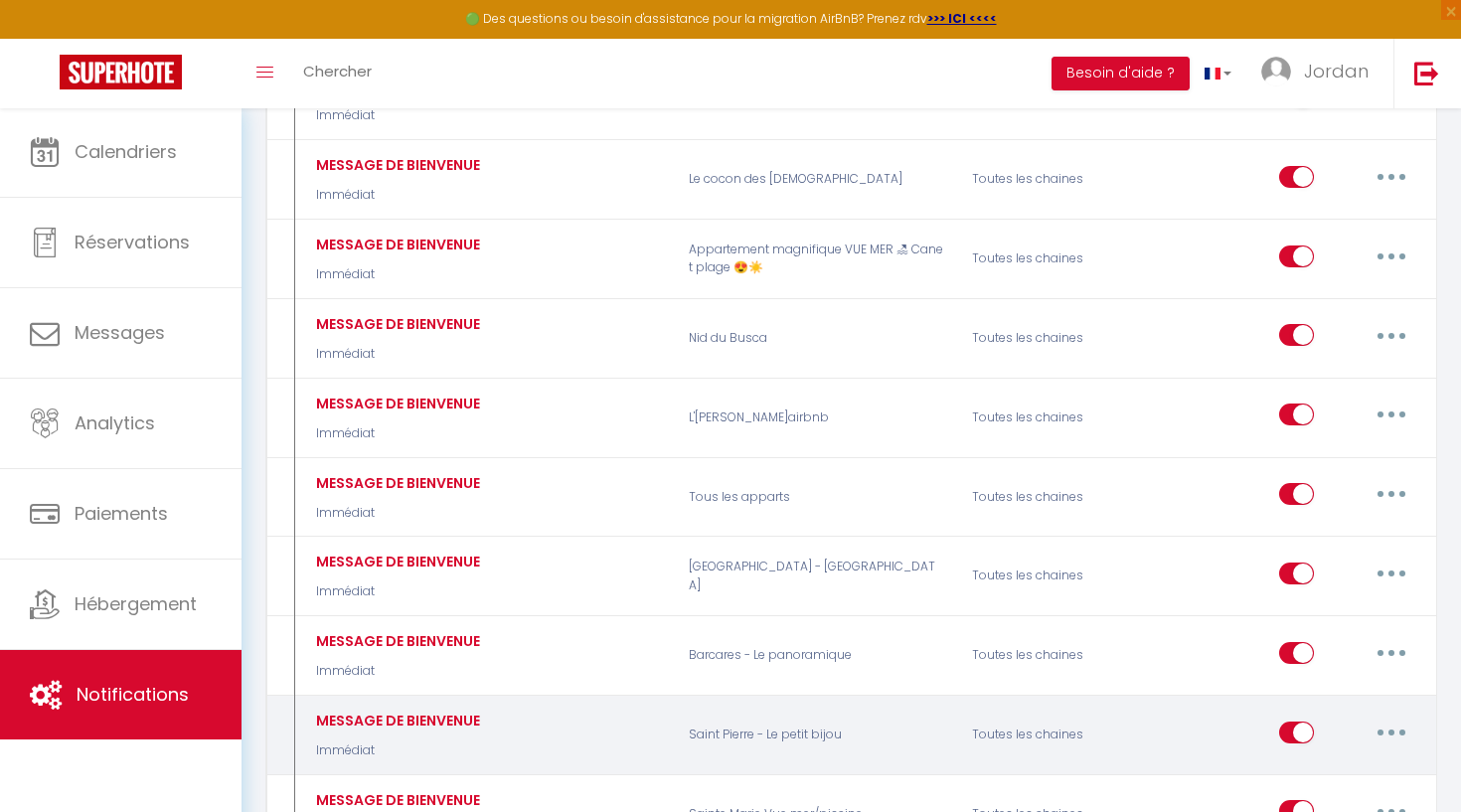
scroll to position [497, 0]
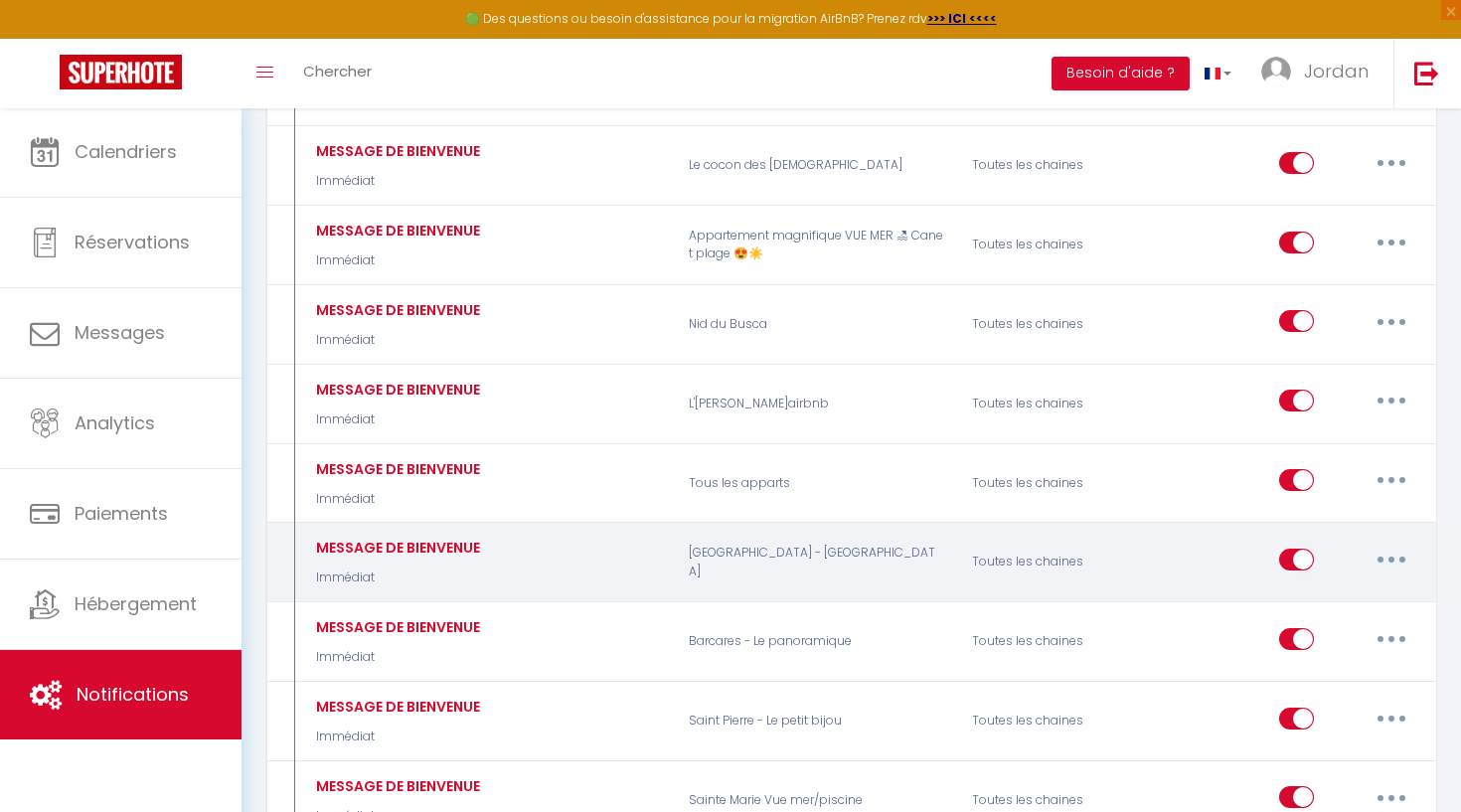
click at [1381, 544] on button "button" at bounding box center [1391, 560] width 56 height 32
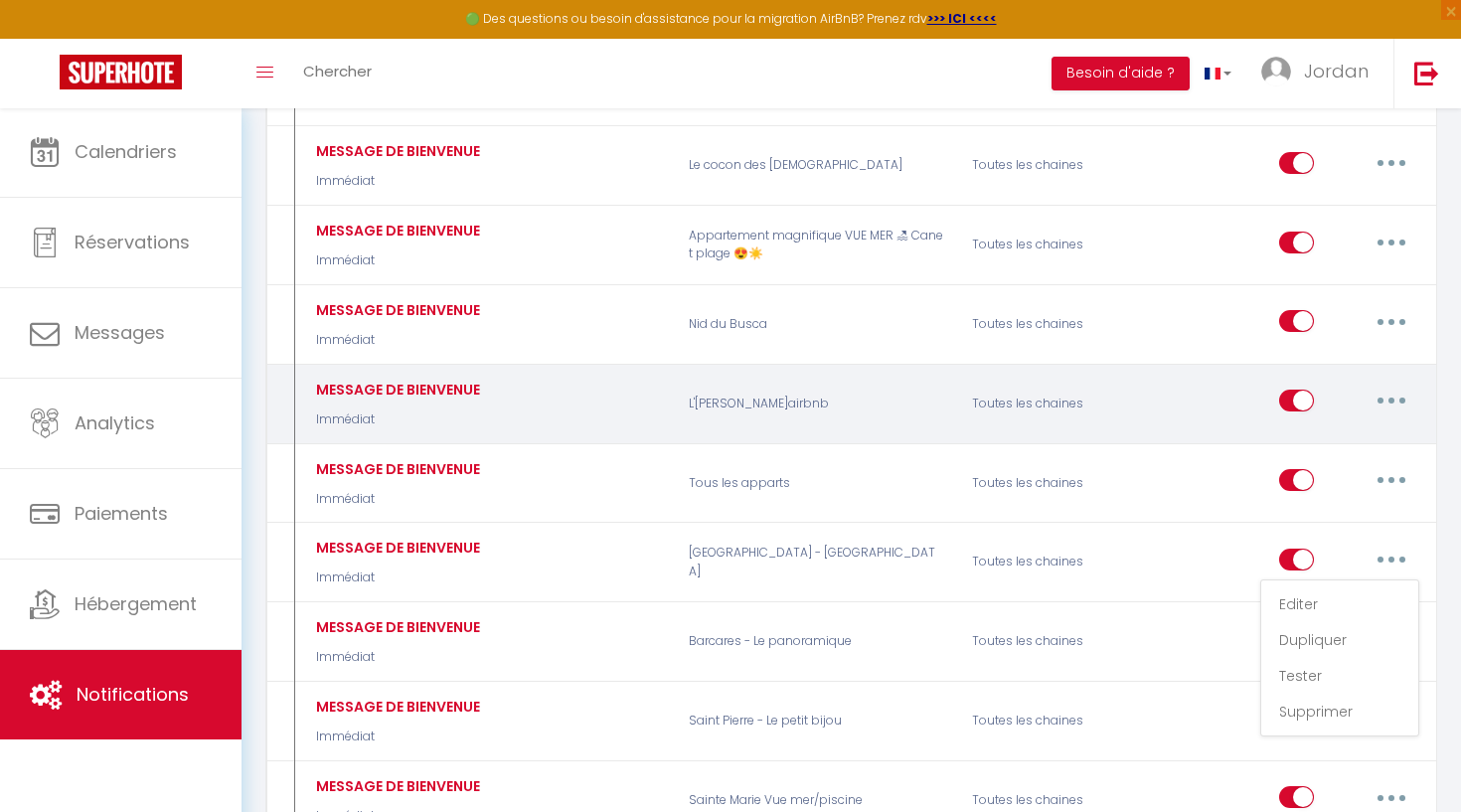
click at [1375, 390] on button "button" at bounding box center [1391, 401] width 56 height 32
click at [1338, 438] on link "Editer" at bounding box center [1340, 446] width 147 height 34
checkbox input "true"
checkbox input "false"
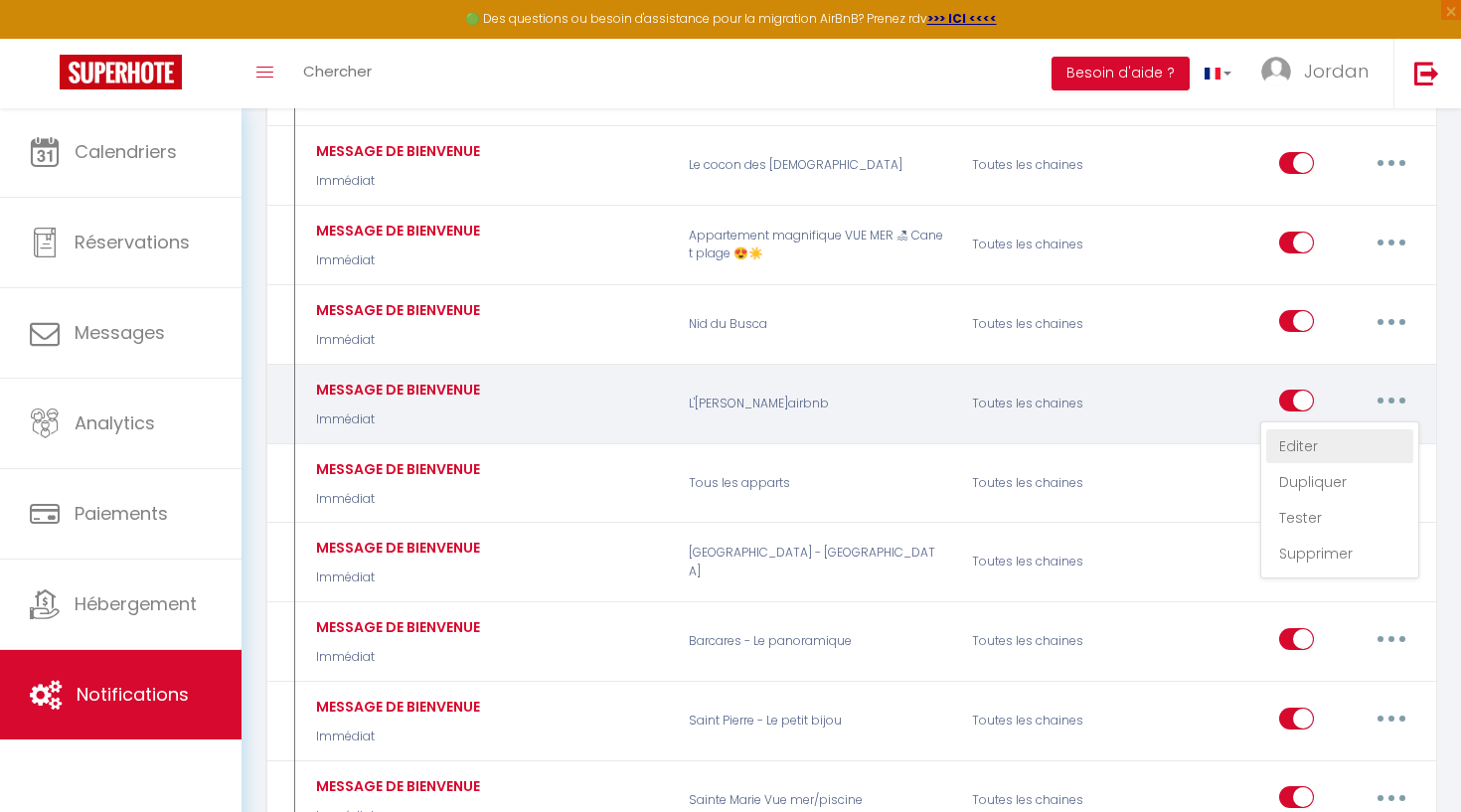
type input "Bienvenue à [GUEST:FIRST_NAME]"
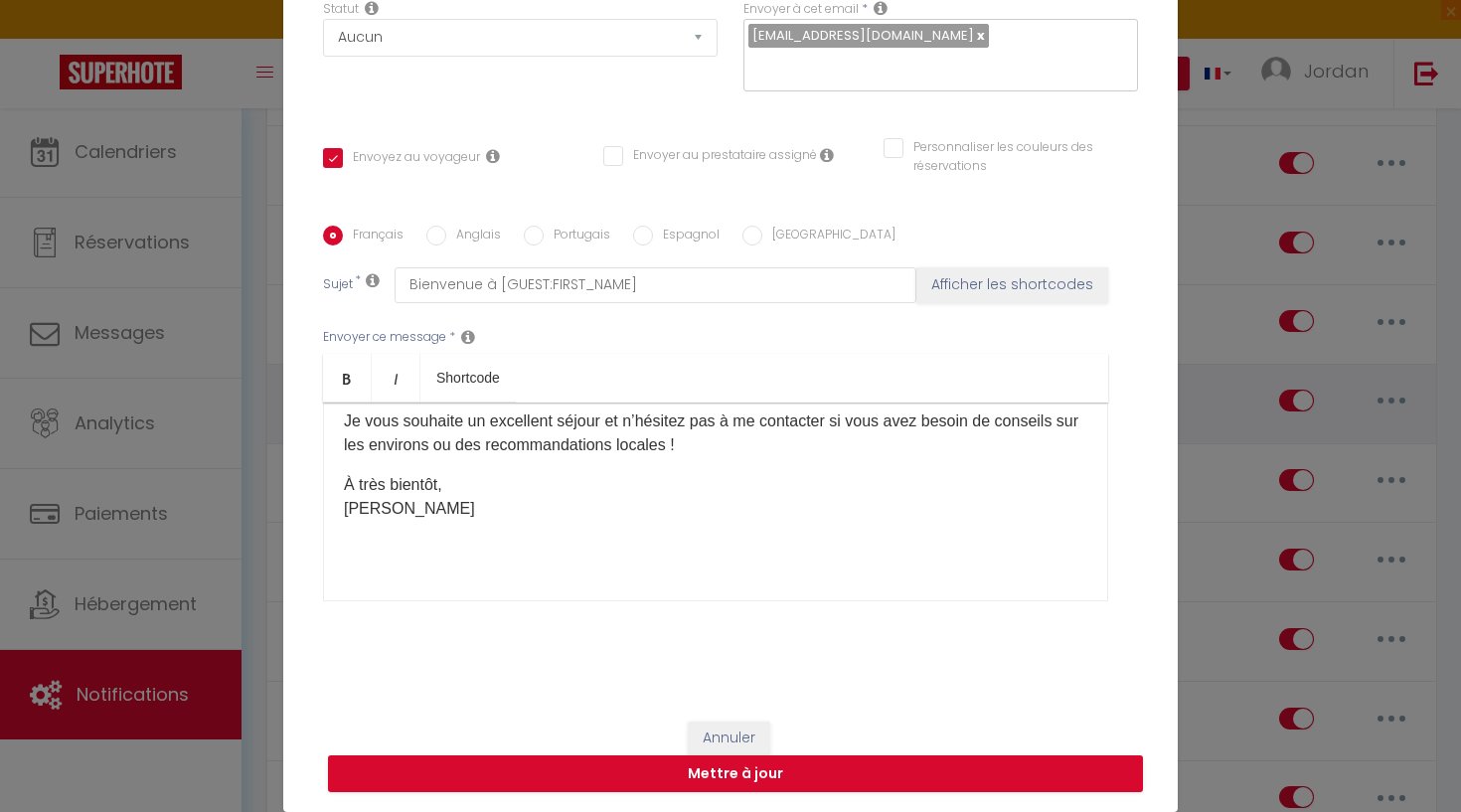
scroll to position [873, 0]
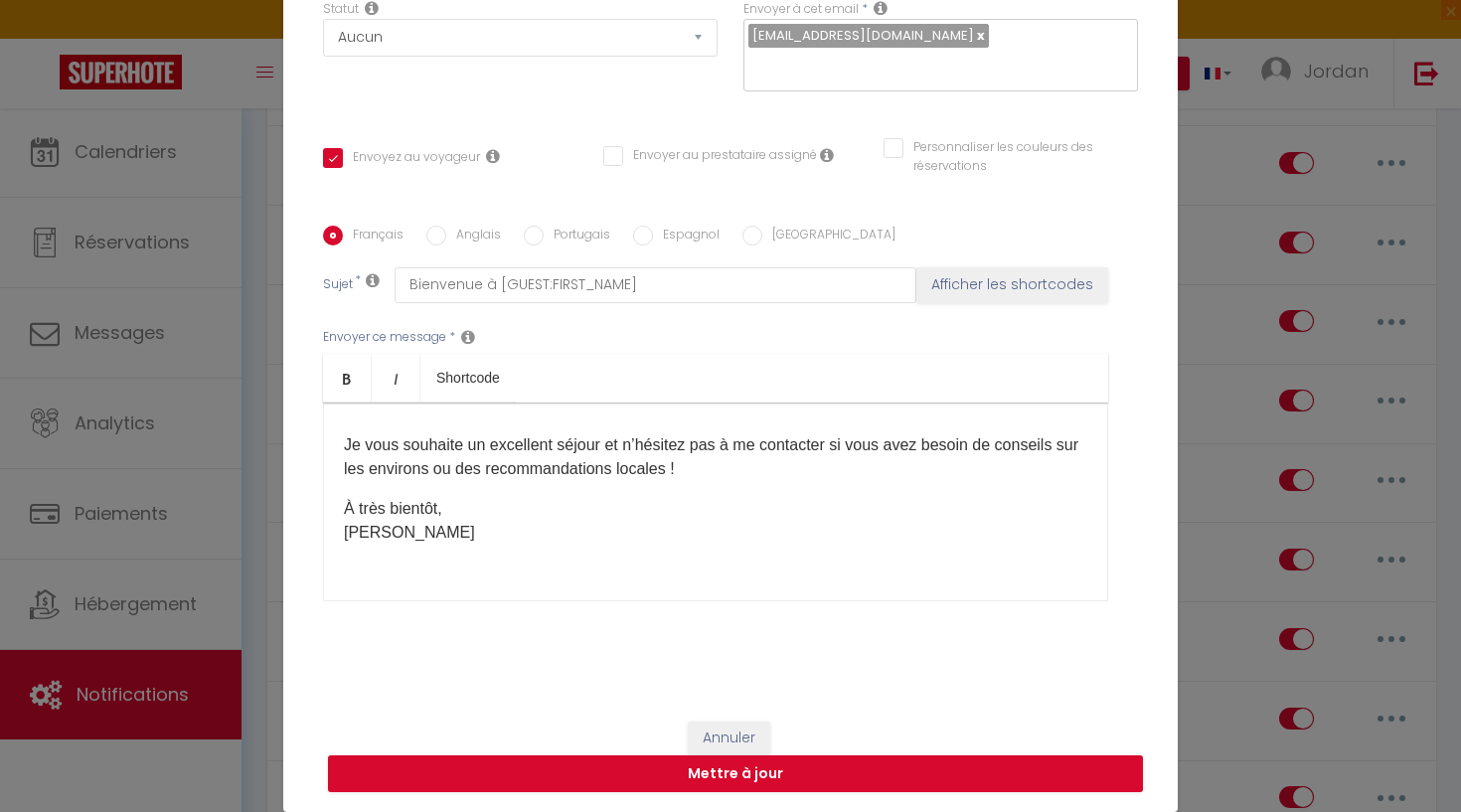
click at [744, 744] on button "Annuler" at bounding box center [729, 738] width 82 height 34
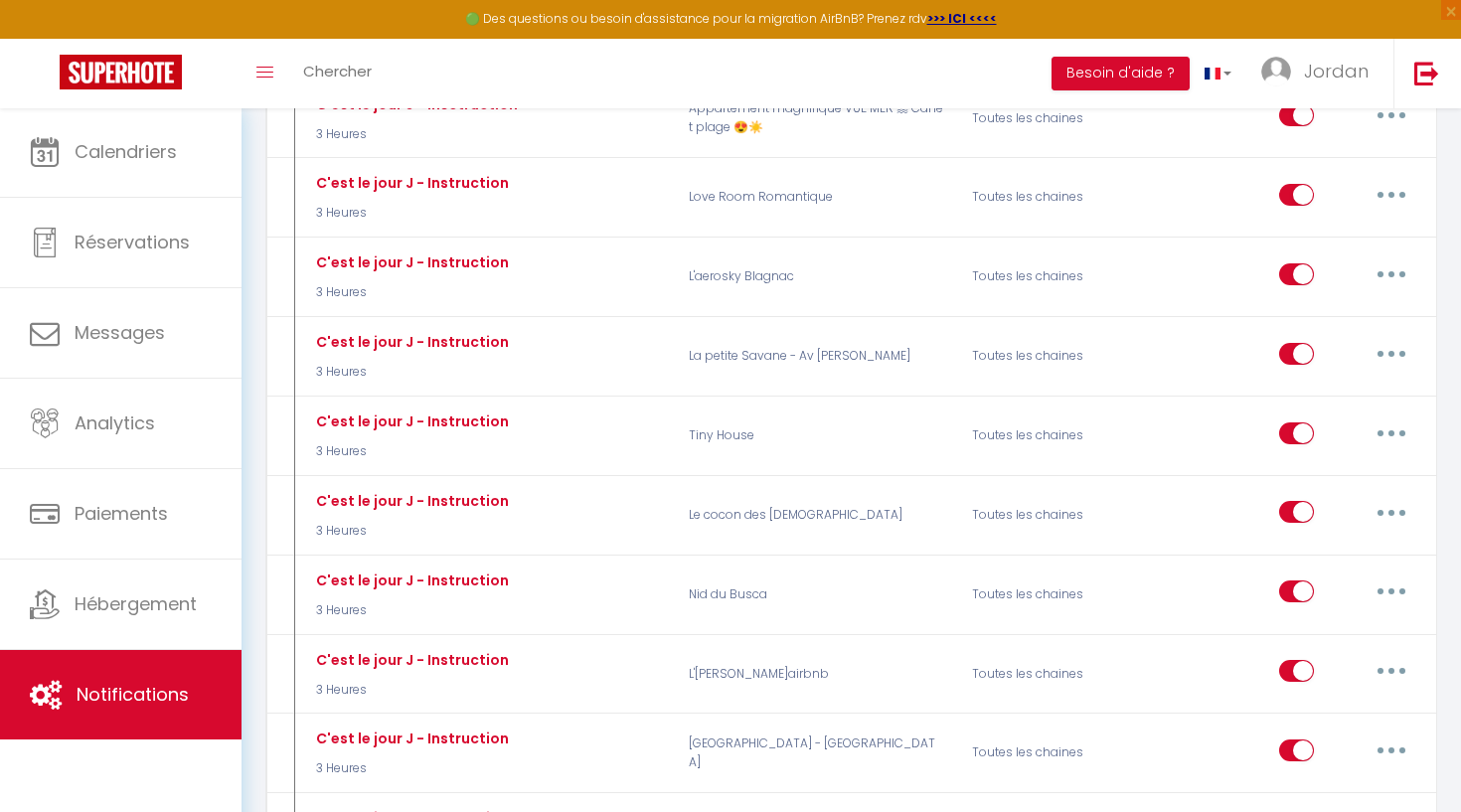
scroll to position [2340, 0]
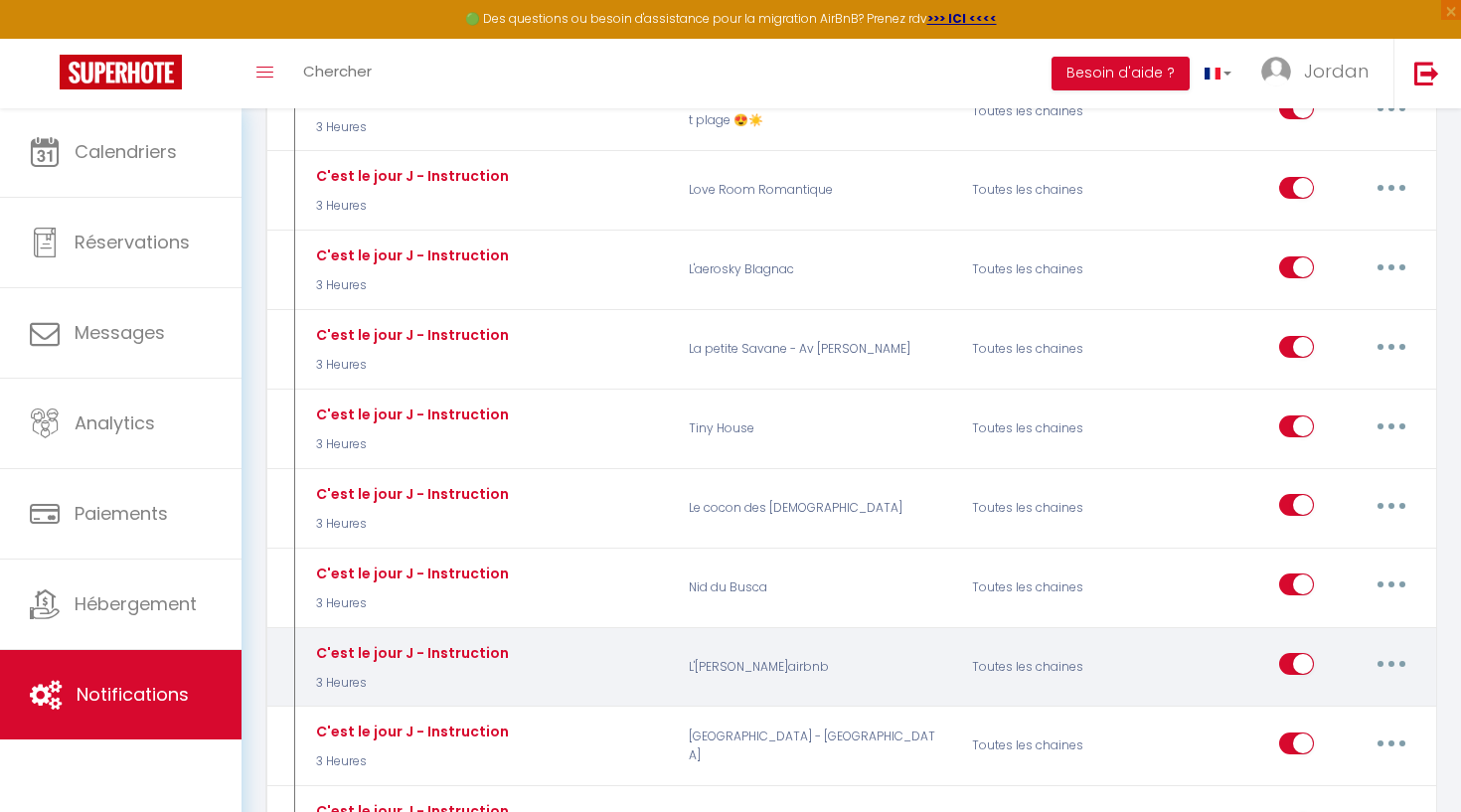
click at [1387, 648] on button "button" at bounding box center [1391, 664] width 56 height 32
click at [1349, 693] on link "Editer" at bounding box center [1340, 710] width 147 height 34
type input "C'est le jour J - Instruction"
select select "3 Heures"
checkbox input "true"
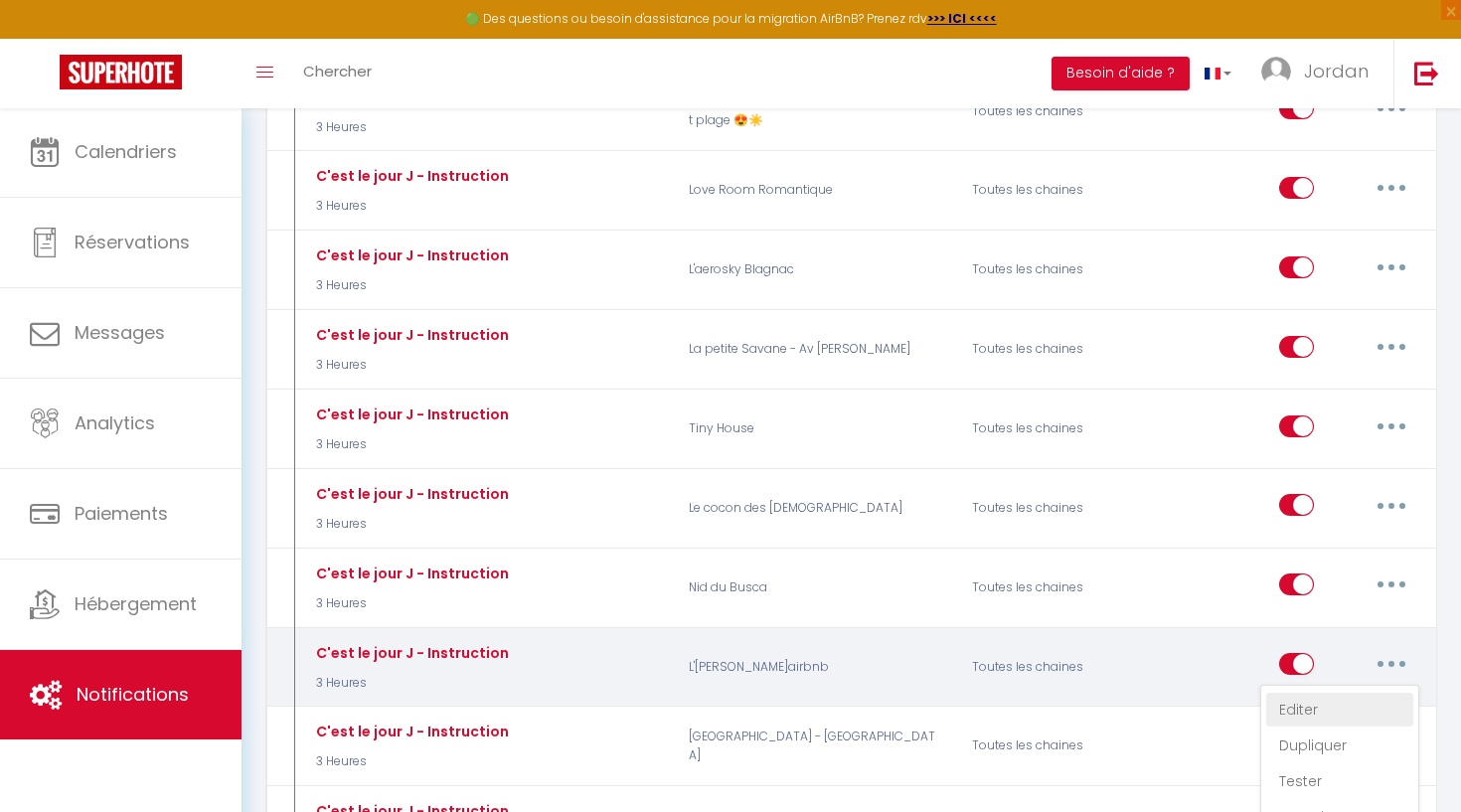
checkbox input "false"
type input "[RENTAL:NAME] - Instruction d'accès"
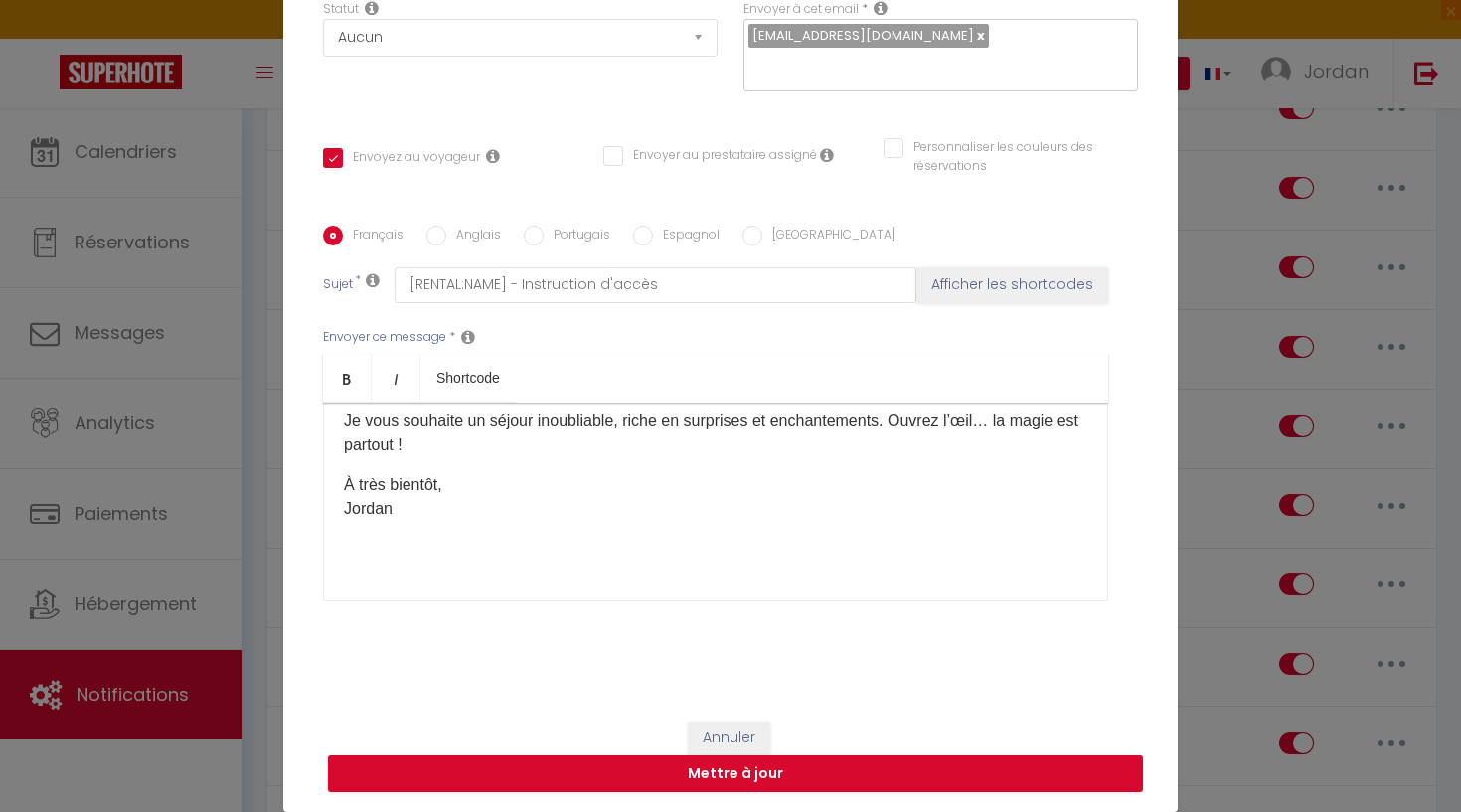
scroll to position [968, 0]
click at [701, 518] on p "À très bientôt, [GEOGRAPHIC_DATA]" at bounding box center [716, 497] width 743 height 48
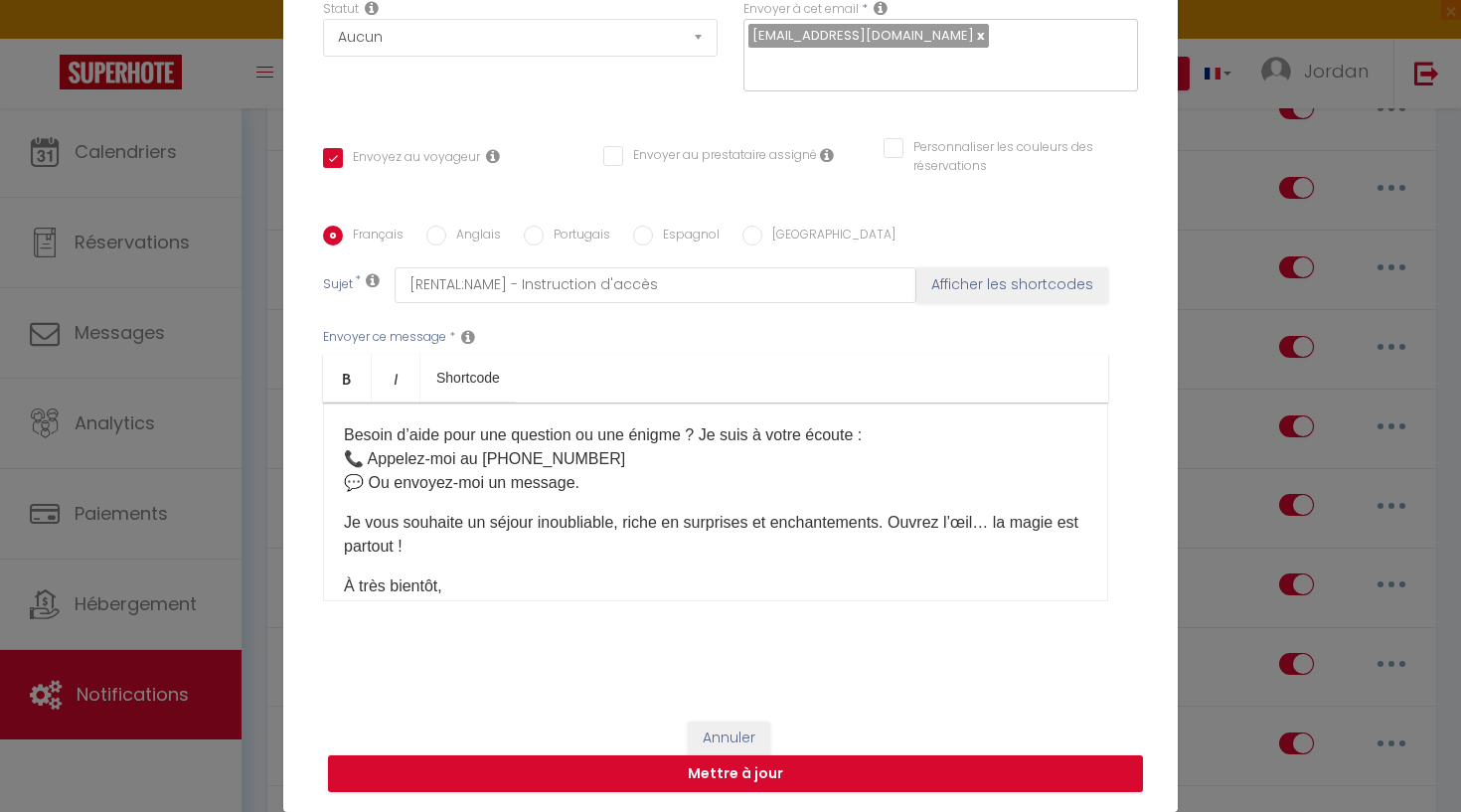
scroll to position [842, 0]
click at [638, 484] on p "Besoin d’aide pour une question ou une énigme ? Je suis à votre écoute : 📞 Appe…" at bounding box center [716, 460] width 743 height 72
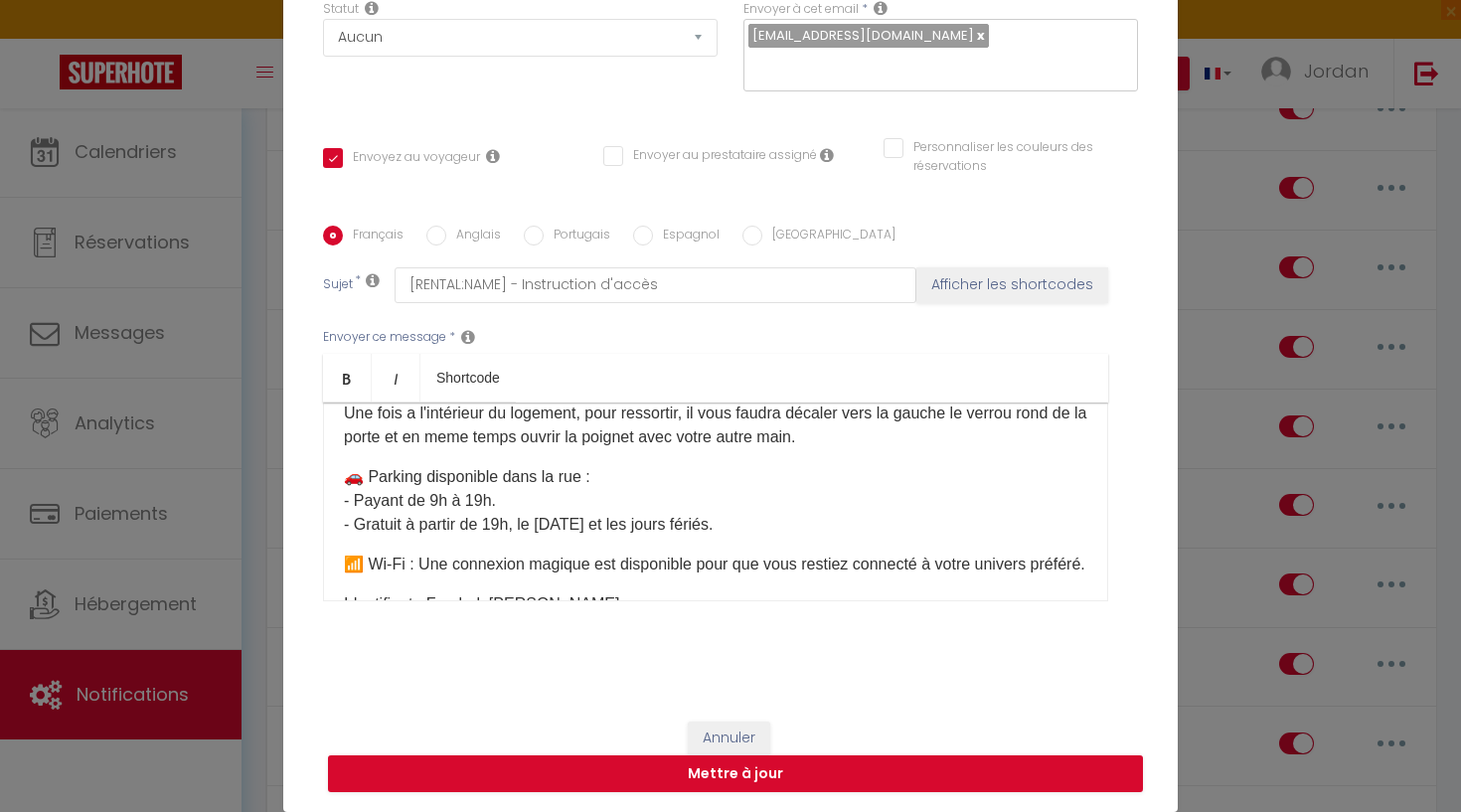
scroll to position [339, 0]
click at [641, 777] on button "Mettre à jour" at bounding box center [735, 774] width 815 height 38
checkbox input "true"
checkbox input "false"
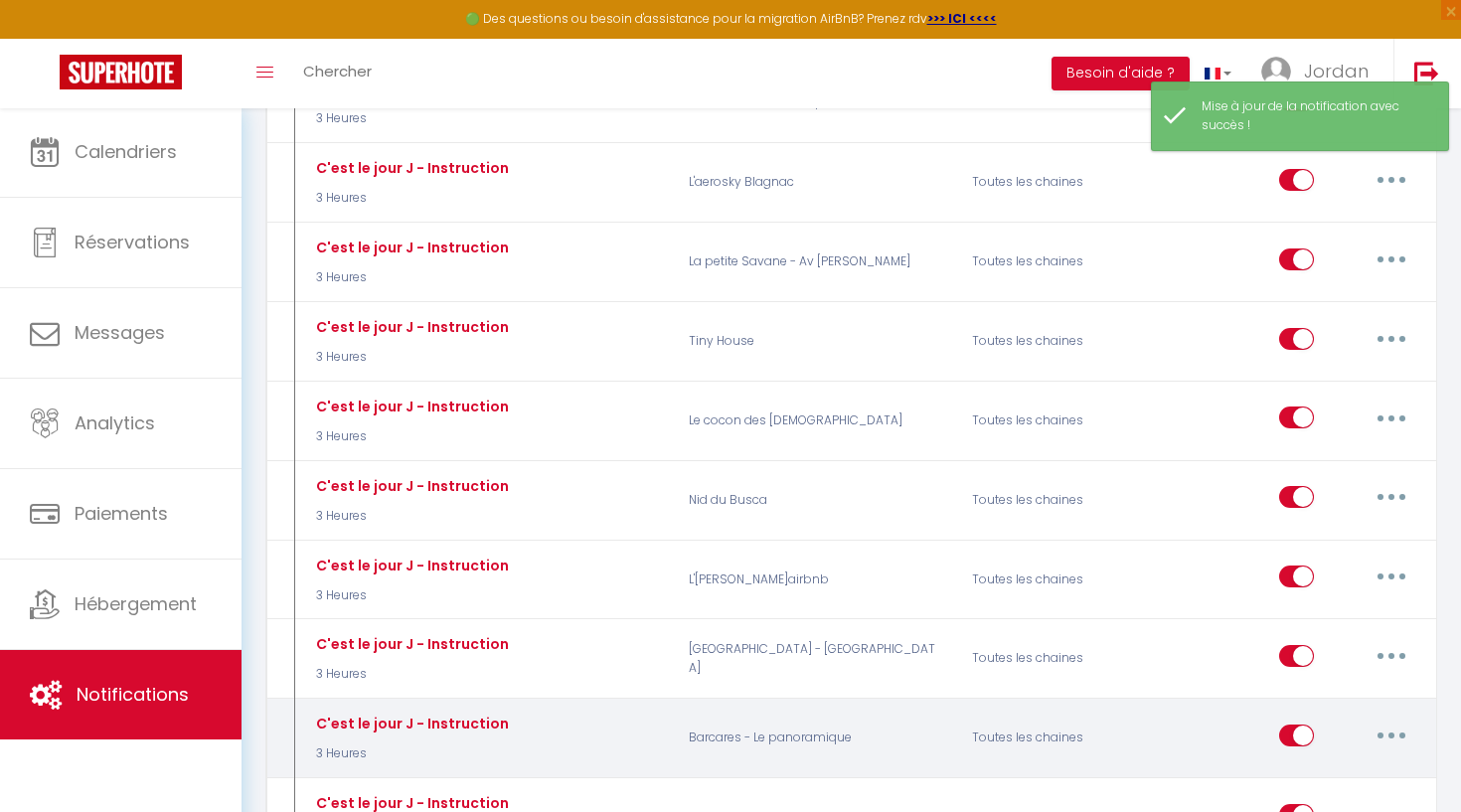
scroll to position [2429, 0]
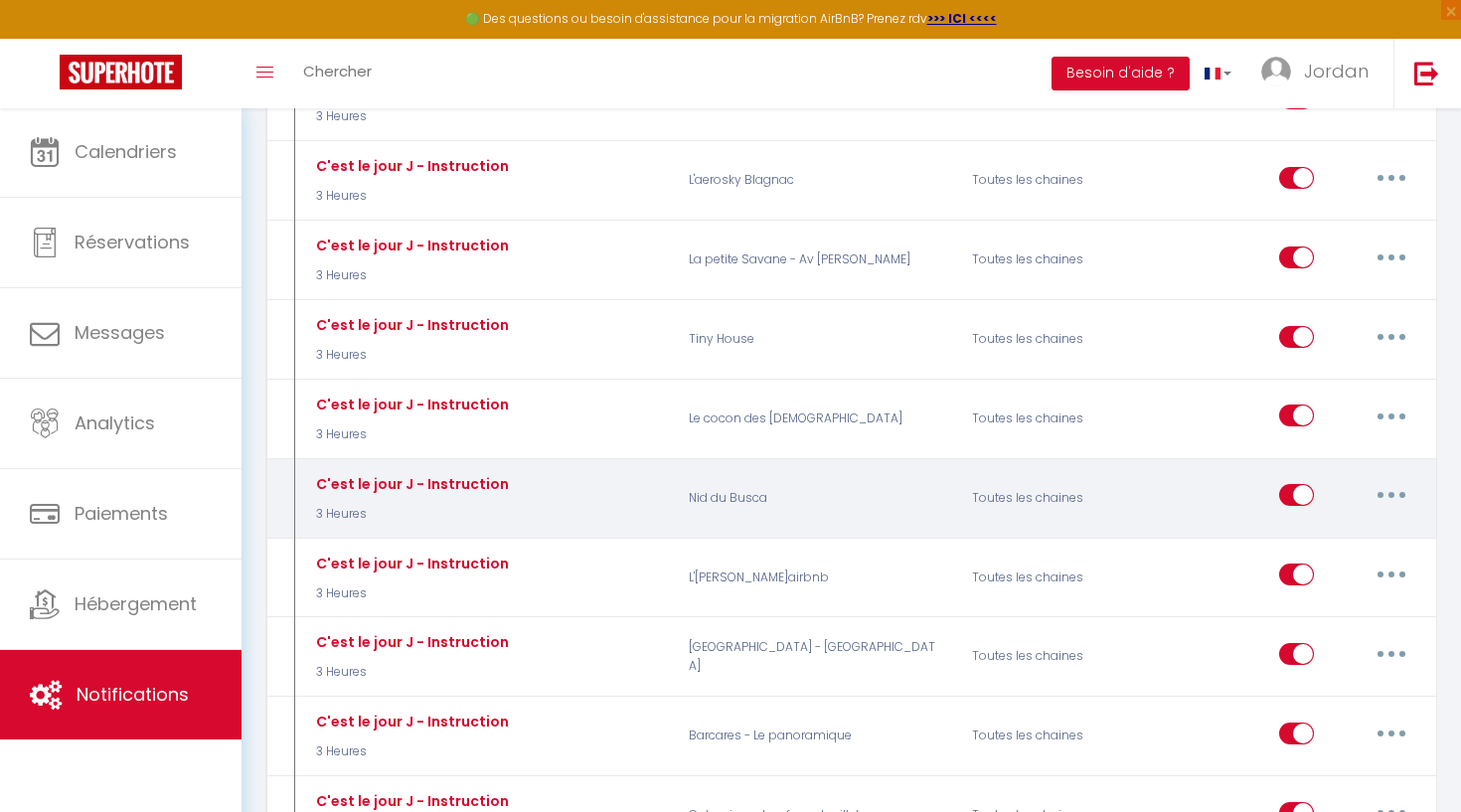
click at [1380, 479] on button "button" at bounding box center [1391, 495] width 56 height 32
drag, startPoint x: 1361, startPoint y: 531, endPoint x: 1365, endPoint y: 509, distance: 22.4
click at [1365, 516] on div "Editer Dupliquer Tester Supprimer" at bounding box center [1340, 594] width 159 height 157
click at [1388, 479] on button "button" at bounding box center [1391, 495] width 56 height 32
click at [1372, 524] on link "Editer" at bounding box center [1340, 541] width 147 height 34
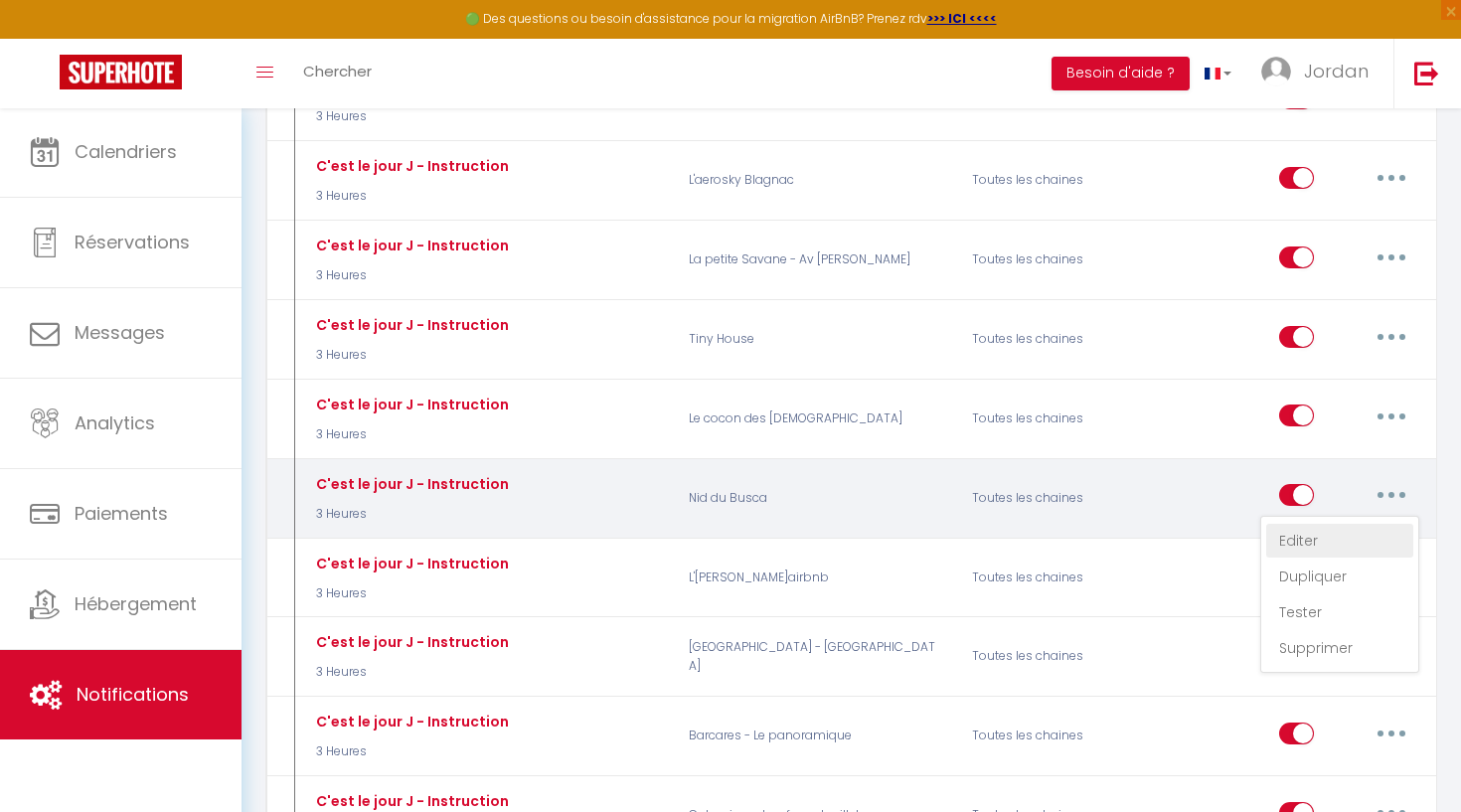
type input "C'est le jour J - Instruction"
select select "3 Heures"
select select
checkbox input "true"
checkbox input "false"
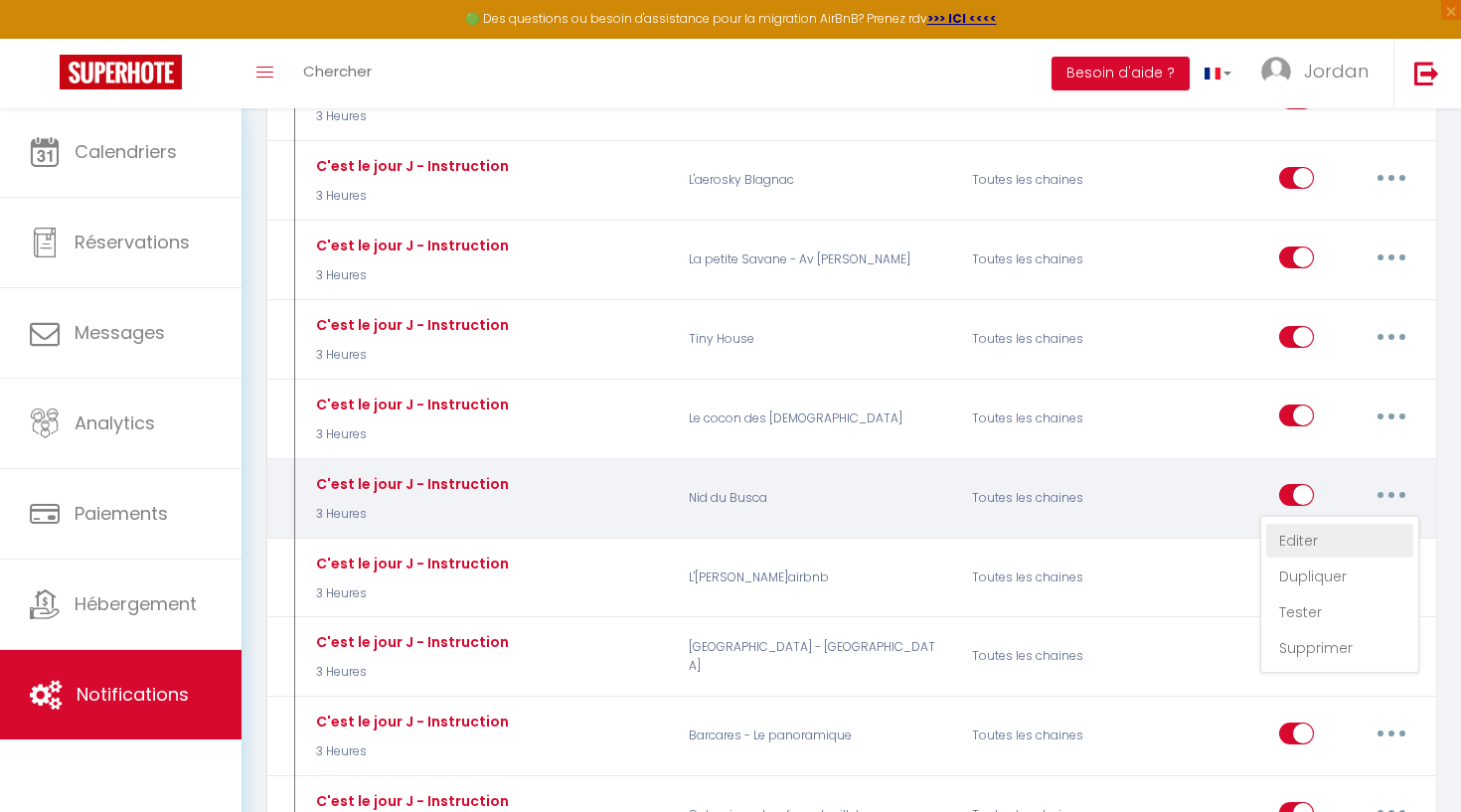
checkbox input "false"
radio input "true"
type input "[RENTAL:NAME] - Instruction d'accès"
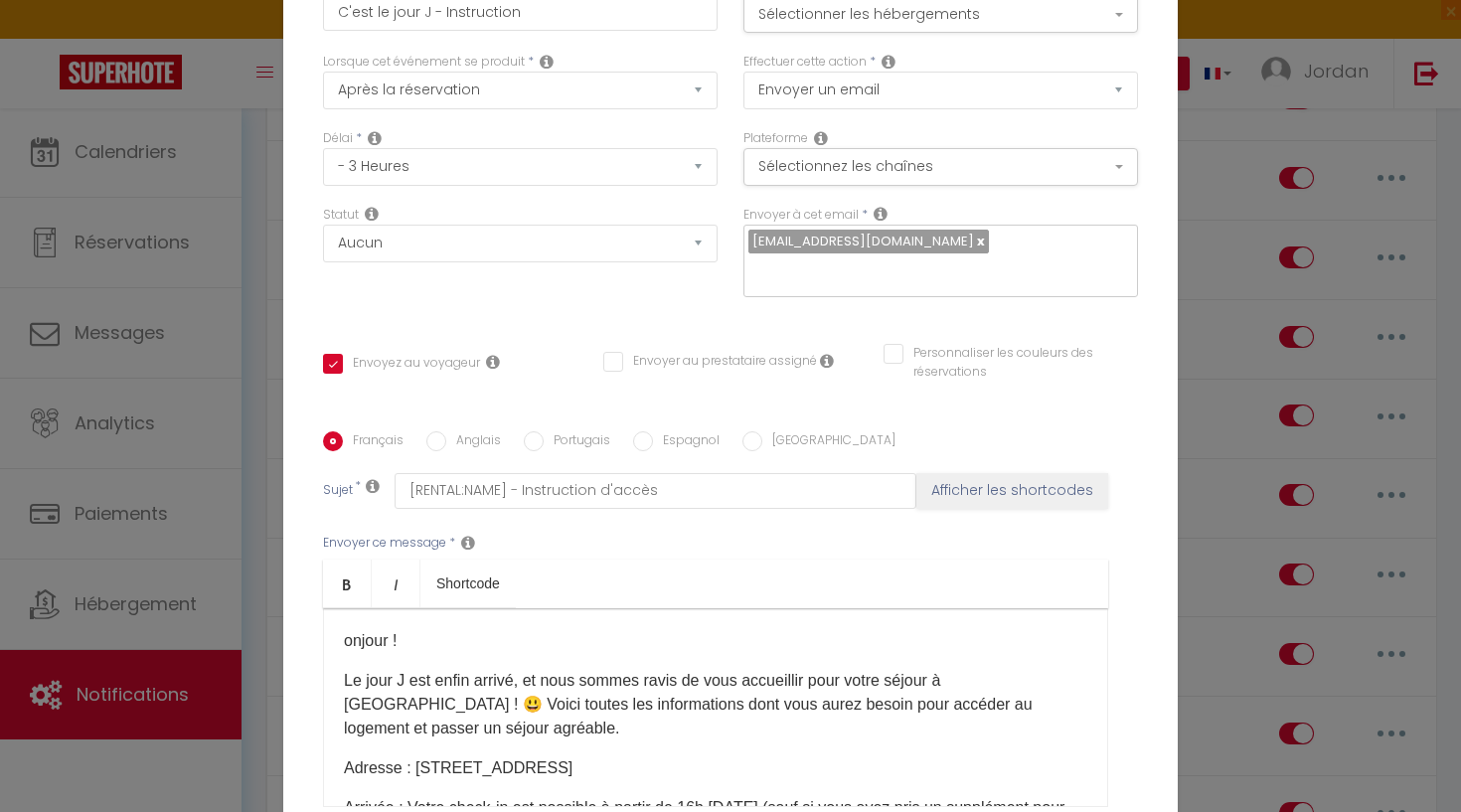
scroll to position [0, 0]
click at [349, 629] on p "onjour !" at bounding box center [716, 641] width 743 height 24
click at [347, 629] on p "onjour !" at bounding box center [716, 641] width 743 height 24
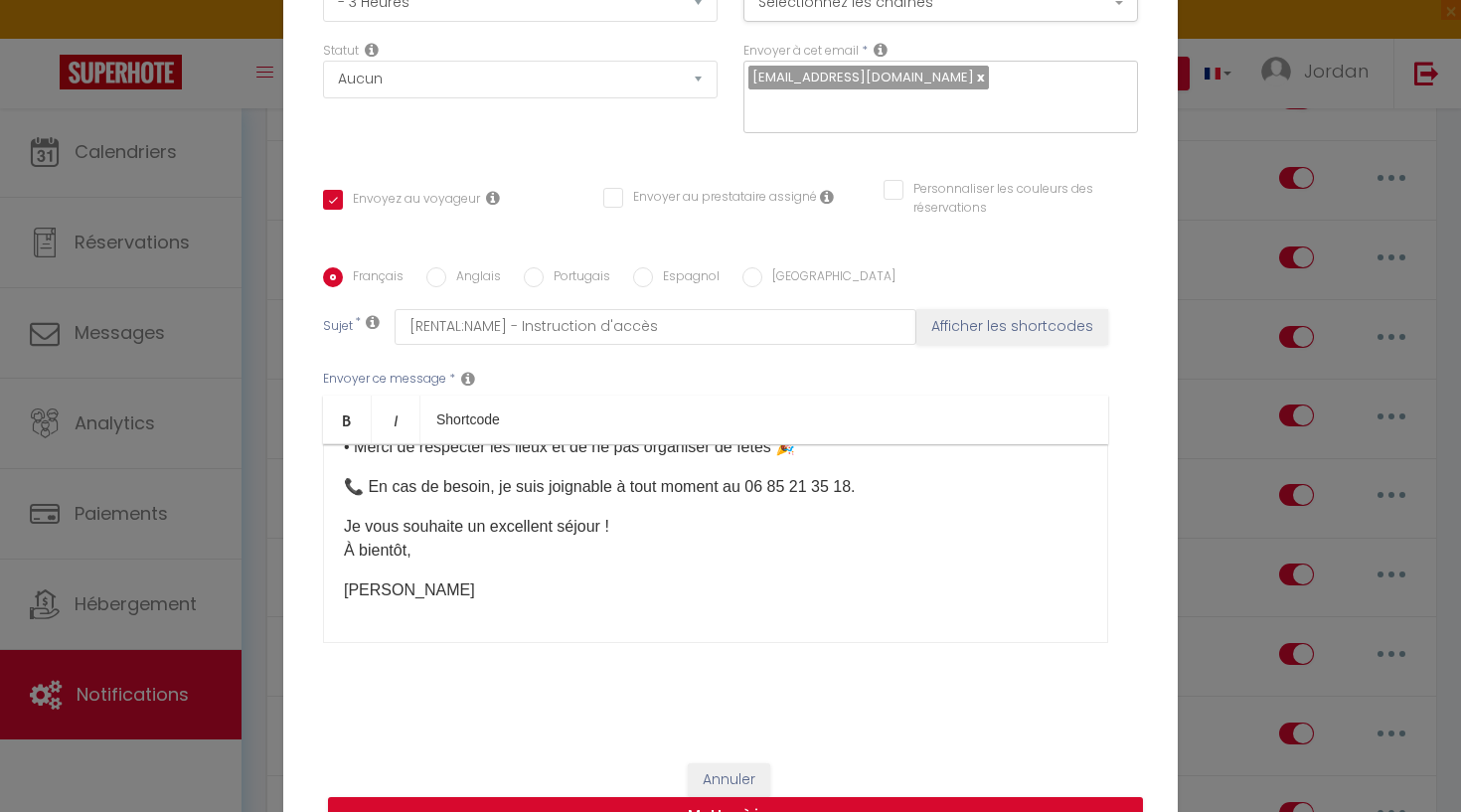
scroll to position [198, 0]
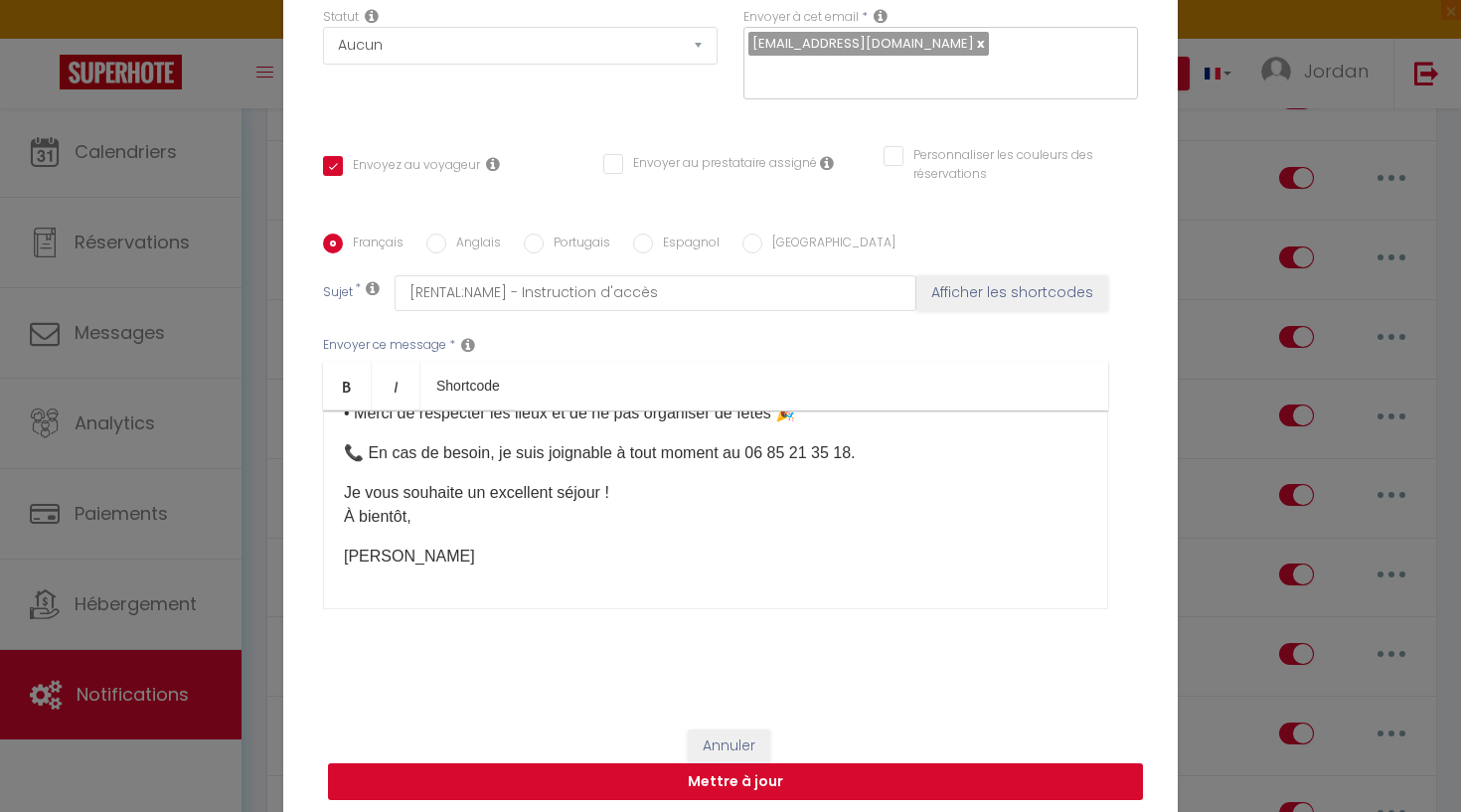
click at [757, 786] on button "Mettre à jour" at bounding box center [735, 782] width 815 height 38
checkbox input "true"
checkbox input "false"
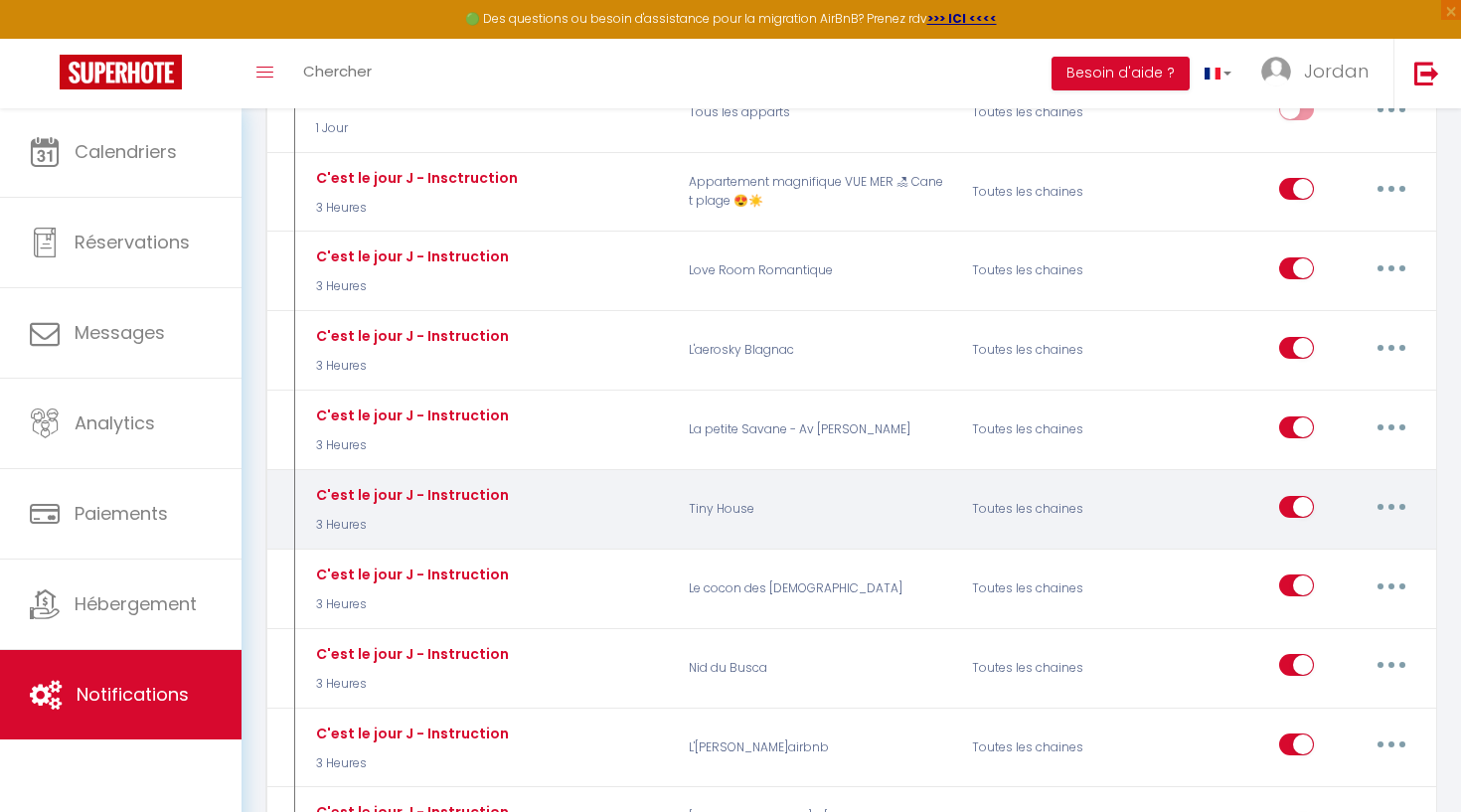
scroll to position [2254, 0]
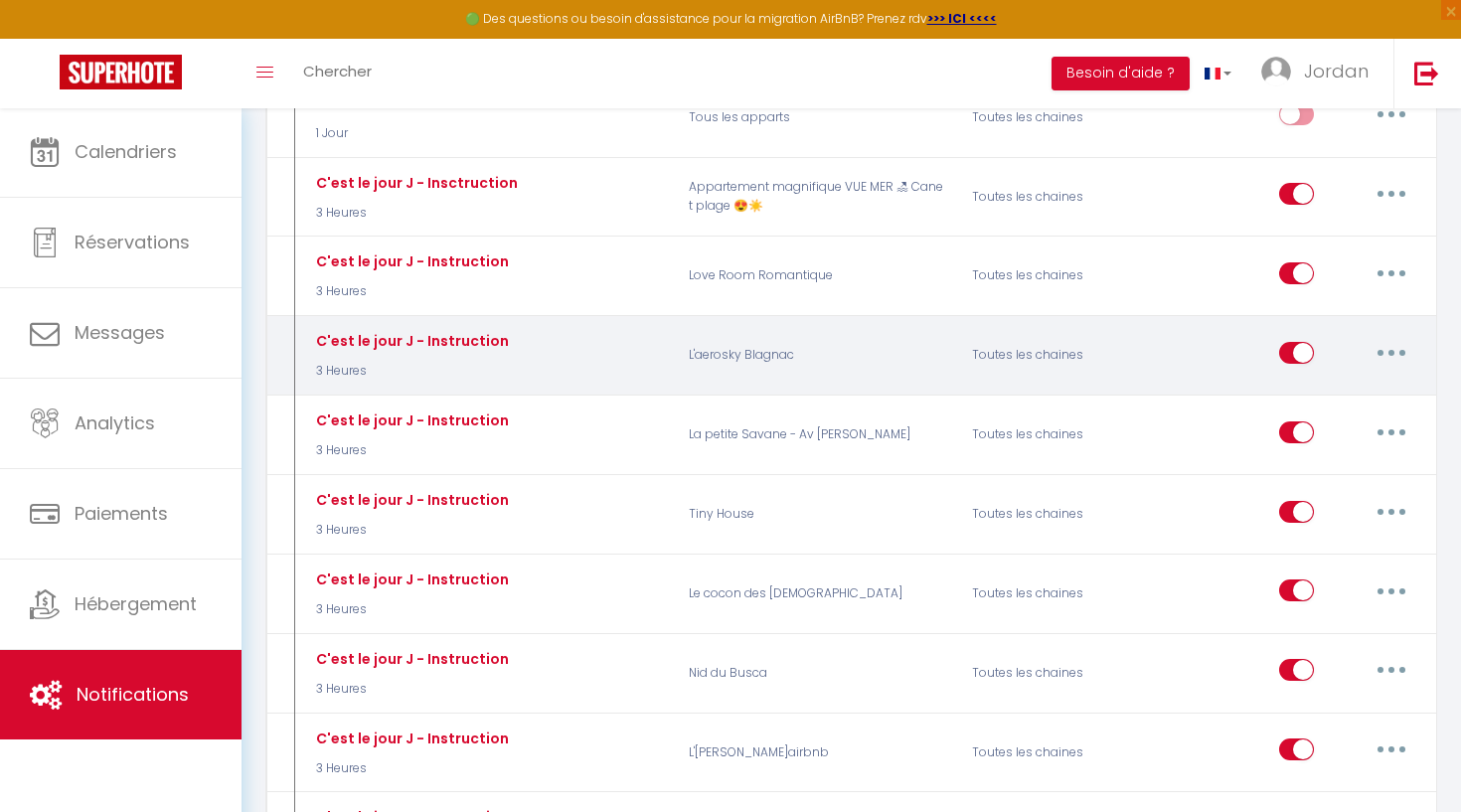
click at [1404, 337] on button "button" at bounding box center [1391, 353] width 56 height 32
click at [1371, 381] on link "Editer" at bounding box center [1340, 398] width 147 height 34
type input "C'est le jour J - Instruction"
select select "3 Heures"
select select
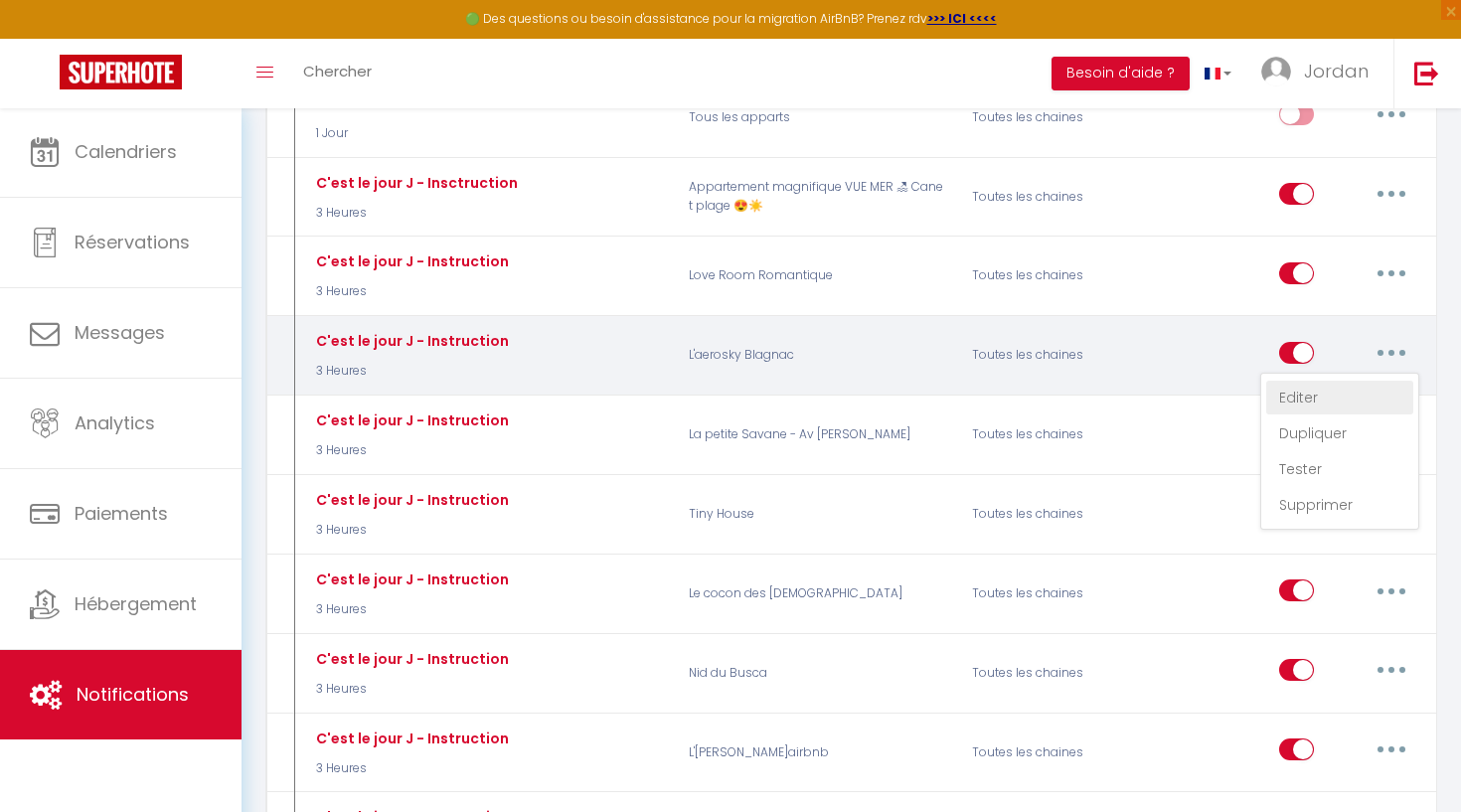
checkbox input "true"
checkbox input "false"
radio input "true"
type input "Instruction d'accès - [RENTAL:NAME]"
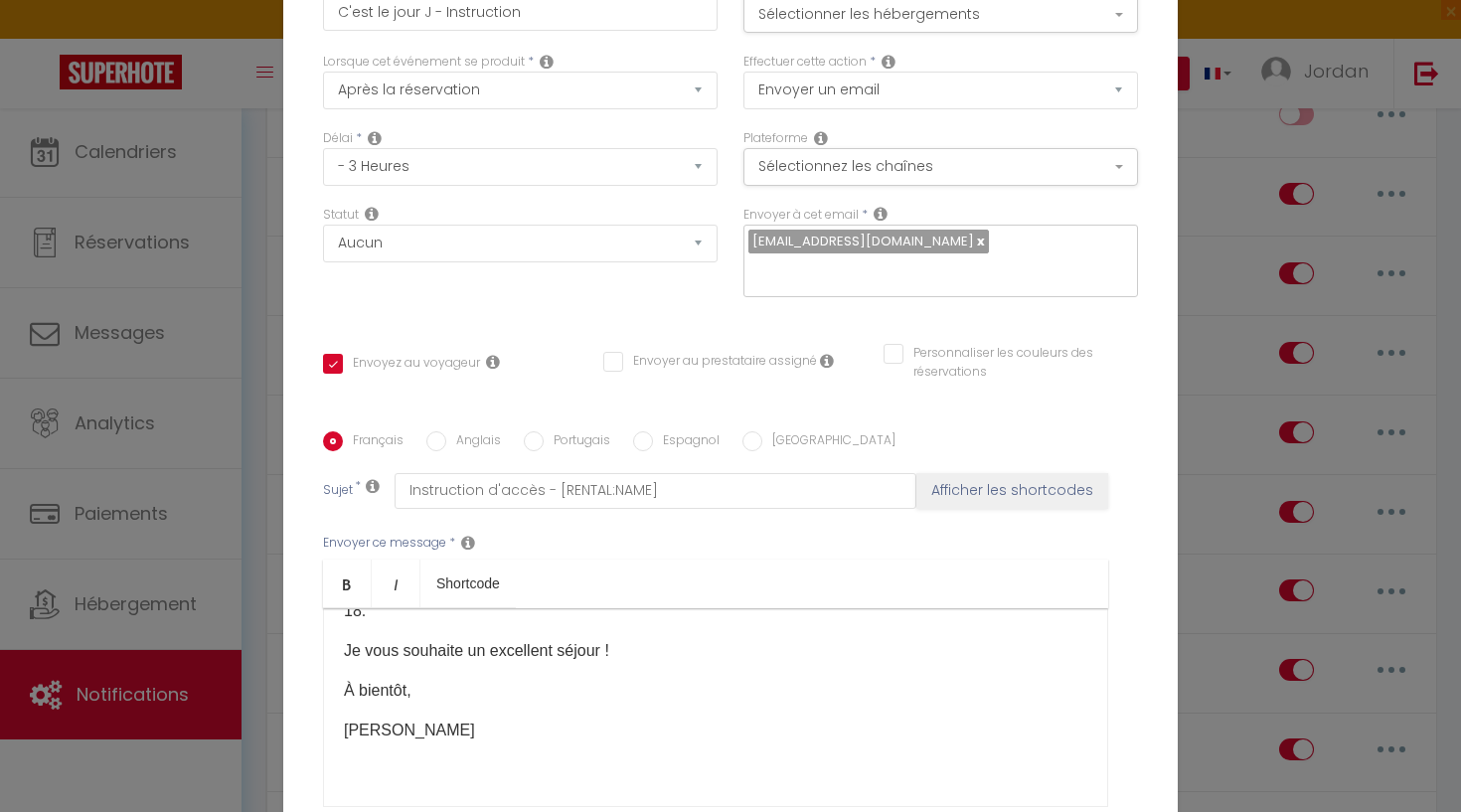
scroll to position [1429, 0]
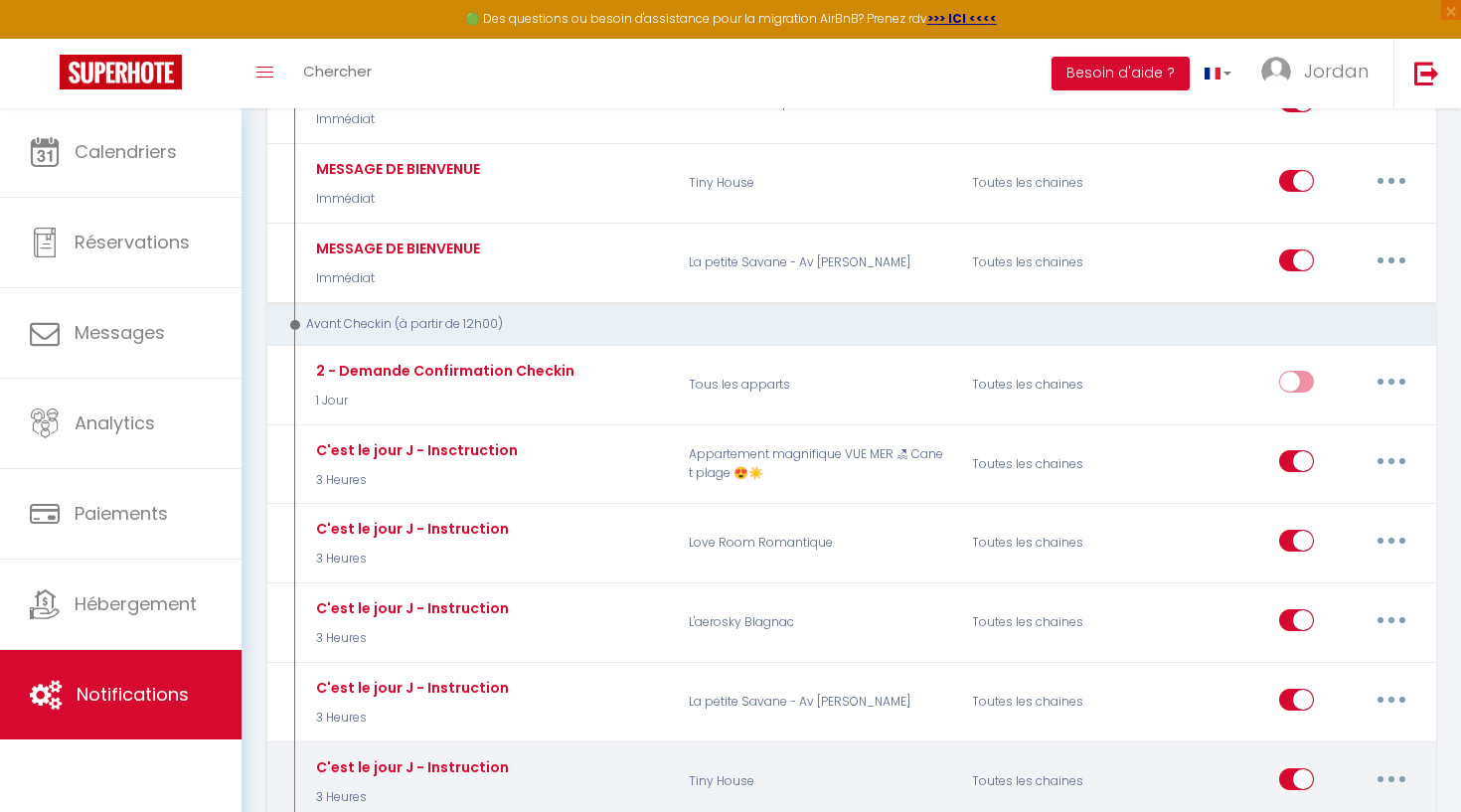
scroll to position [1987, 0]
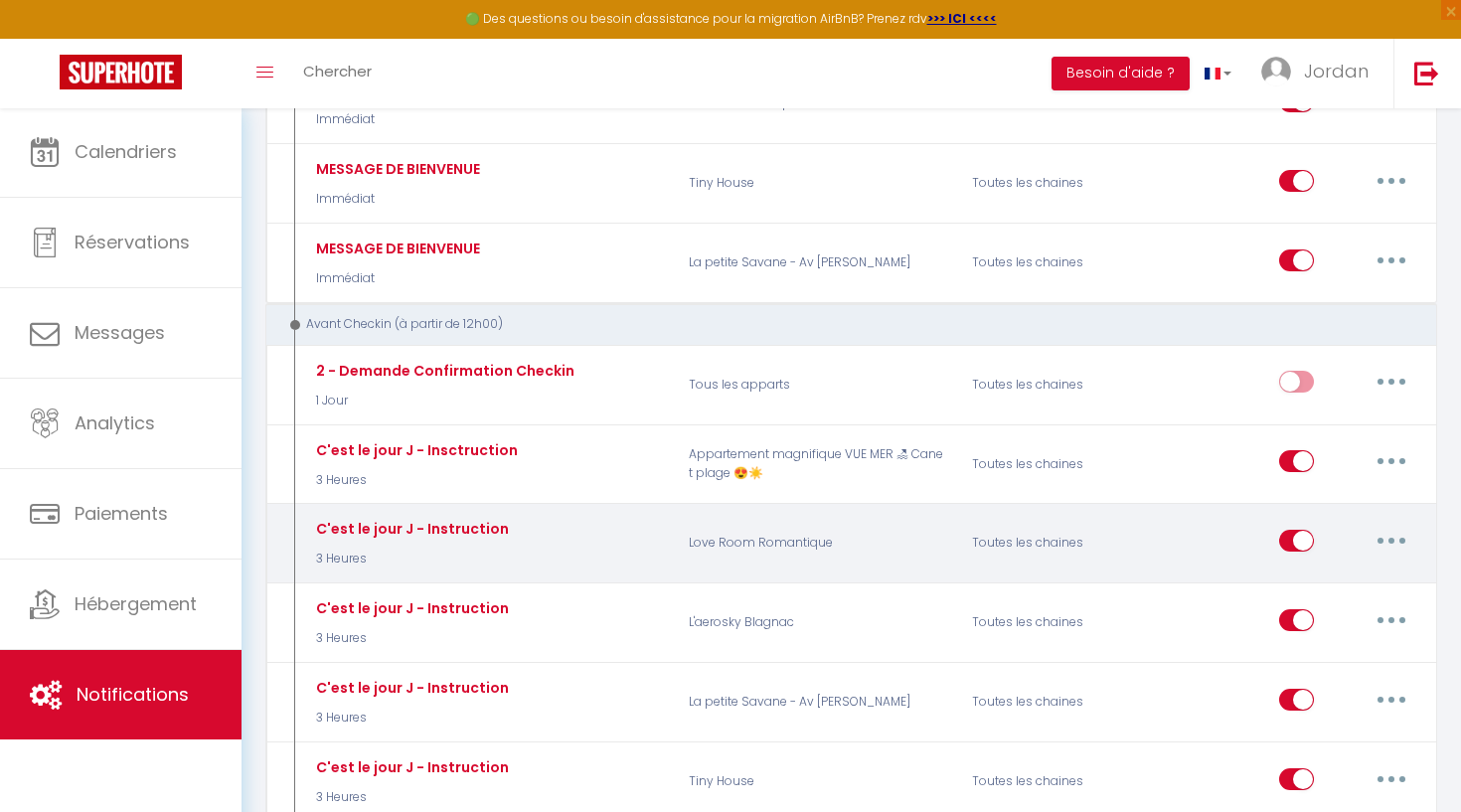
click at [1381, 525] on button "button" at bounding box center [1391, 541] width 56 height 32
click at [1334, 568] on link "Editer" at bounding box center [1340, 585] width 147 height 34
checkbox input "true"
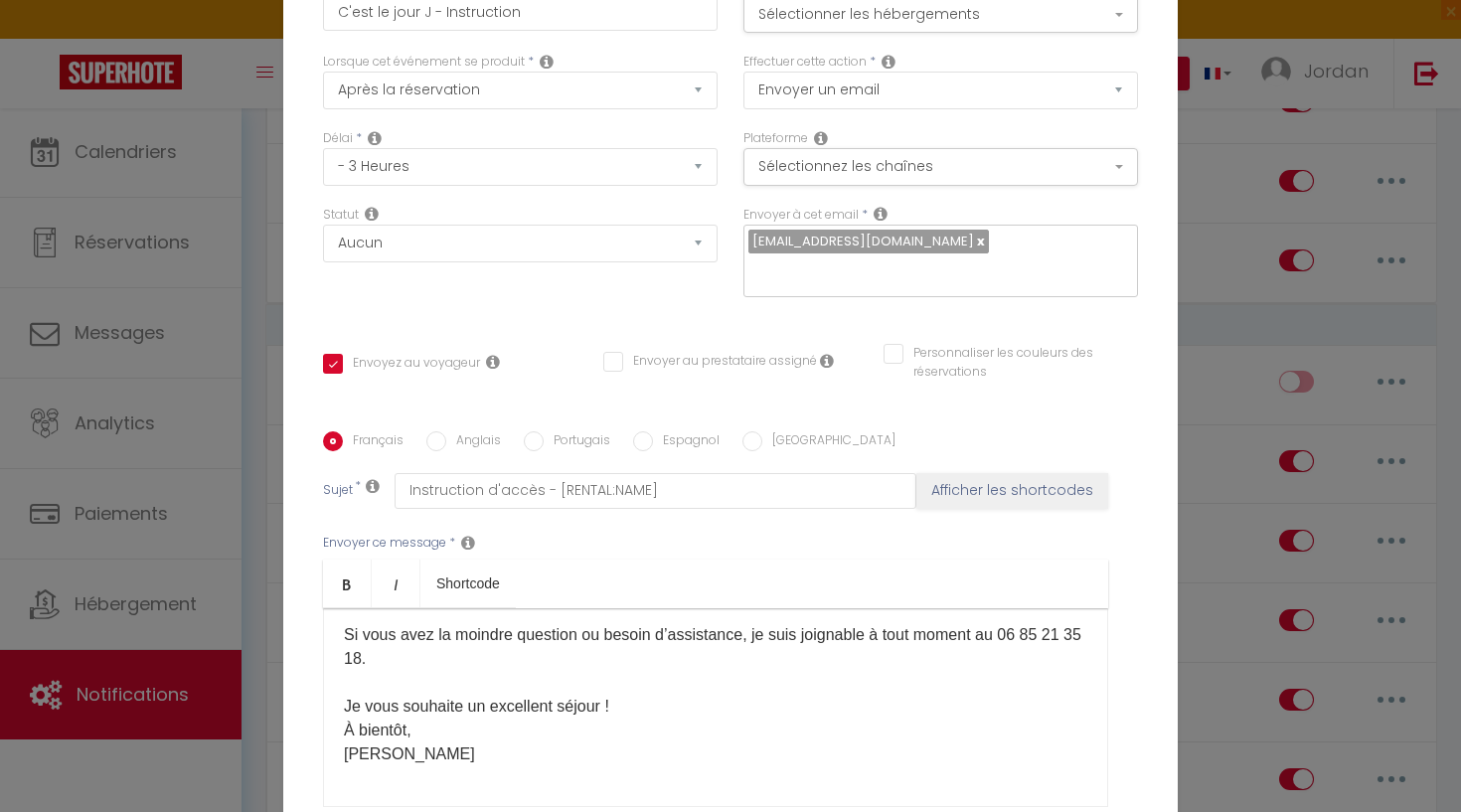
scroll to position [0, 0]
click at [763, 15] on button "Sélectionner les hébergements" at bounding box center [940, 14] width 395 height 38
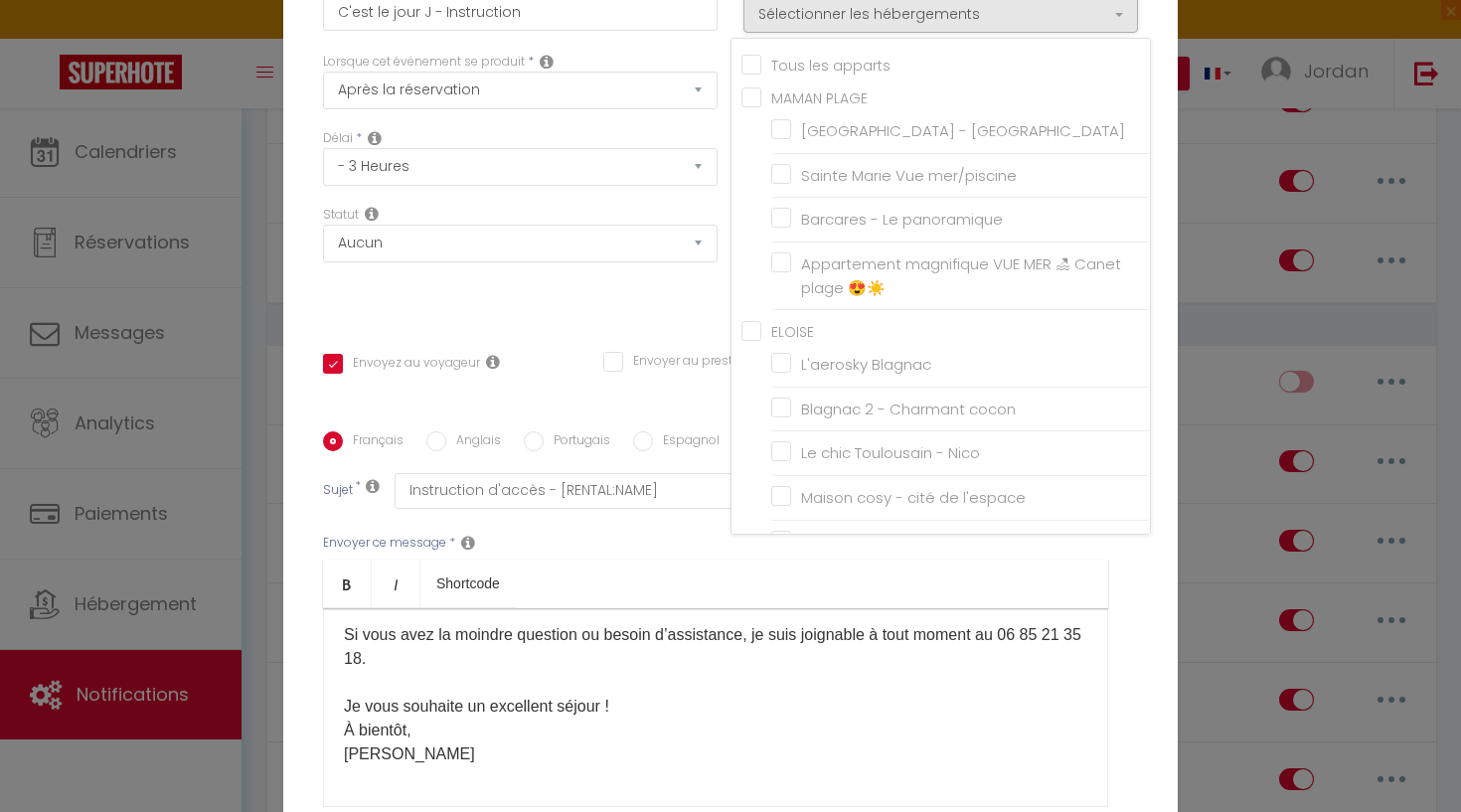
click at [1221, 128] on div "Modifier la notification × Titre * C'est le jour J - Instruction Pour cet héber…" at bounding box center [730, 406] width 1461 height 812
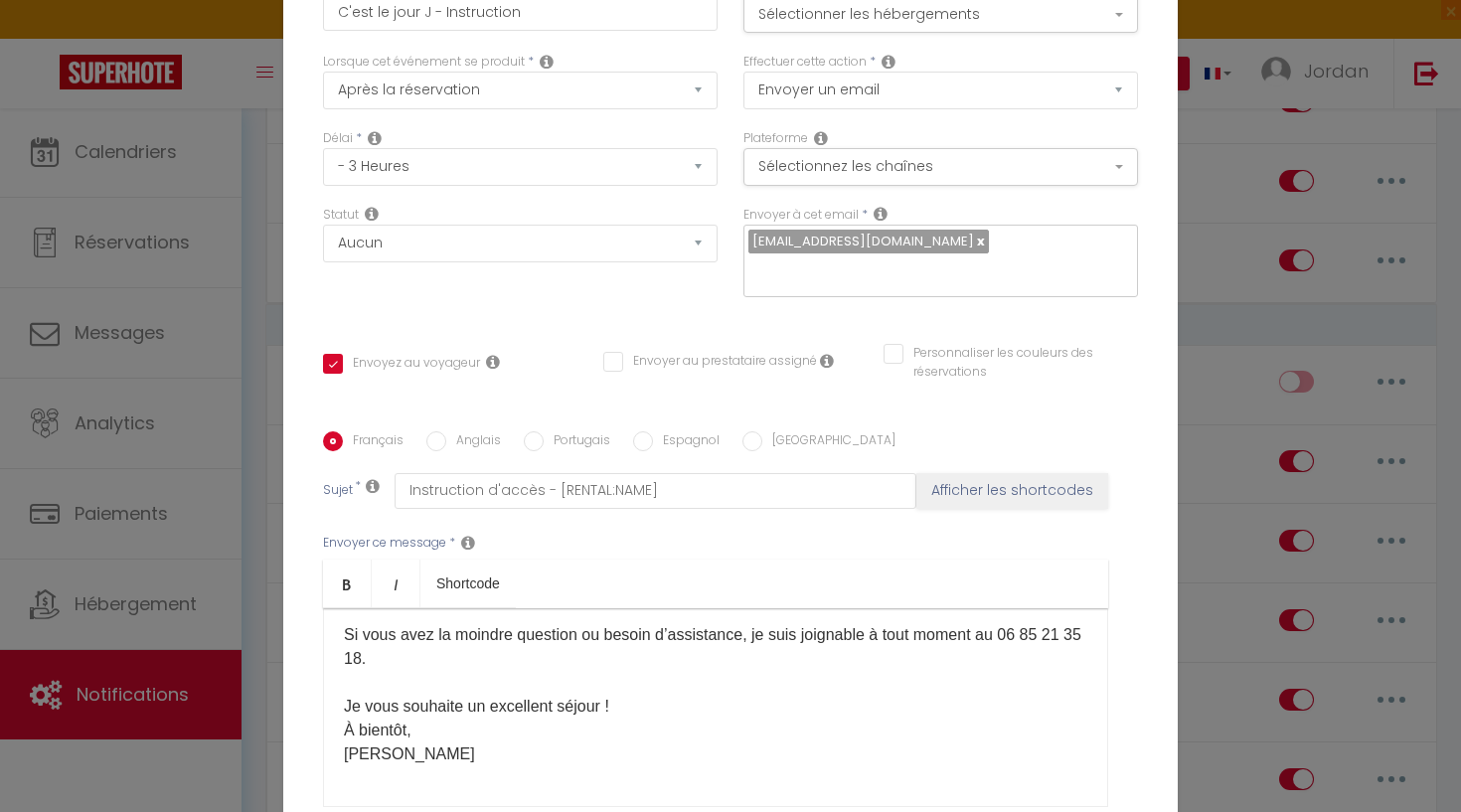
click at [1221, 128] on div "Modifier la notification × Titre * C'est le jour J - Instruction Pour cet héber…" at bounding box center [730, 406] width 1461 height 812
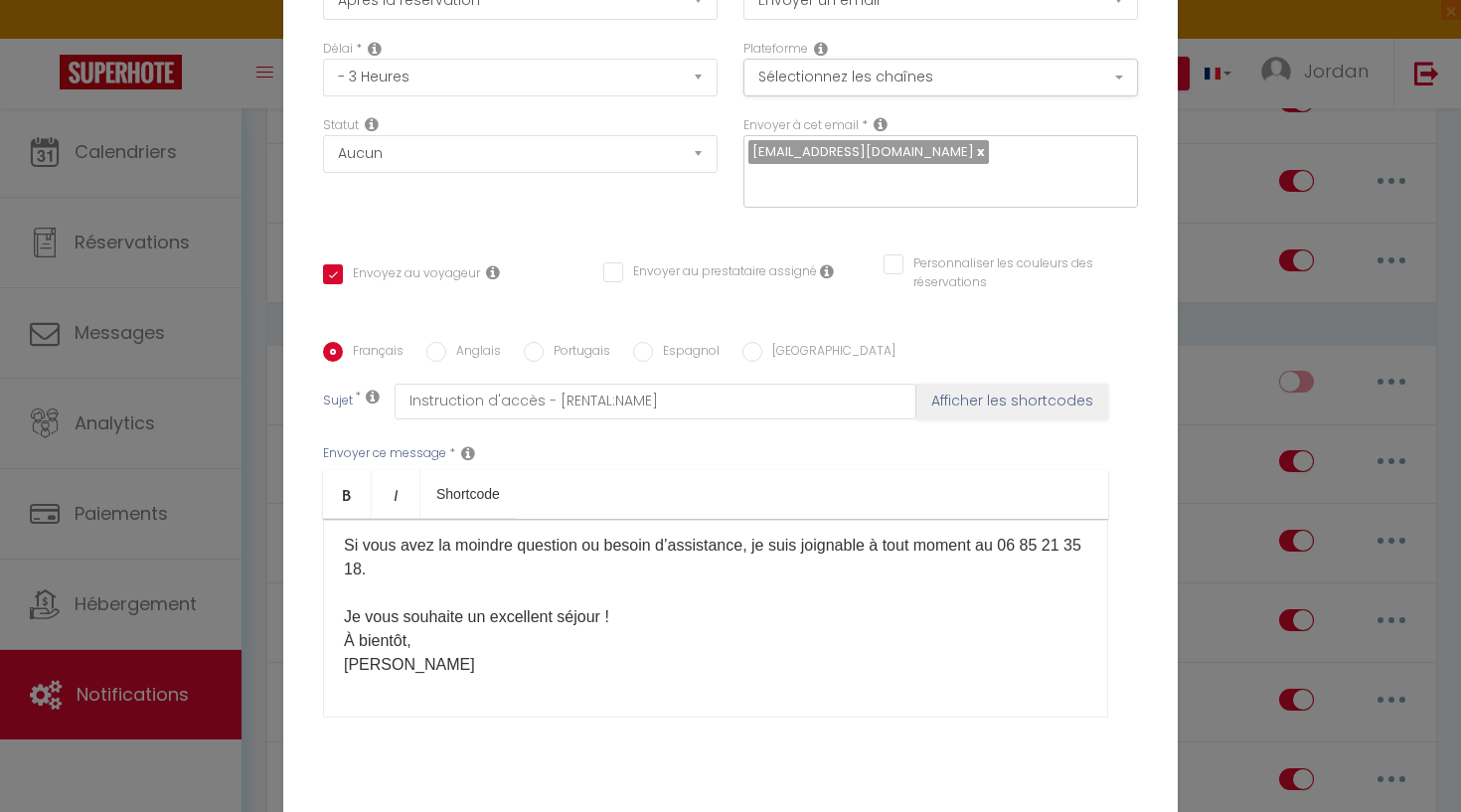
scroll to position [206, 0]
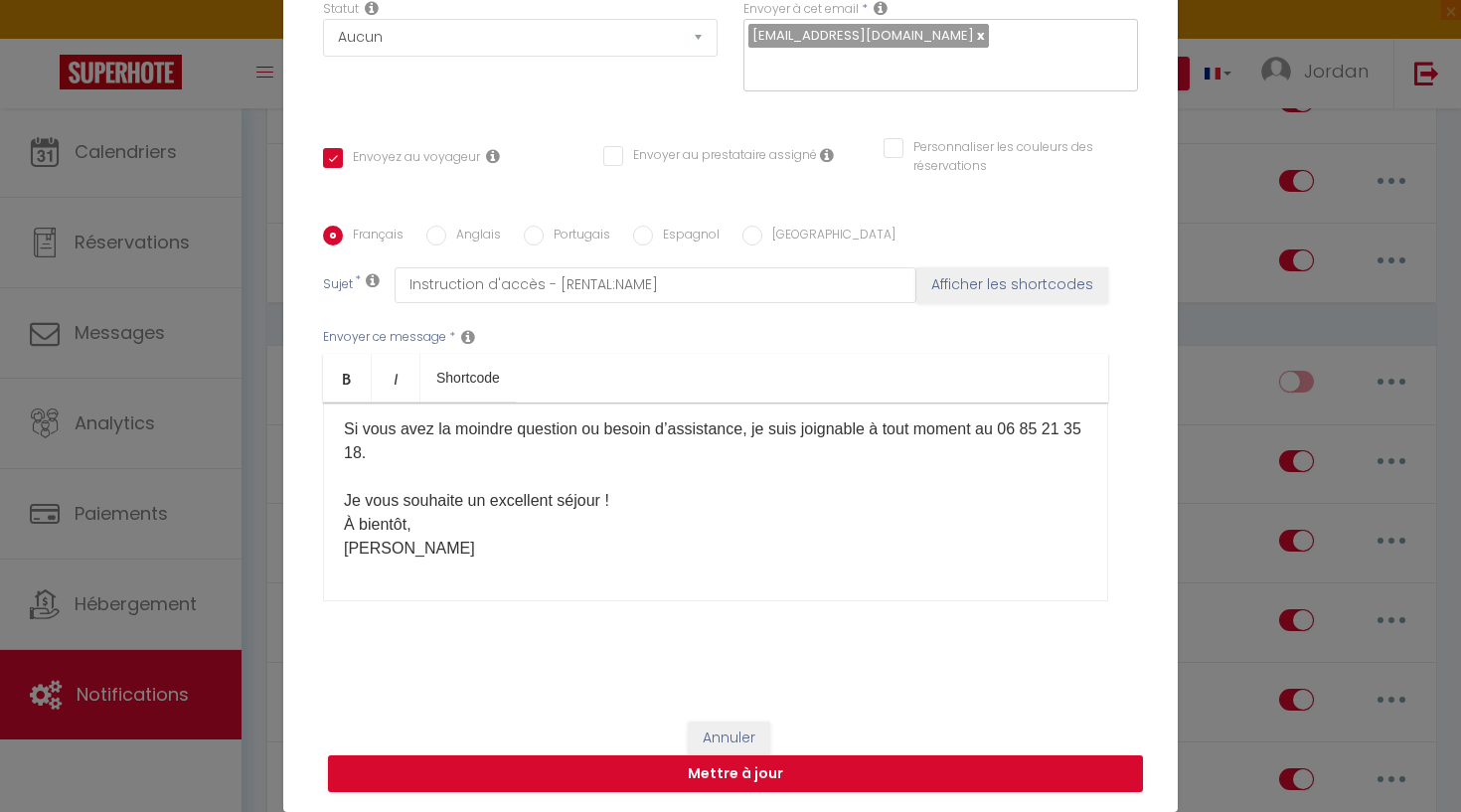
click at [709, 749] on button "Annuler" at bounding box center [729, 738] width 82 height 34
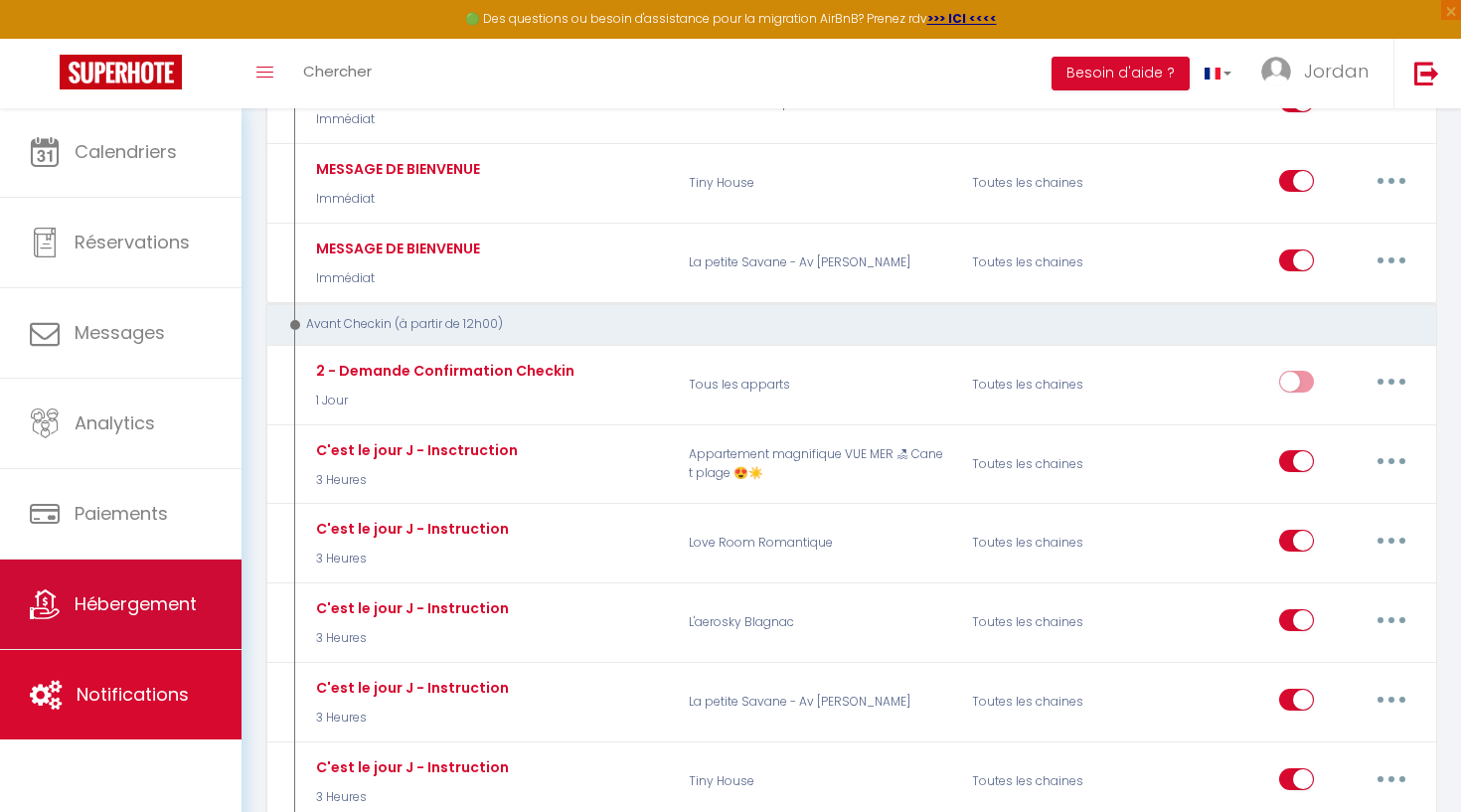
click at [143, 612] on span "Hébergement" at bounding box center [135, 603] width 122 height 25
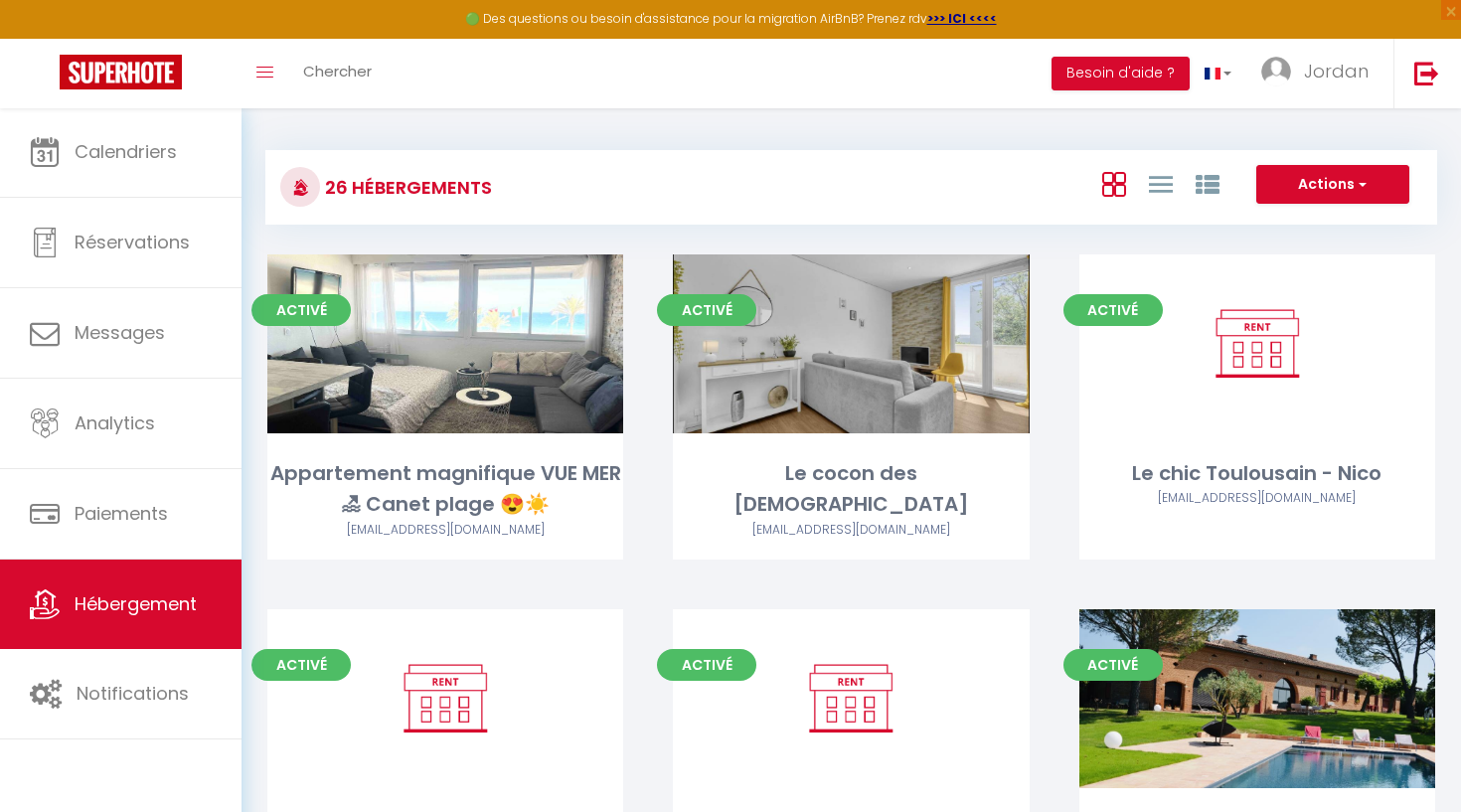
click at [1345, 186] on button "Actions" at bounding box center [1333, 185] width 153 height 40
click at [1295, 225] on li "Créer un Hébergement" at bounding box center [1317, 226] width 182 height 22
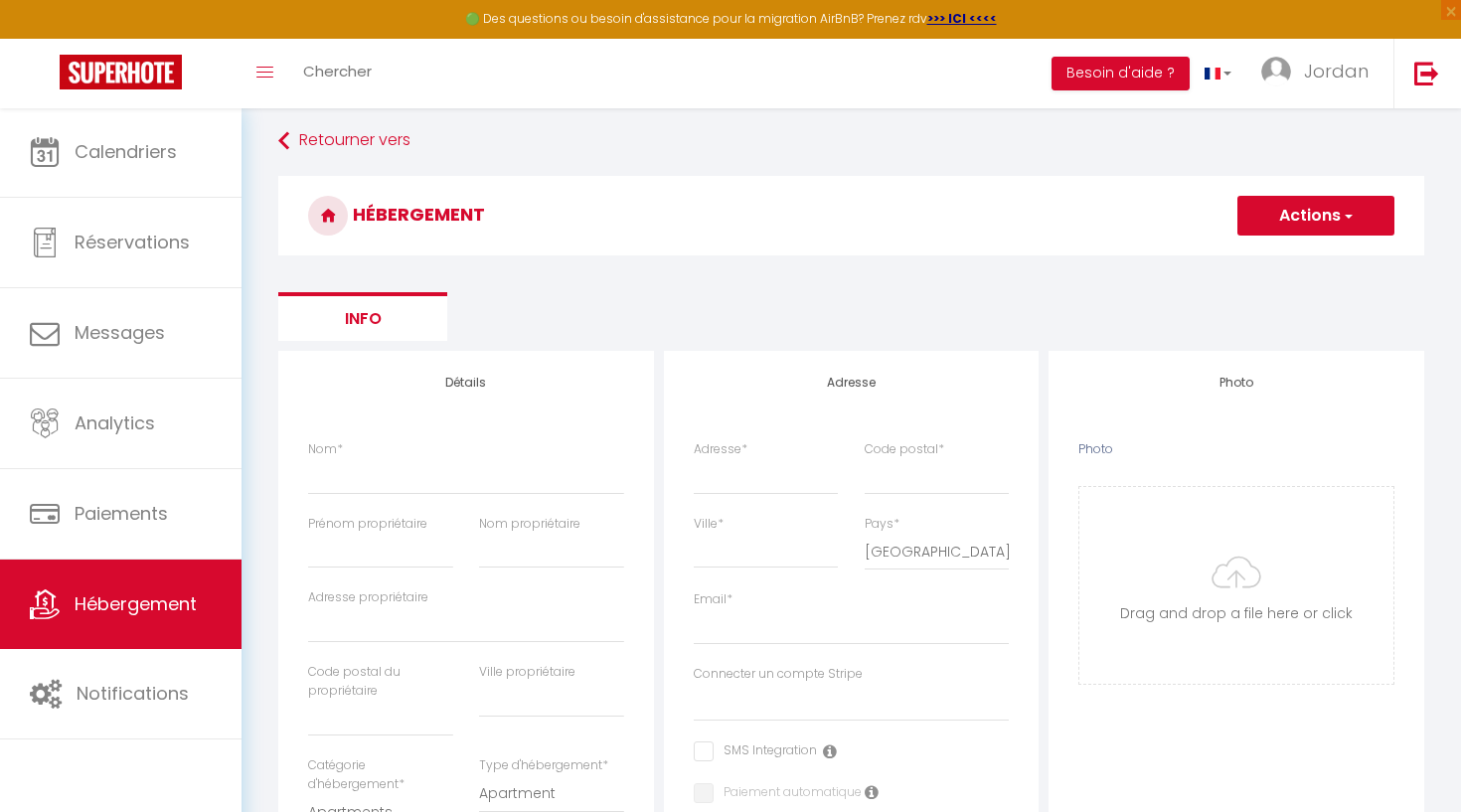
scroll to position [9, 0]
click at [338, 141] on link "Retourner vers" at bounding box center [851, 140] width 1146 height 36
